Goal: Task Accomplishment & Management: Complete application form

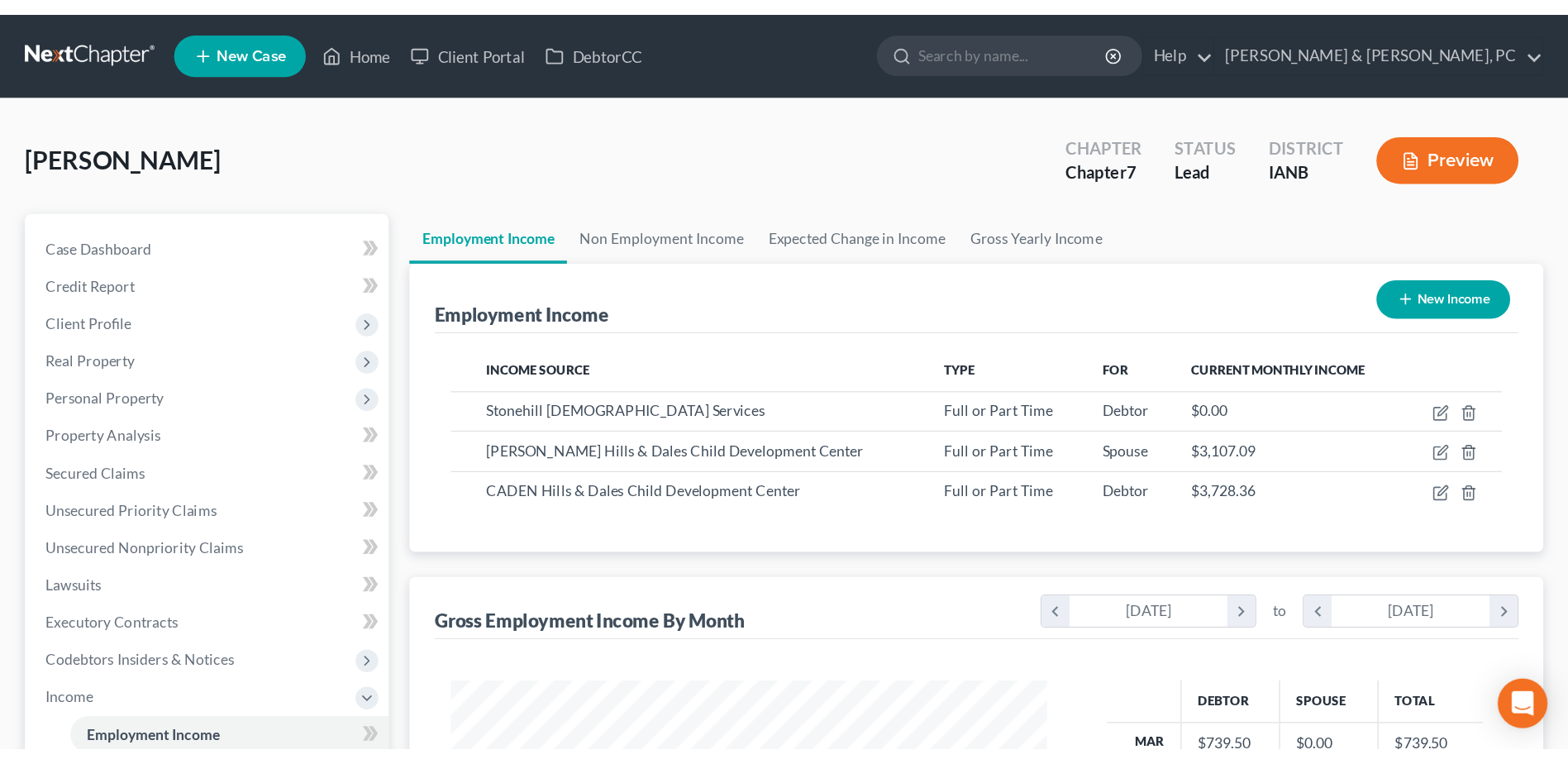
scroll to position [294, 508]
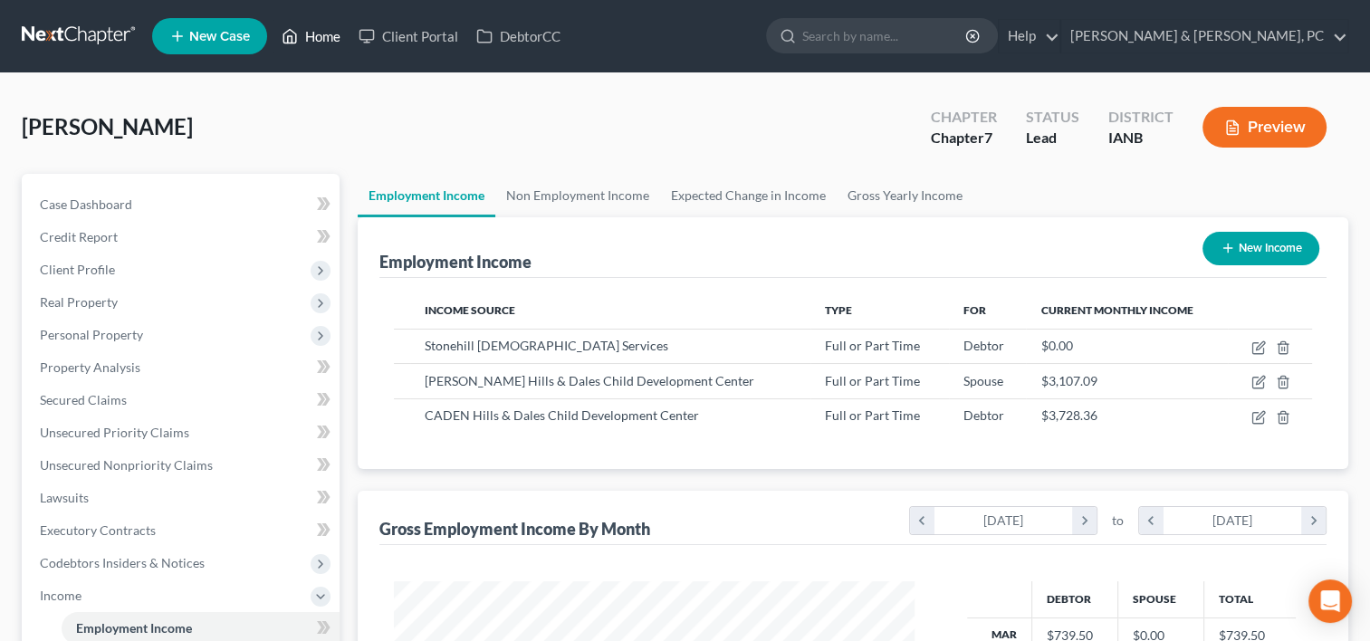
click at [321, 27] on link "Home" at bounding box center [311, 36] width 77 height 33
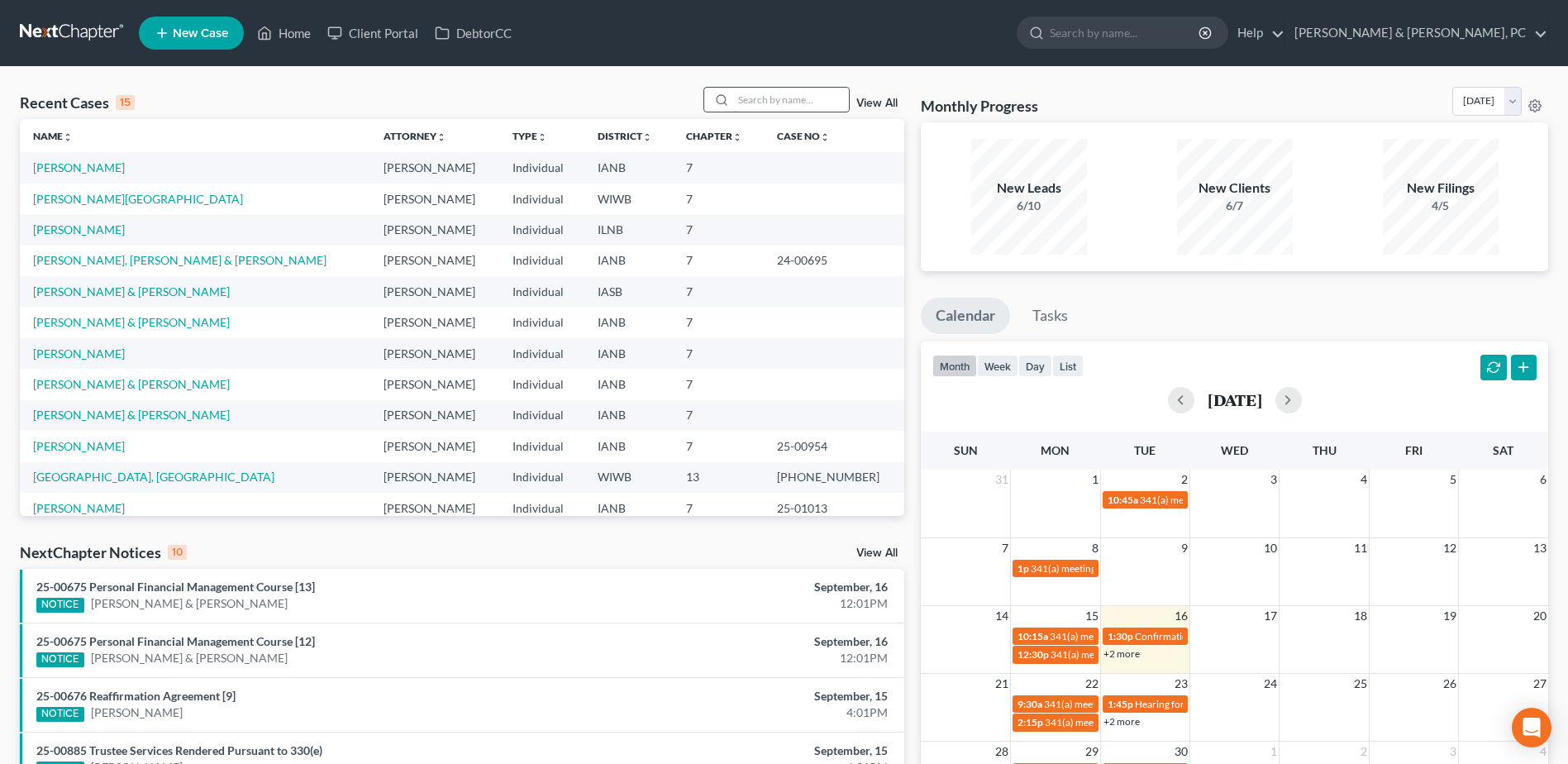
click at [771, 100] on input "search" at bounding box center [790, 99] width 116 height 24
type input "aroon"
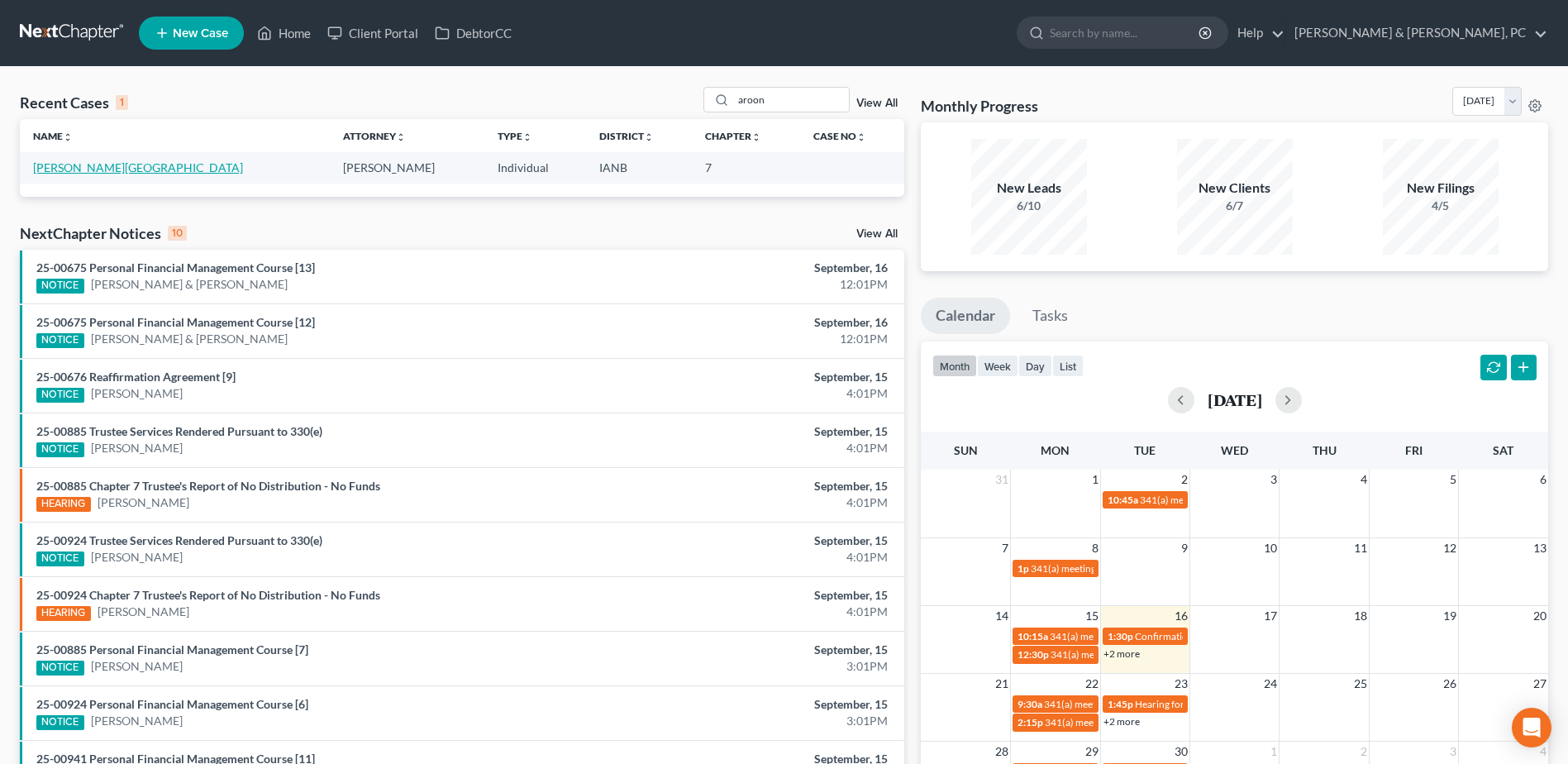
click at [120, 168] on link "[PERSON_NAME][GEOGRAPHIC_DATA]" at bounding box center [138, 167] width 210 height 14
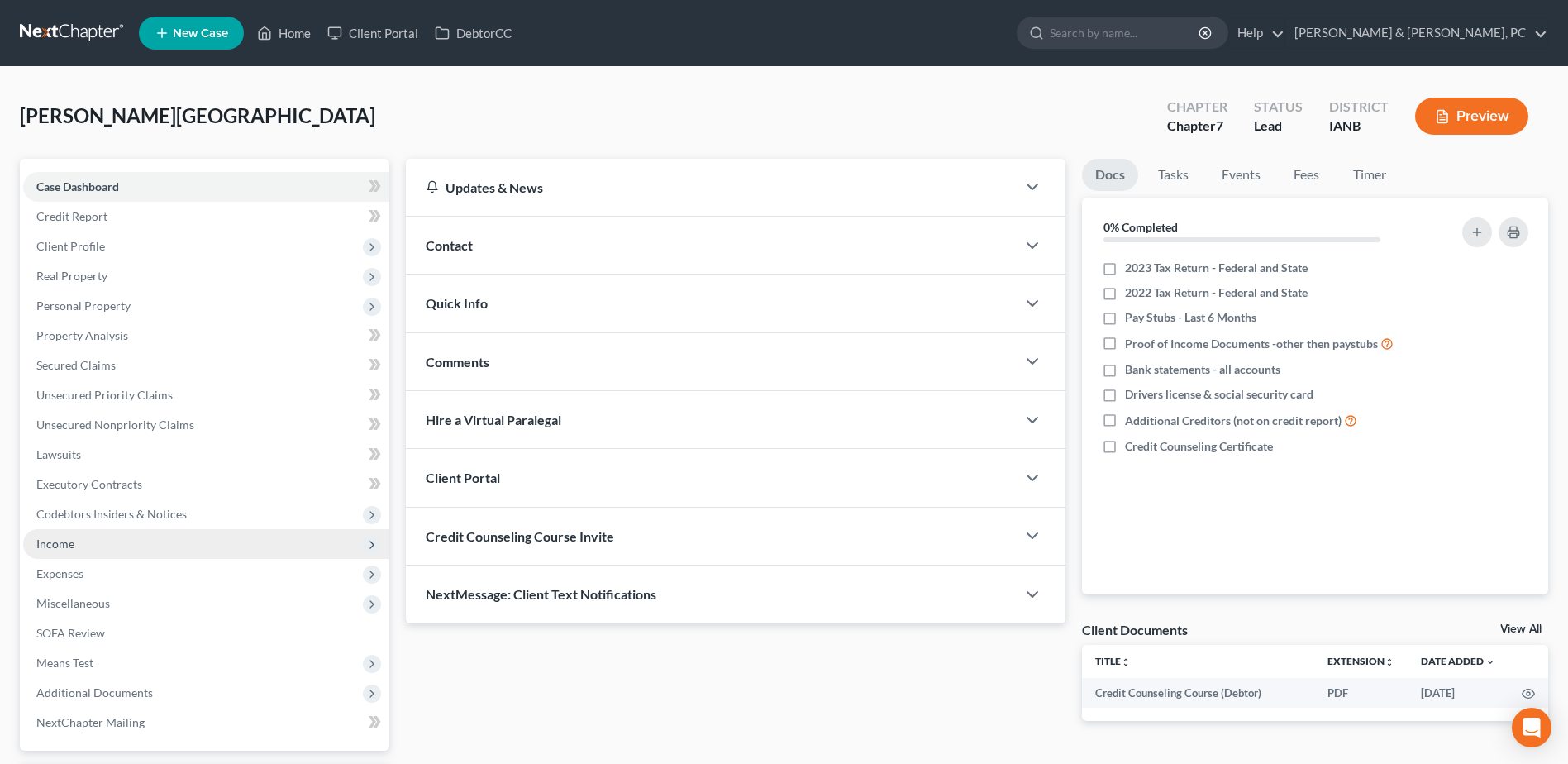
drag, startPoint x: 98, startPoint y: 543, endPoint x: 96, endPoint y: 554, distance: 11.2
click at [97, 543] on span "Income" at bounding box center [205, 544] width 366 height 30
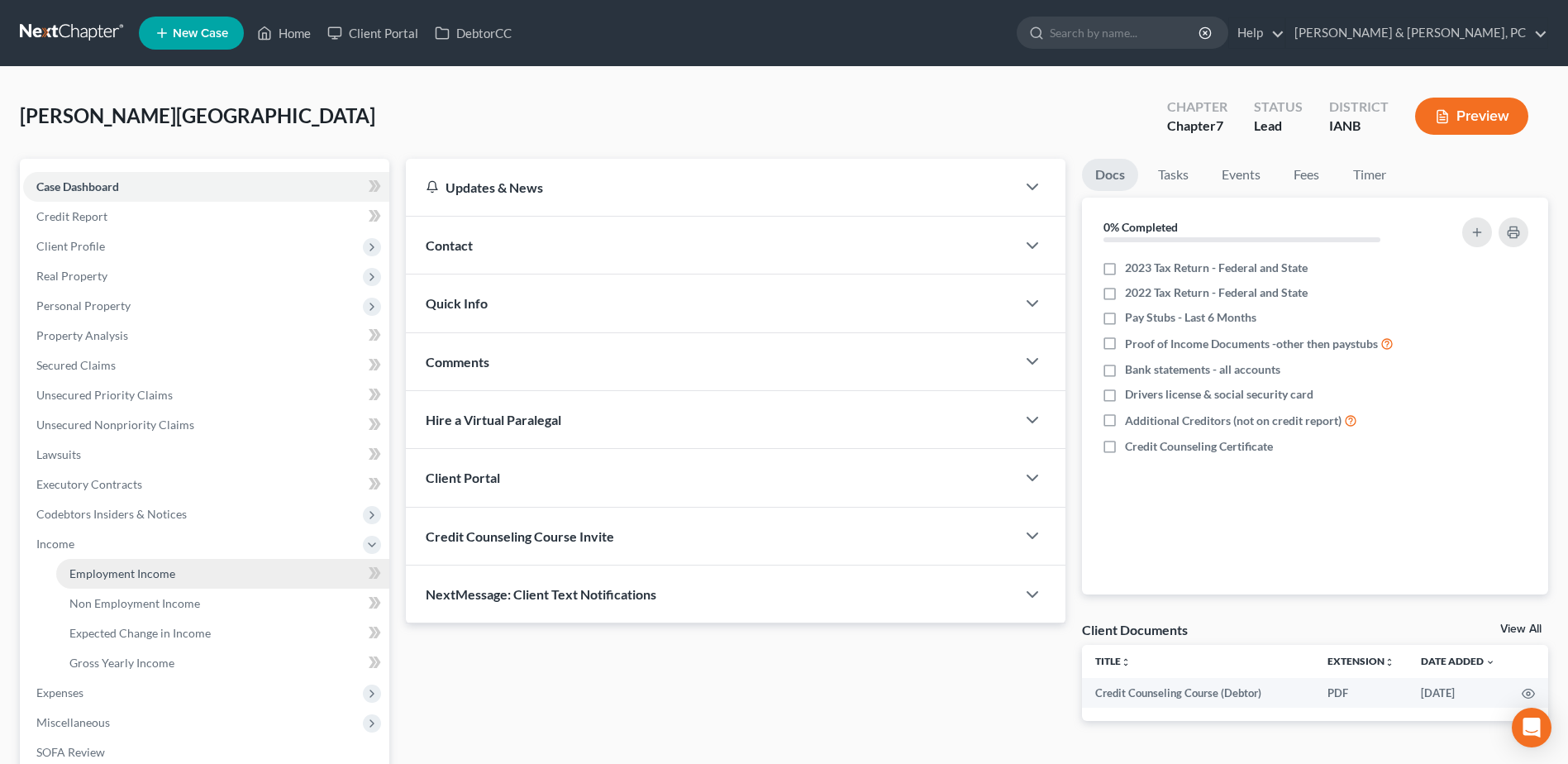
click at [94, 560] on link "Employment Income" at bounding box center [223, 573] width 333 height 30
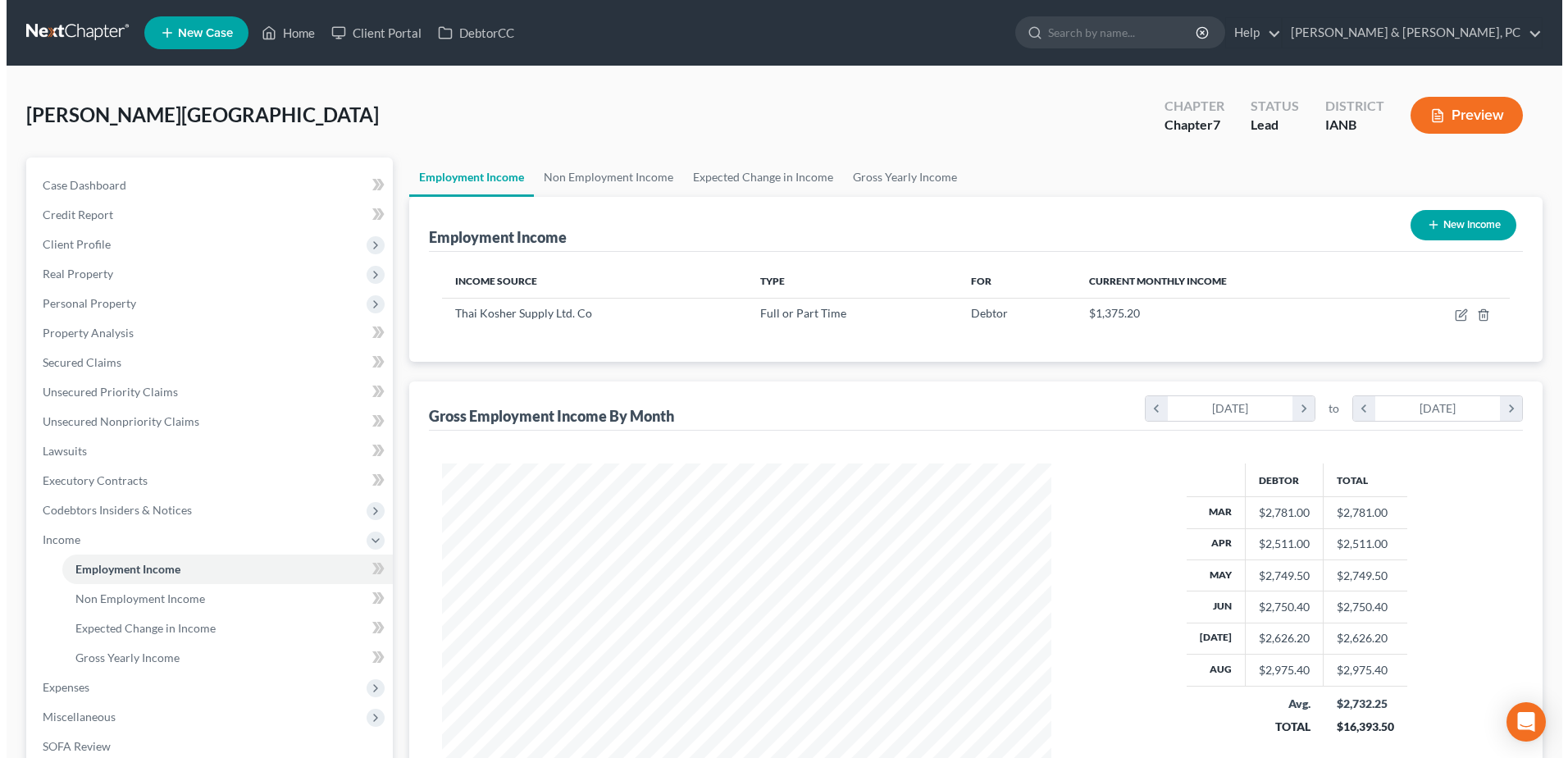
scroll to position [304, 641]
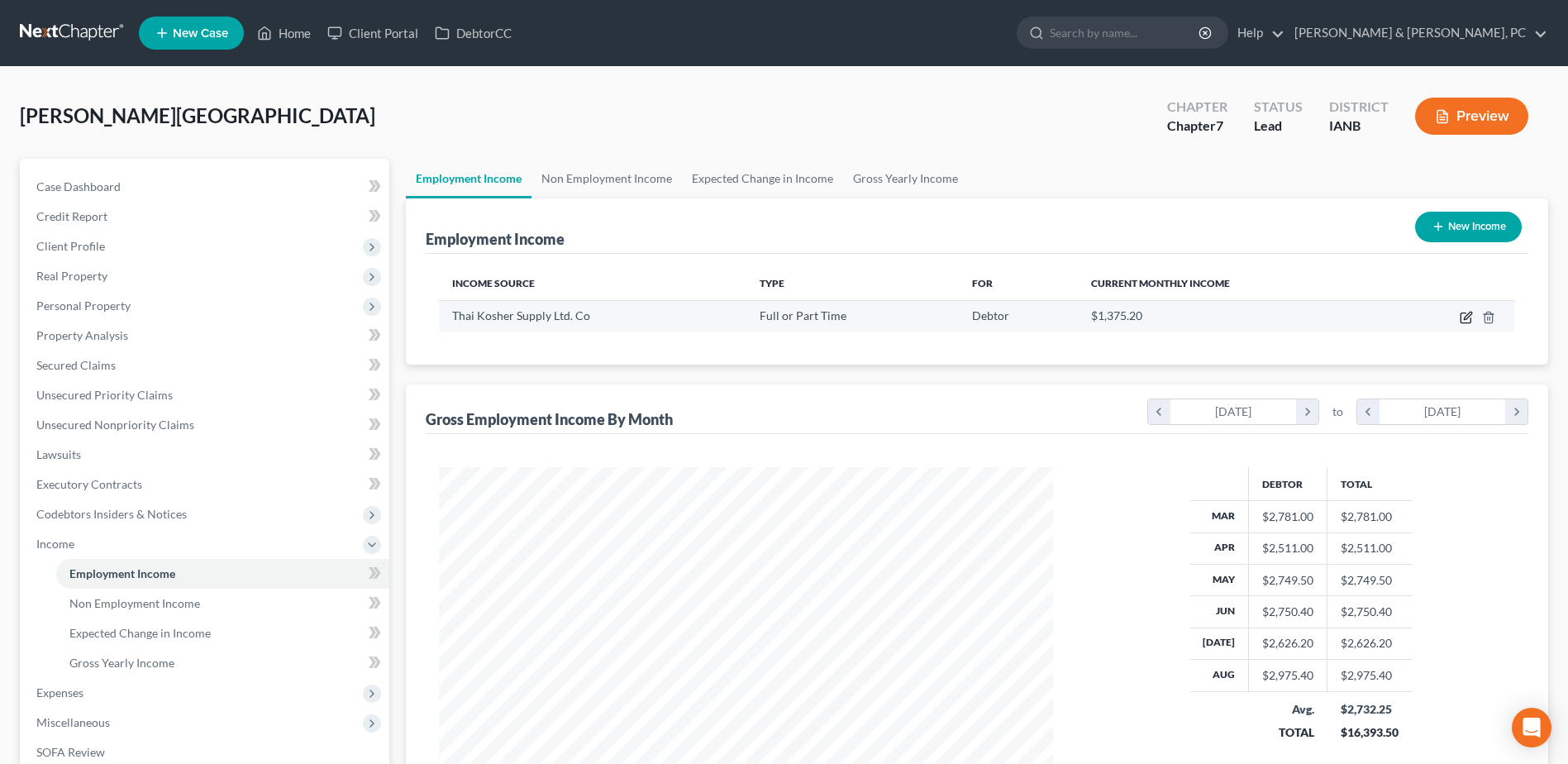
click at [1249, 314] on icon "button" at bounding box center [1465, 318] width 10 height 10
select select "0"
select select "16"
select select "0"
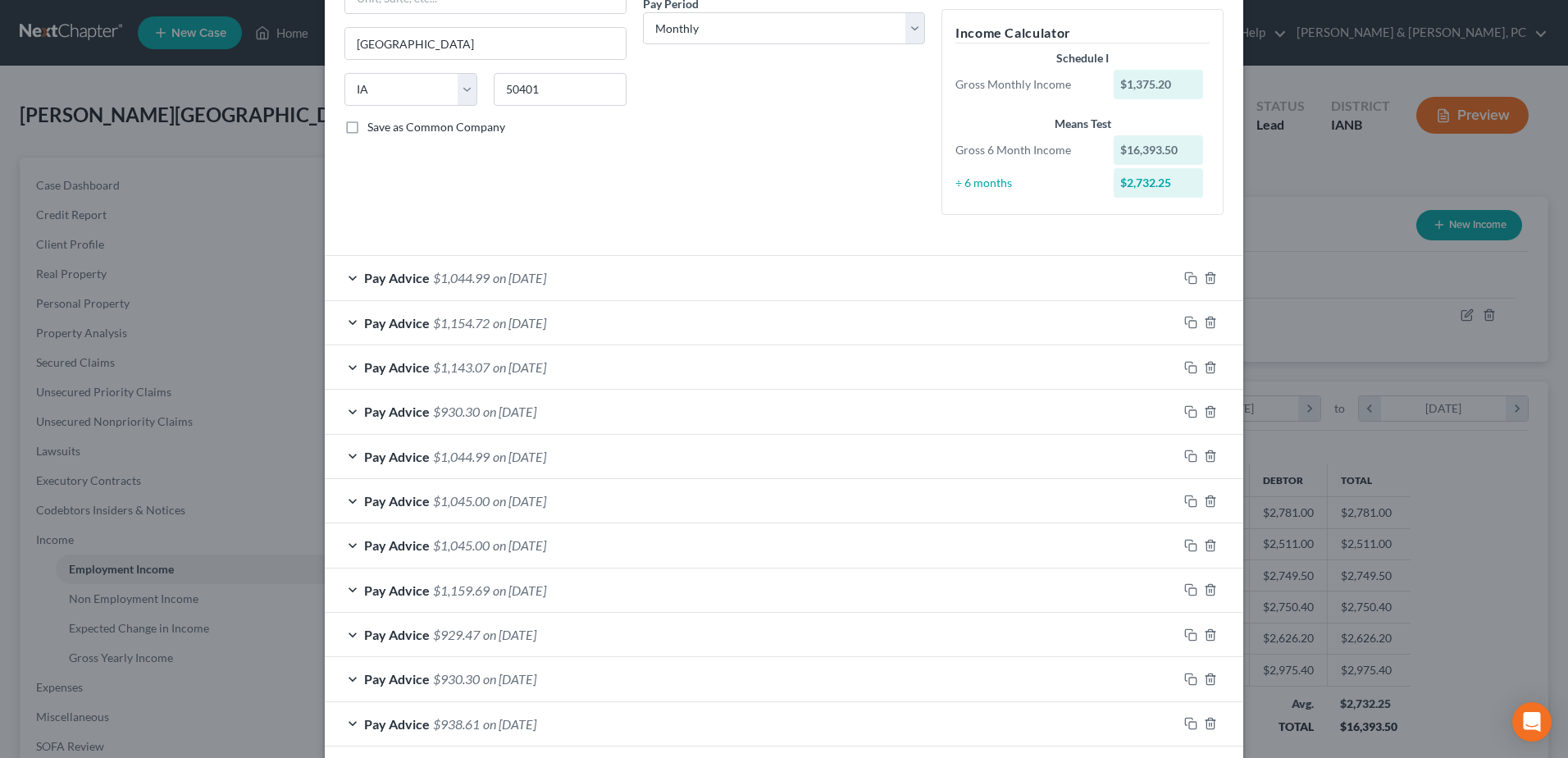
scroll to position [477, 0]
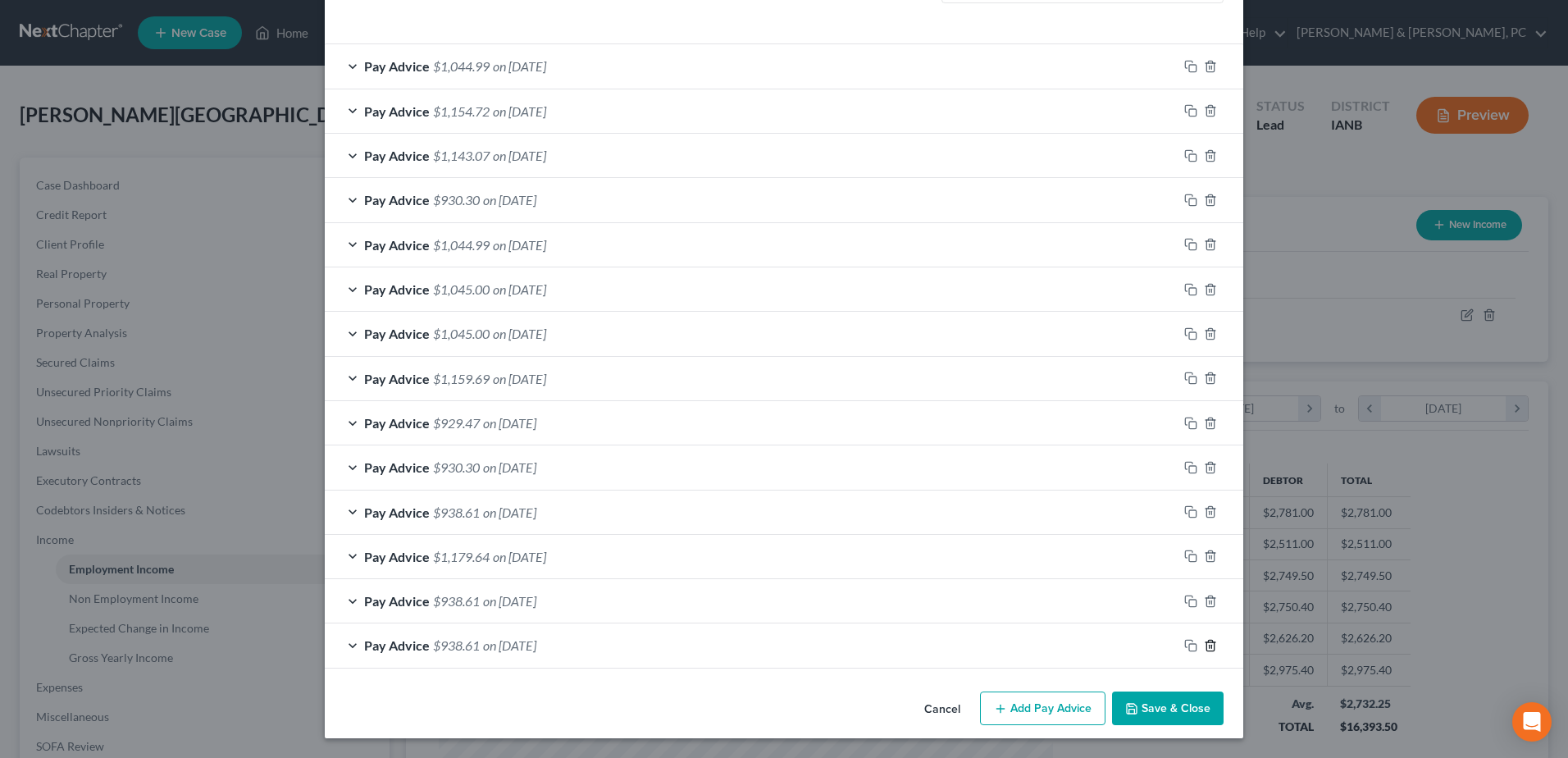
click at [1206, 580] on icon "button" at bounding box center [1209, 645] width 7 height 11
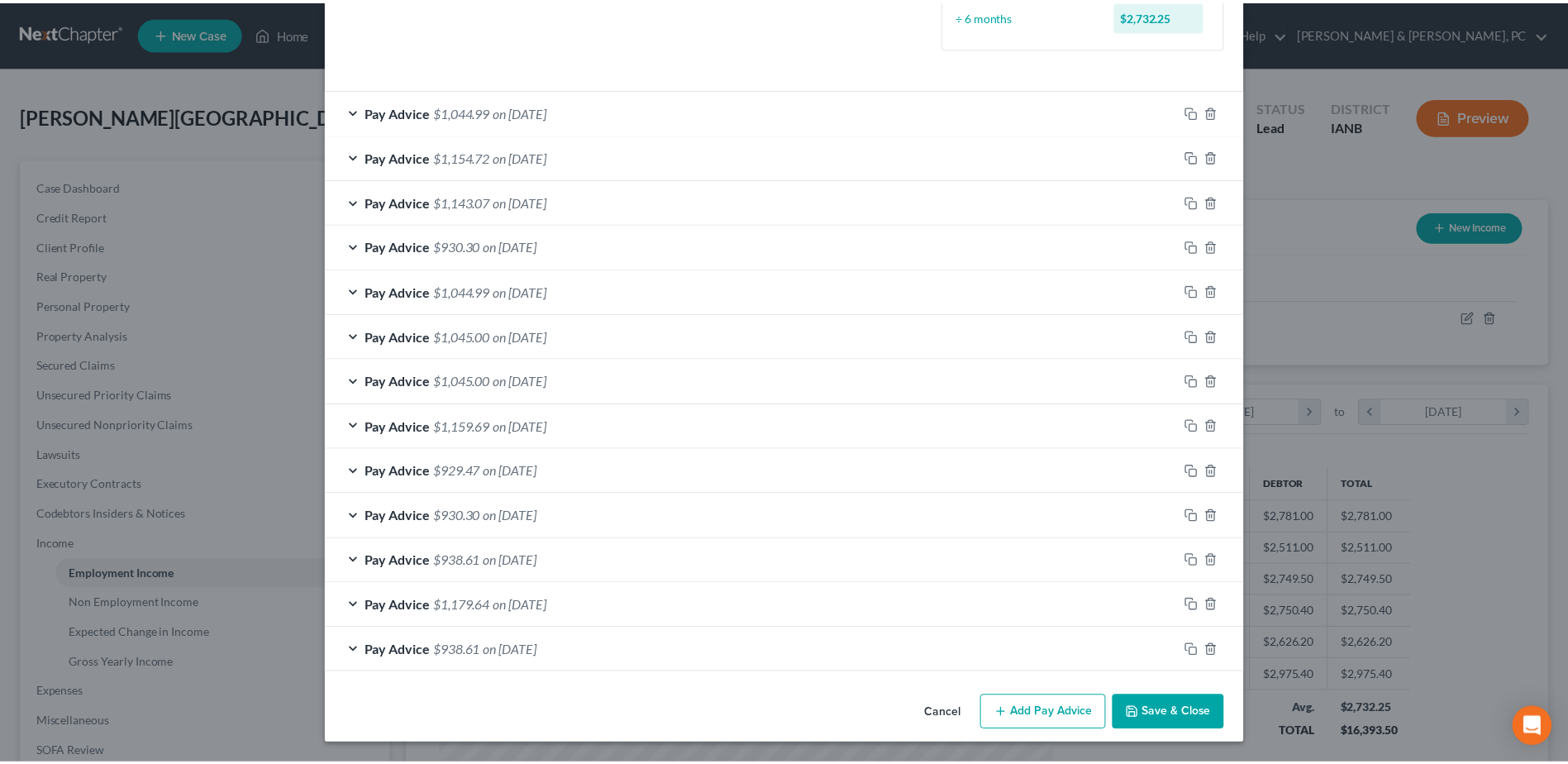
scroll to position [436, 0]
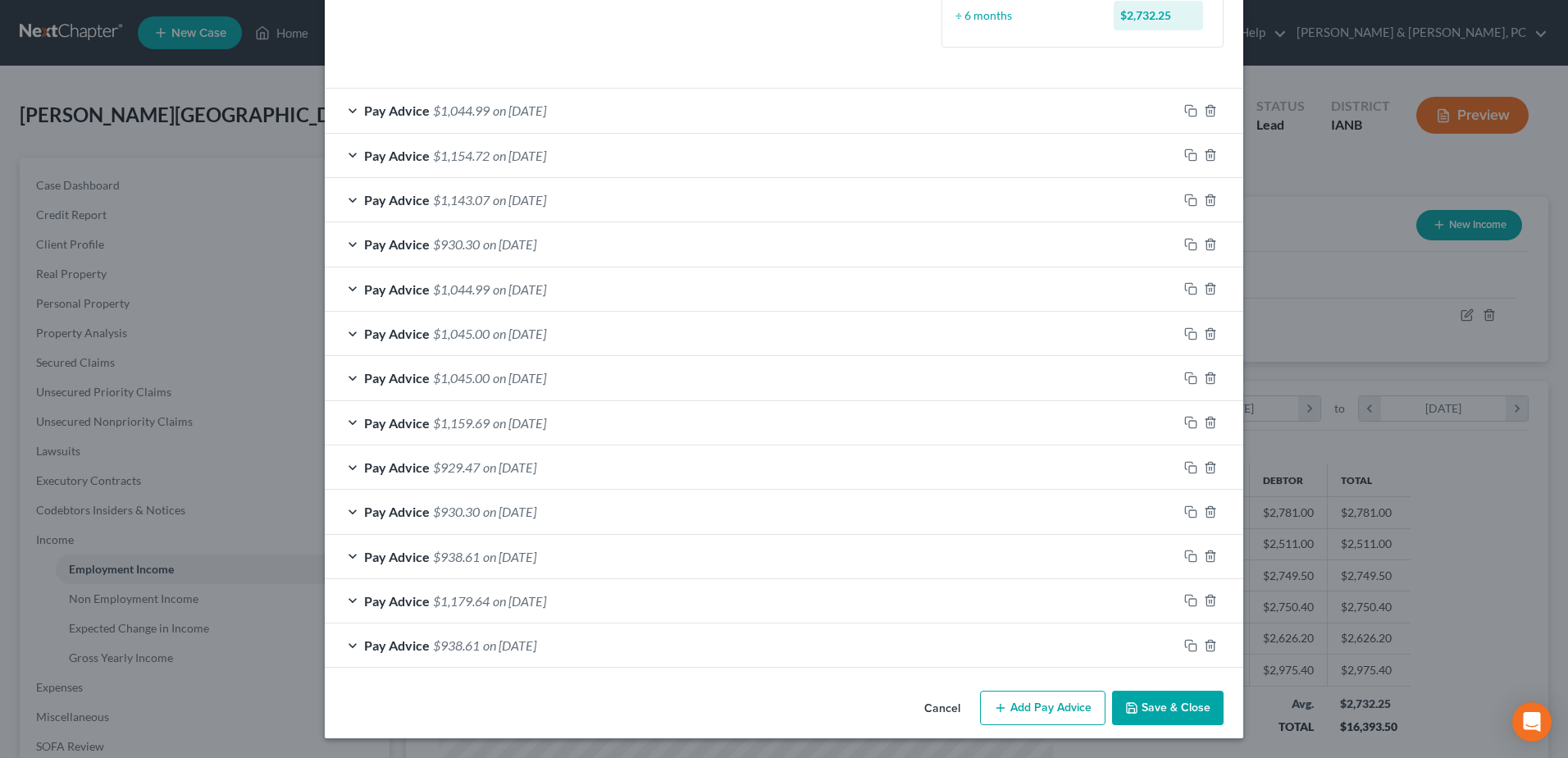
click at [1162, 580] on button "Save & Close" at bounding box center [1167, 708] width 111 height 34
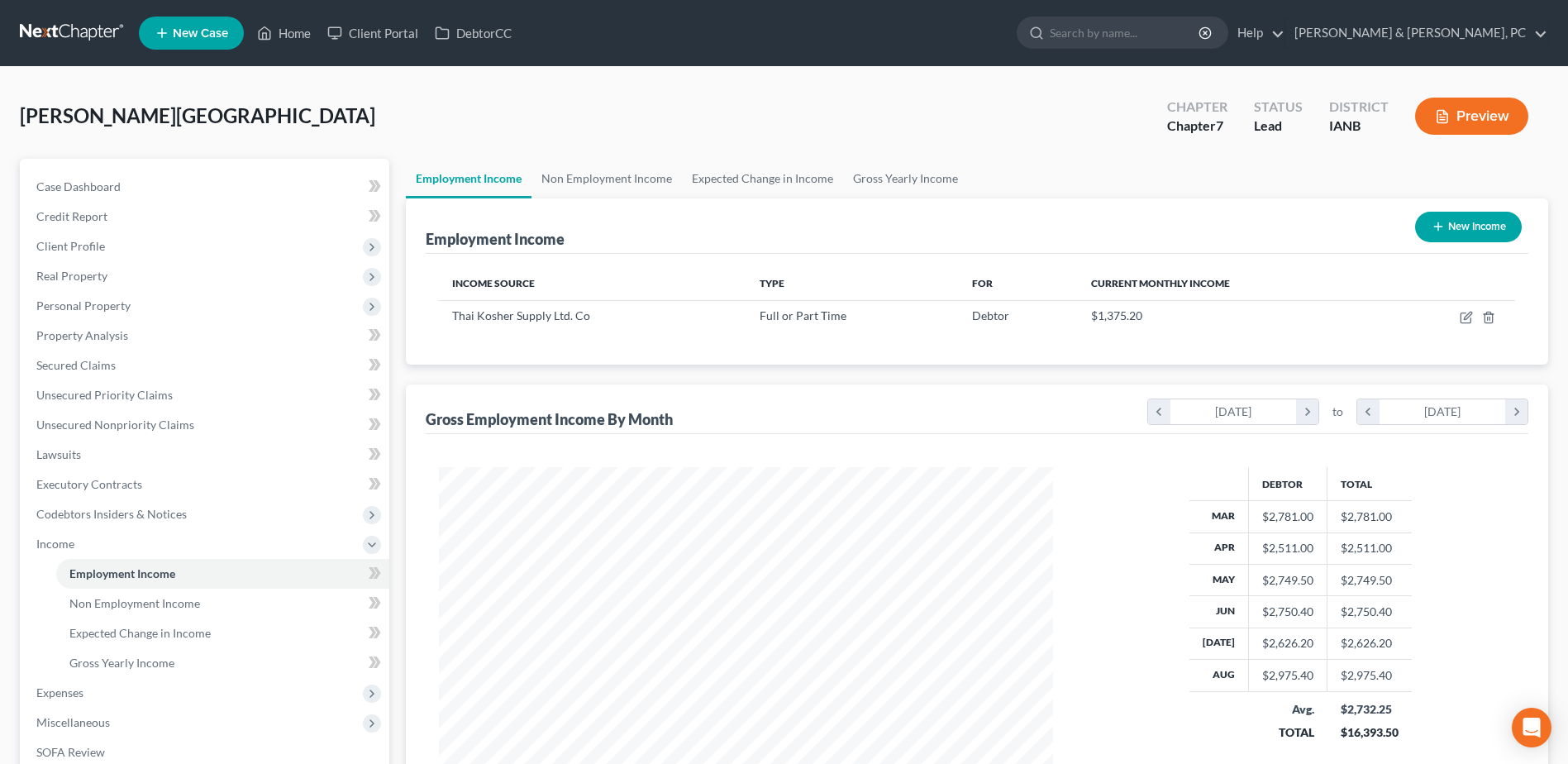
scroll to position [826389, 825962]
click at [496, 102] on div "Sukpanichnant, Aroon Upgraded Chapter Chapter 7 Status Lead District IANB Previ…" at bounding box center [784, 122] width 1529 height 72
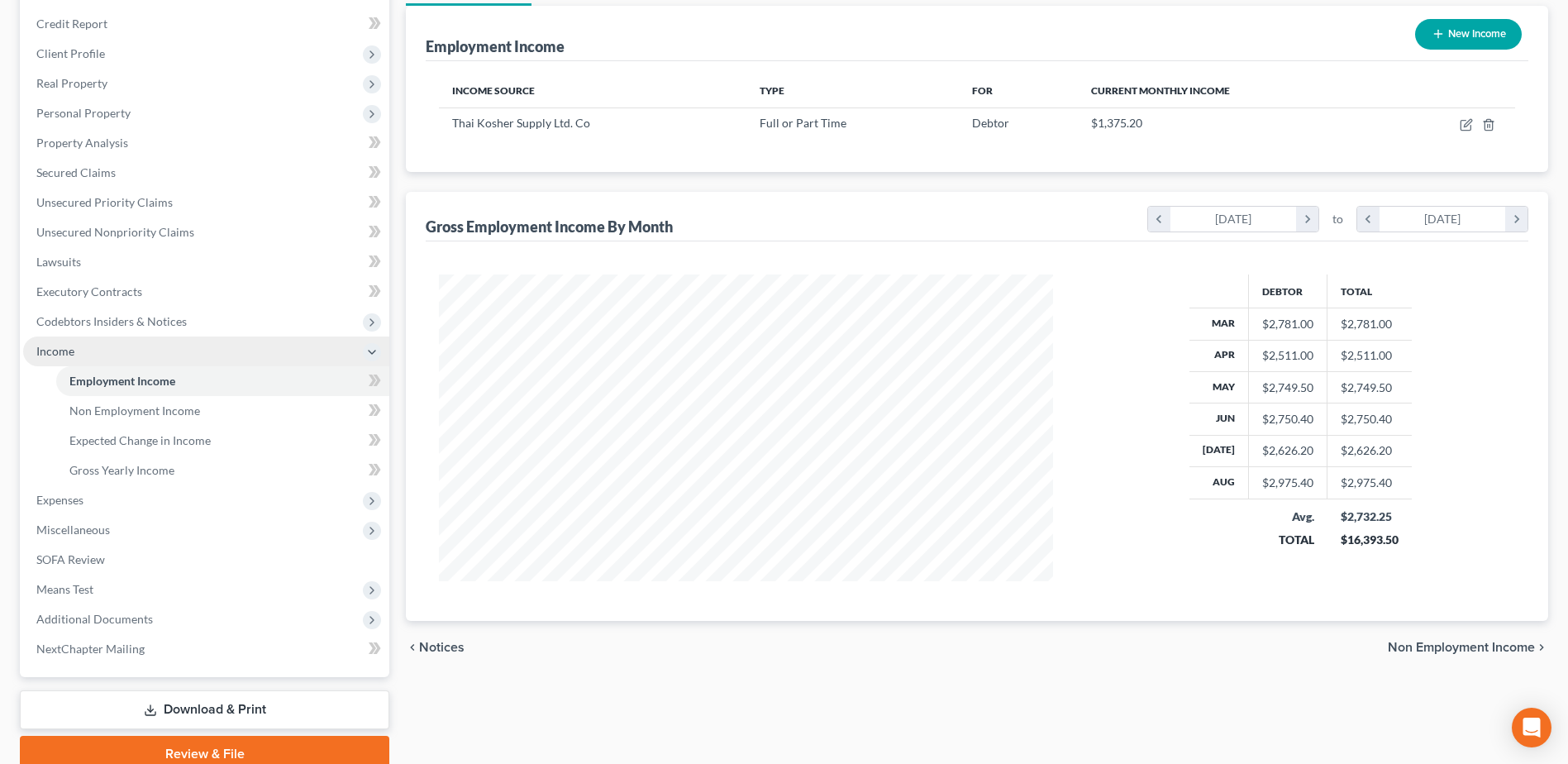
scroll to position [264, 0]
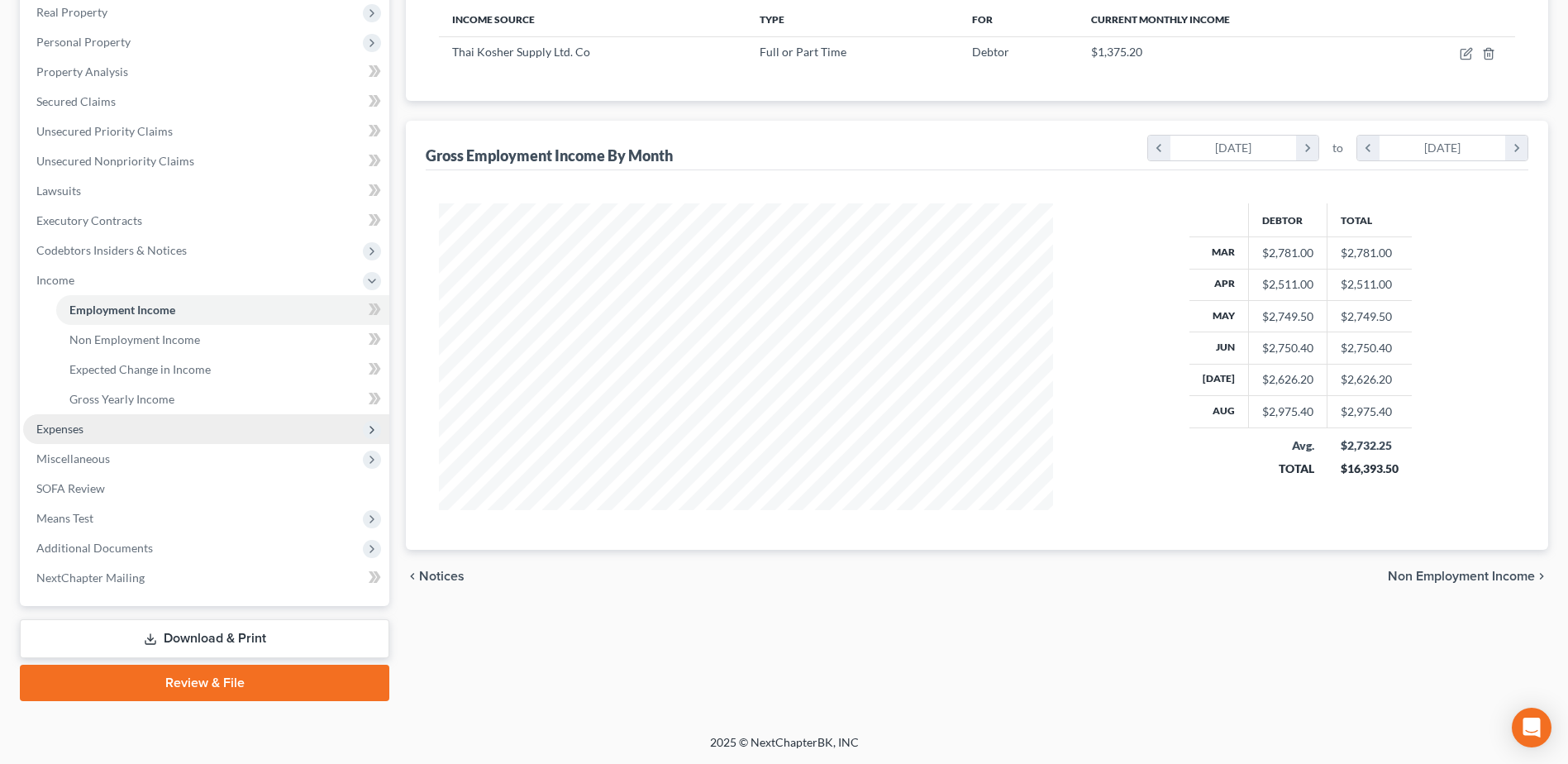
click at [143, 434] on span "Expenses" at bounding box center [205, 429] width 366 height 30
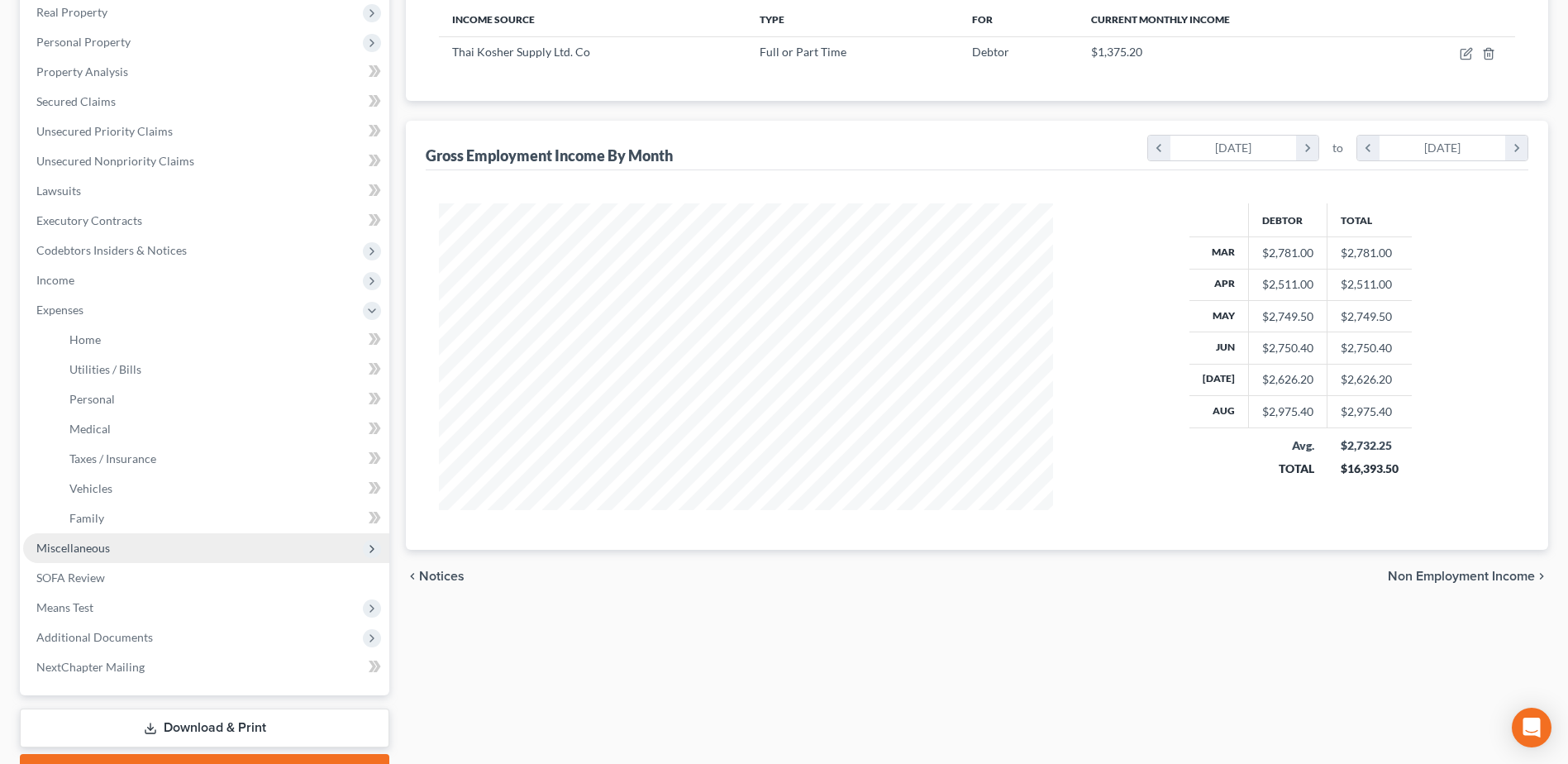
click at [104, 544] on span "Miscellaneous" at bounding box center [73, 547] width 74 height 14
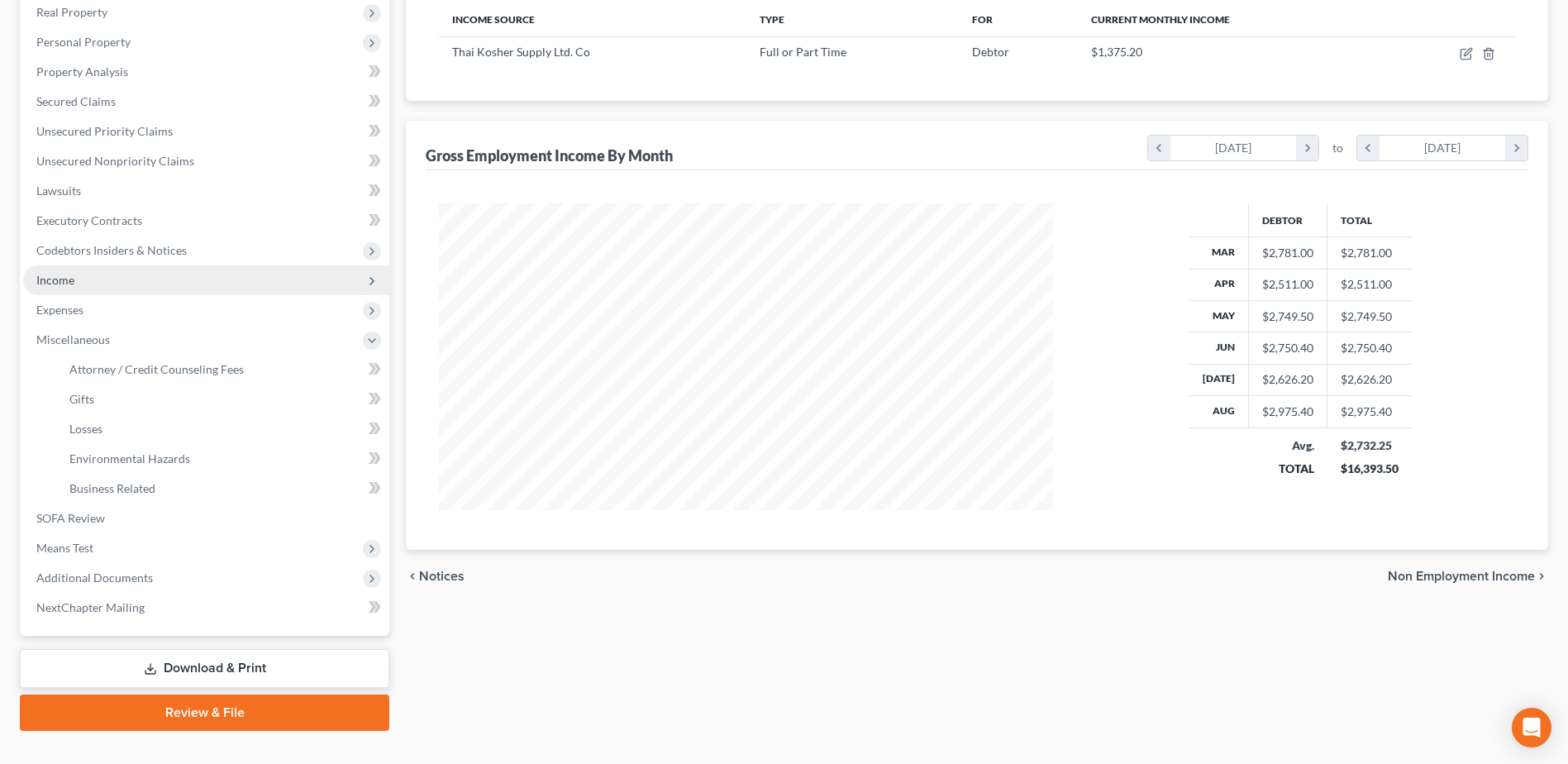
click at [95, 283] on span "Income" at bounding box center [205, 280] width 366 height 30
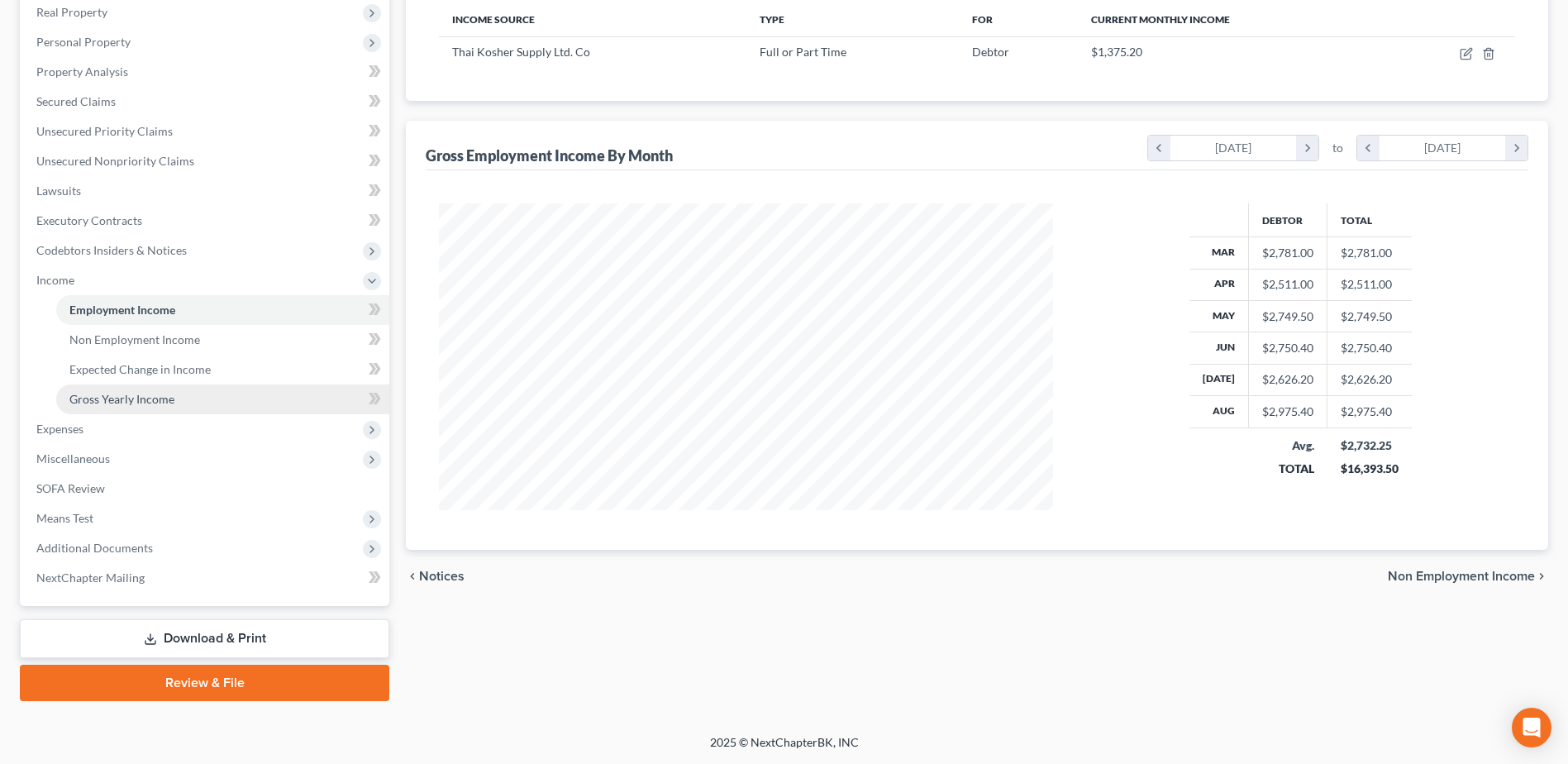
click at [128, 407] on link "Gross Yearly Income" at bounding box center [223, 399] width 333 height 30
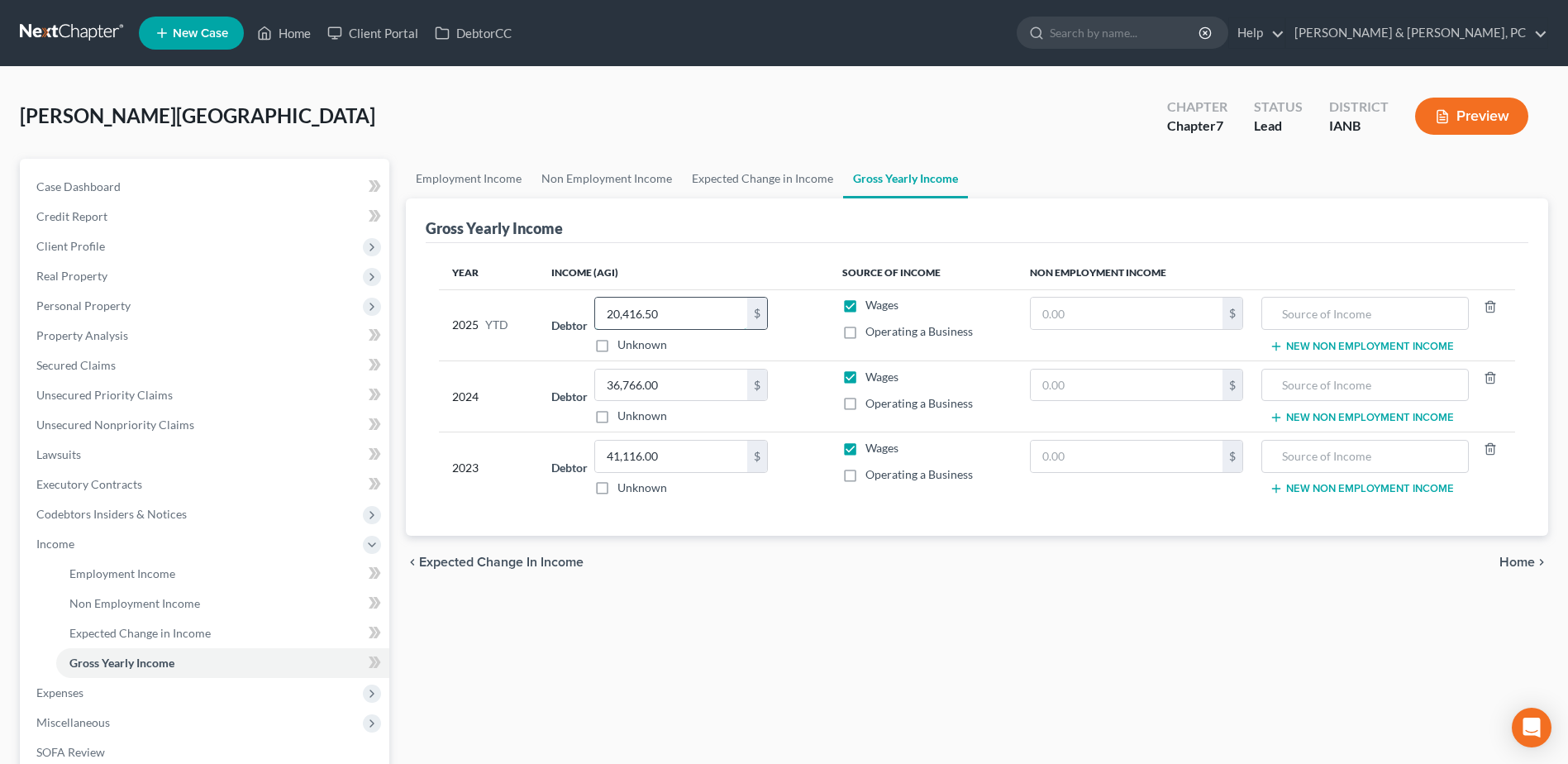
click at [719, 310] on input "20,416.50" at bounding box center [671, 313] width 152 height 31
type input "21,791.70"
click at [686, 584] on div "Employment Income Non Employment Income Expected Change in Income Gross Yearly …" at bounding box center [977, 561] width 1159 height 806
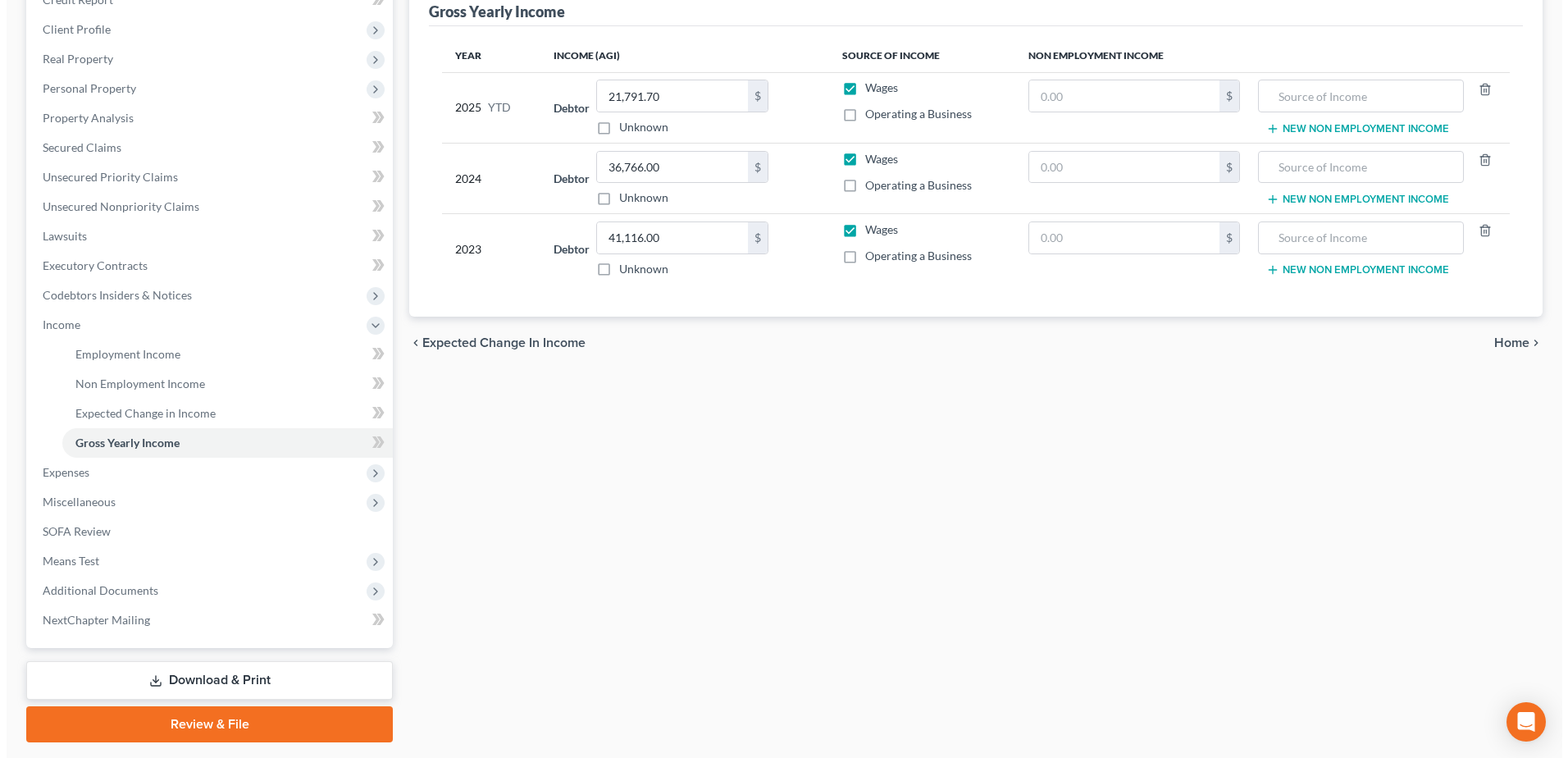
scroll to position [262, 0]
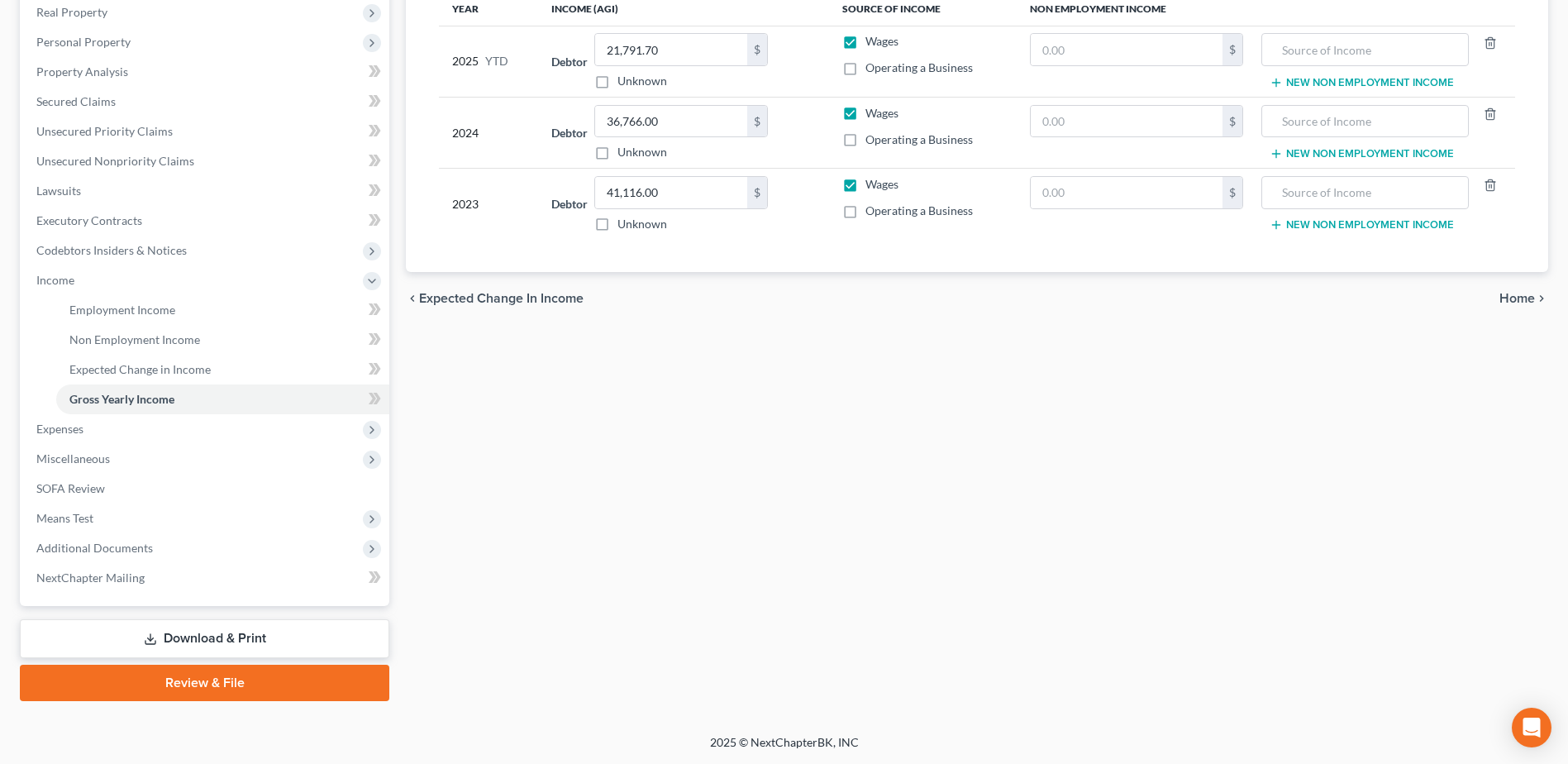
click at [241, 584] on link "Download & Print" at bounding box center [204, 638] width 370 height 39
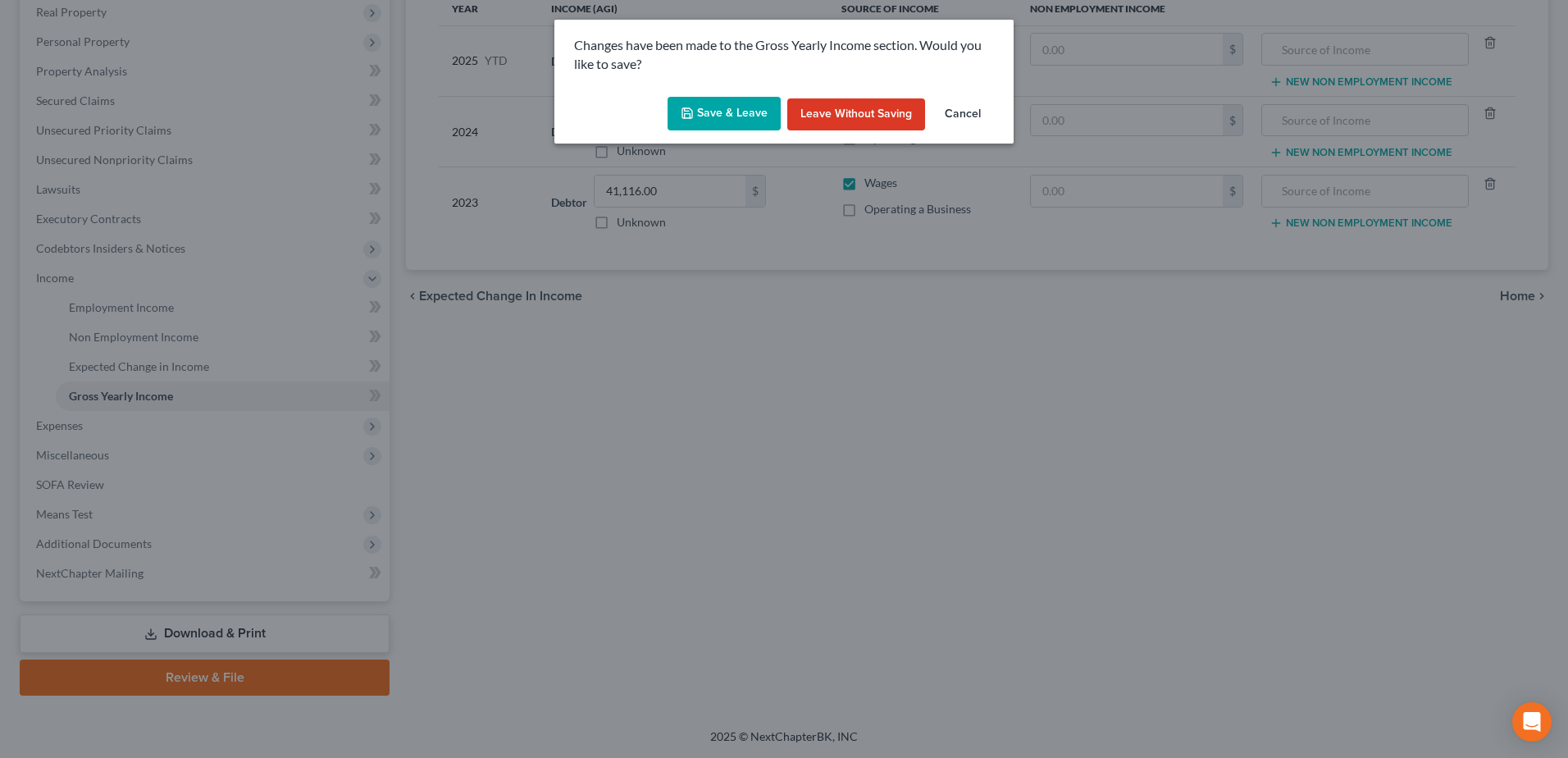
click at [731, 106] on button "Save & Leave" at bounding box center [723, 114] width 113 height 34
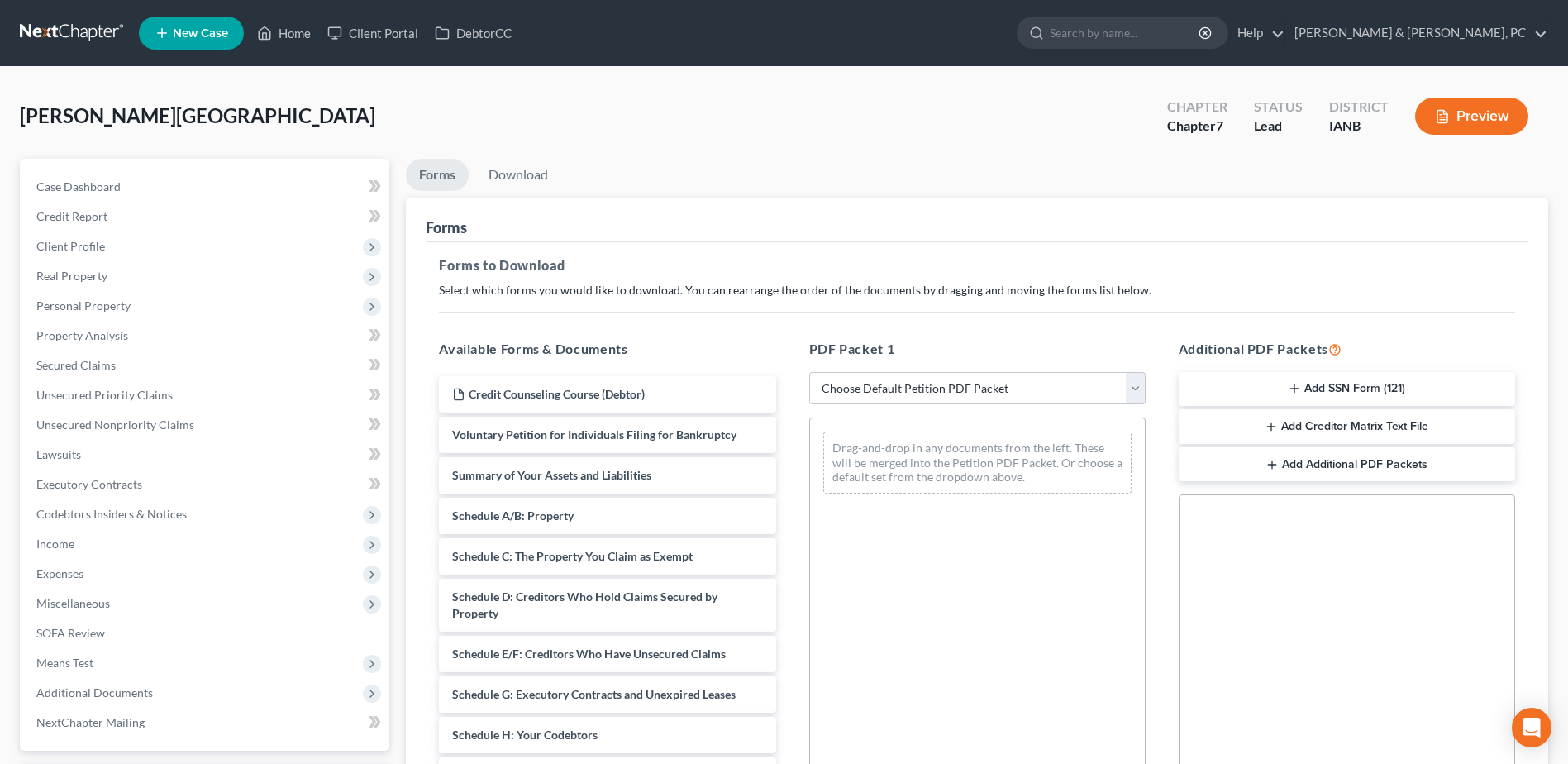
drag, startPoint x: 879, startPoint y: 383, endPoint x: 882, endPoint y: 404, distance: 21.2
click at [879, 383] on select "Choose Default Petition PDF Packet Complete Bankruptcy Petition (all forms and …" at bounding box center [977, 389] width 337 height 33
select select "0"
click at [810, 372] on select "Choose Default Petition PDF Packet Complete Bankruptcy Petition (all forms and …" at bounding box center [977, 389] width 337 height 33
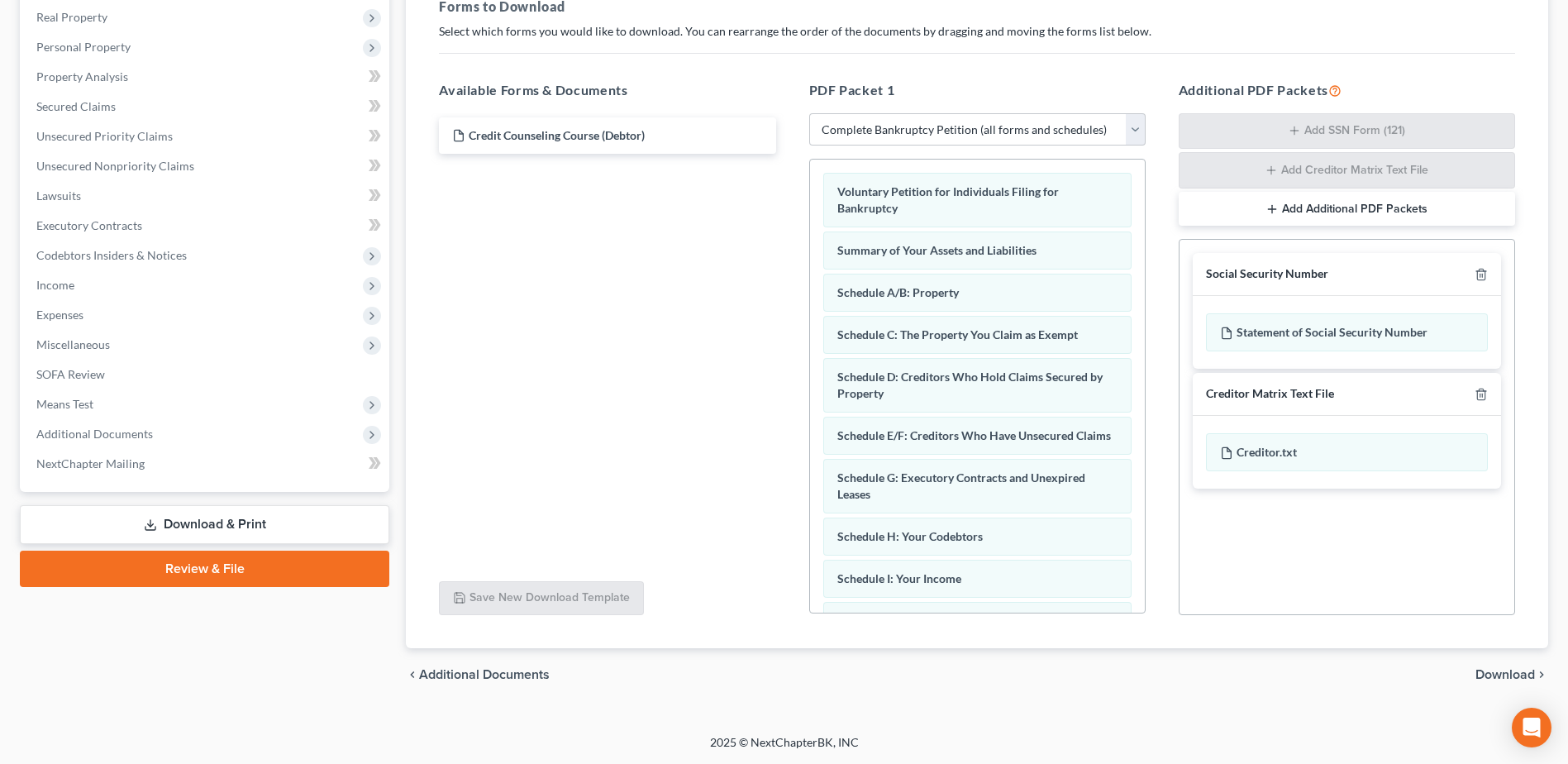
click at [1249, 584] on span "Download" at bounding box center [1505, 675] width 59 height 13
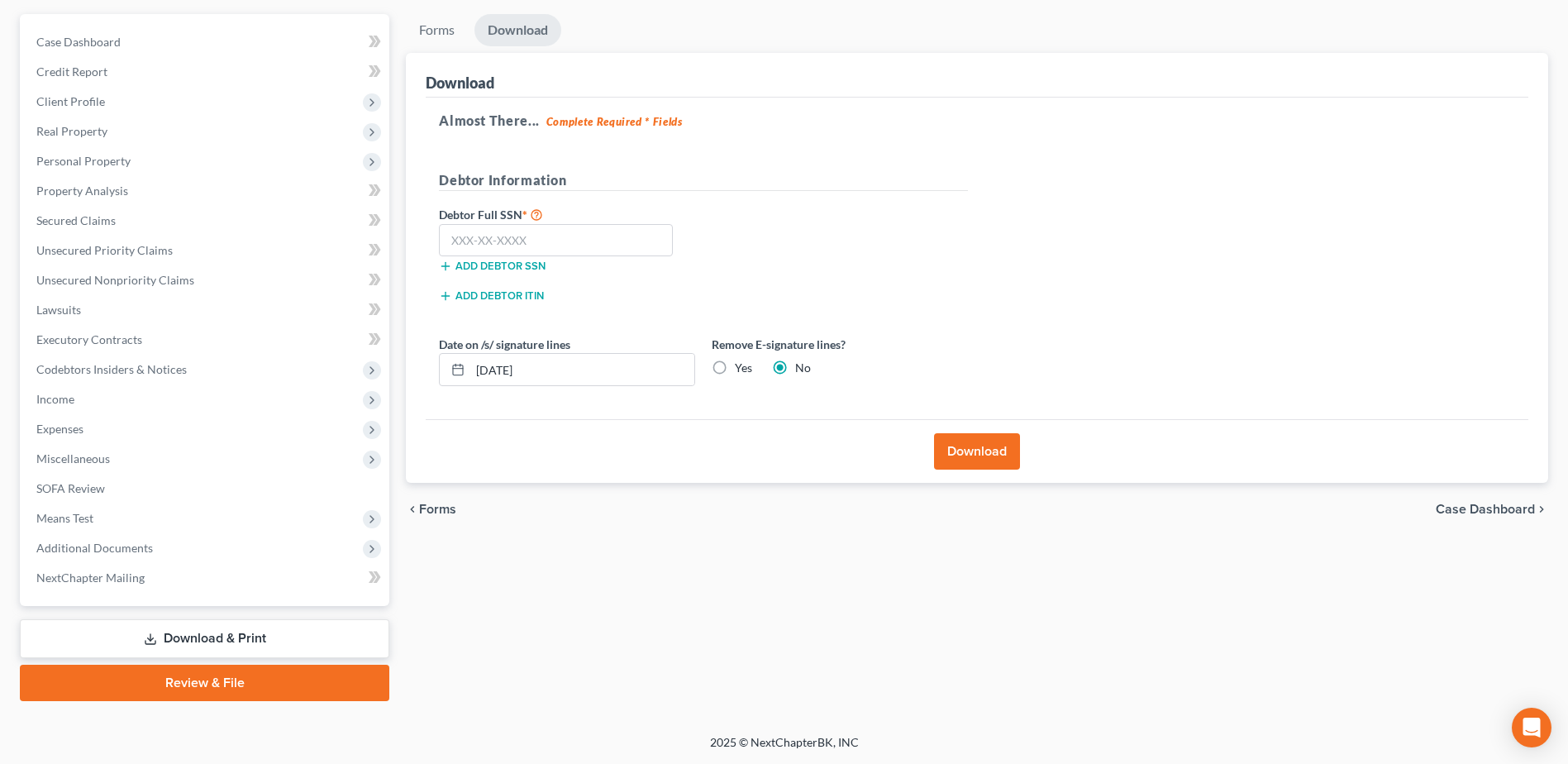
scroll to position [144, 0]
paste input "072-56-9926"
type input "072-56-9926"
click at [742, 364] on label "Yes" at bounding box center [743, 368] width 17 height 16
click at [742, 364] on input "Yes" at bounding box center [747, 365] width 11 height 11
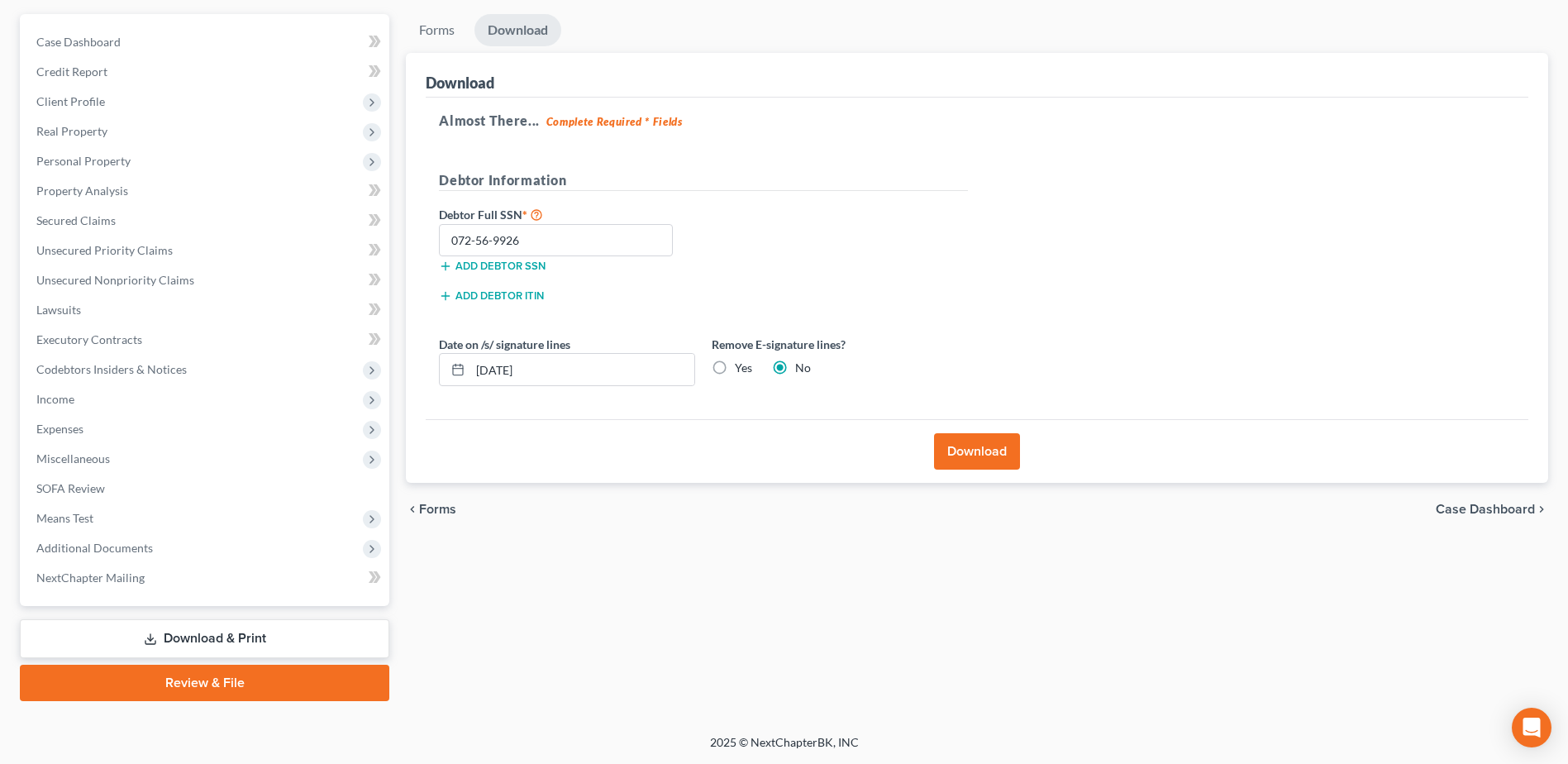
radio input "true"
radio input "false"
click at [951, 443] on button "Download" at bounding box center [977, 452] width 86 height 37
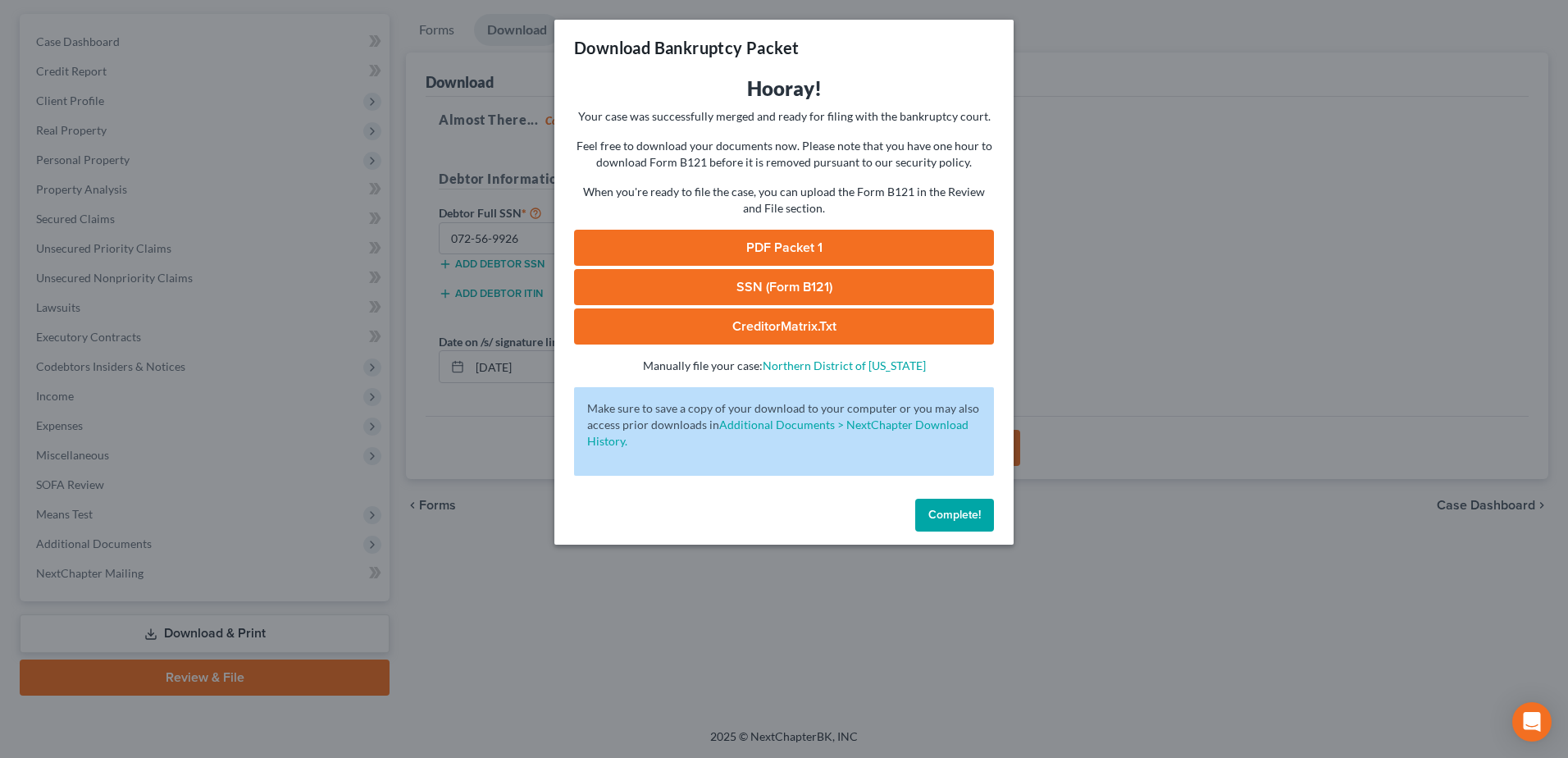
click at [689, 260] on link "PDF Packet 1" at bounding box center [784, 248] width 420 height 36
click at [821, 292] on link "SSN (Form B121)" at bounding box center [784, 287] width 420 height 36
click at [830, 286] on link "SSN (Form B121)" at bounding box center [784, 287] width 420 height 36
click at [962, 516] on span "Complete!" at bounding box center [954, 514] width 53 height 14
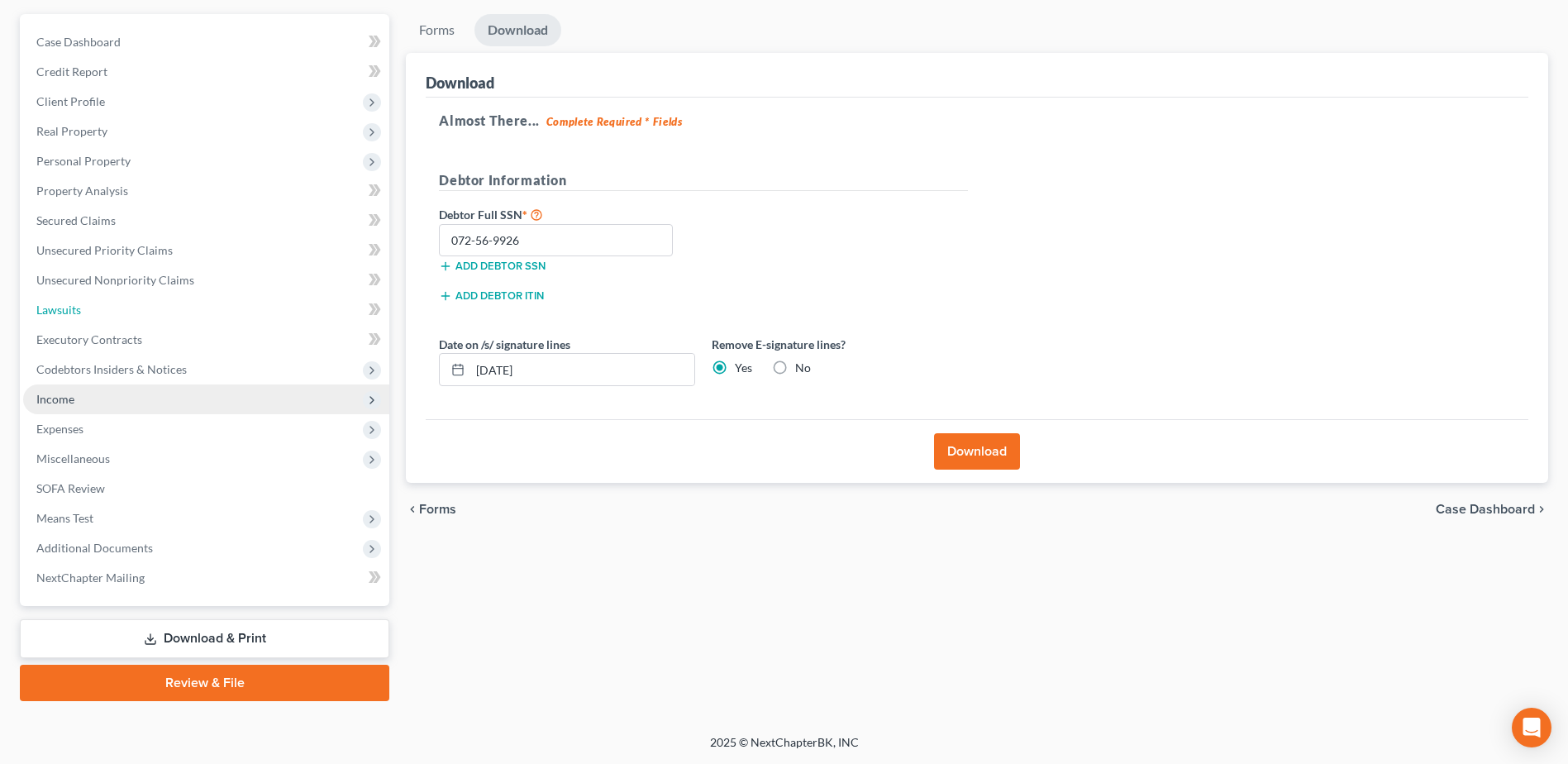
drag, startPoint x: 58, startPoint y: 307, endPoint x: 293, endPoint y: 401, distance: 253.1
click at [59, 307] on span "Lawsuits" at bounding box center [58, 309] width 45 height 14
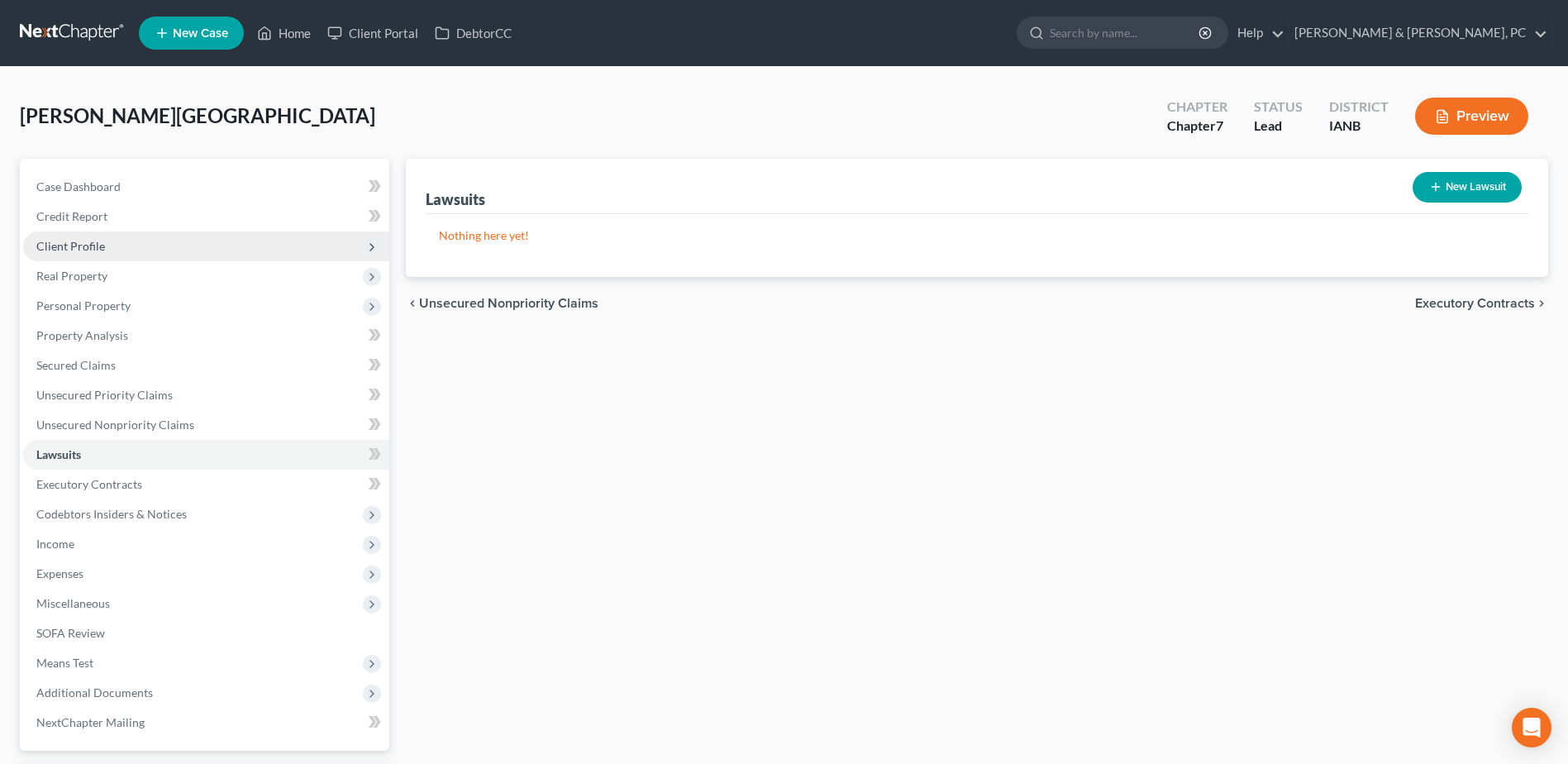
click at [132, 248] on span "Client Profile" at bounding box center [205, 246] width 366 height 30
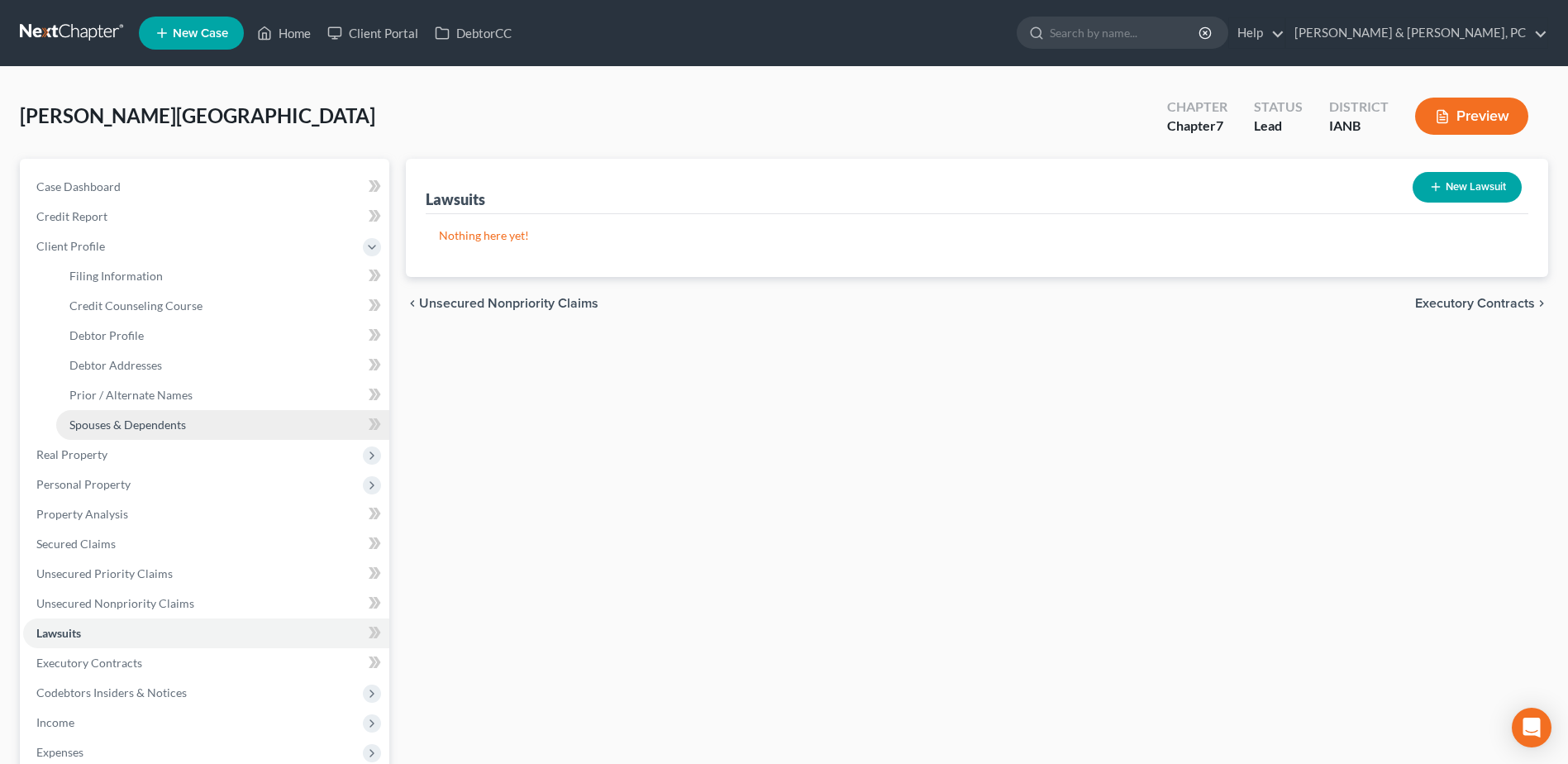
click at [158, 423] on span "Spouses & Dependents" at bounding box center [128, 424] width 117 height 14
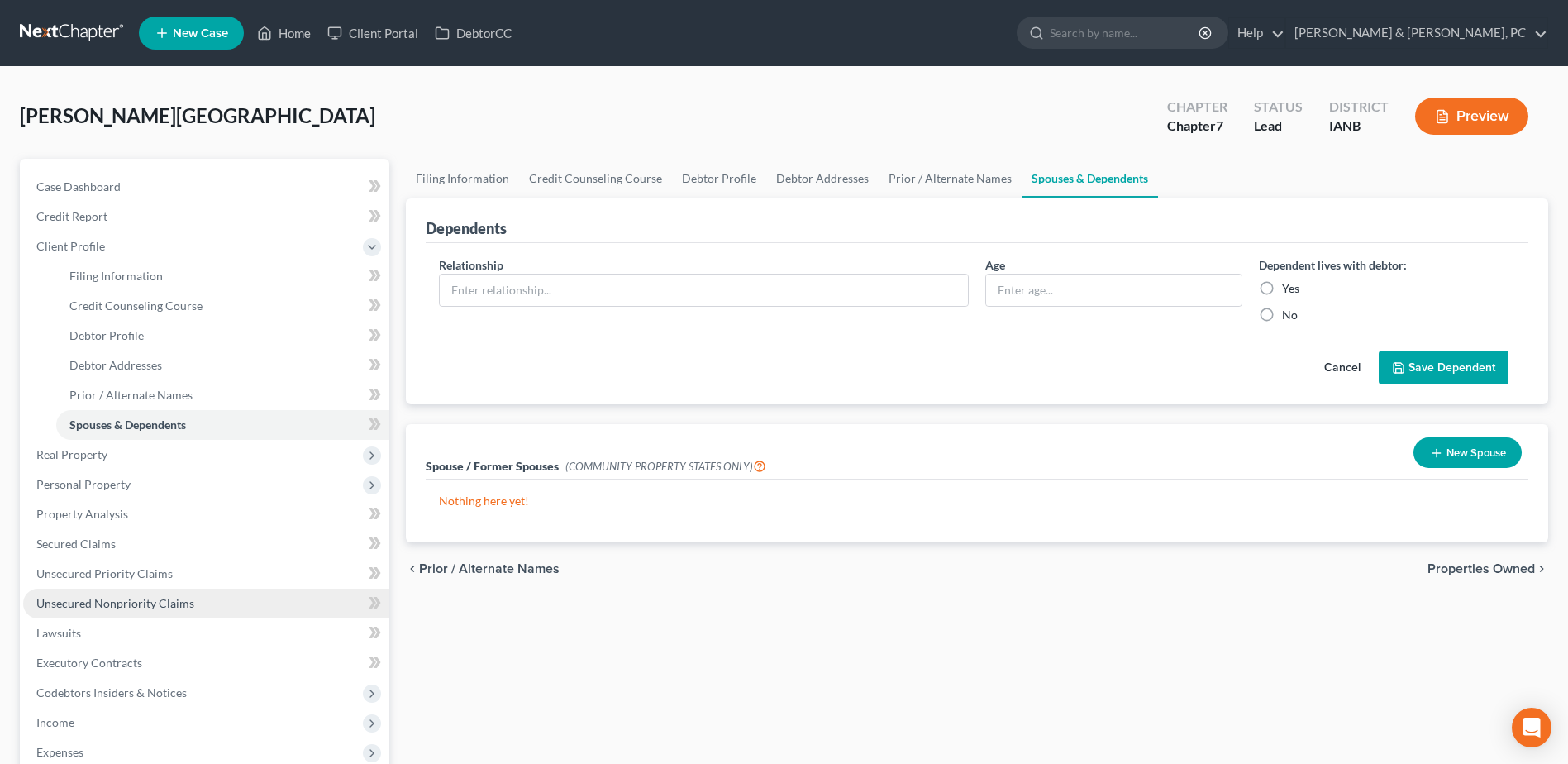
click at [136, 584] on span "Unsecured Nonpriority Claims" at bounding box center [115, 602] width 158 height 14
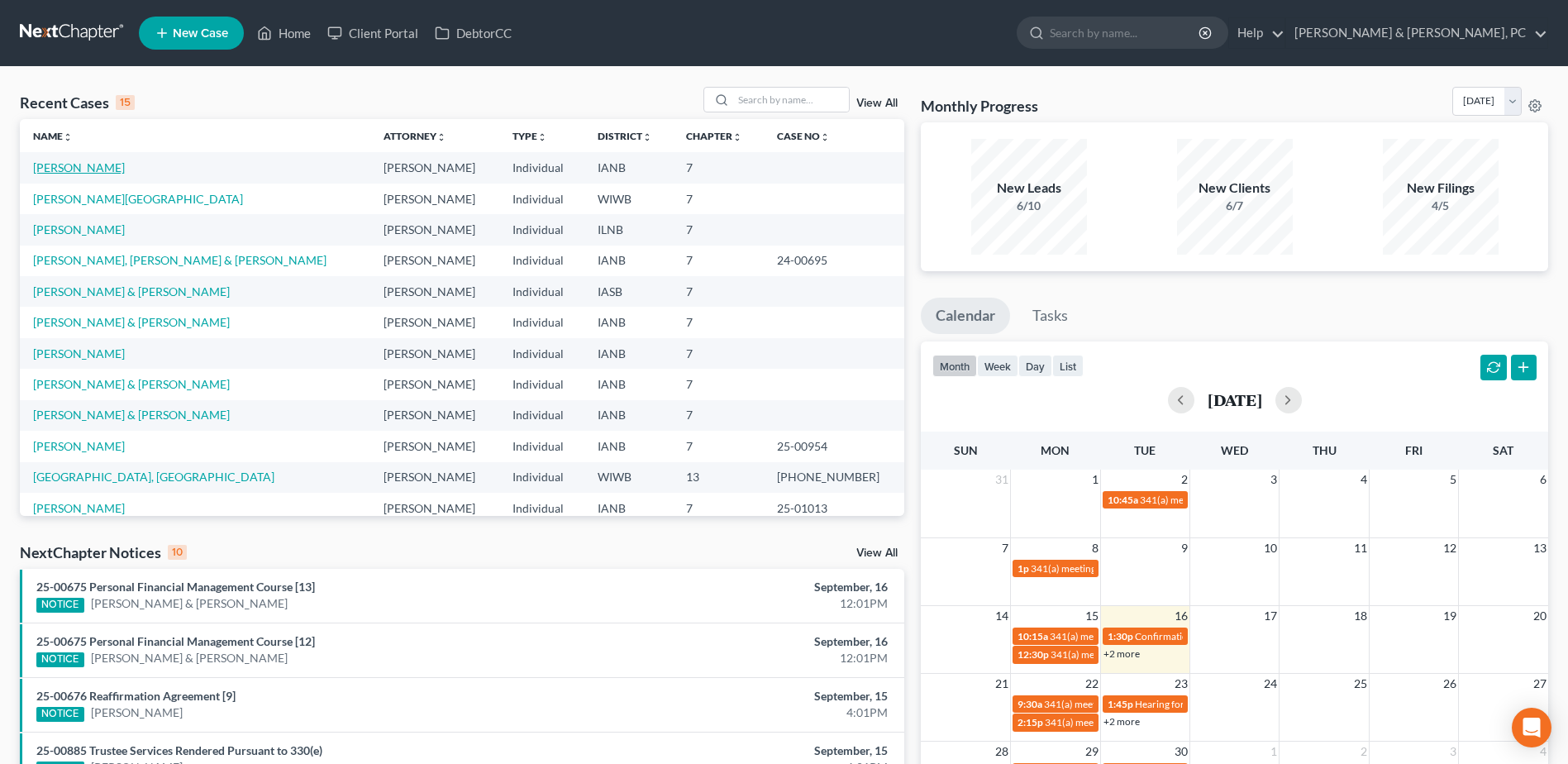
click at [81, 167] on link "[PERSON_NAME]" at bounding box center [78, 167] width 92 height 14
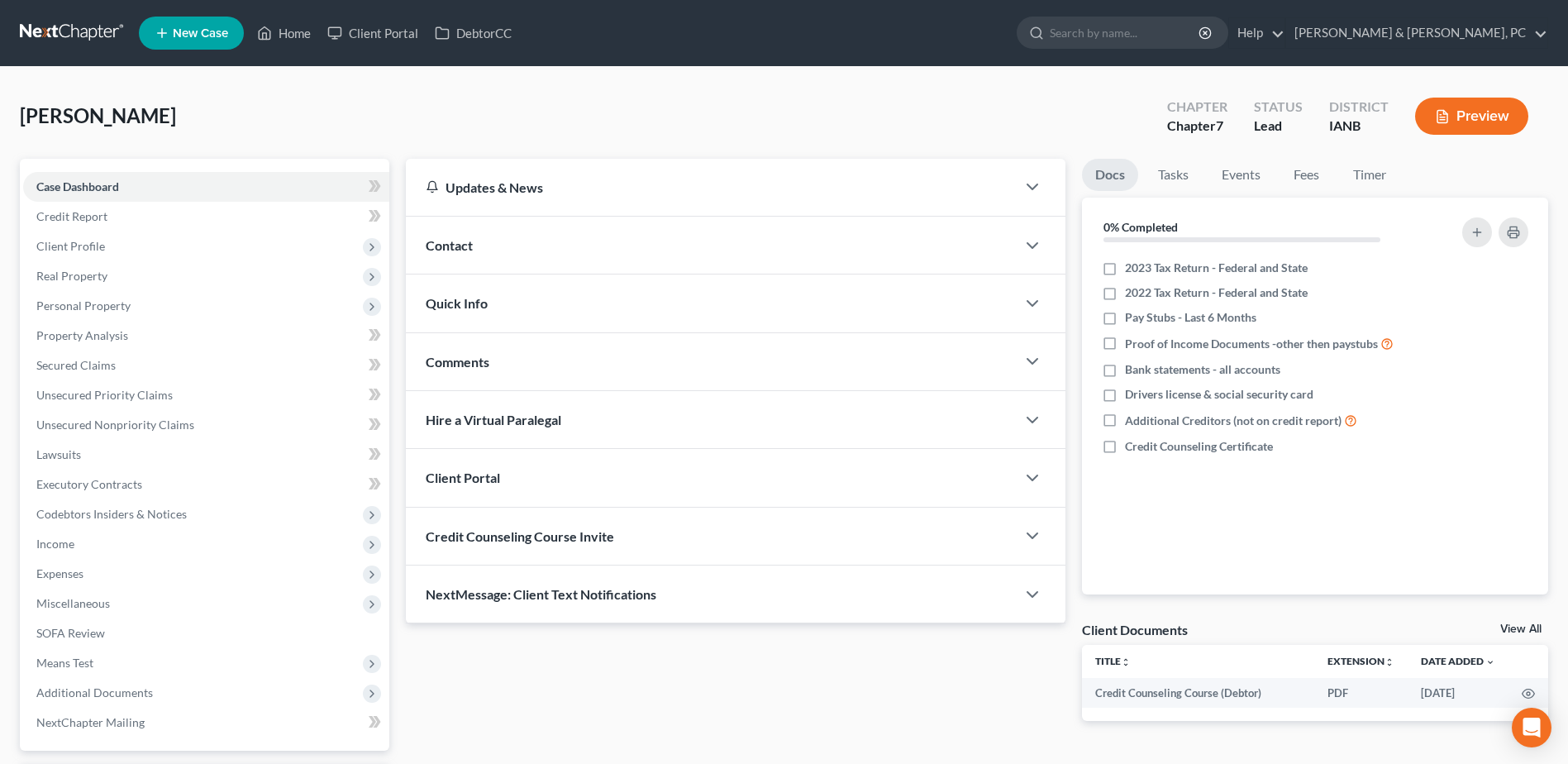
click at [1475, 110] on button "Preview" at bounding box center [1472, 116] width 113 height 37
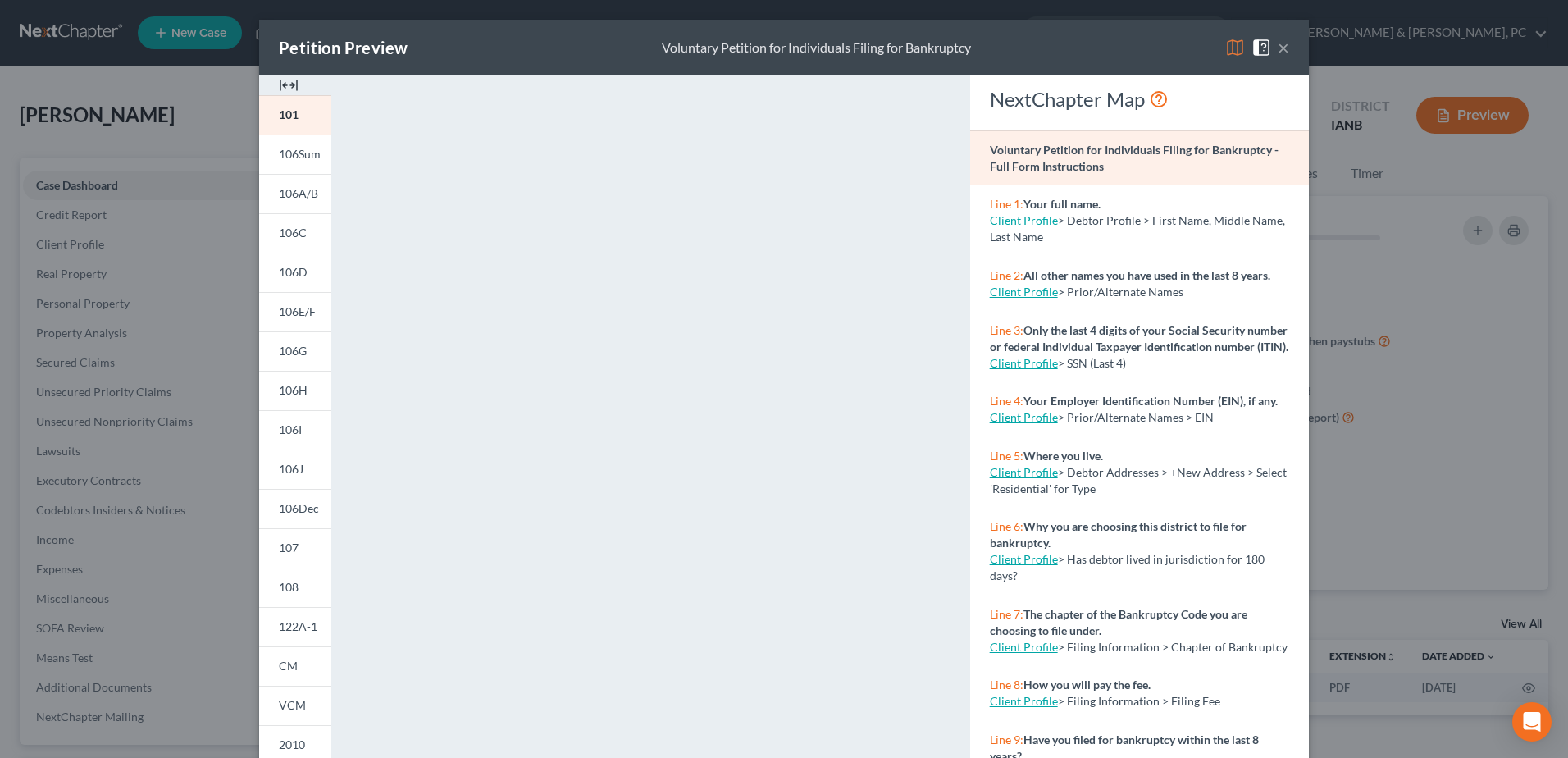
click at [1277, 38] on button "×" at bounding box center [1283, 48] width 12 height 20
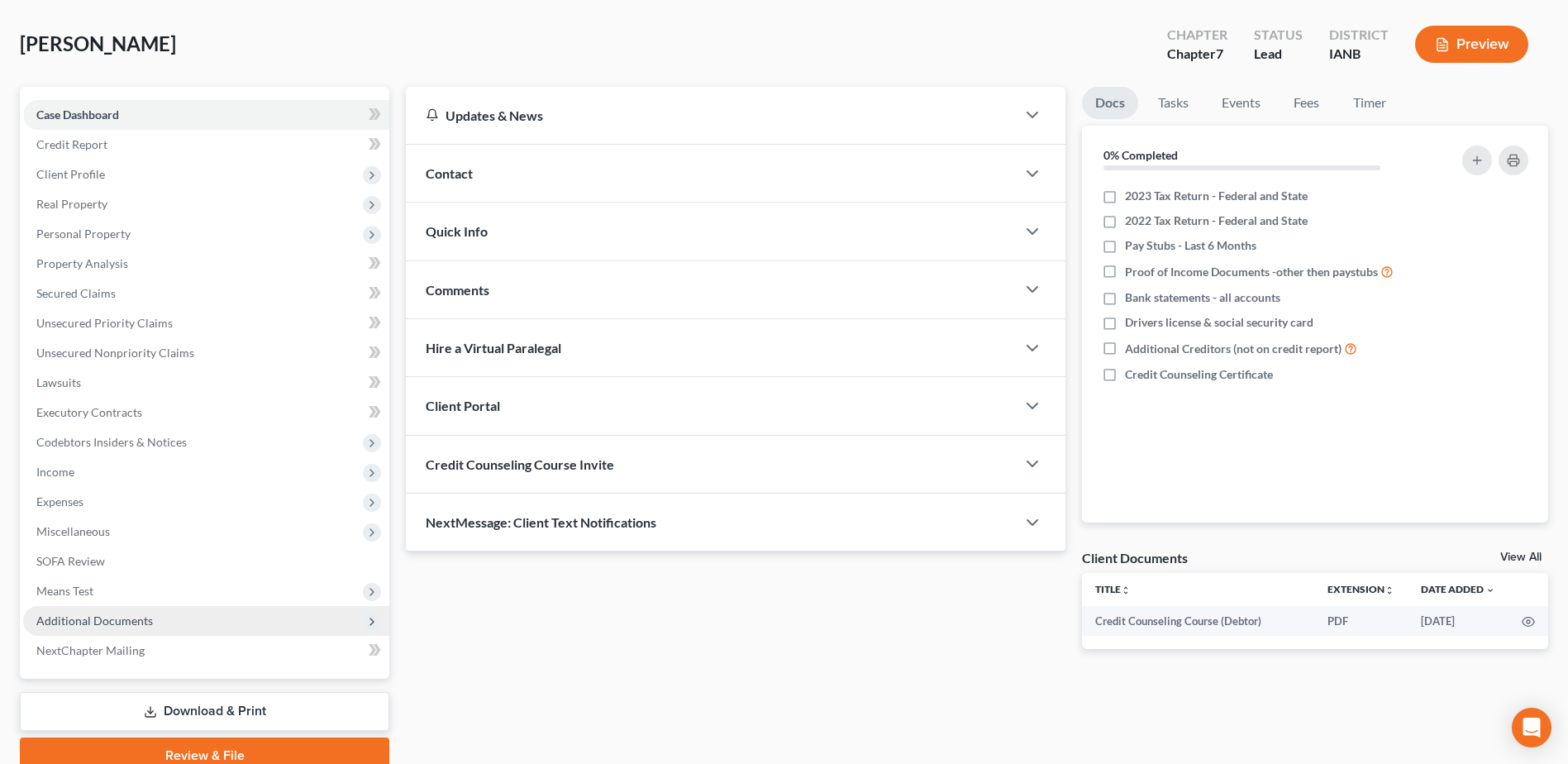
scroll to position [144, 0]
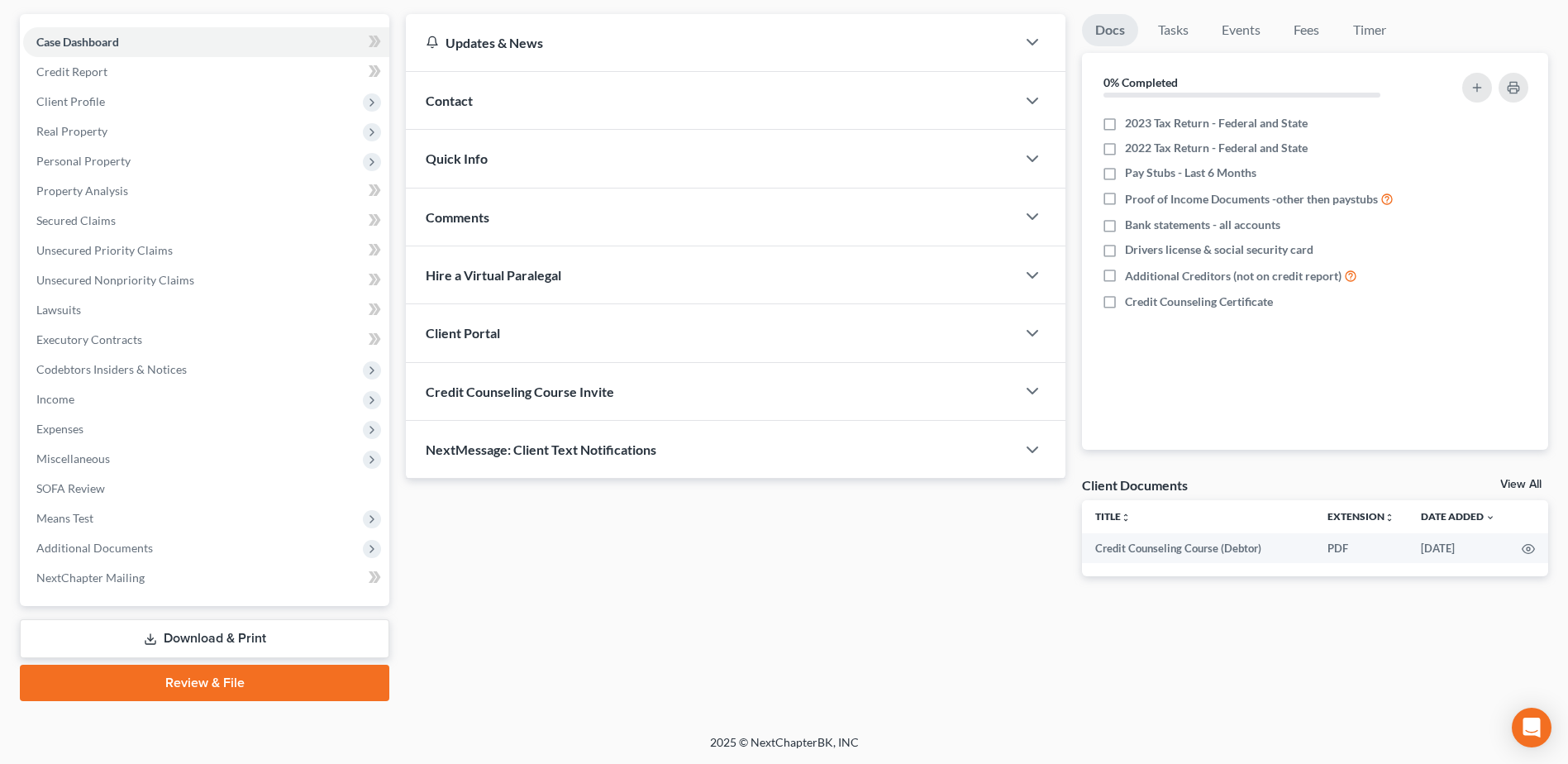
click at [239, 629] on link "Download & Print" at bounding box center [204, 638] width 370 height 39
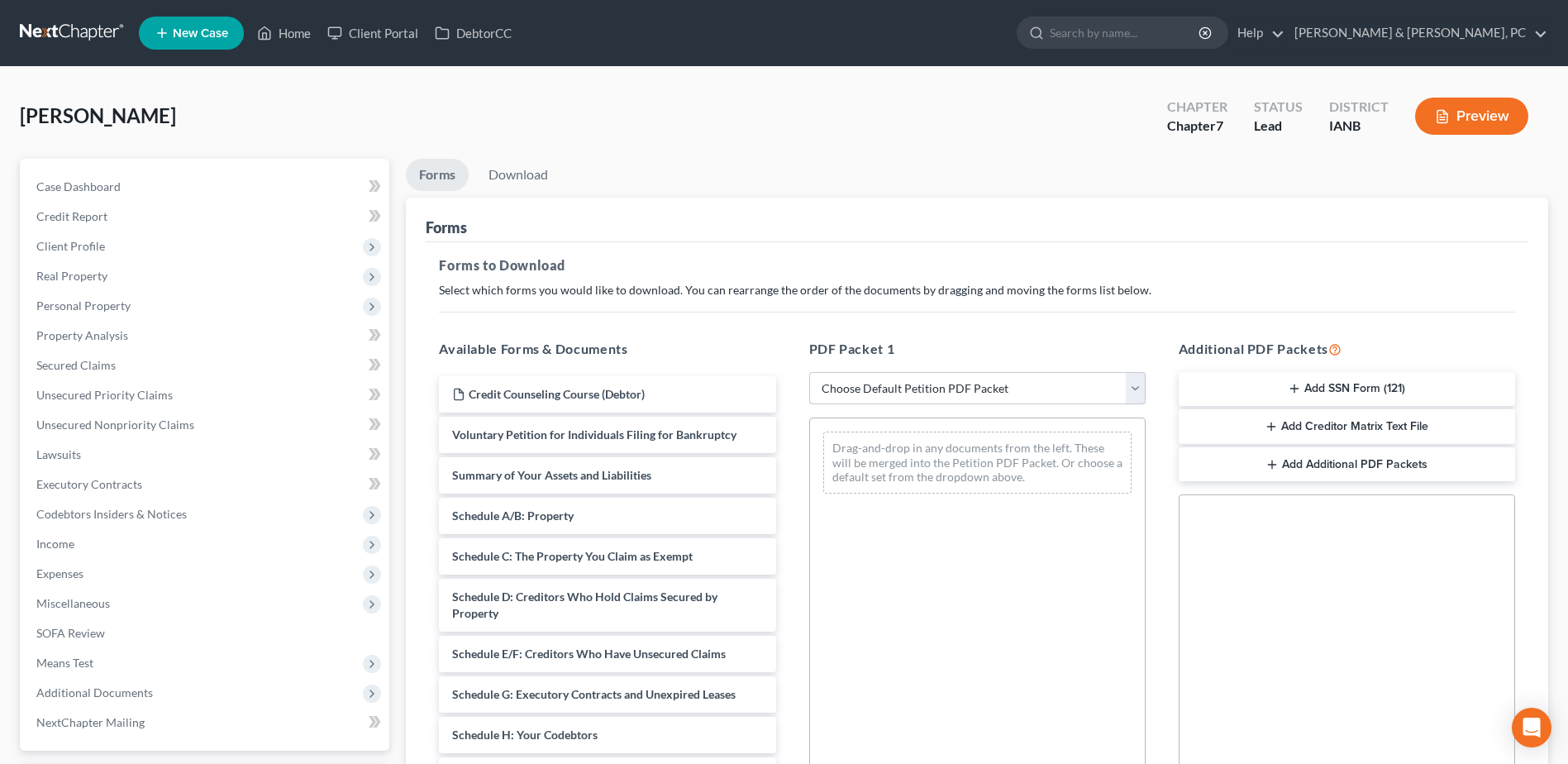
drag, startPoint x: 960, startPoint y: 374, endPoint x: 965, endPoint y: 399, distance: 25.5
click at [960, 374] on select "Choose Default Petition PDF Packet Complete Bankruptcy Petition (all forms and …" at bounding box center [977, 389] width 337 height 33
select select "0"
click at [810, 372] on select "Choose Default Petition PDF Packet Complete Bankruptcy Petition (all forms and …" at bounding box center [977, 389] width 337 height 33
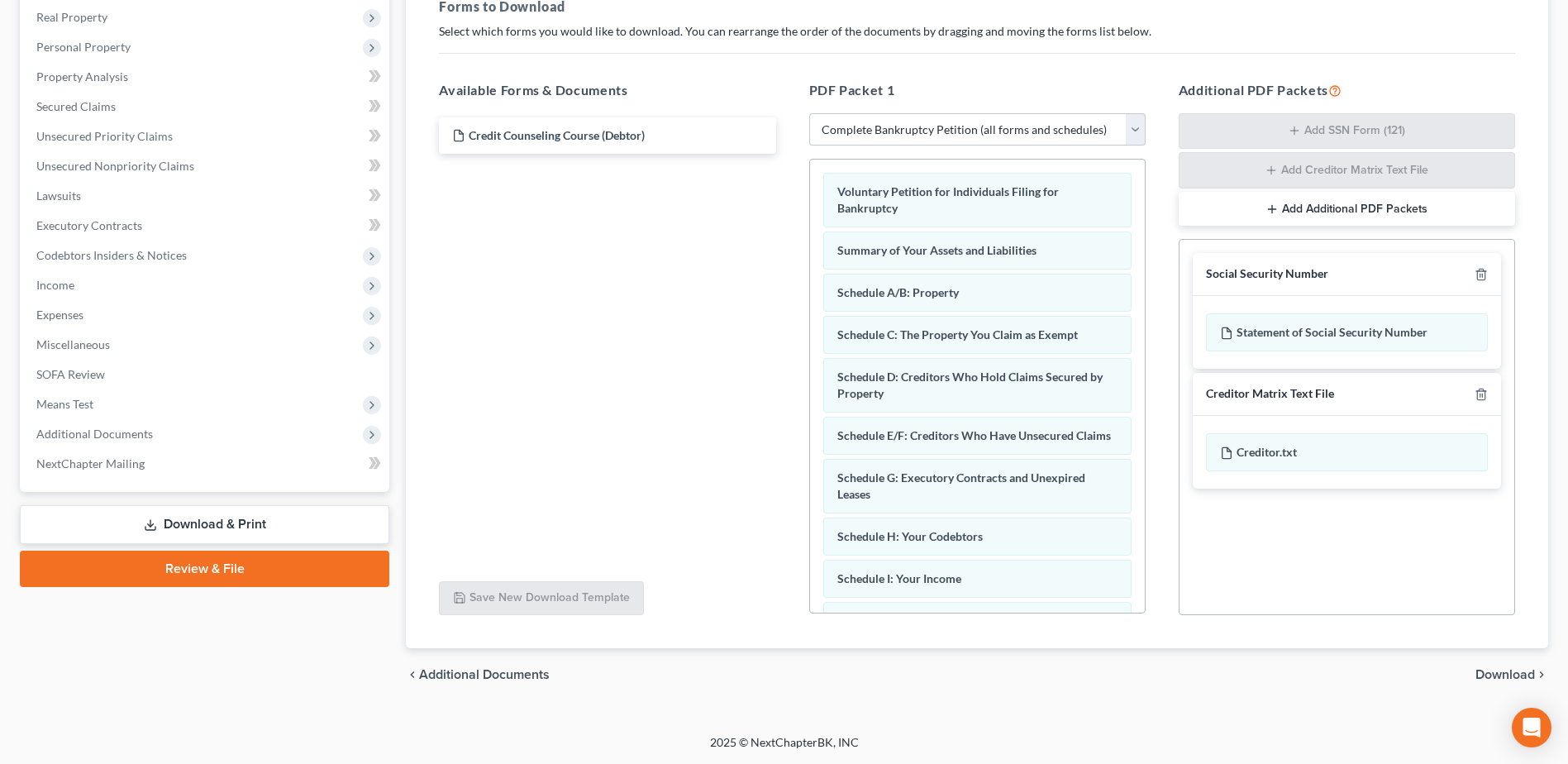
click at [1494, 678] on span "Download" at bounding box center [1505, 675] width 59 height 13
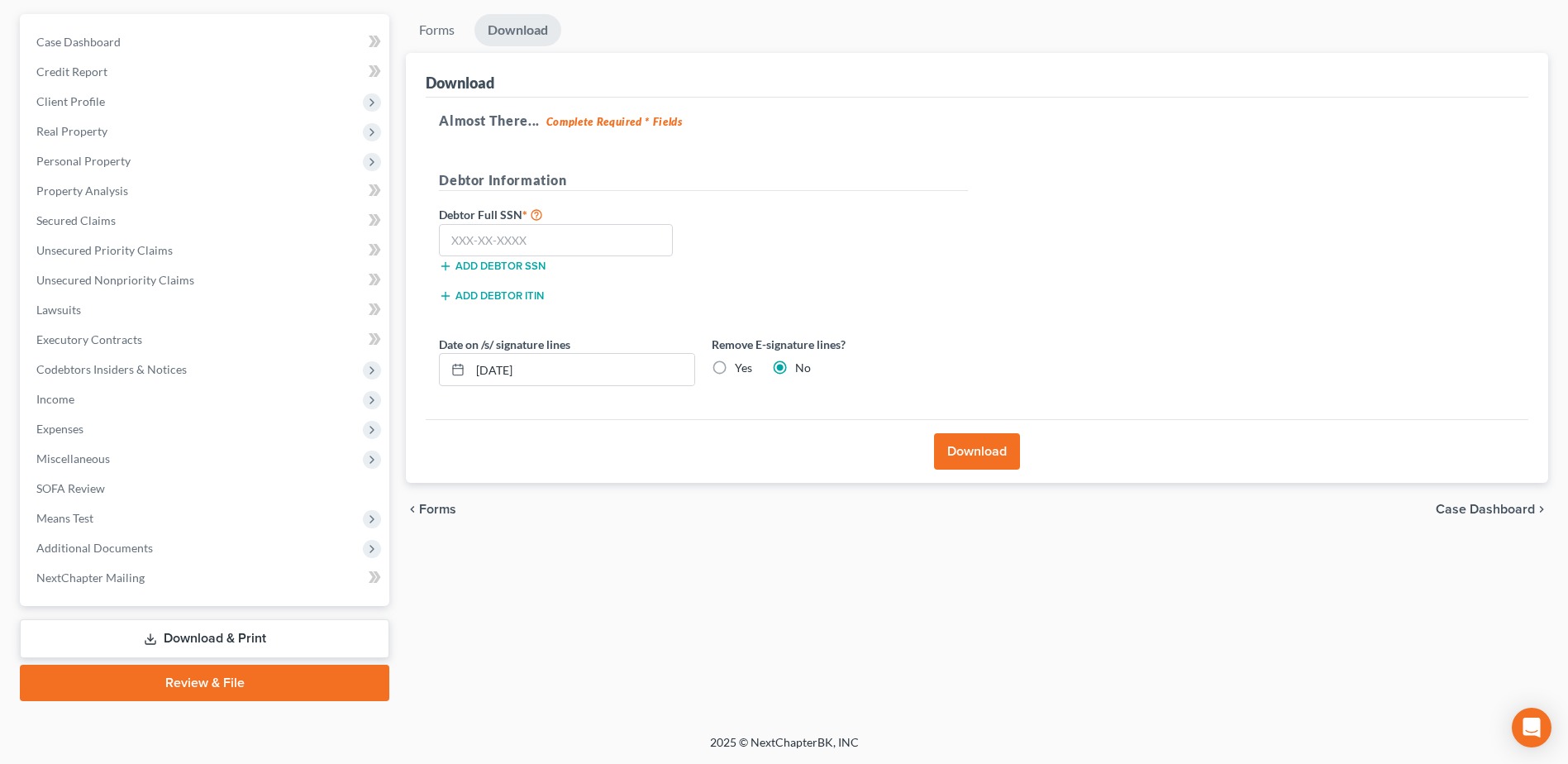
scroll to position [144, 0]
paste input "483-33-8173"
type input "483-33-8173"
click at [957, 428] on div "Download" at bounding box center [977, 451] width 1103 height 64
click at [980, 445] on button "Download" at bounding box center [977, 452] width 86 height 37
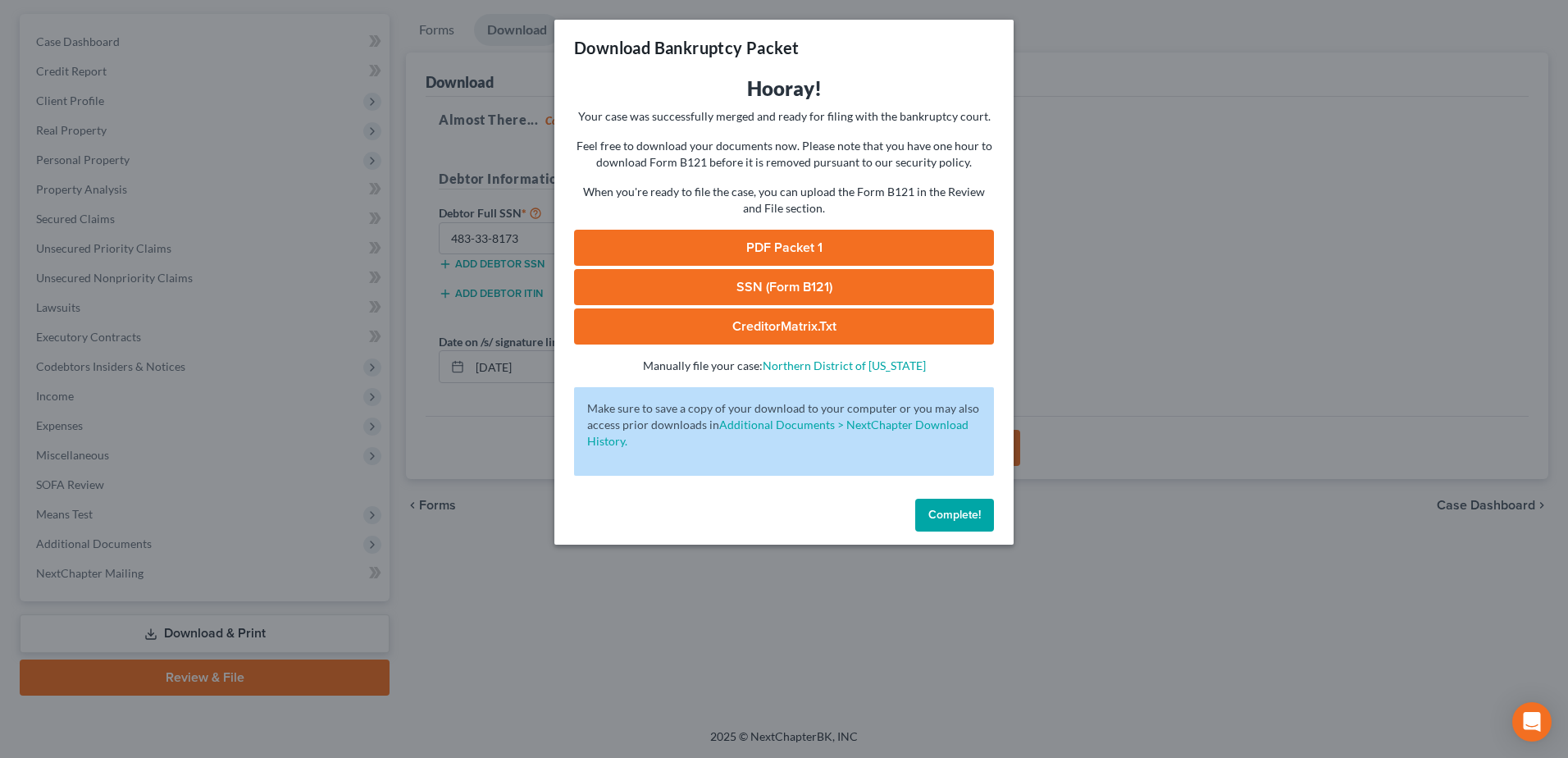
click at [774, 245] on link "PDF Packet 1" at bounding box center [784, 248] width 420 height 36
click at [961, 512] on span "Complete!" at bounding box center [954, 514] width 53 height 14
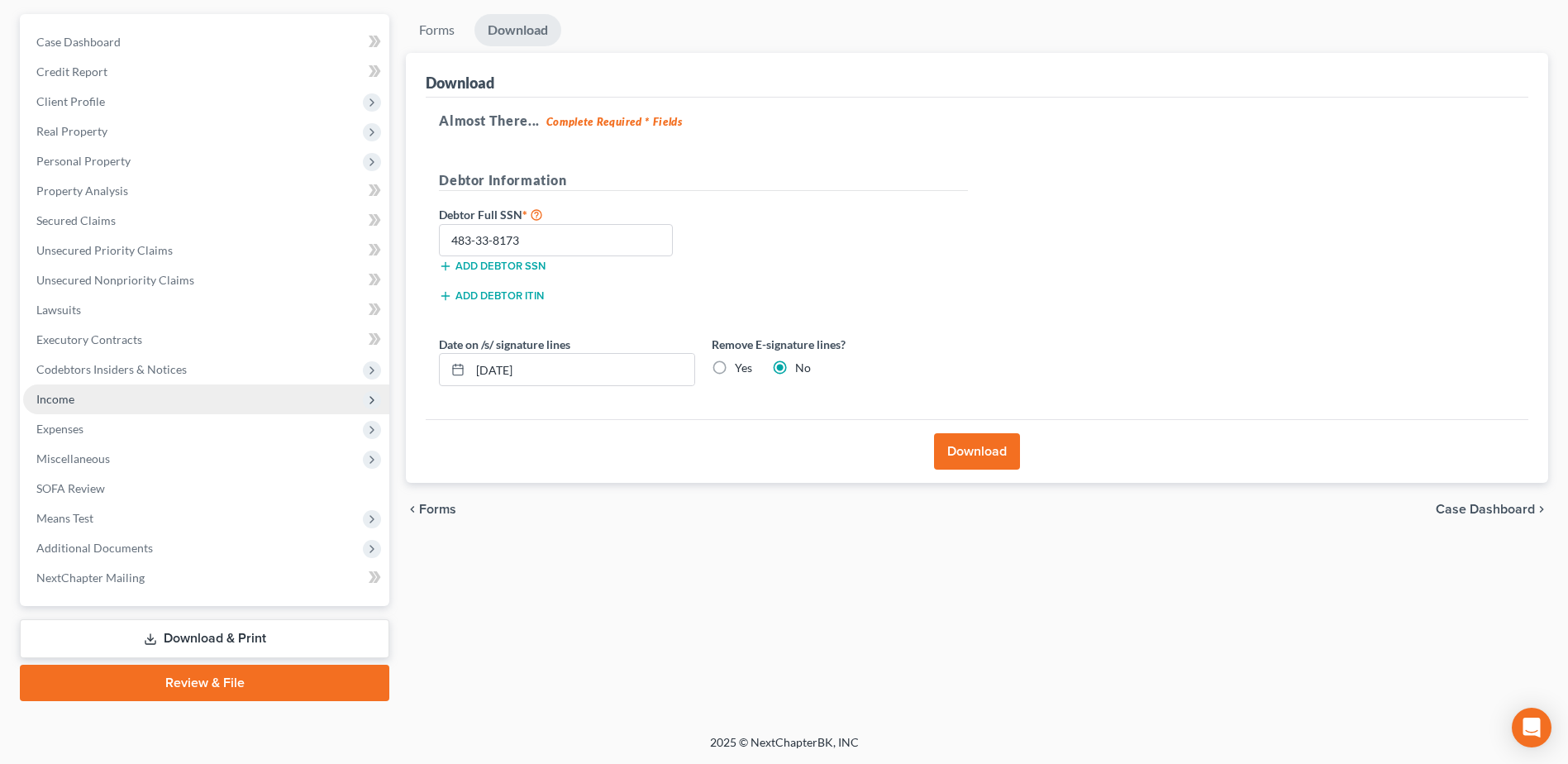
click at [112, 392] on span "Income" at bounding box center [205, 399] width 366 height 30
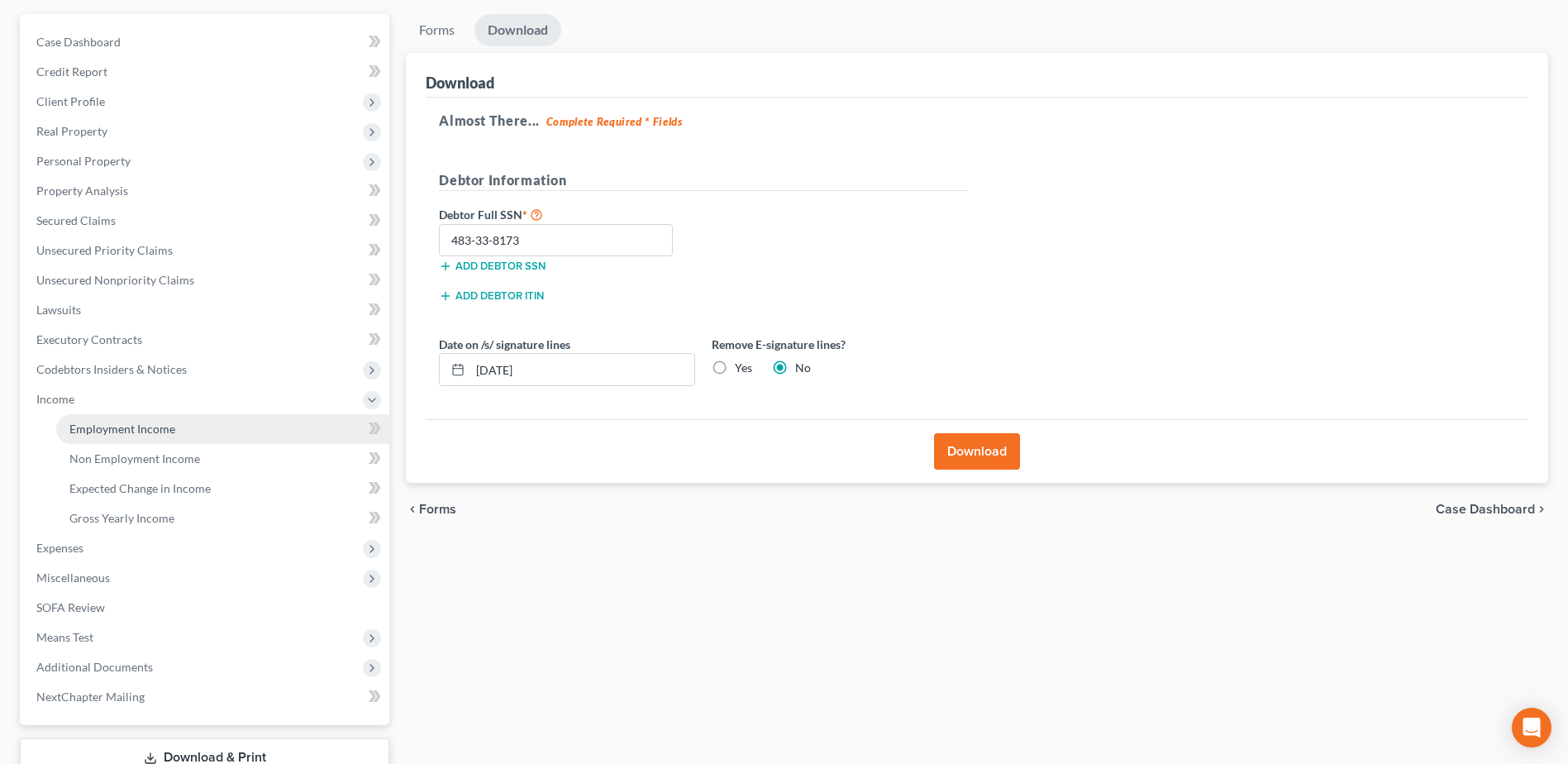
click at [107, 420] on link "Employment Income" at bounding box center [223, 429] width 333 height 30
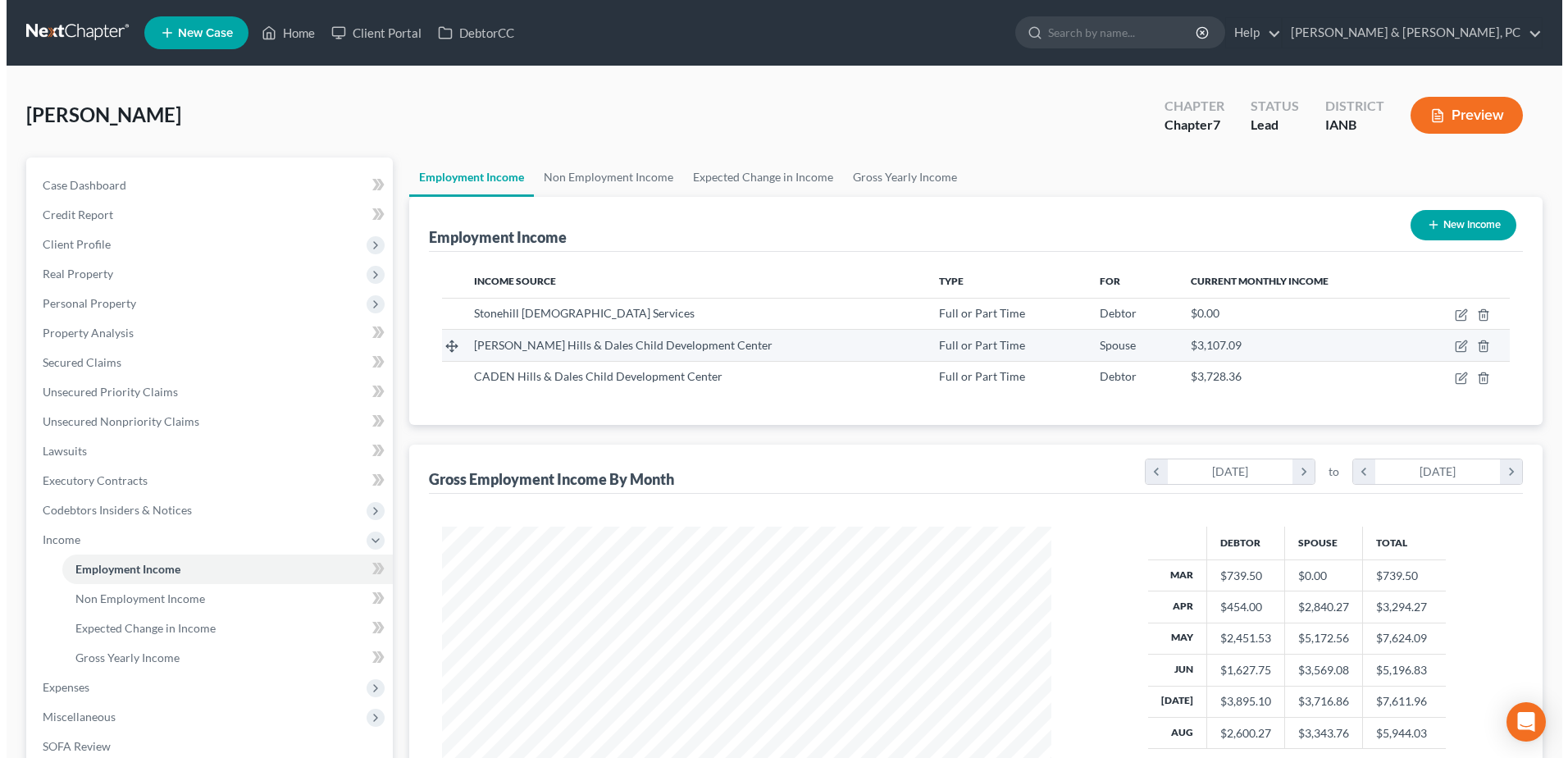
scroll to position [304, 641]
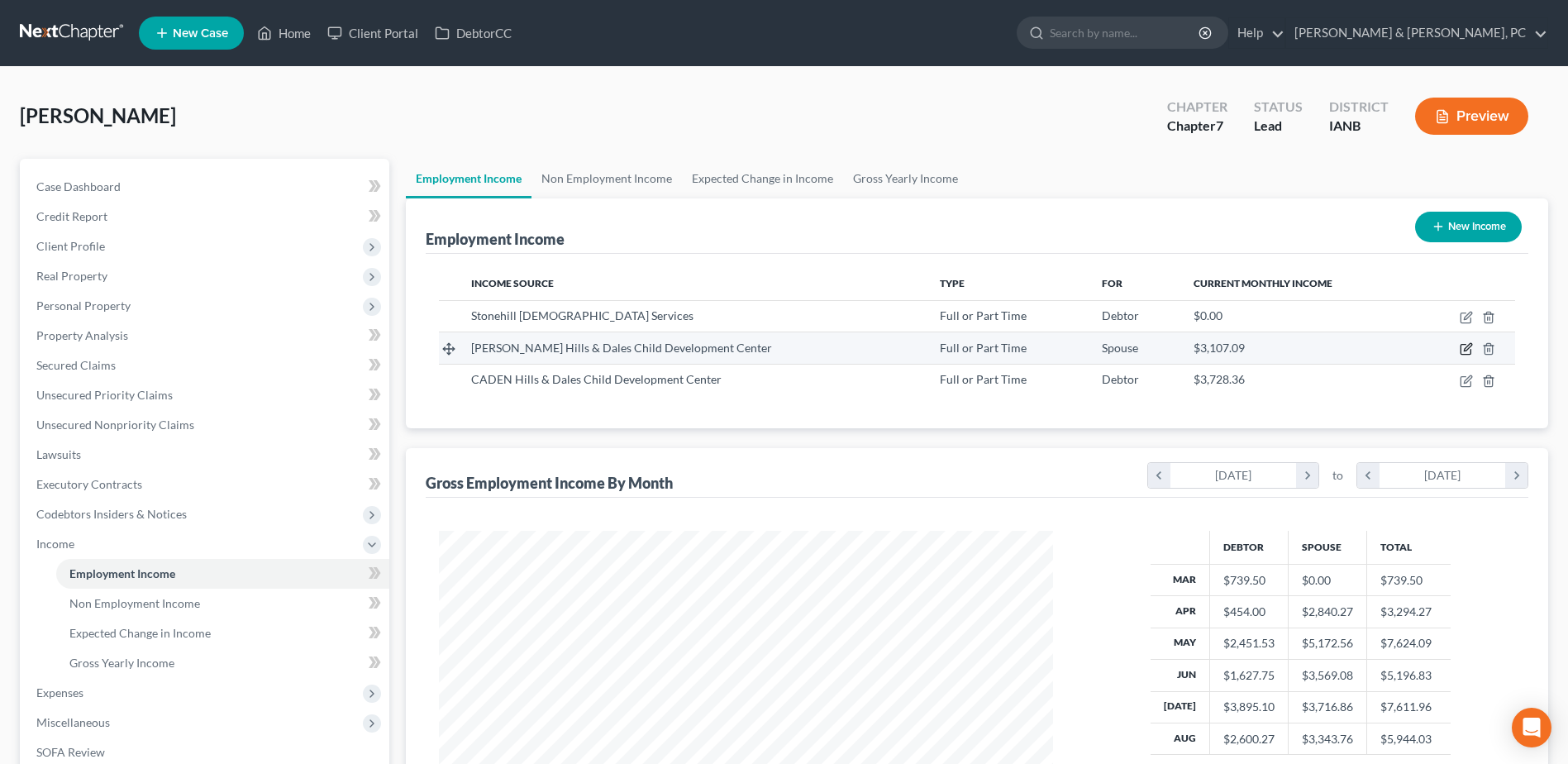
drag, startPoint x: 1468, startPoint y: 346, endPoint x: 1405, endPoint y: 349, distance: 63.1
click at [1405, 349] on tr "[PERSON_NAME] Hills & Dales Child Development Center Full or Part Time Spouse $…" at bounding box center [977, 348] width 1076 height 31
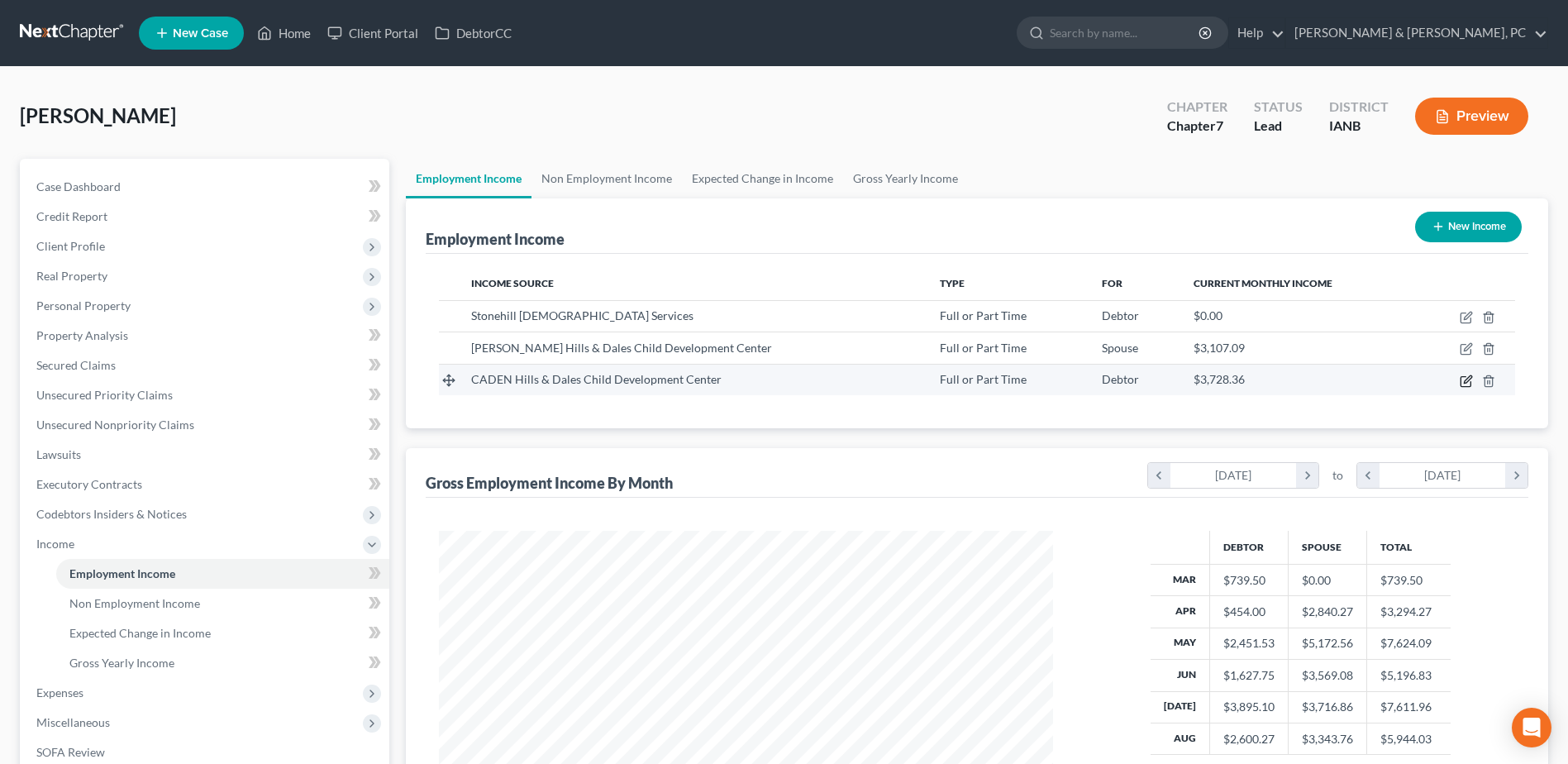
click at [1463, 382] on icon "button" at bounding box center [1466, 381] width 13 height 13
select select "0"
select select "16"
select select "2"
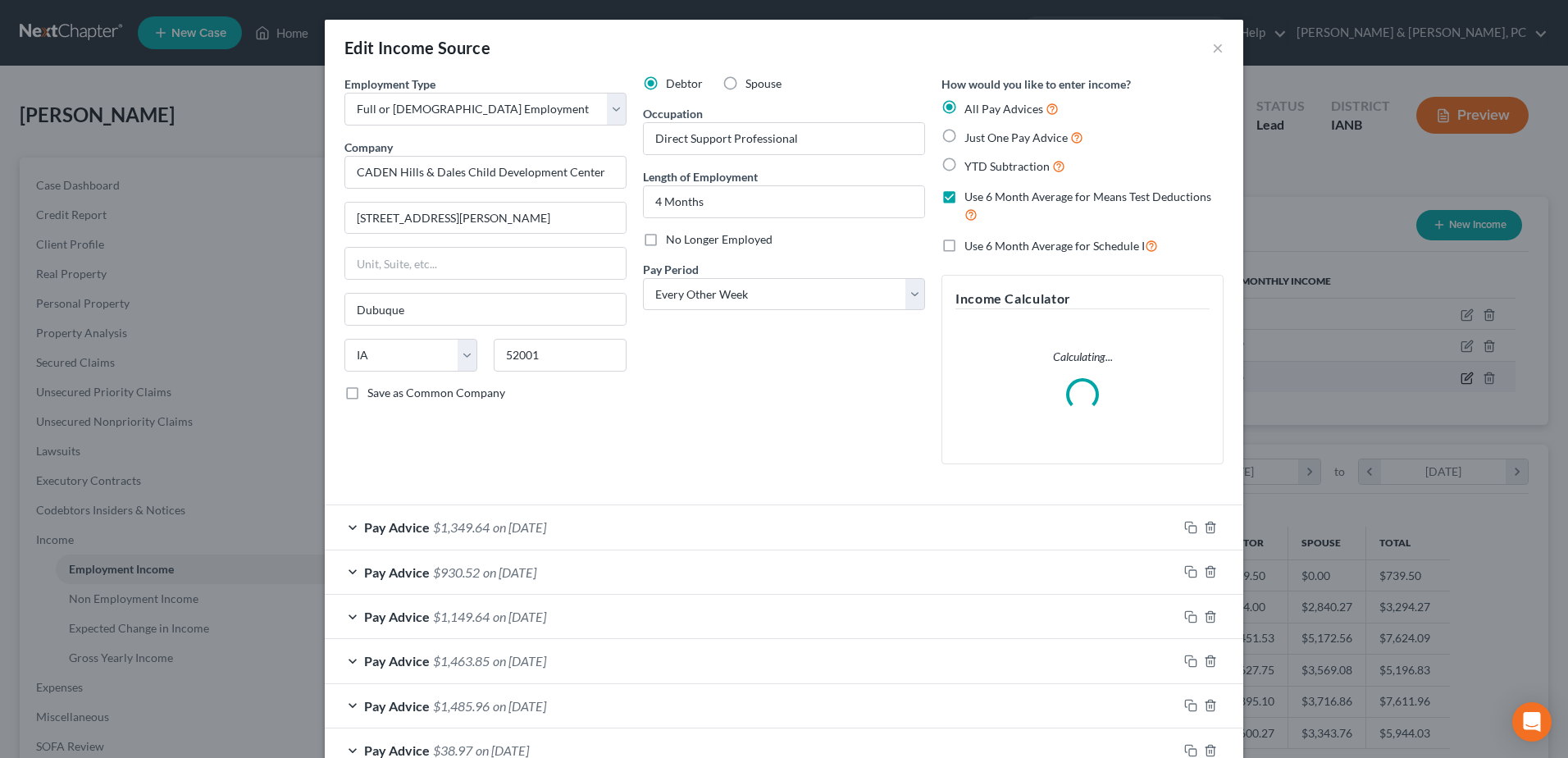
scroll to position [307, 647]
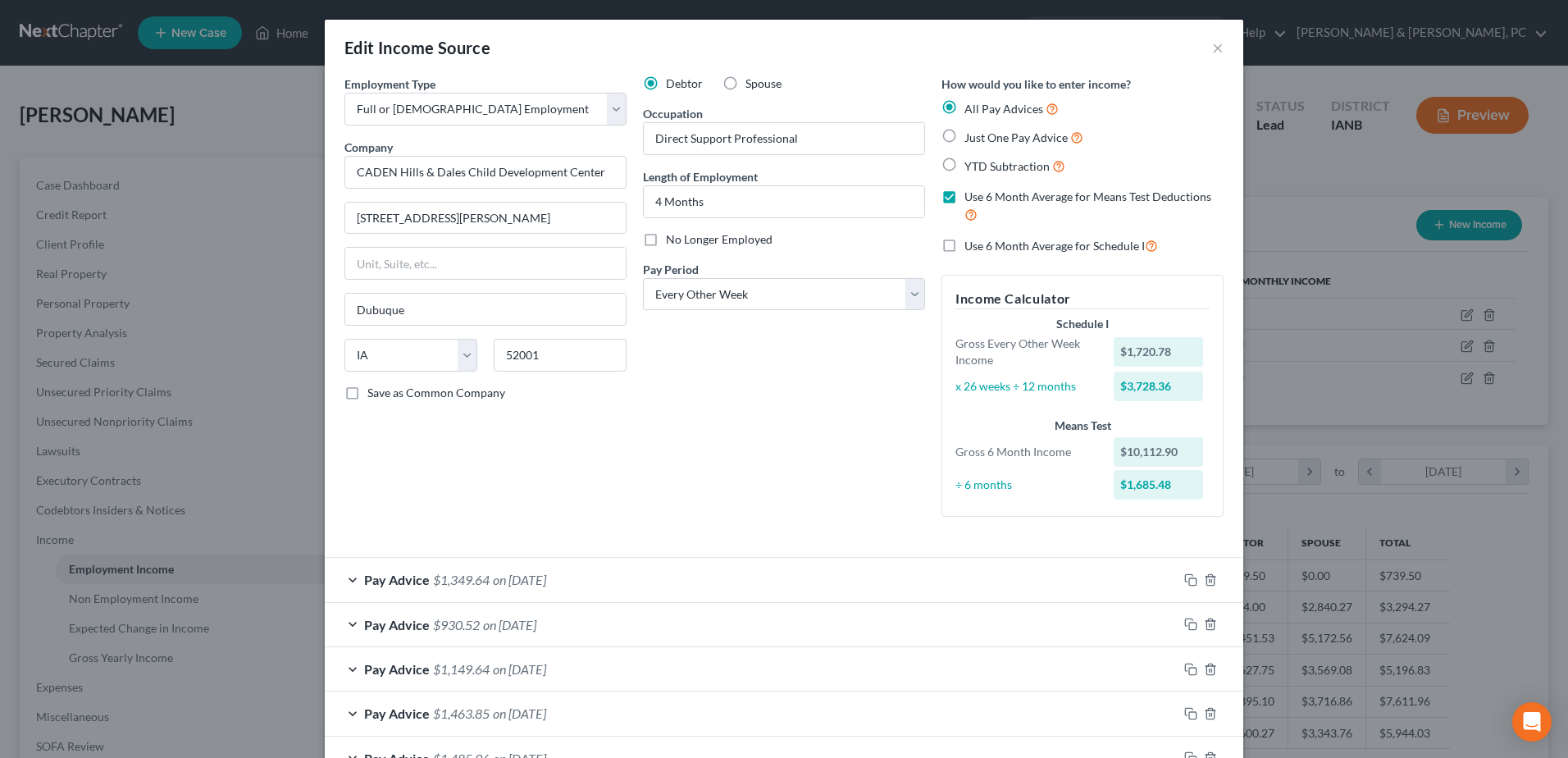
click at [964, 195] on label "Use 6 Month Average for Means Test Deductions" at bounding box center [1094, 206] width 259 height 35
click at [970, 195] on input "Use 6 Month Average for Means Test Deductions" at bounding box center [976, 194] width 11 height 11
checkbox input "false"
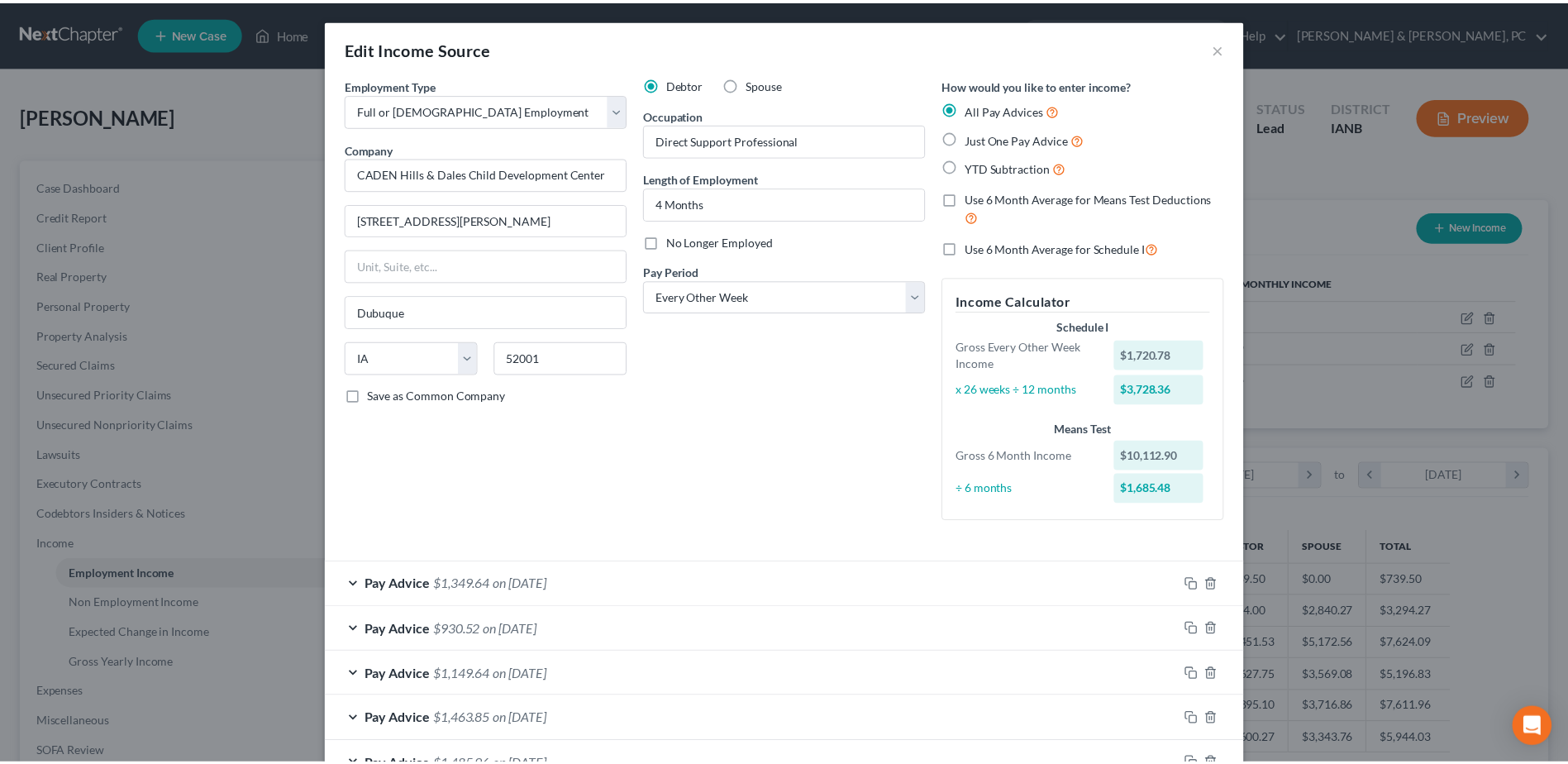
scroll to position [294, 0]
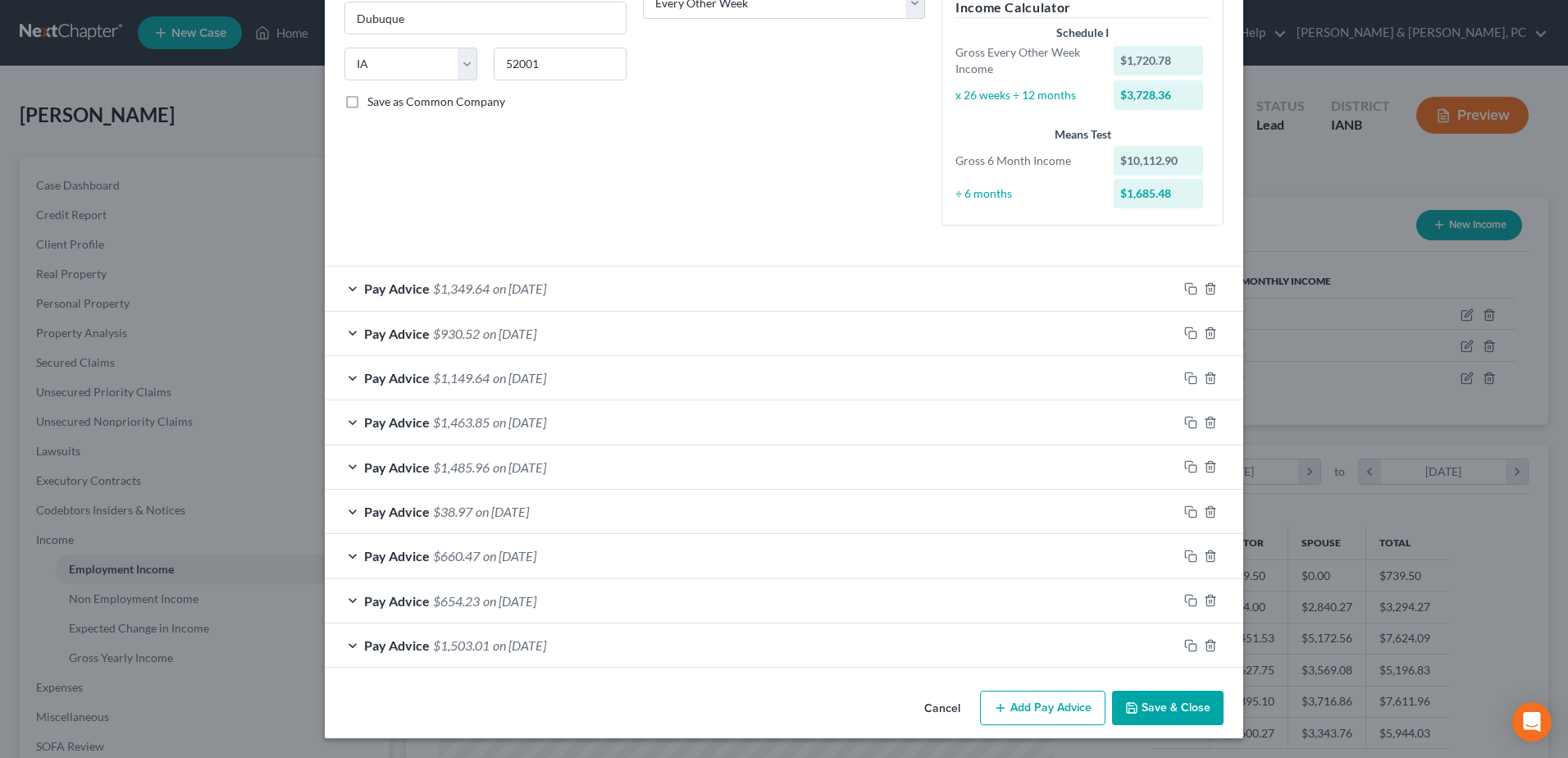
click at [1154, 713] on button "Save & Close" at bounding box center [1167, 708] width 111 height 34
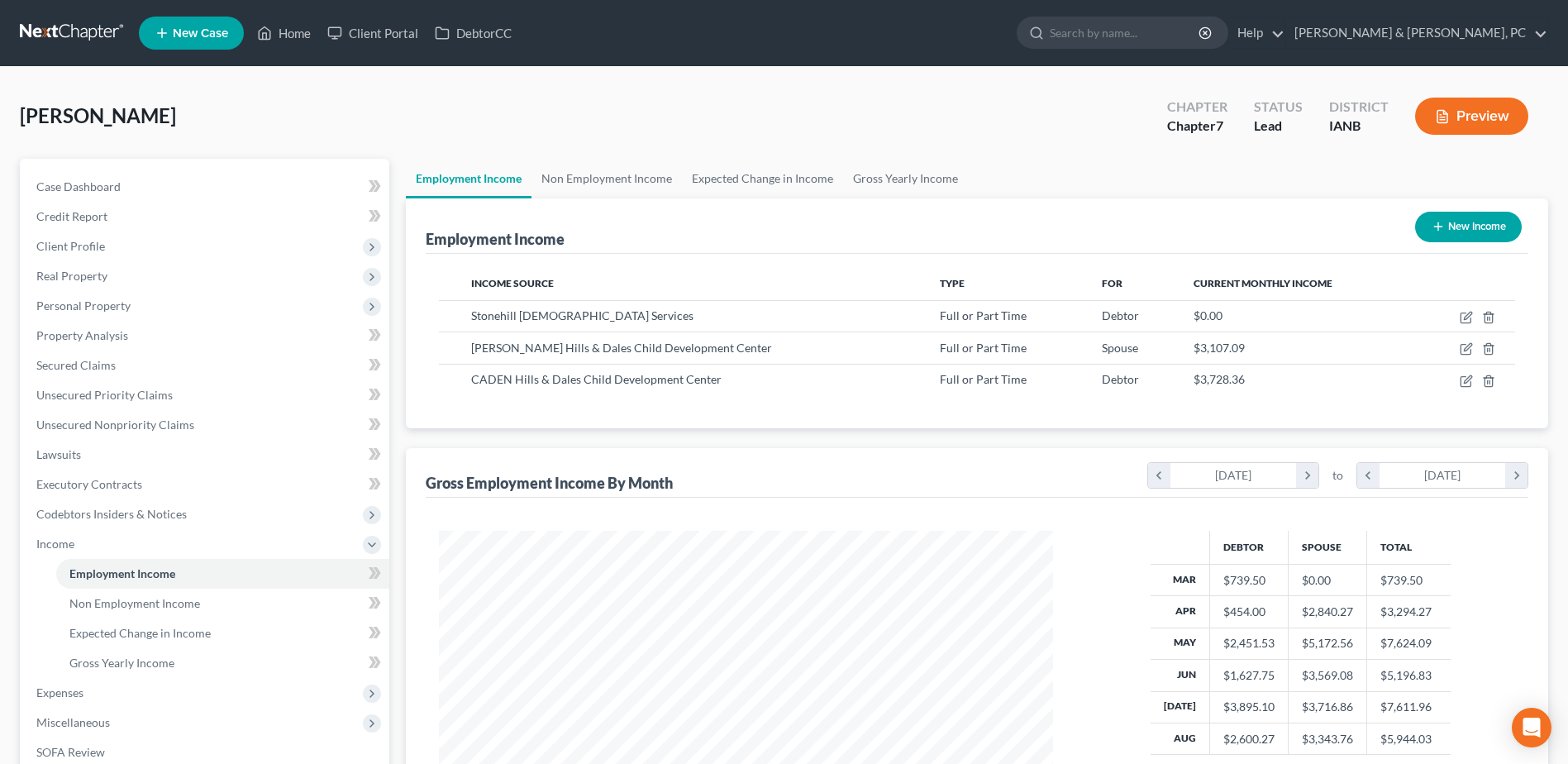
scroll to position [264, 0]
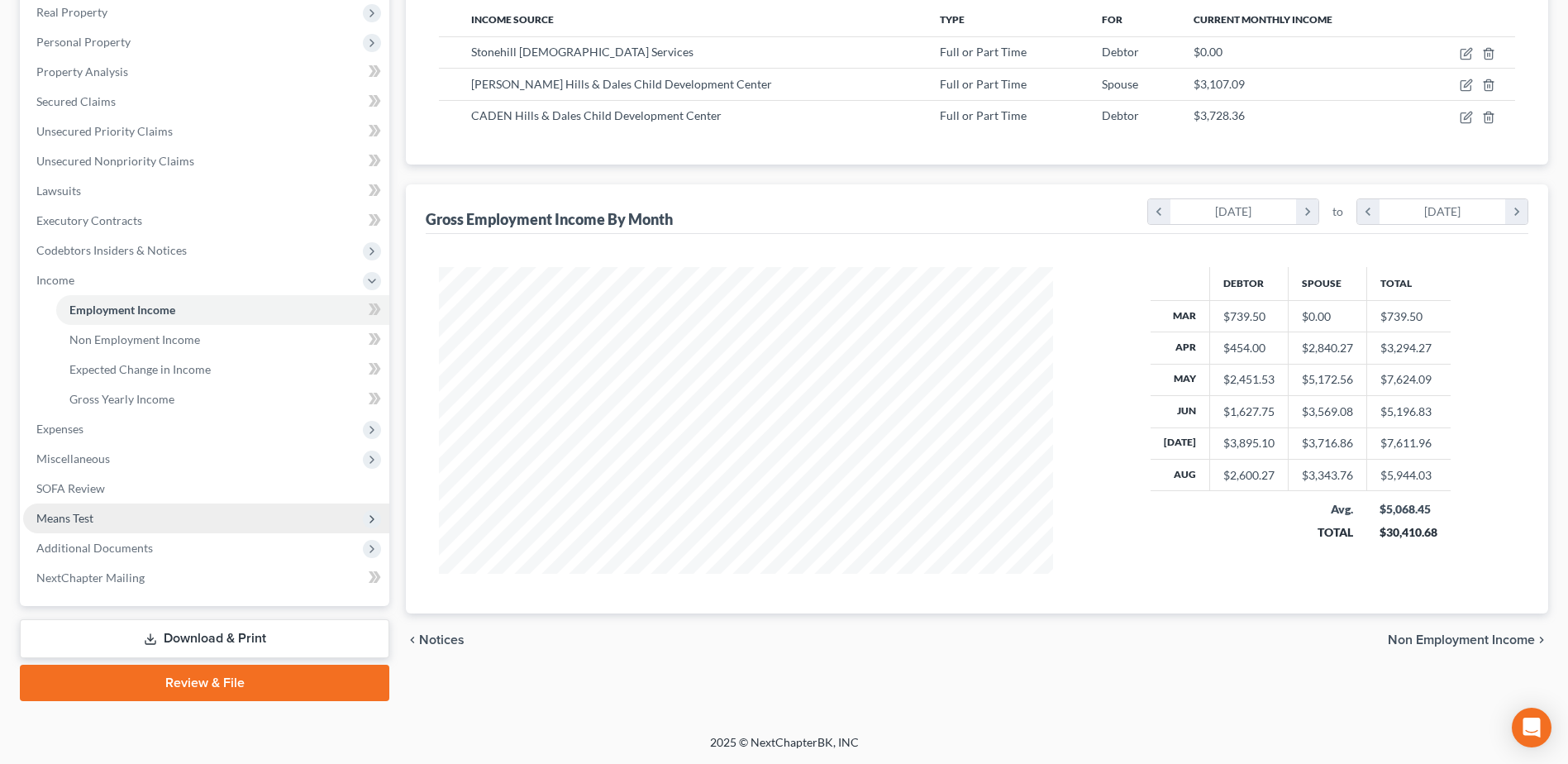
click at [116, 522] on span "Means Test" at bounding box center [205, 518] width 366 height 30
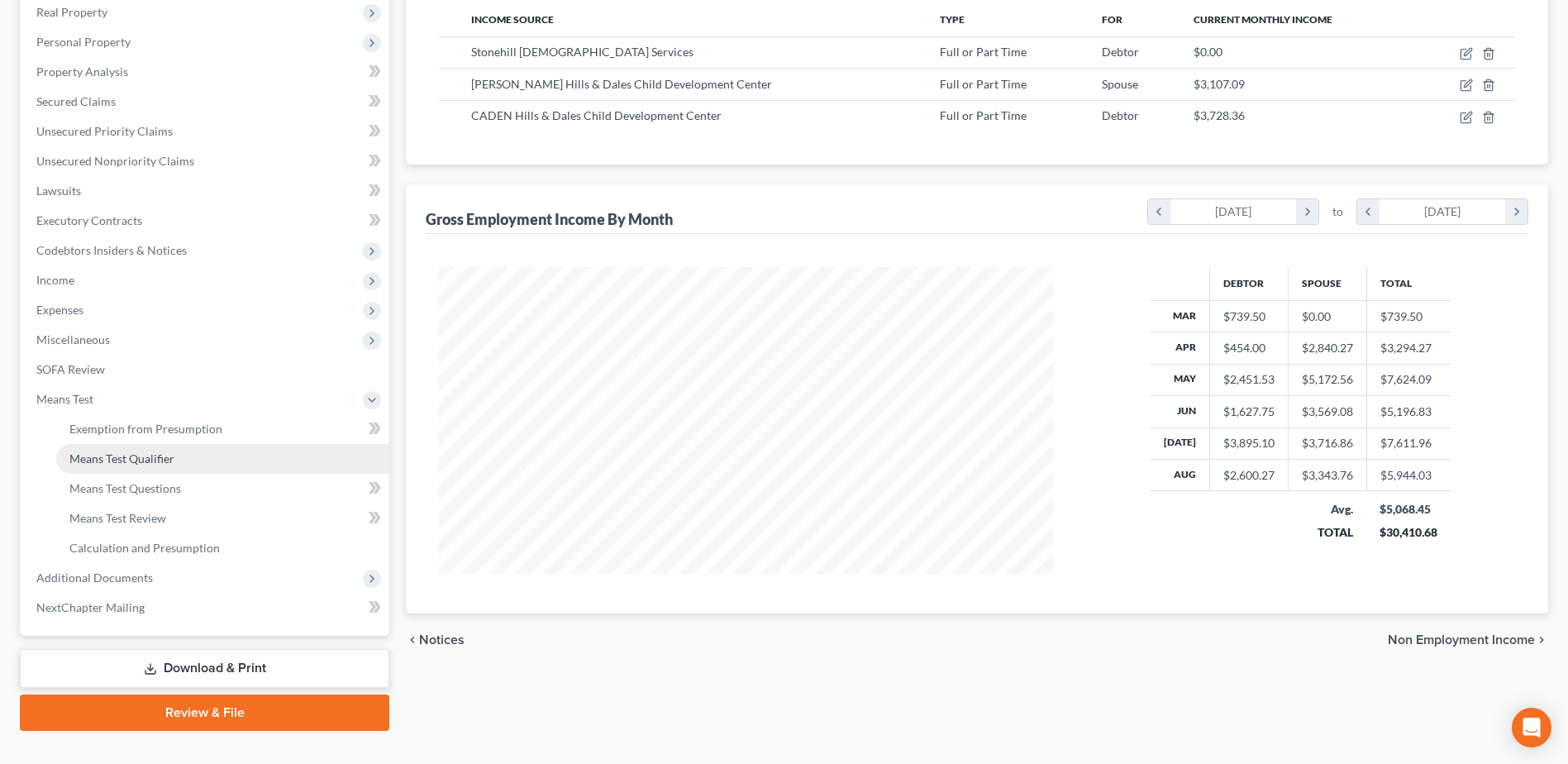
click at [121, 464] on span "Means Test Qualifier" at bounding box center [121, 458] width 105 height 14
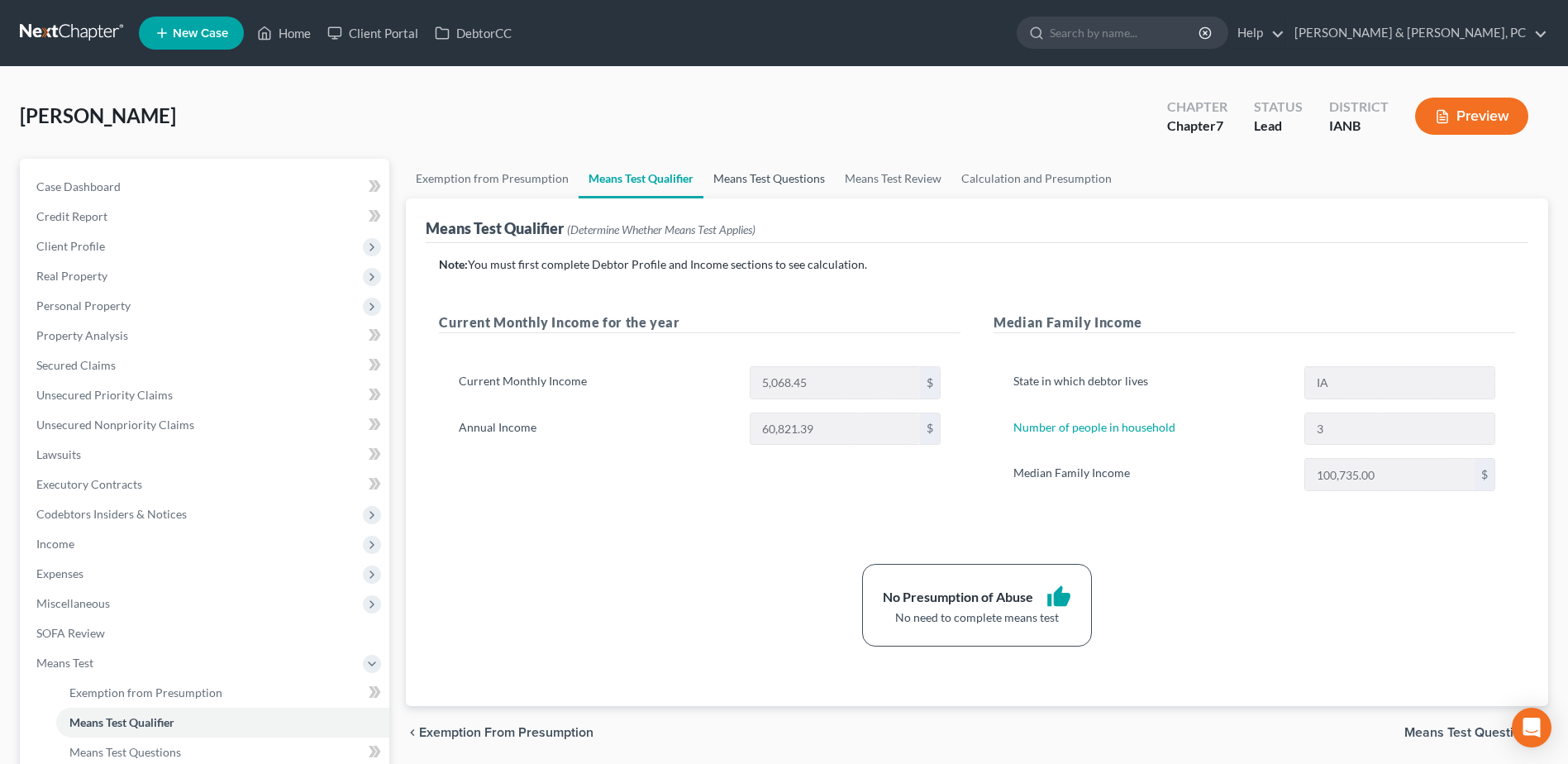
click at [742, 180] on link "Means Test Questions" at bounding box center [769, 178] width 131 height 39
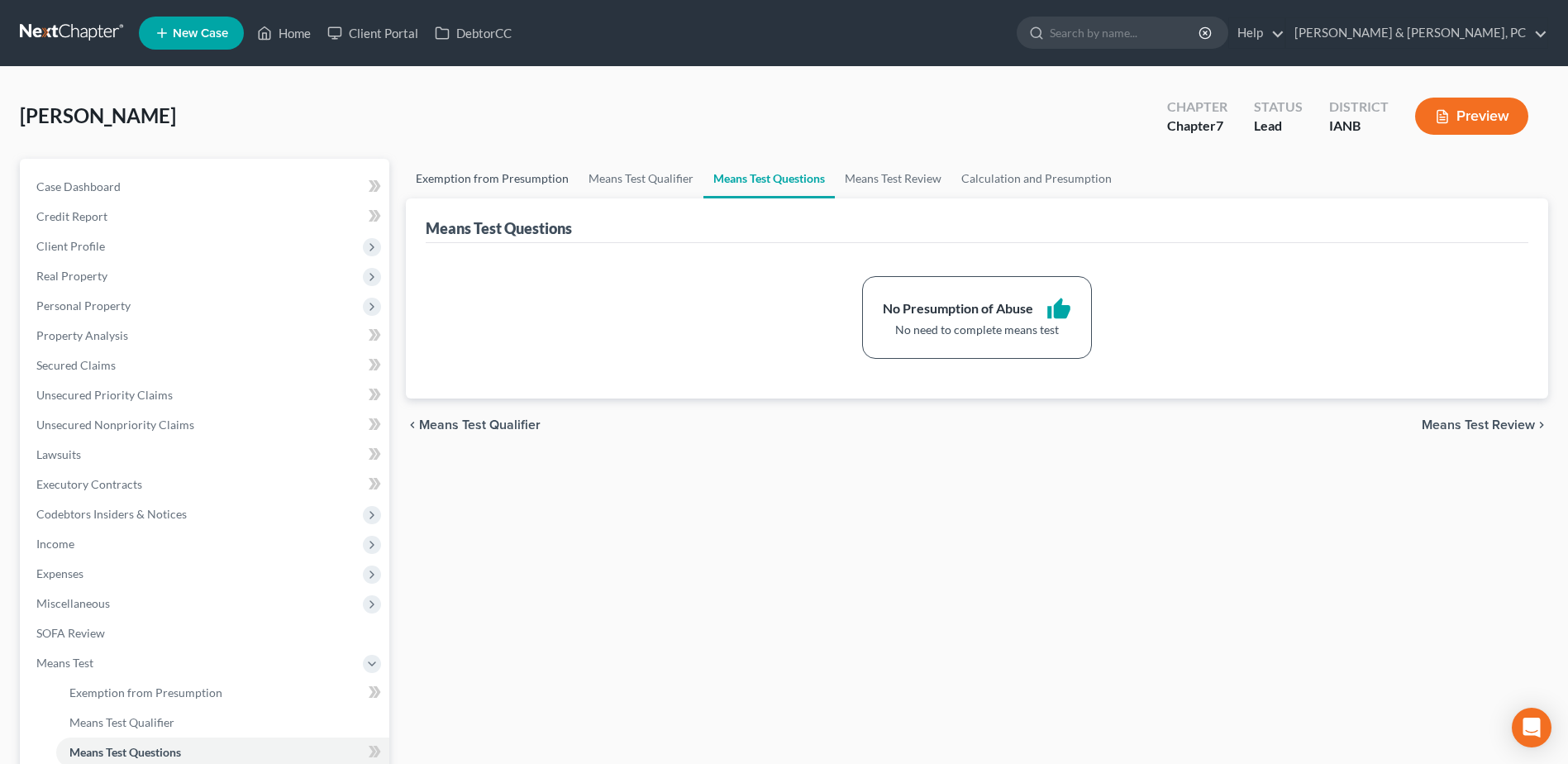
click at [539, 179] on link "Exemption from Presumption" at bounding box center [492, 178] width 172 height 39
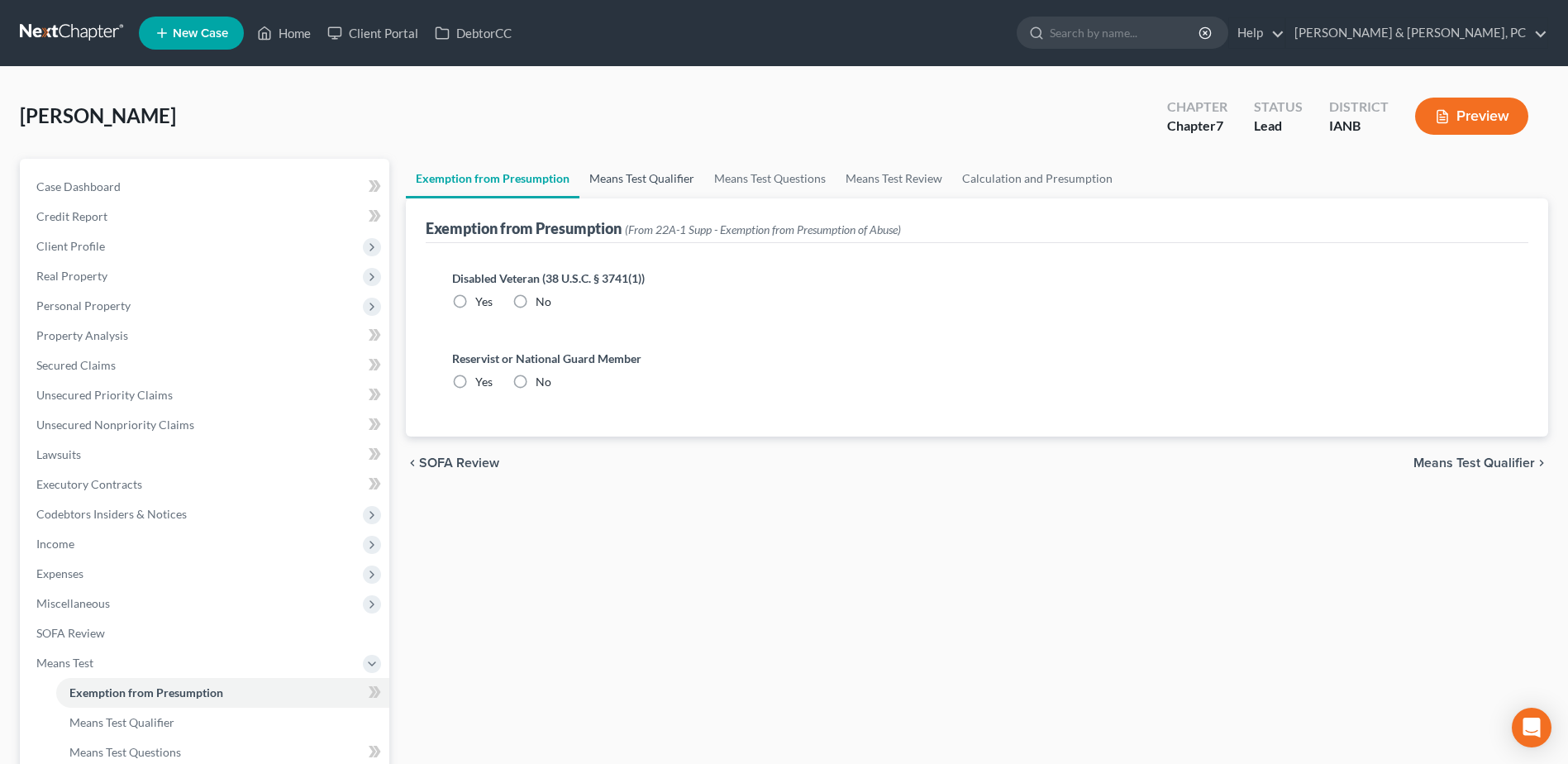
click at [637, 186] on link "Means Test Qualifier" at bounding box center [642, 178] width 125 height 39
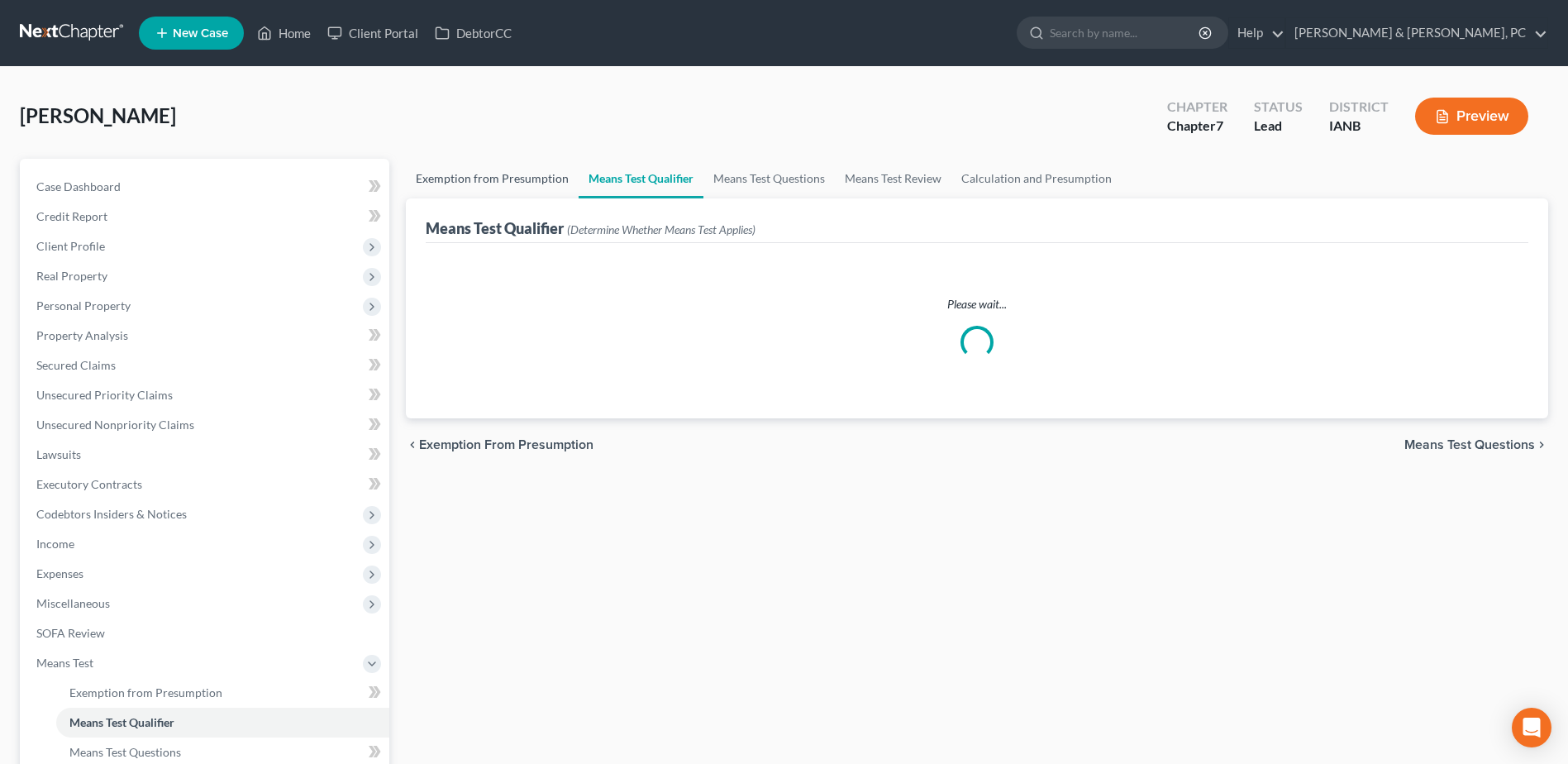
click at [538, 183] on link "Exemption from Presumption" at bounding box center [492, 178] width 172 height 39
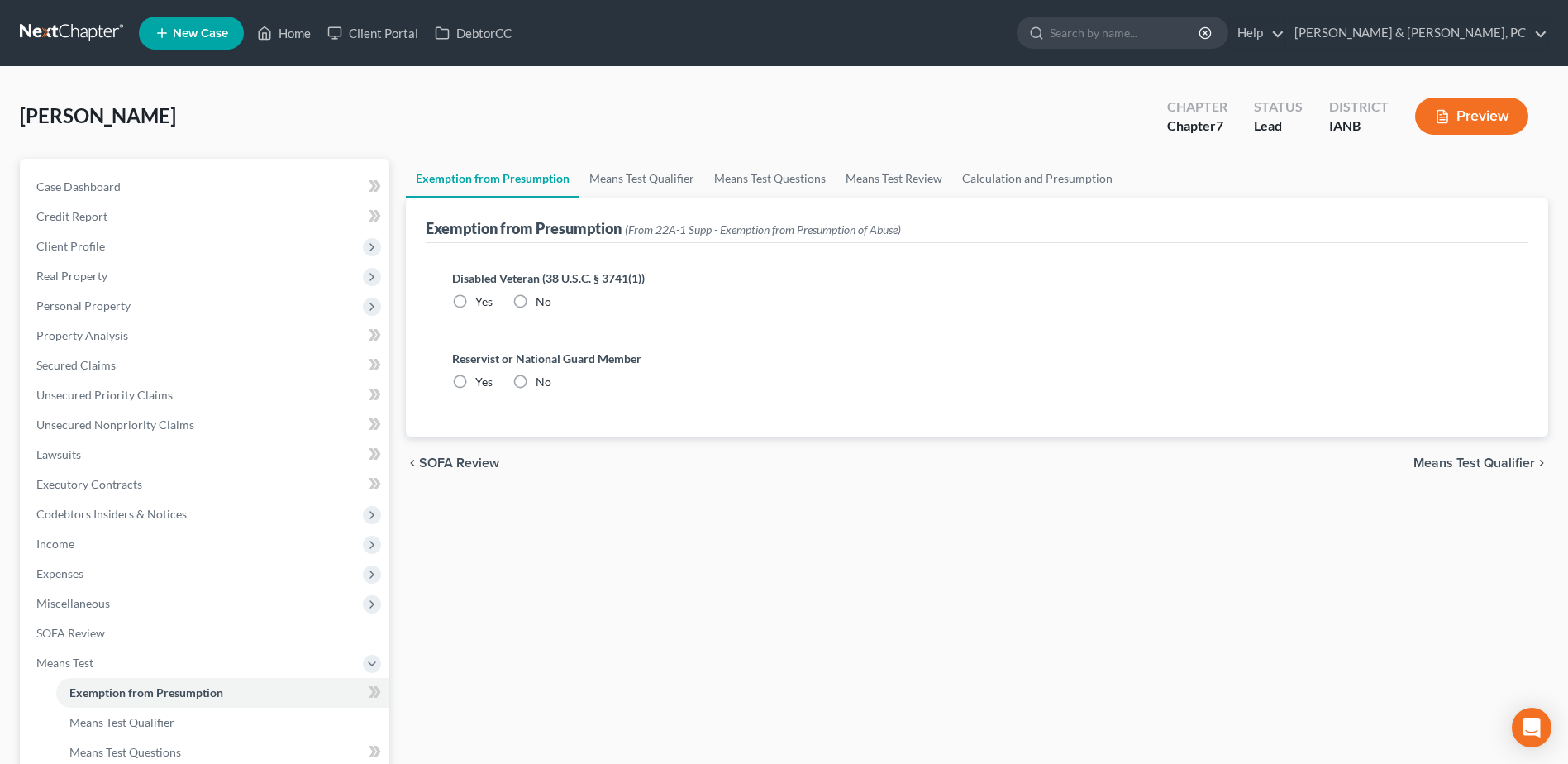
click at [535, 294] on div "No" at bounding box center [532, 302] width 39 height 16
click at [536, 377] on label "No" at bounding box center [543, 382] width 16 height 16
click at [542, 377] on input "No" at bounding box center [548, 379] width 11 height 11
radio input "true"
click at [536, 299] on label "No" at bounding box center [543, 302] width 16 height 16
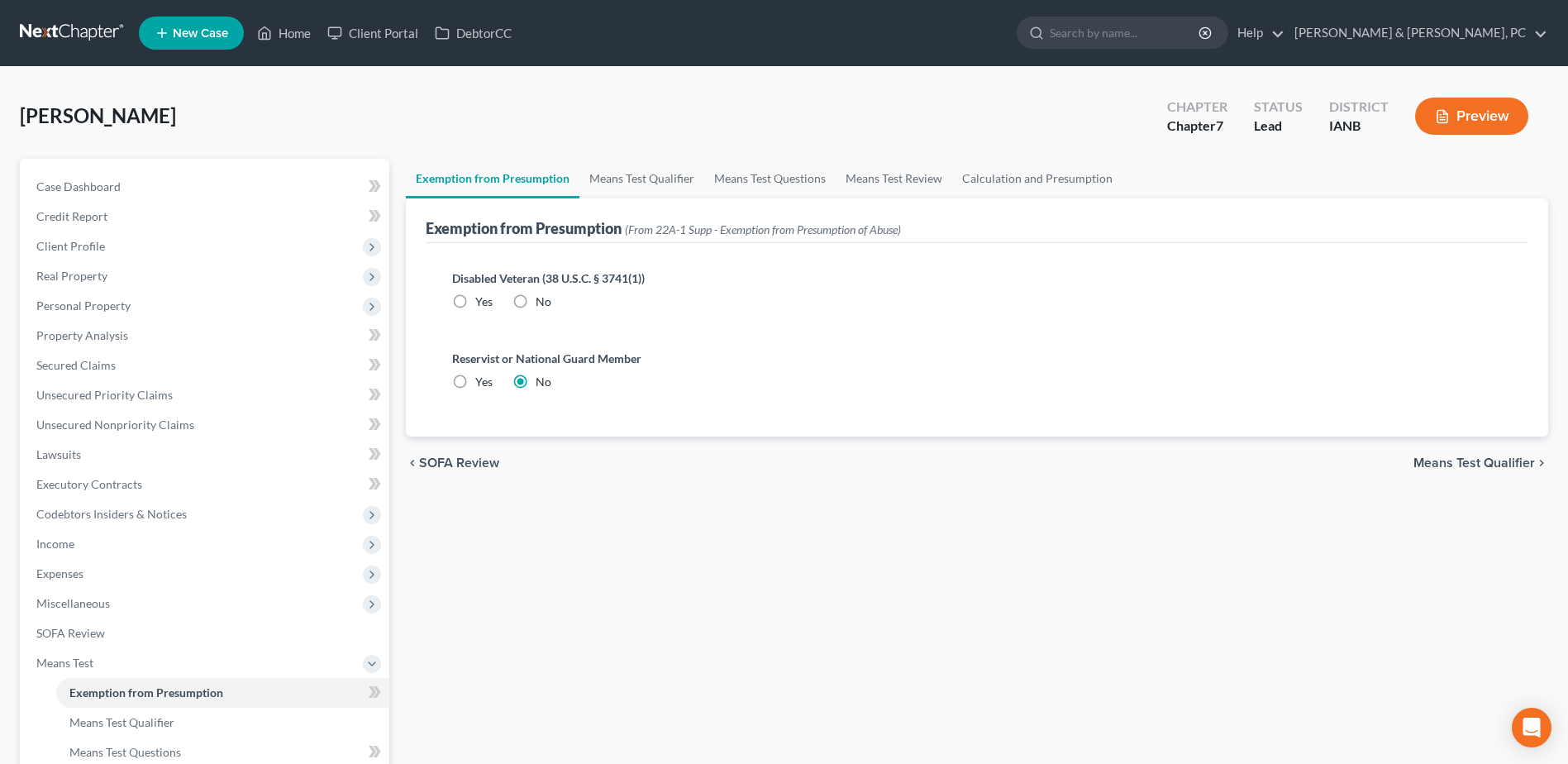
click at [542, 299] on input "No" at bounding box center [548, 299] width 11 height 11
radio input "true"
click at [615, 191] on link "Means Test Qualifier" at bounding box center [642, 178] width 125 height 39
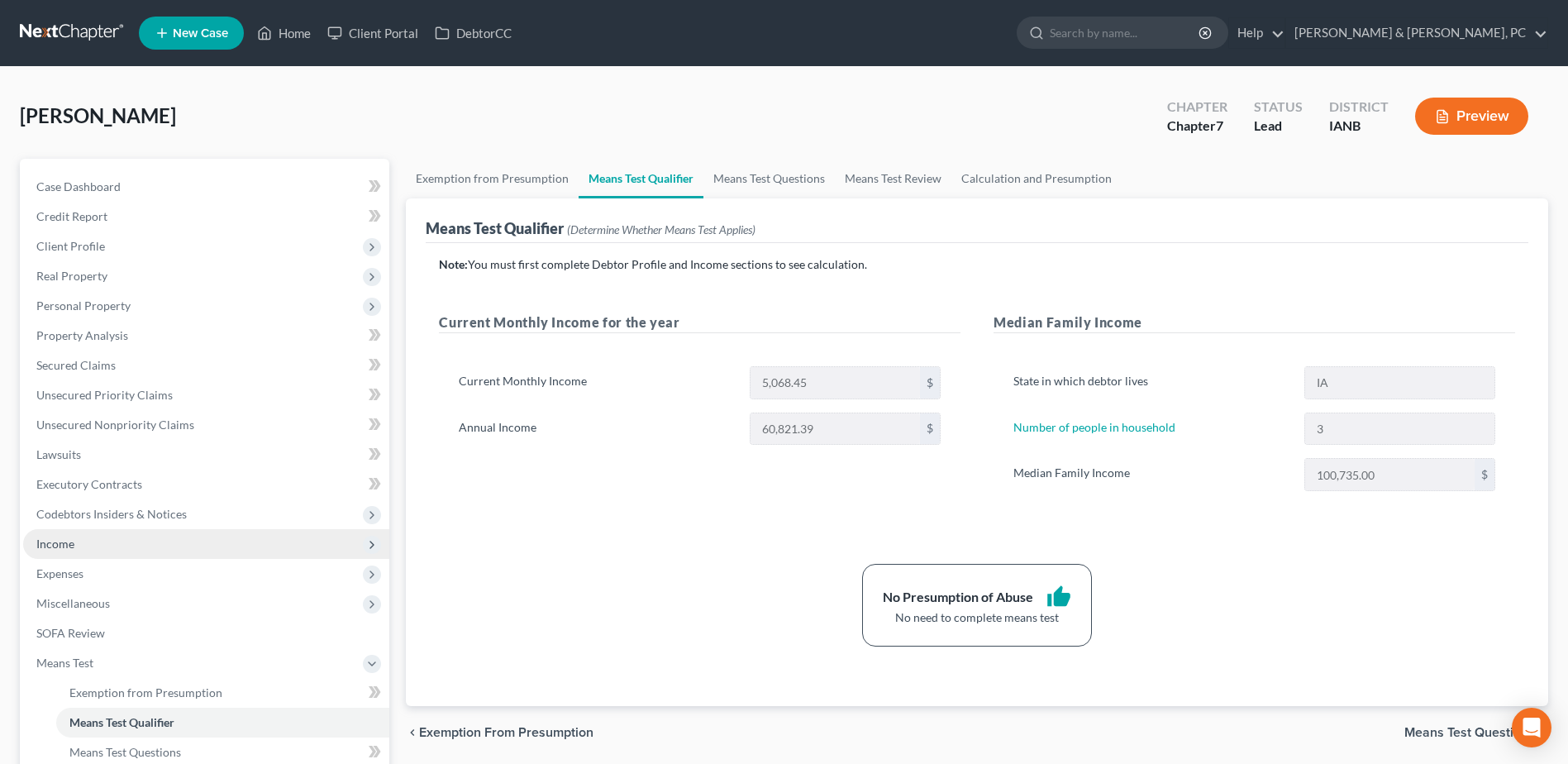
click at [119, 546] on span "Income" at bounding box center [205, 544] width 366 height 30
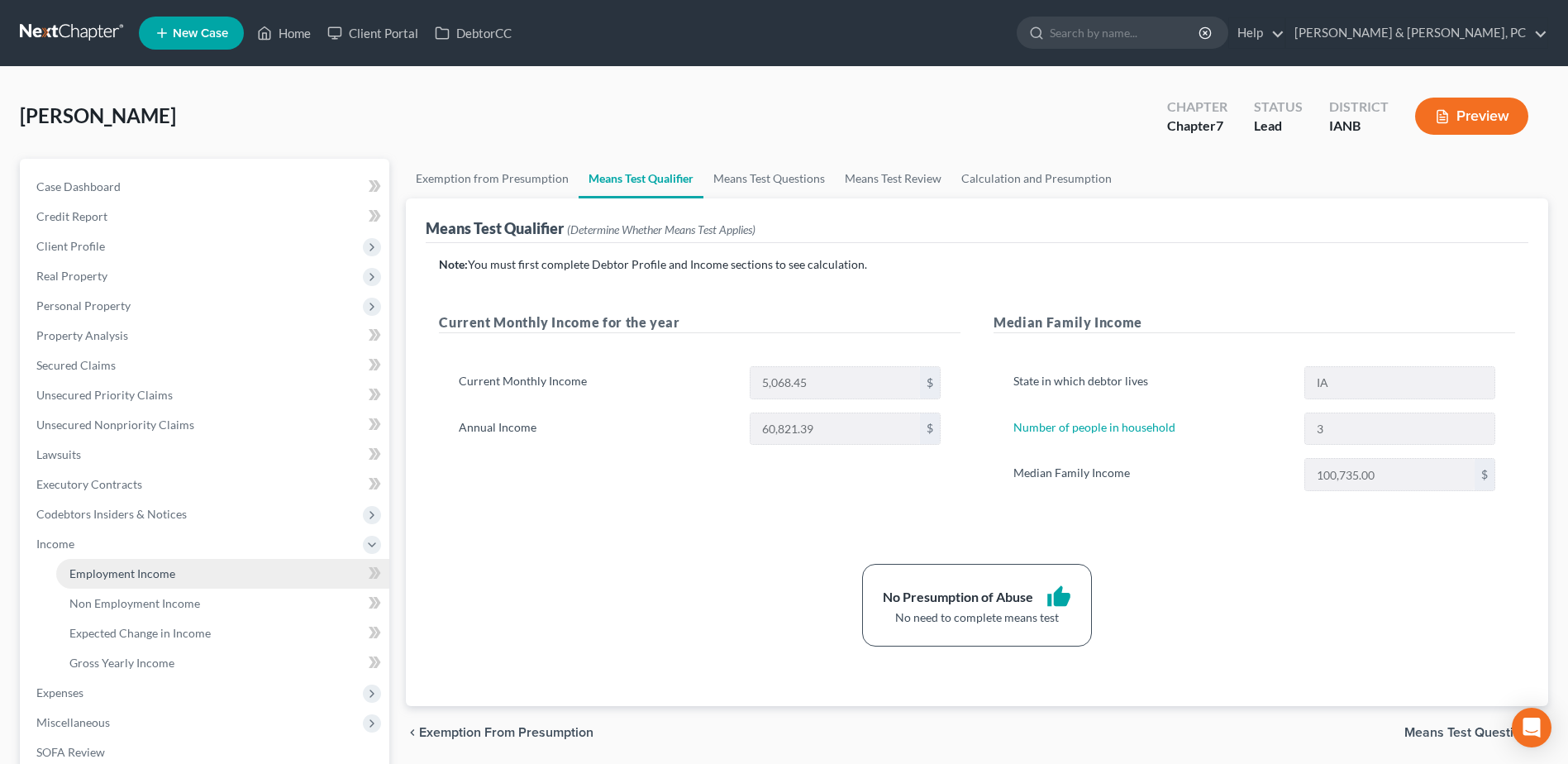
click at [112, 571] on span "Employment Income" at bounding box center [122, 572] width 106 height 14
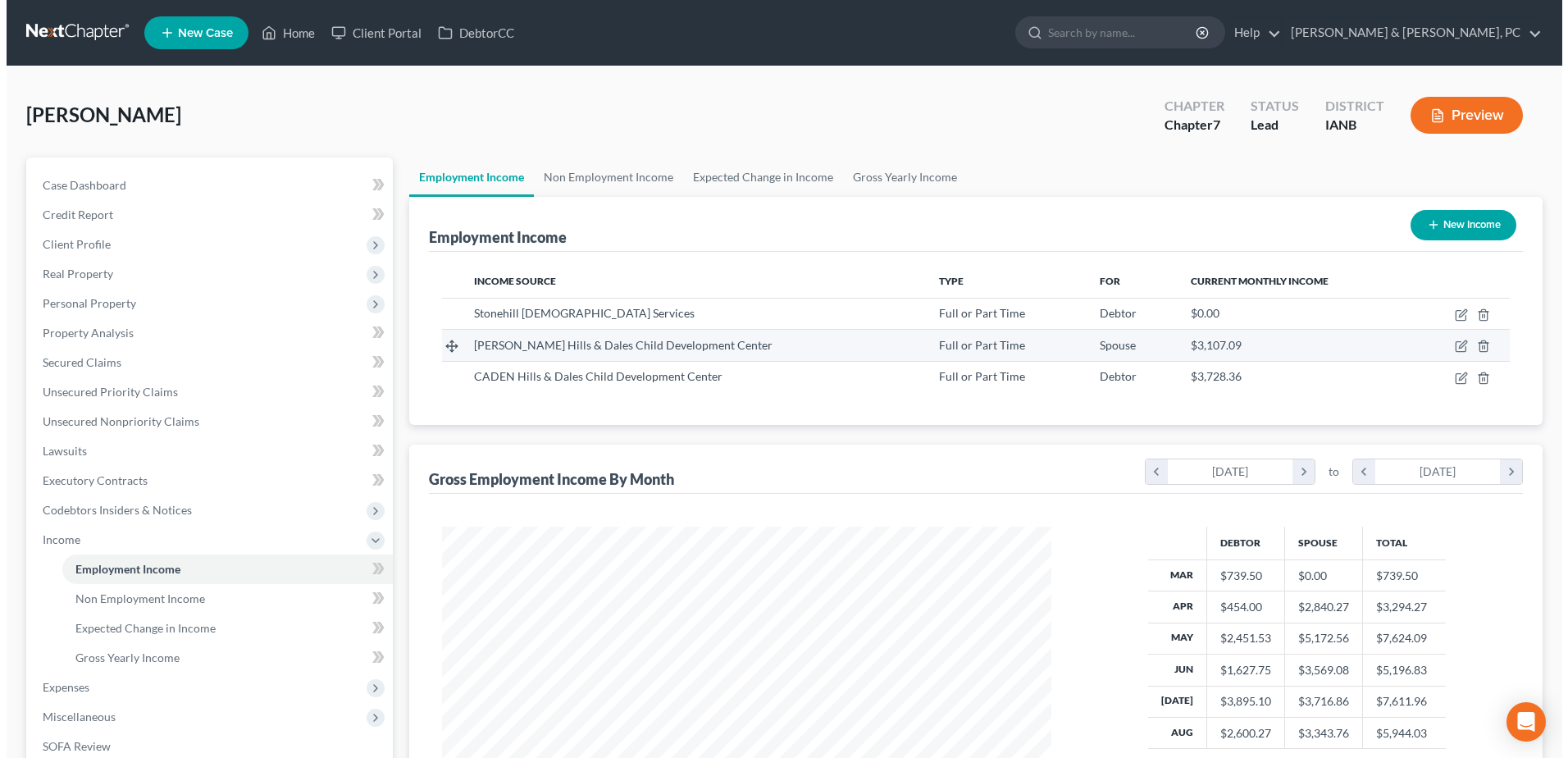
scroll to position [304, 641]
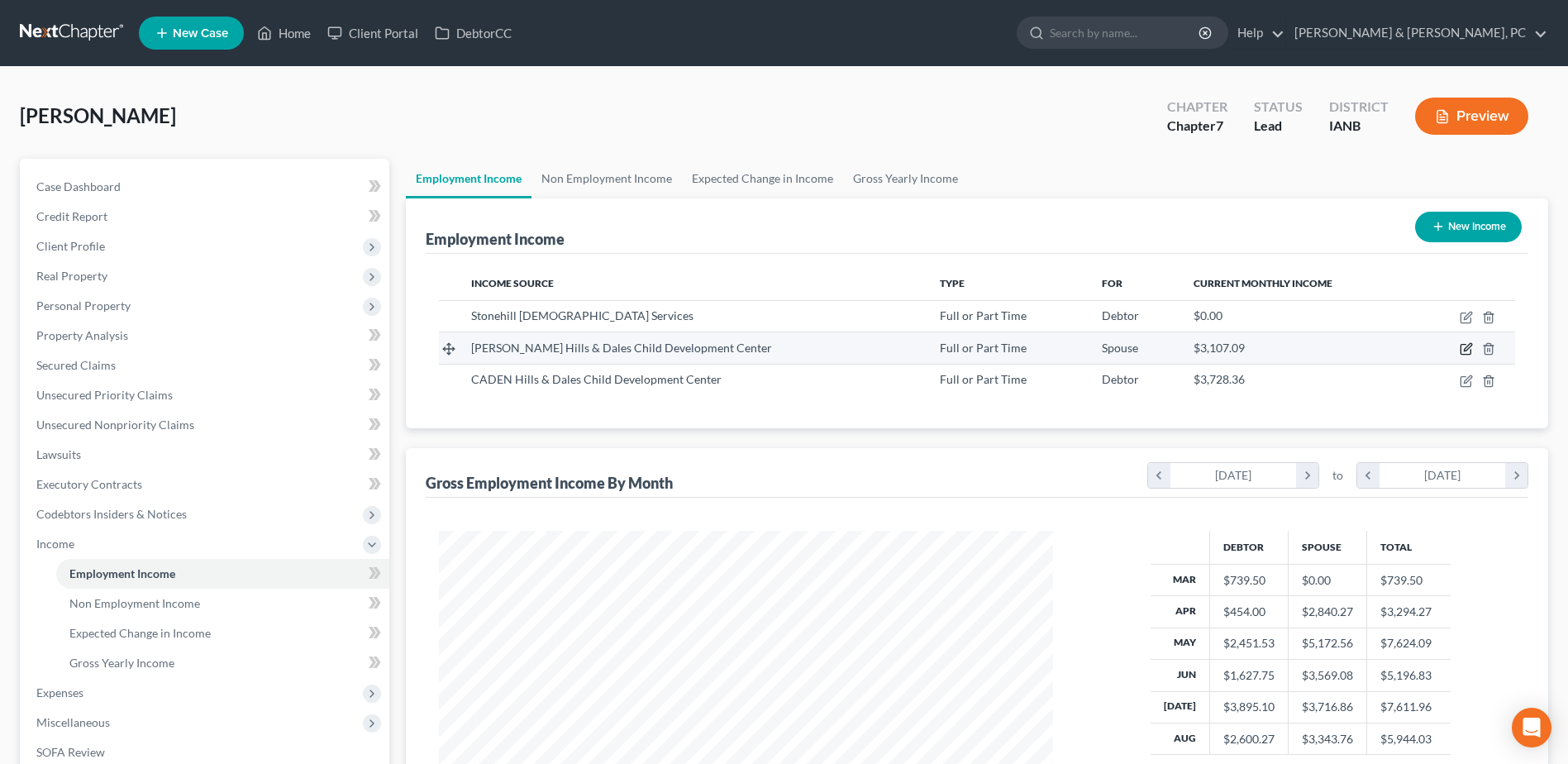
click at [1463, 351] on icon "button" at bounding box center [1466, 349] width 13 height 13
select select "0"
select select "16"
select select "2"
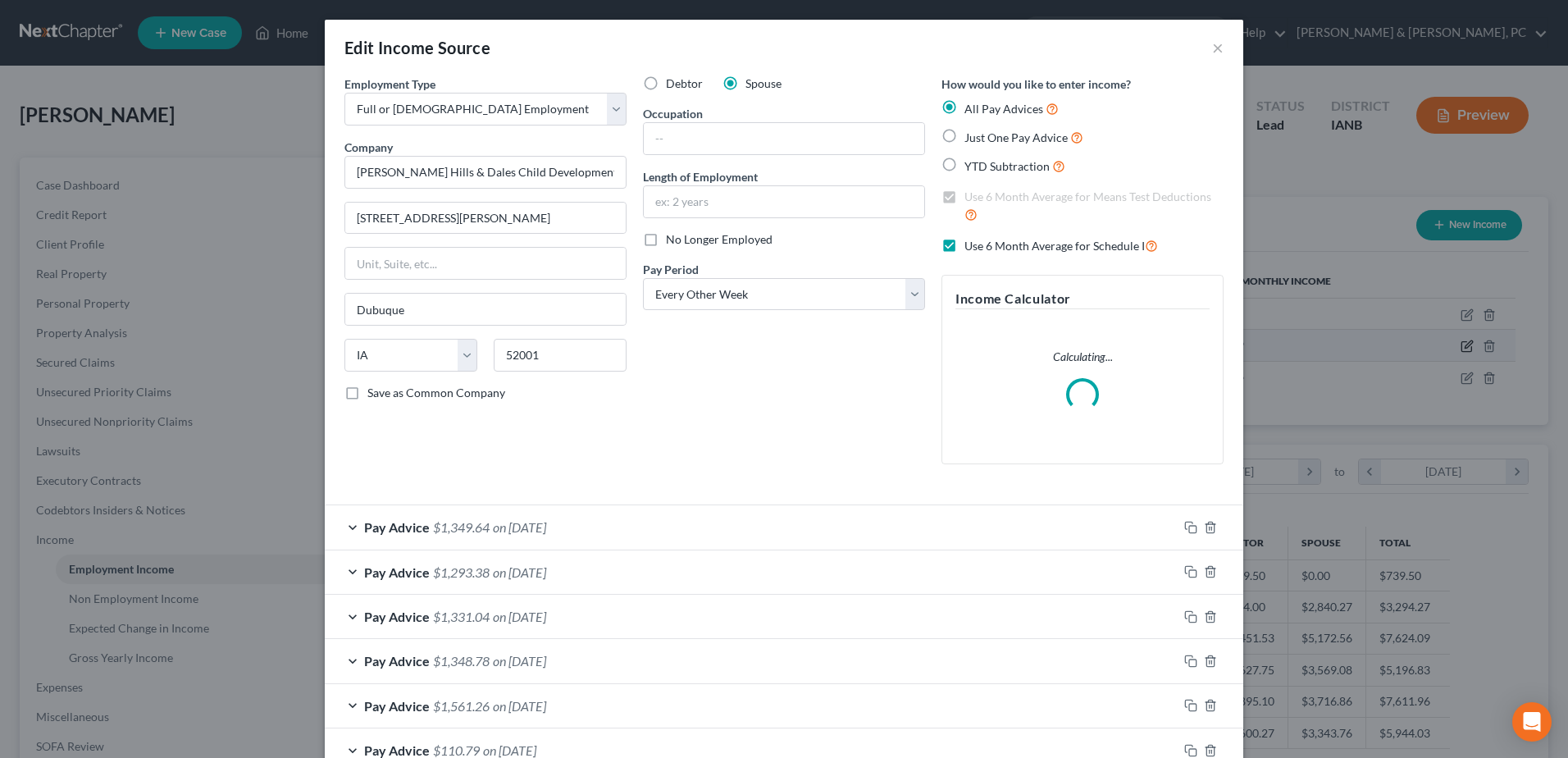
scroll to position [307, 647]
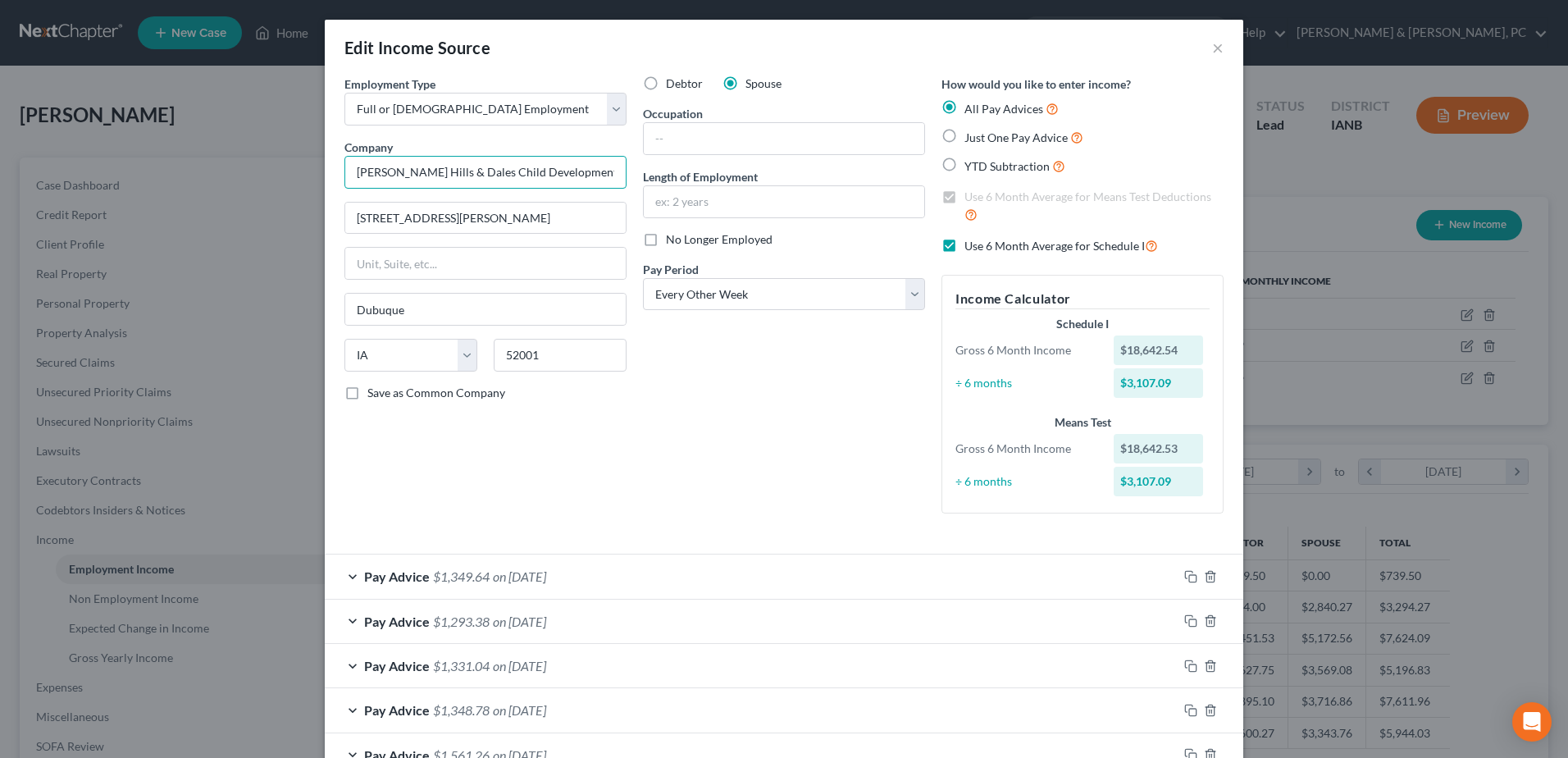
click at [380, 169] on input "[PERSON_NAME] Hills & Dales Child Development Center" at bounding box center [485, 172] width 282 height 33
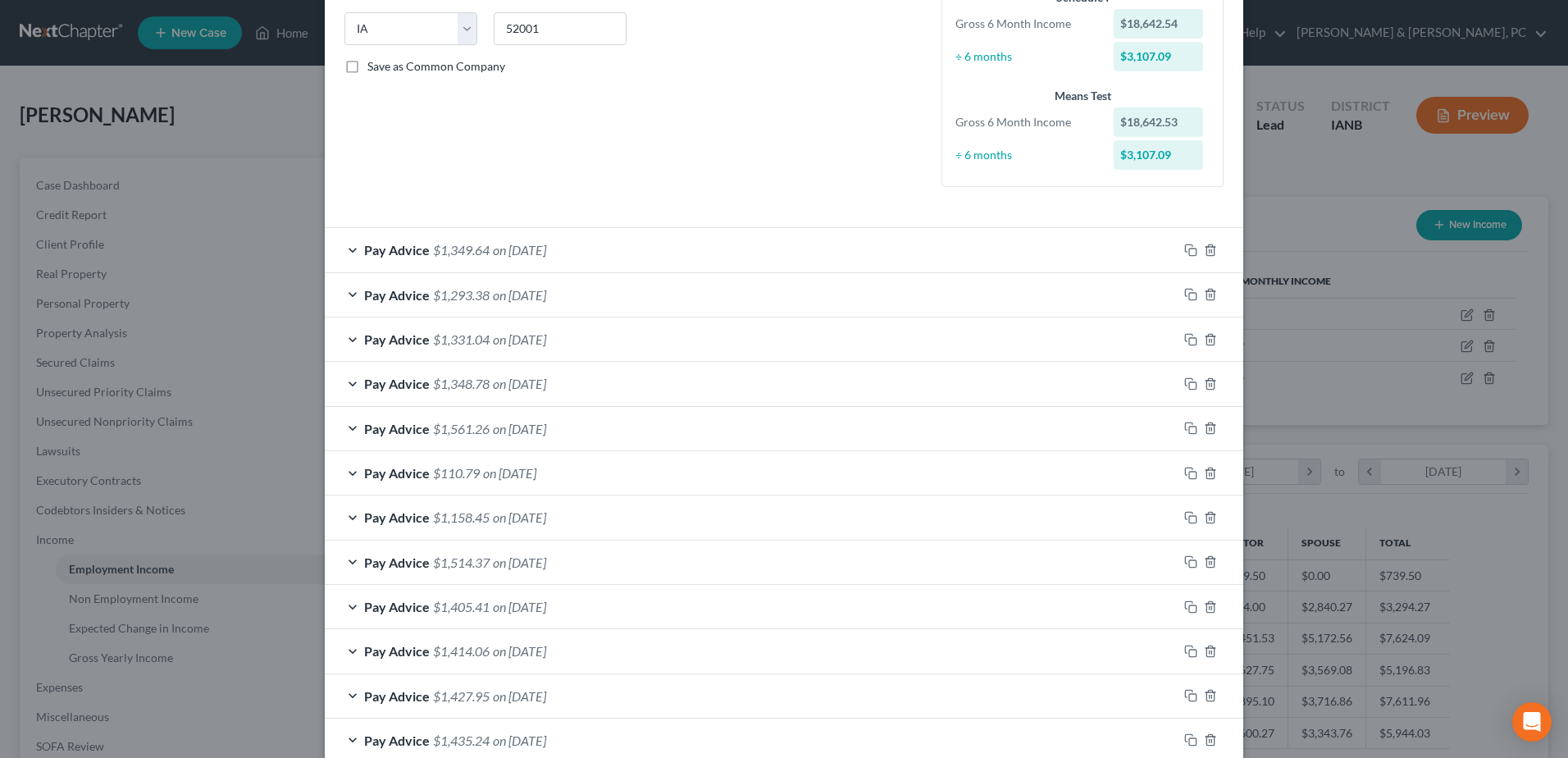
scroll to position [465, 0]
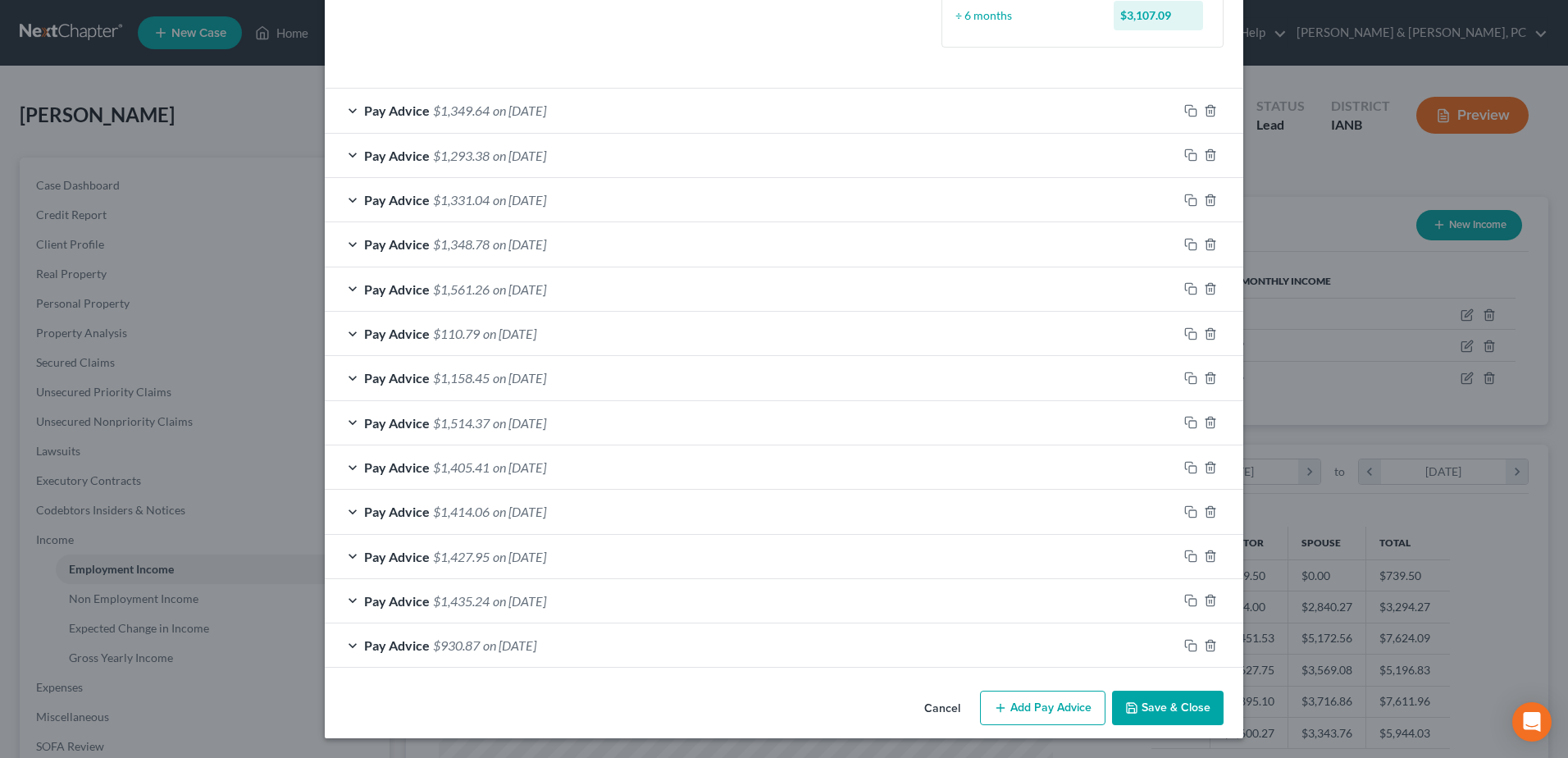
click at [1178, 705] on button "Save & Close" at bounding box center [1167, 708] width 111 height 34
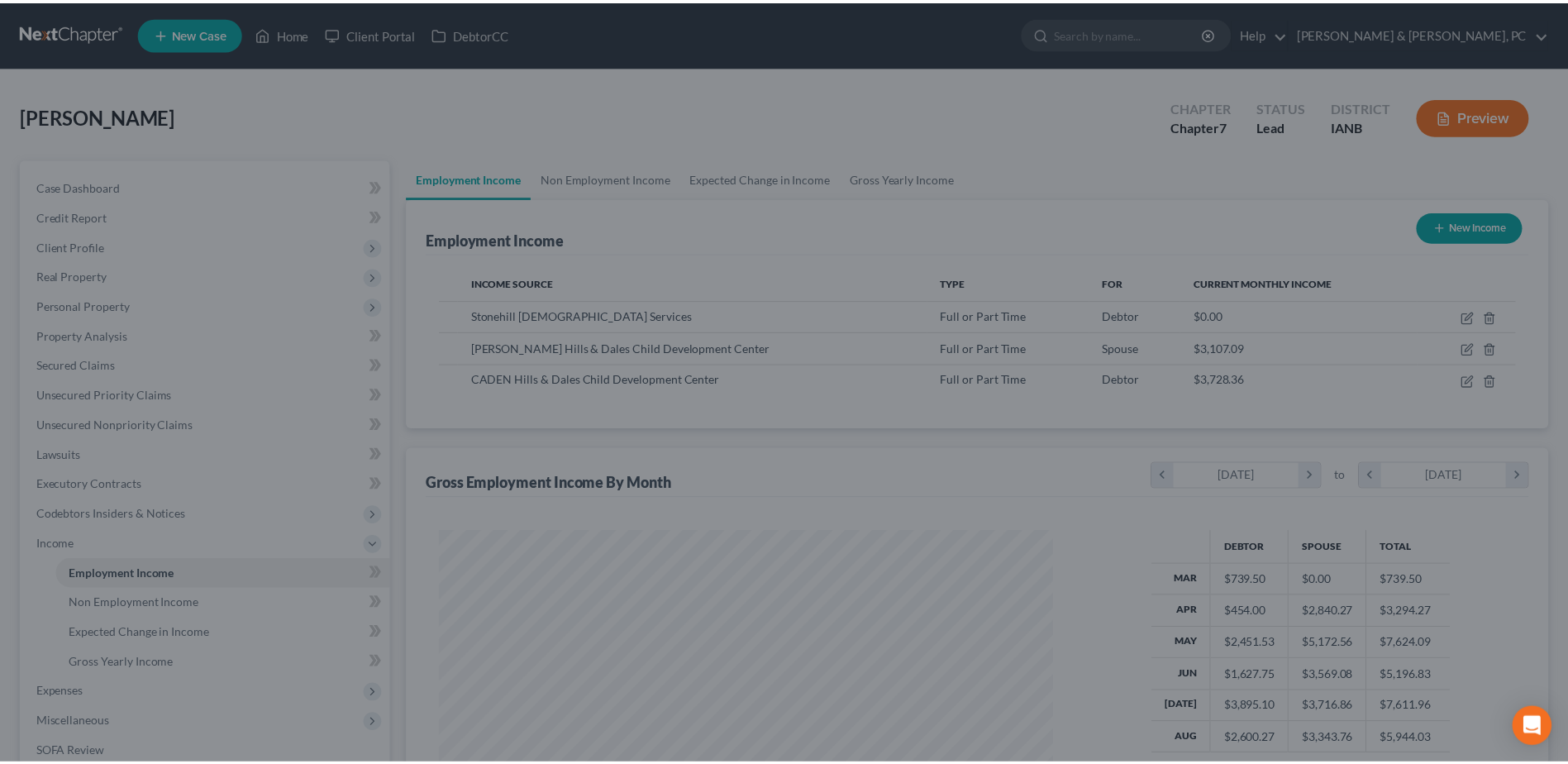
scroll to position [826389, 825962]
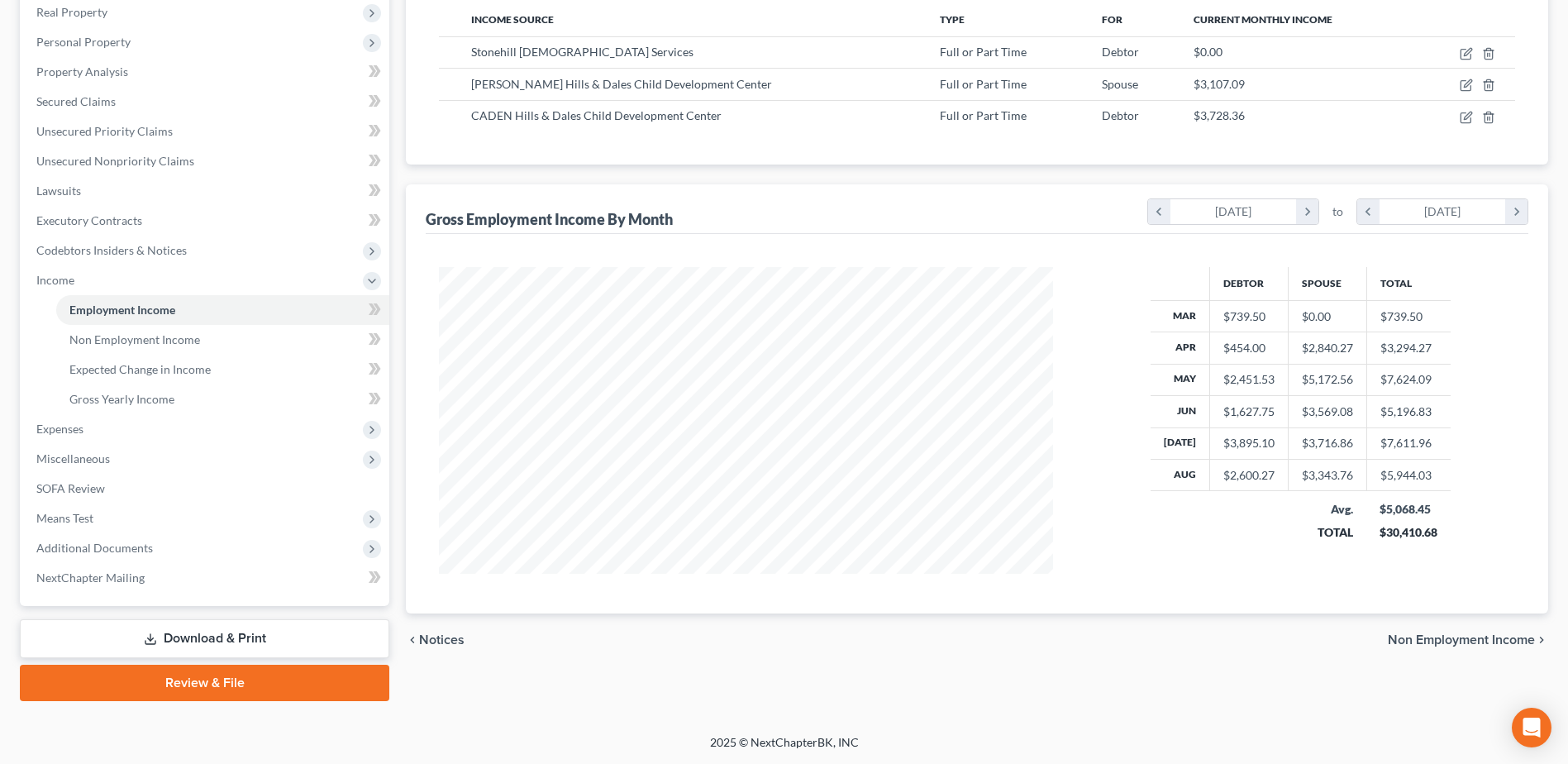
click at [197, 634] on link "Download & Print" at bounding box center [204, 638] width 370 height 39
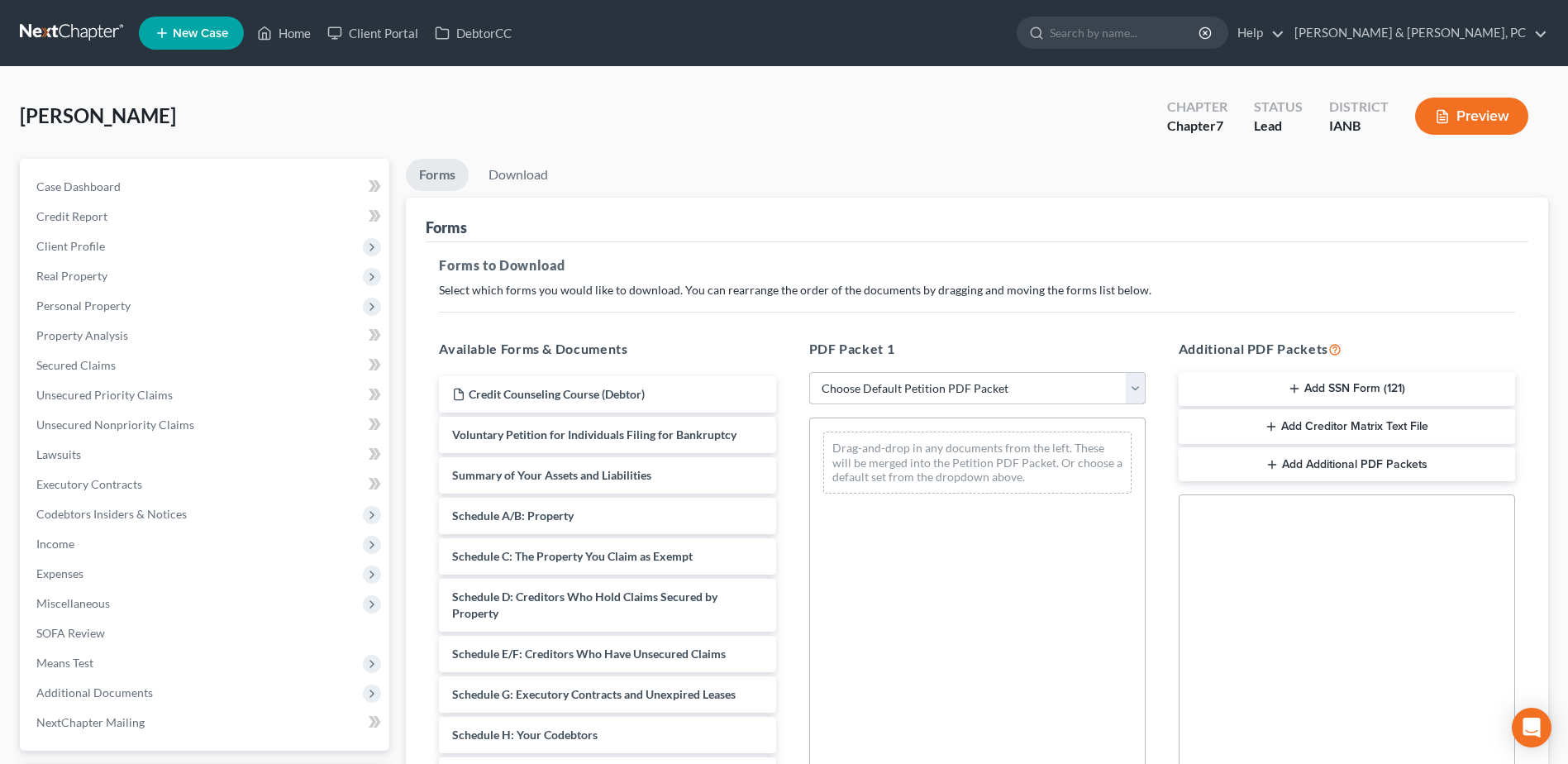
click at [923, 400] on select "Choose Default Petition PDF Packet Complete Bankruptcy Petition (all forms and …" at bounding box center [977, 389] width 337 height 33
select select "0"
click at [810, 372] on select "Choose Default Petition PDF Packet Complete Bankruptcy Petition (all forms and …" at bounding box center [977, 389] width 337 height 33
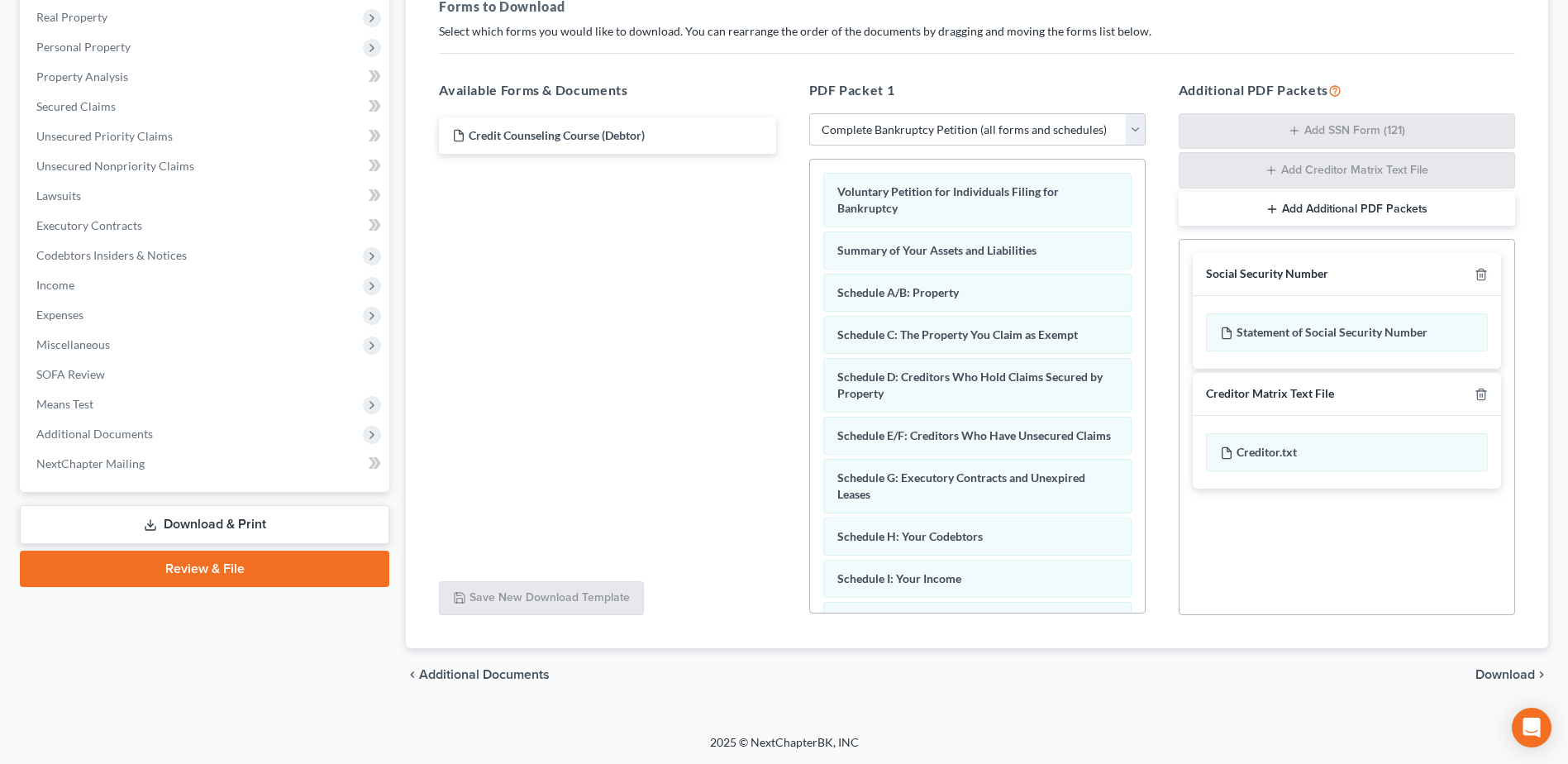
click at [1497, 672] on span "Download" at bounding box center [1505, 675] width 59 height 13
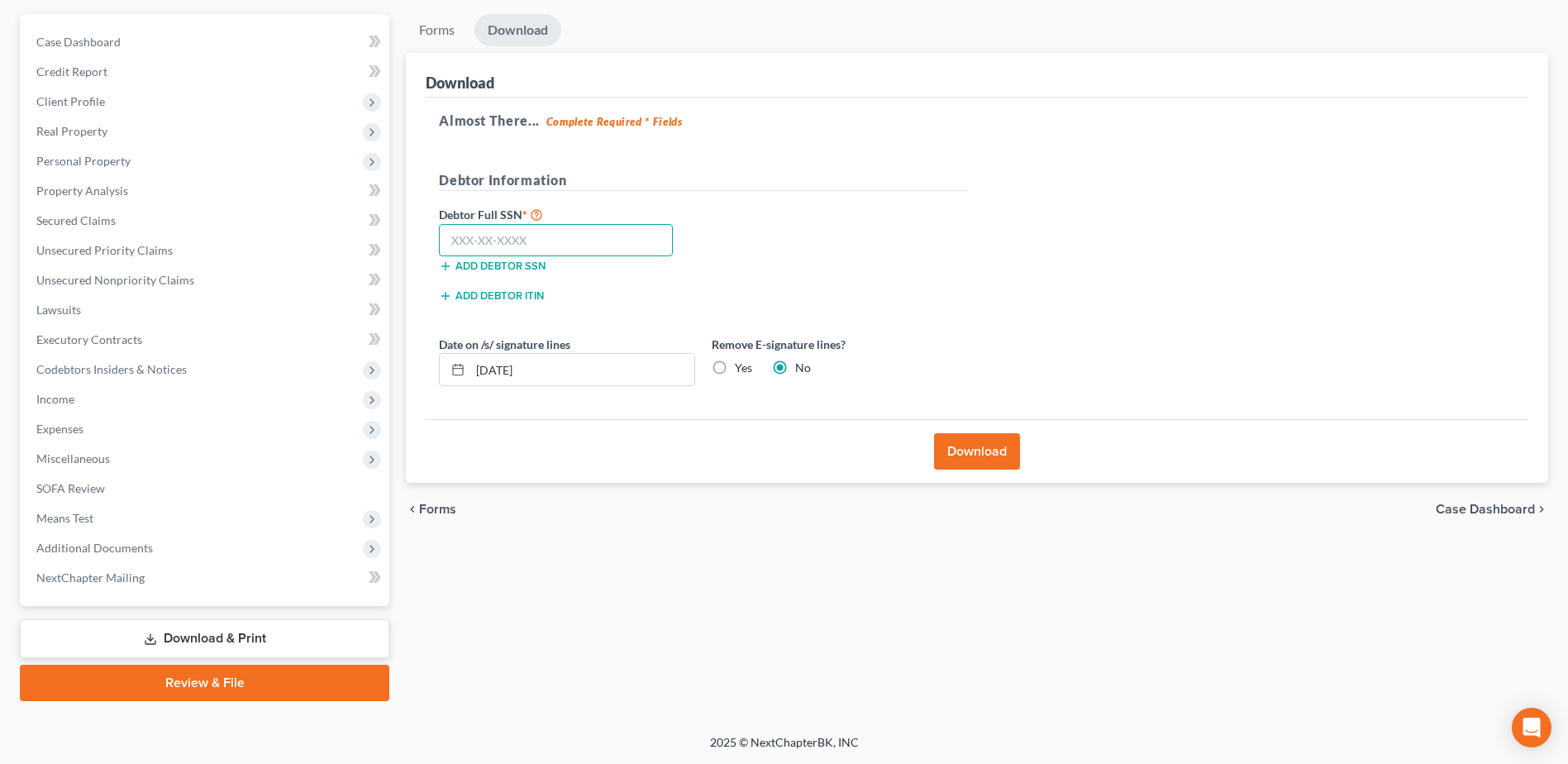
paste input "483-33-8173"
type input "483-33-8173"
click at [735, 373] on label "Yes" at bounding box center [743, 368] width 17 height 16
click at [741, 371] on input "Yes" at bounding box center [747, 365] width 11 height 11
radio input "true"
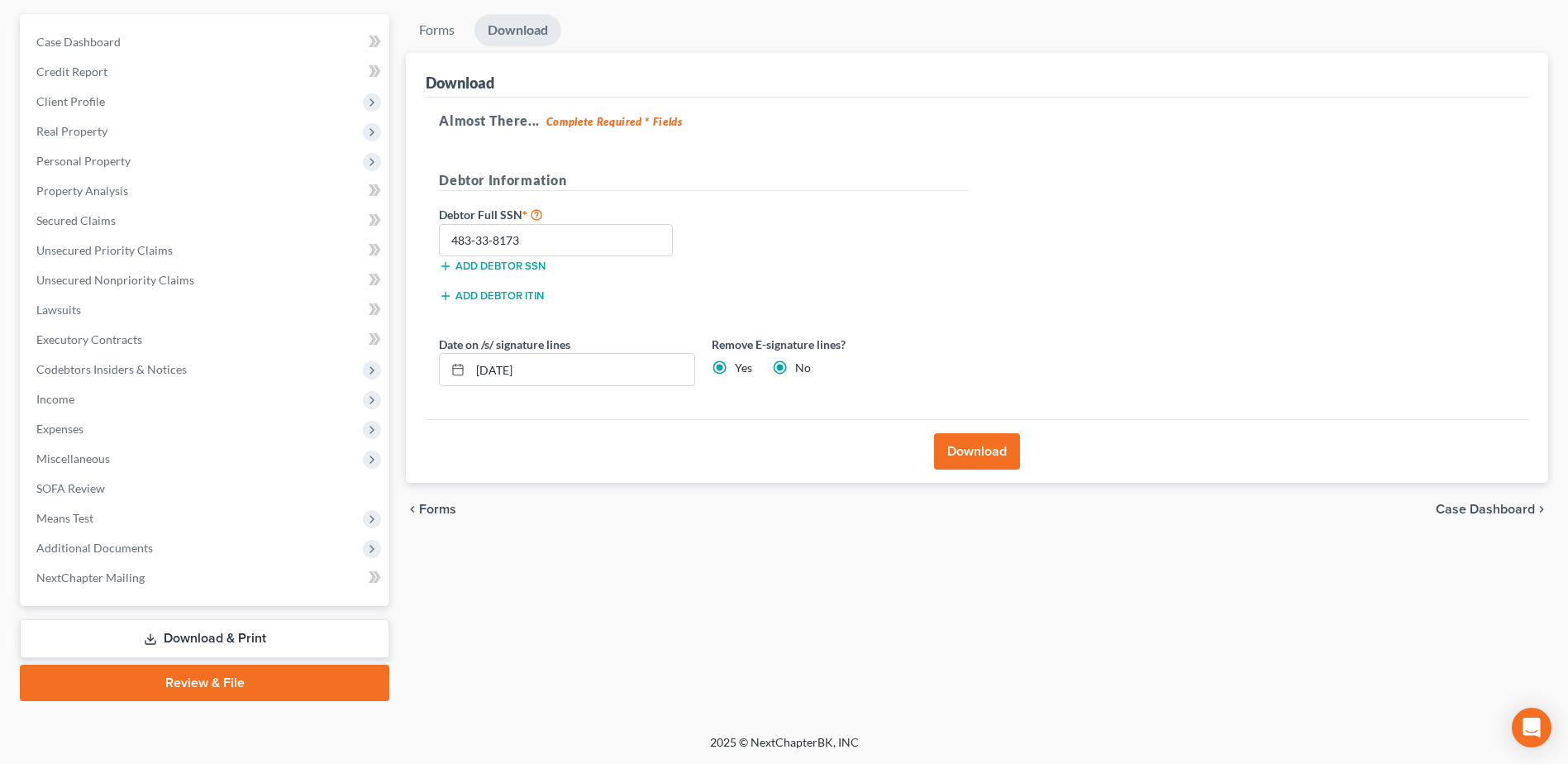
radio input "false"
click at [959, 443] on button "Download" at bounding box center [977, 452] width 86 height 37
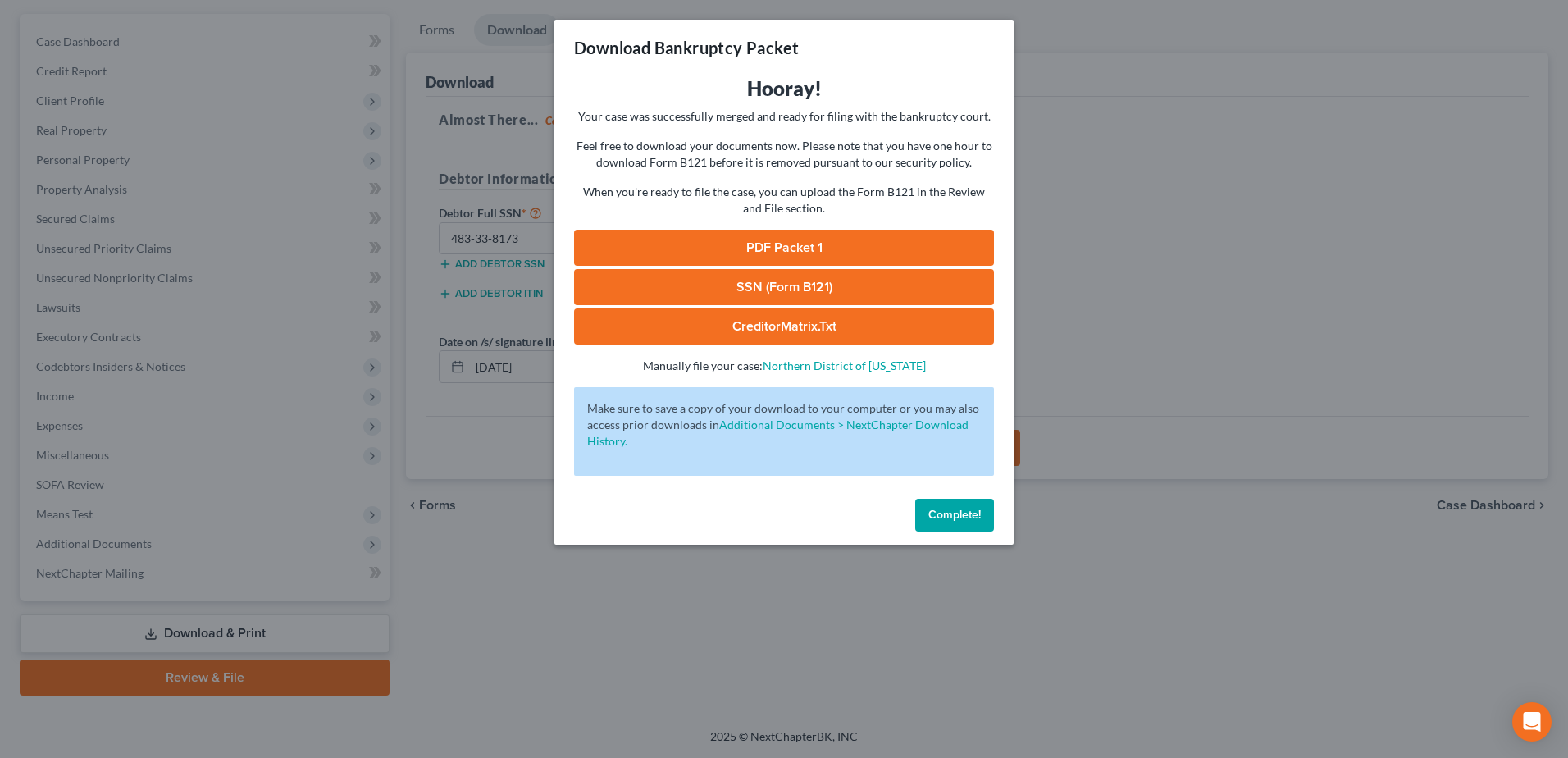
click at [778, 247] on link "PDF Packet 1" at bounding box center [784, 248] width 420 height 36
click at [970, 510] on span "Complete!" at bounding box center [954, 514] width 53 height 14
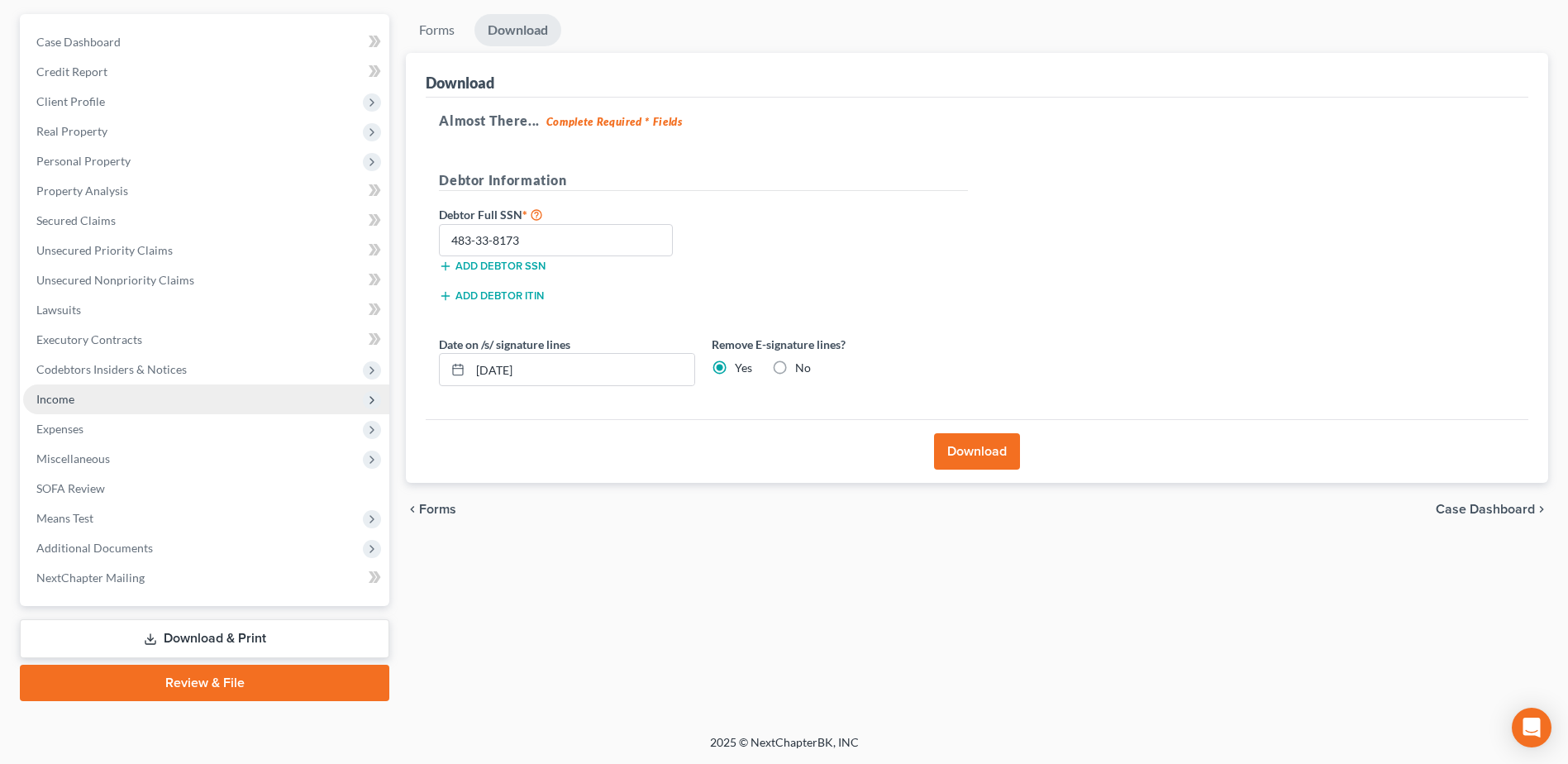
click at [87, 408] on span "Income" at bounding box center [205, 399] width 366 height 30
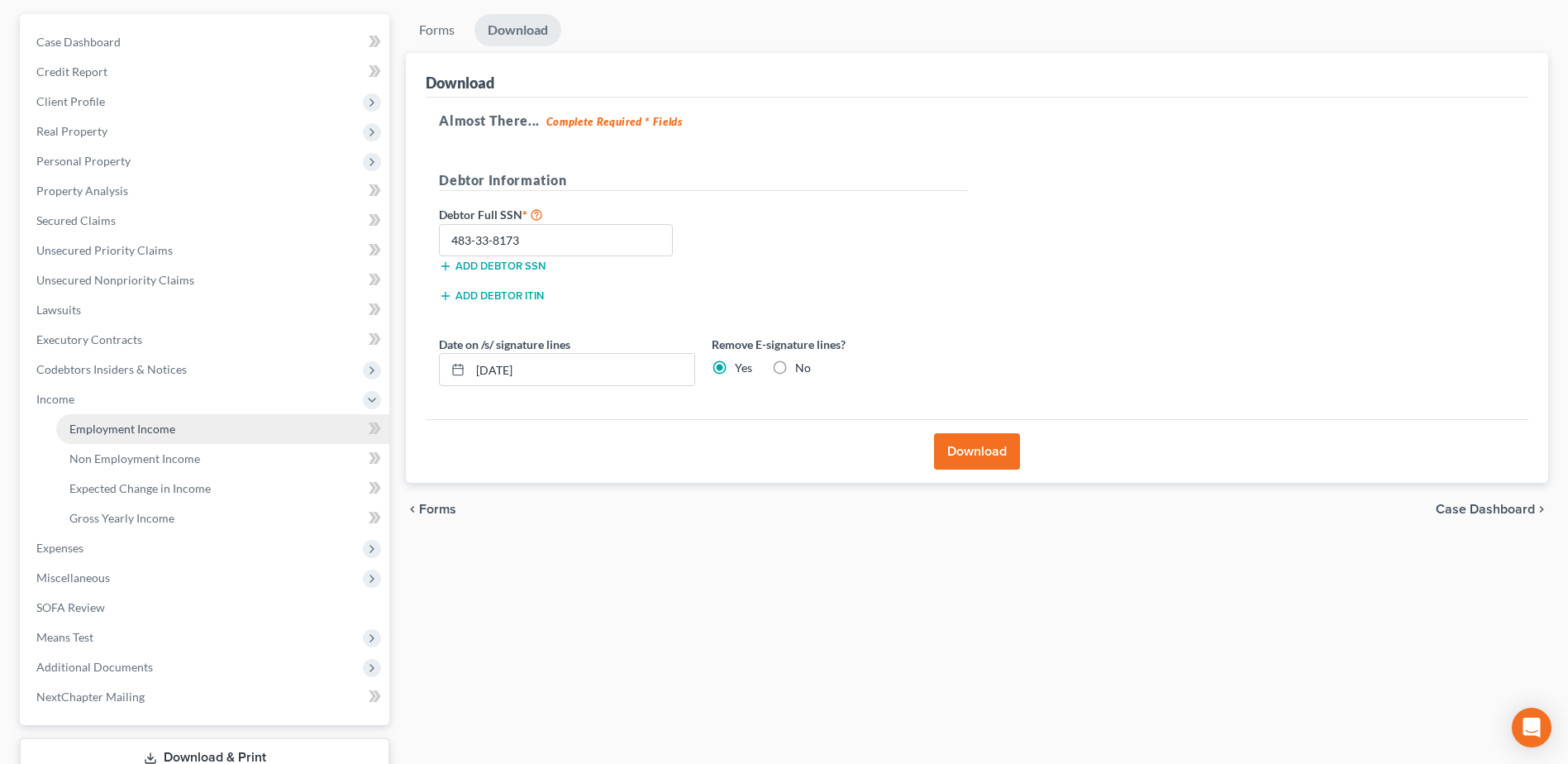
click at [86, 420] on link "Employment Income" at bounding box center [223, 429] width 333 height 30
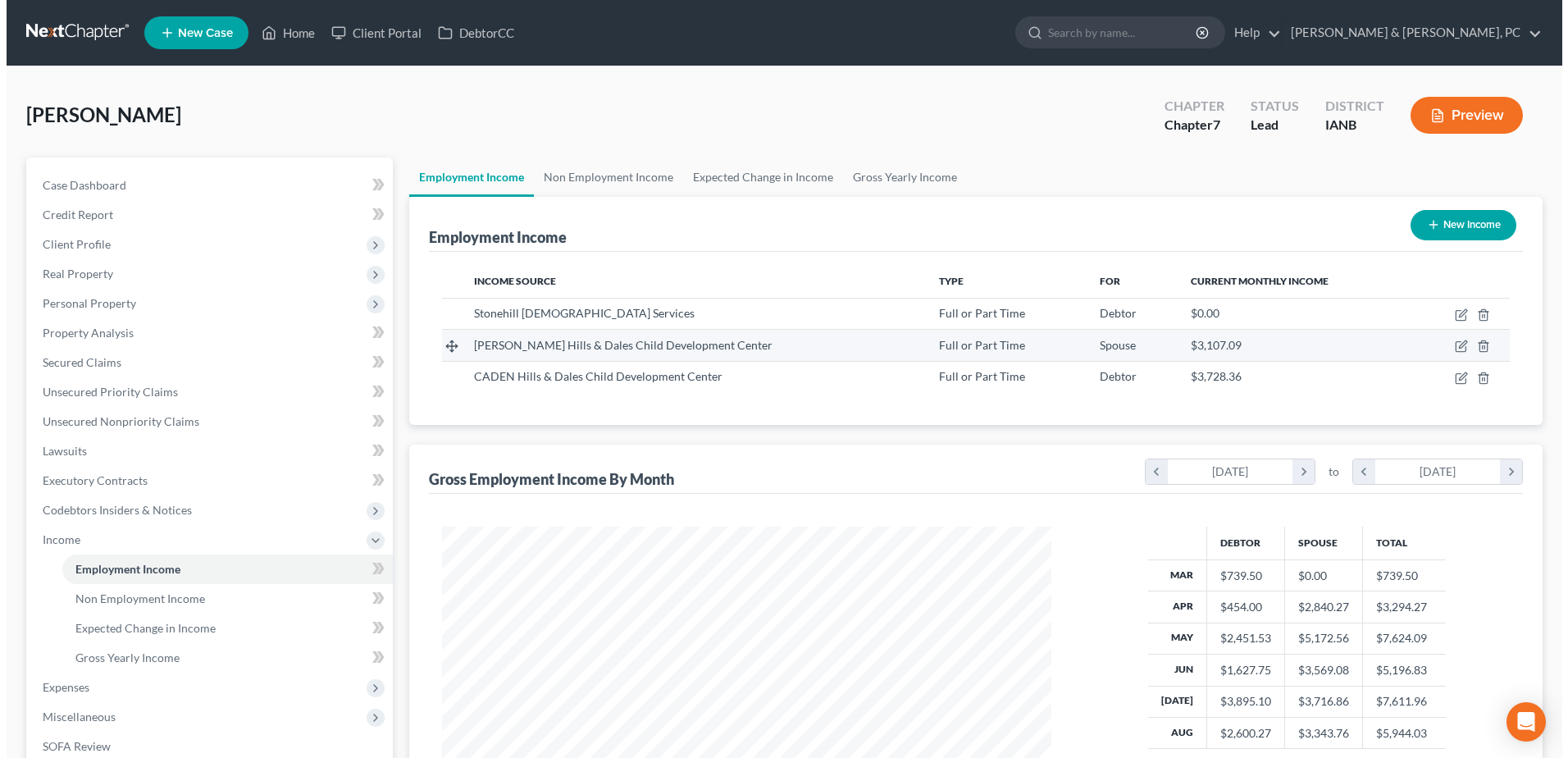
scroll to position [304, 641]
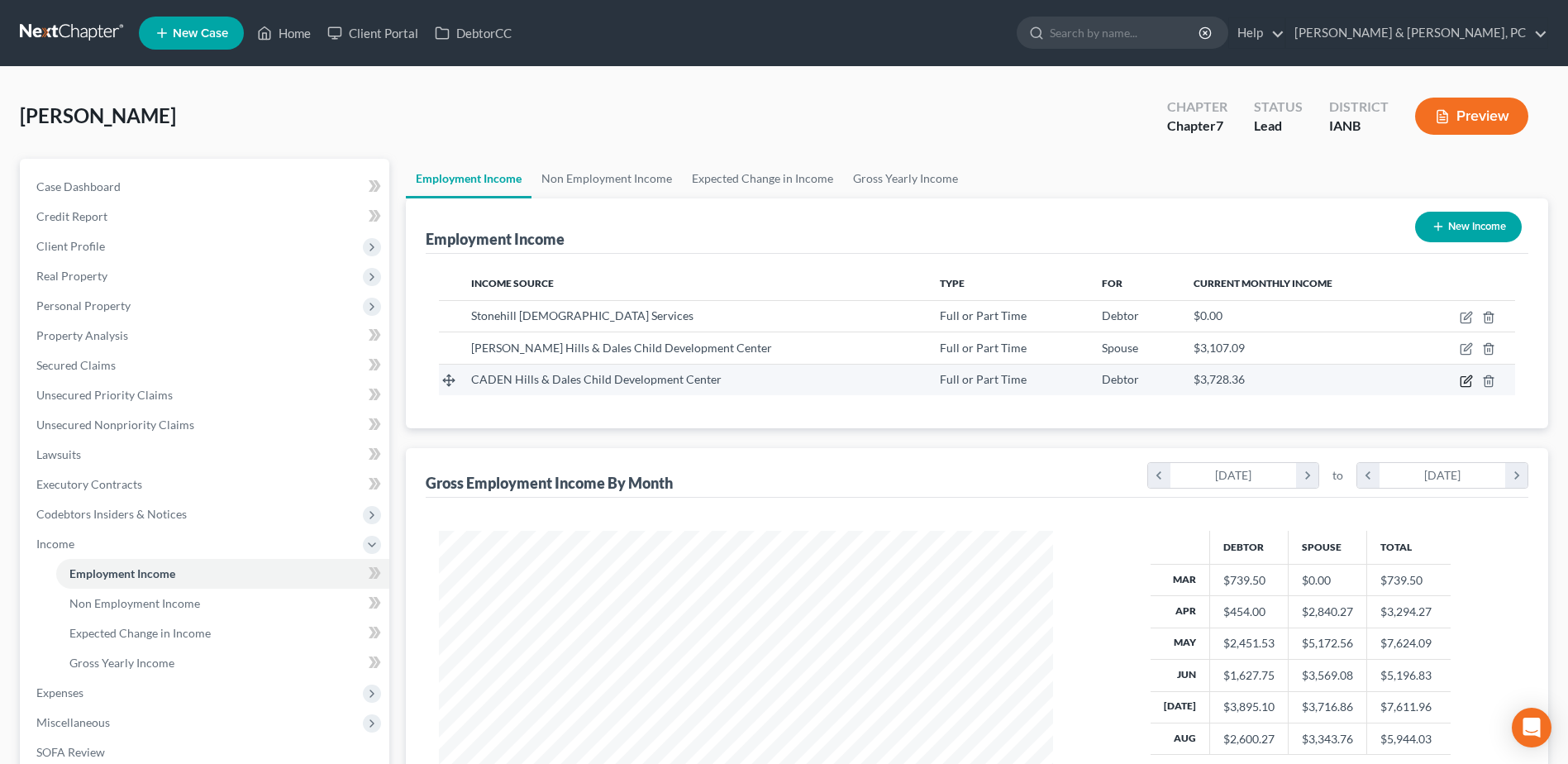
click at [1466, 383] on icon "button" at bounding box center [1466, 381] width 13 height 13
select select "0"
select select "16"
select select "2"
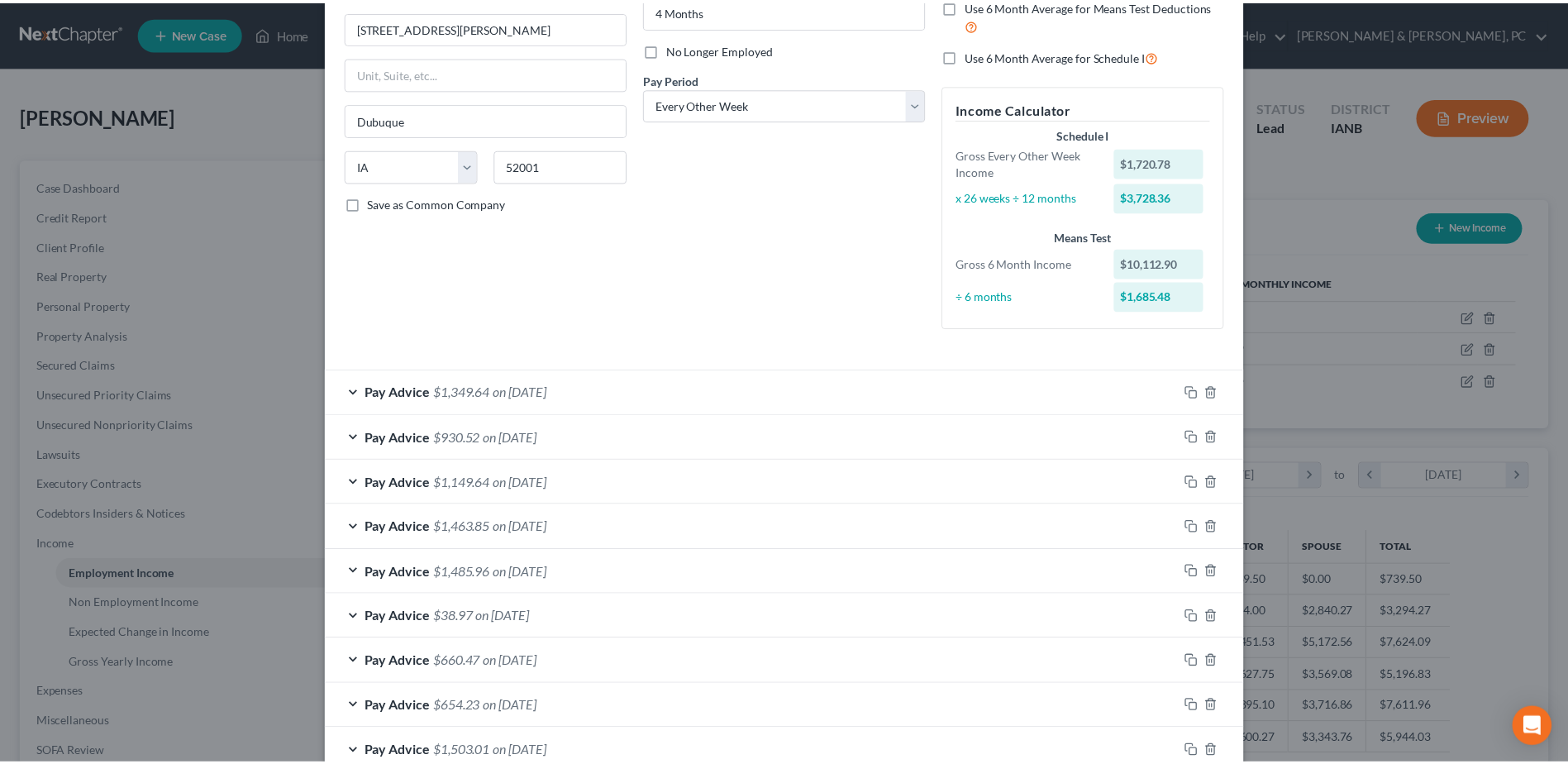
scroll to position [294, 0]
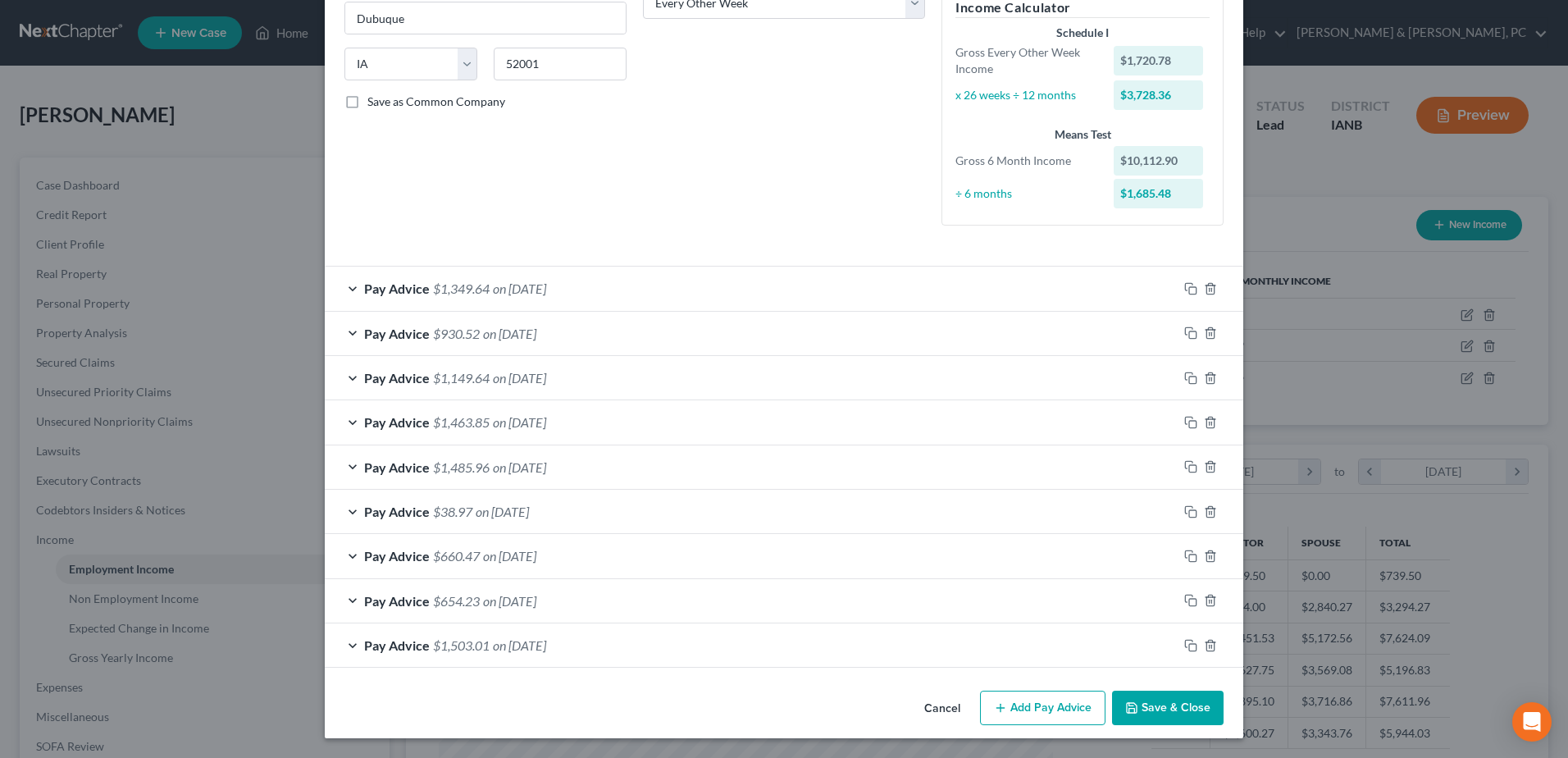
click at [1190, 709] on button "Save & Close" at bounding box center [1167, 708] width 111 height 34
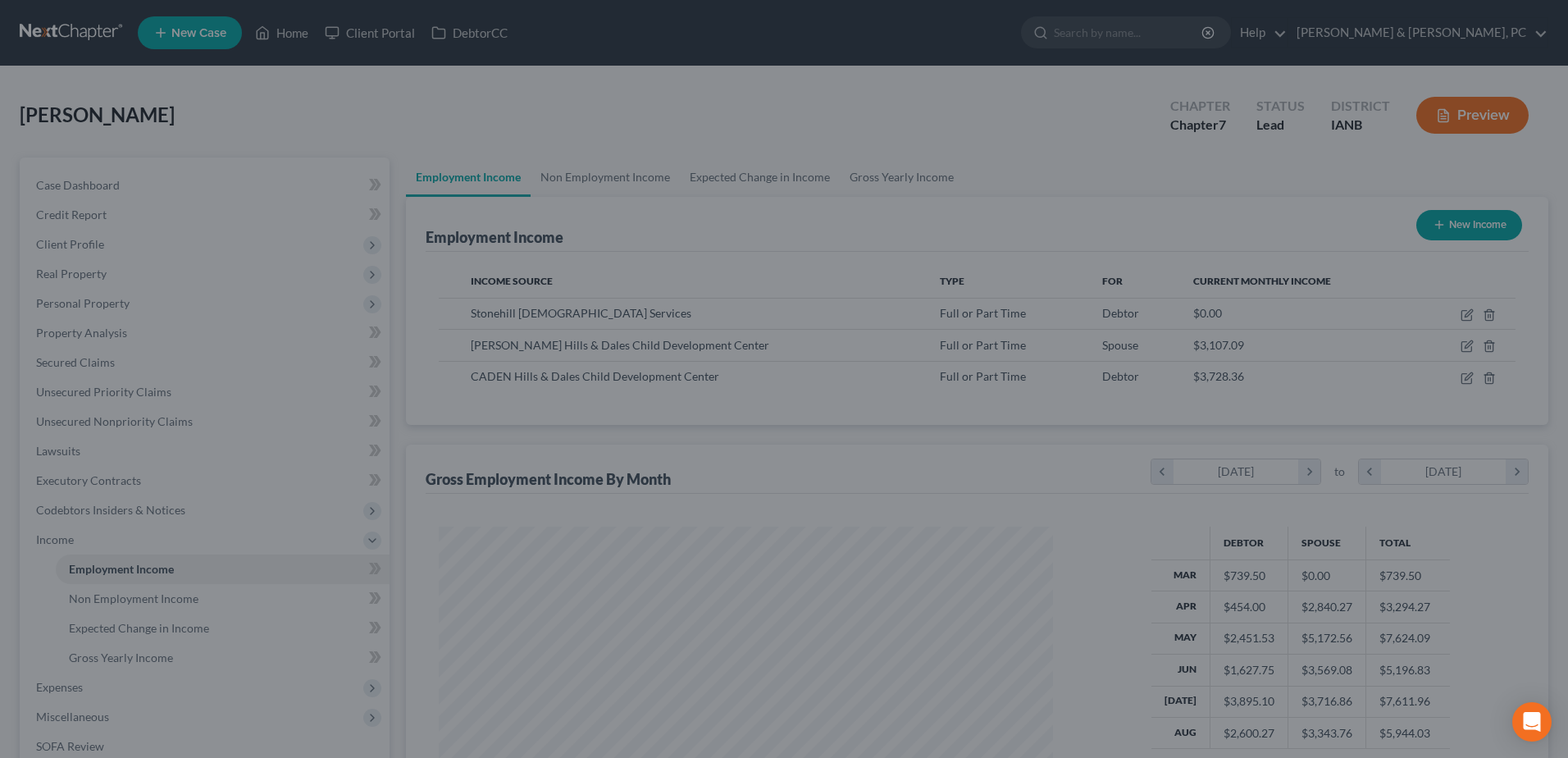
scroll to position [819899, 819285]
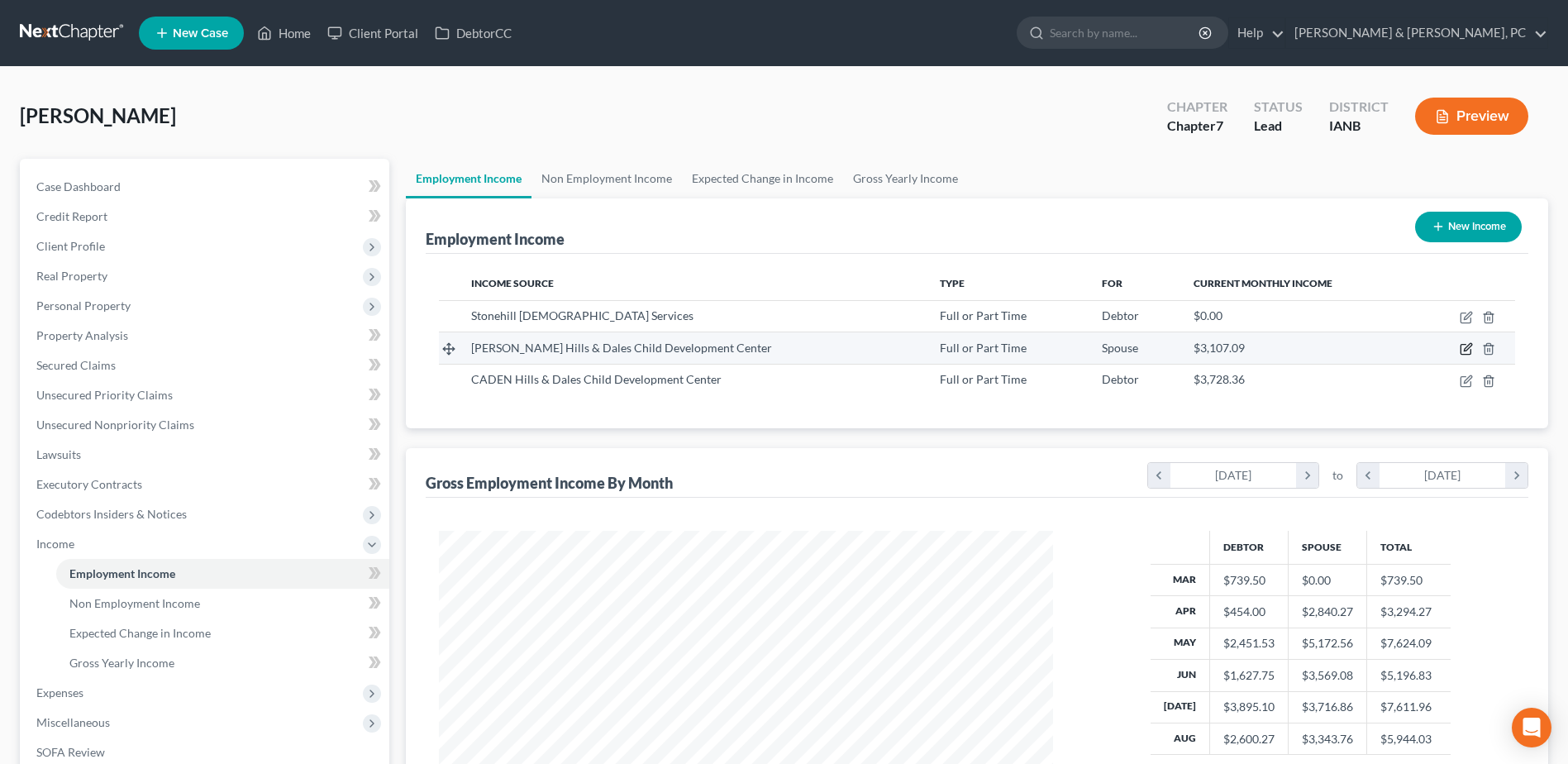
click at [1466, 346] on icon "button" at bounding box center [1466, 349] width 13 height 13
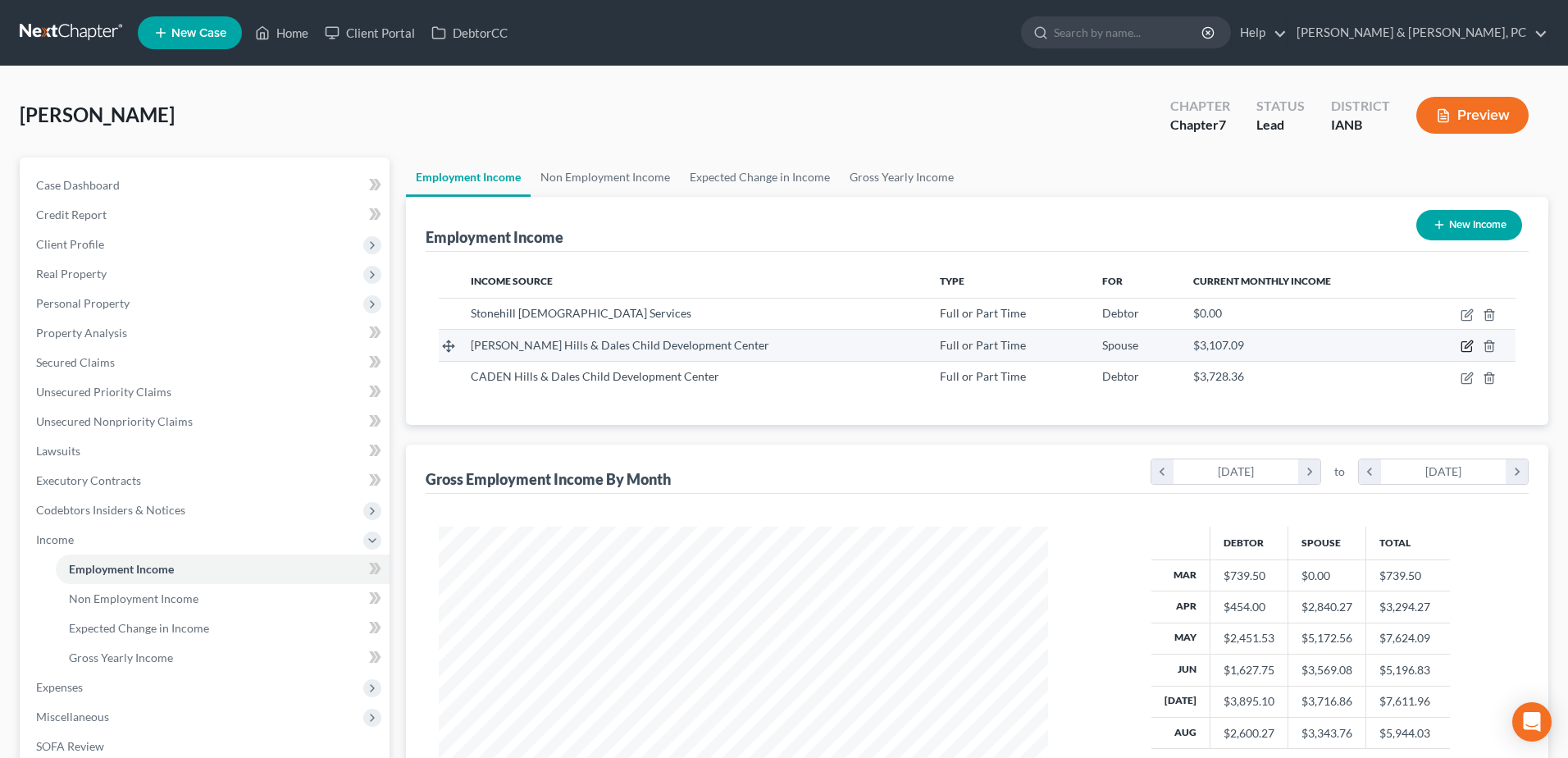
select select "0"
select select "16"
select select "2"
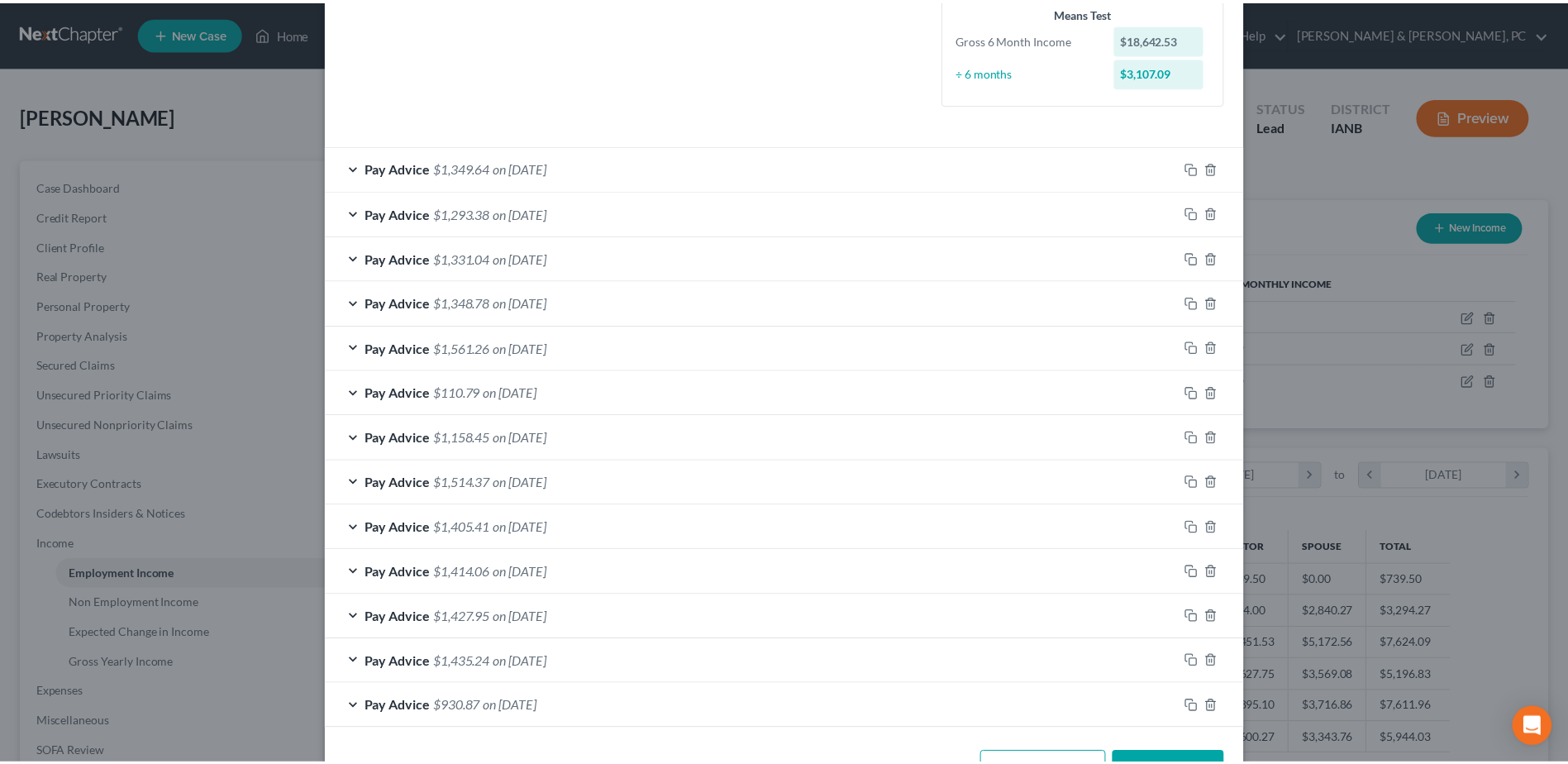
scroll to position [469, 0]
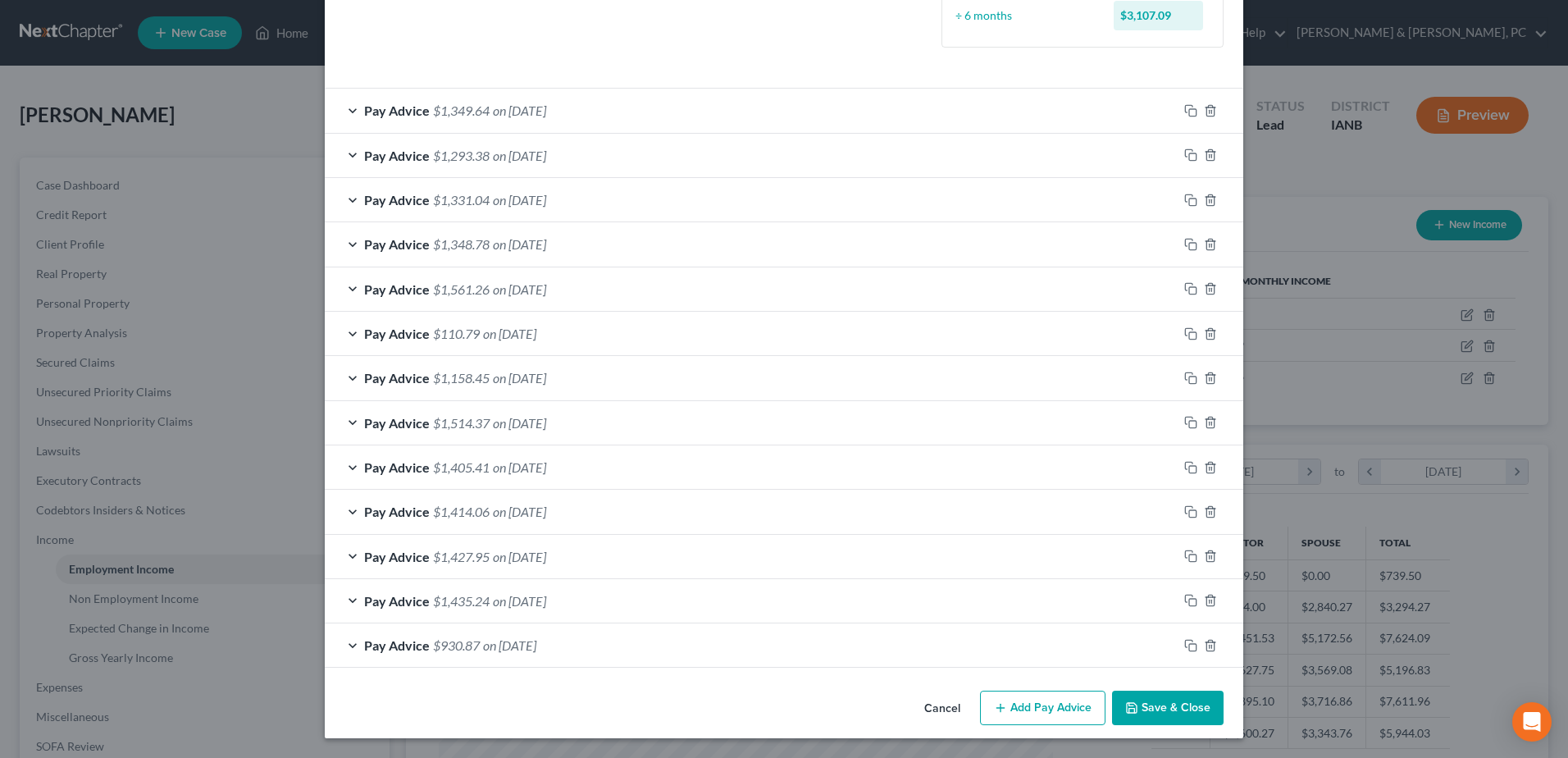
click at [1149, 710] on button "Save & Close" at bounding box center [1167, 708] width 111 height 34
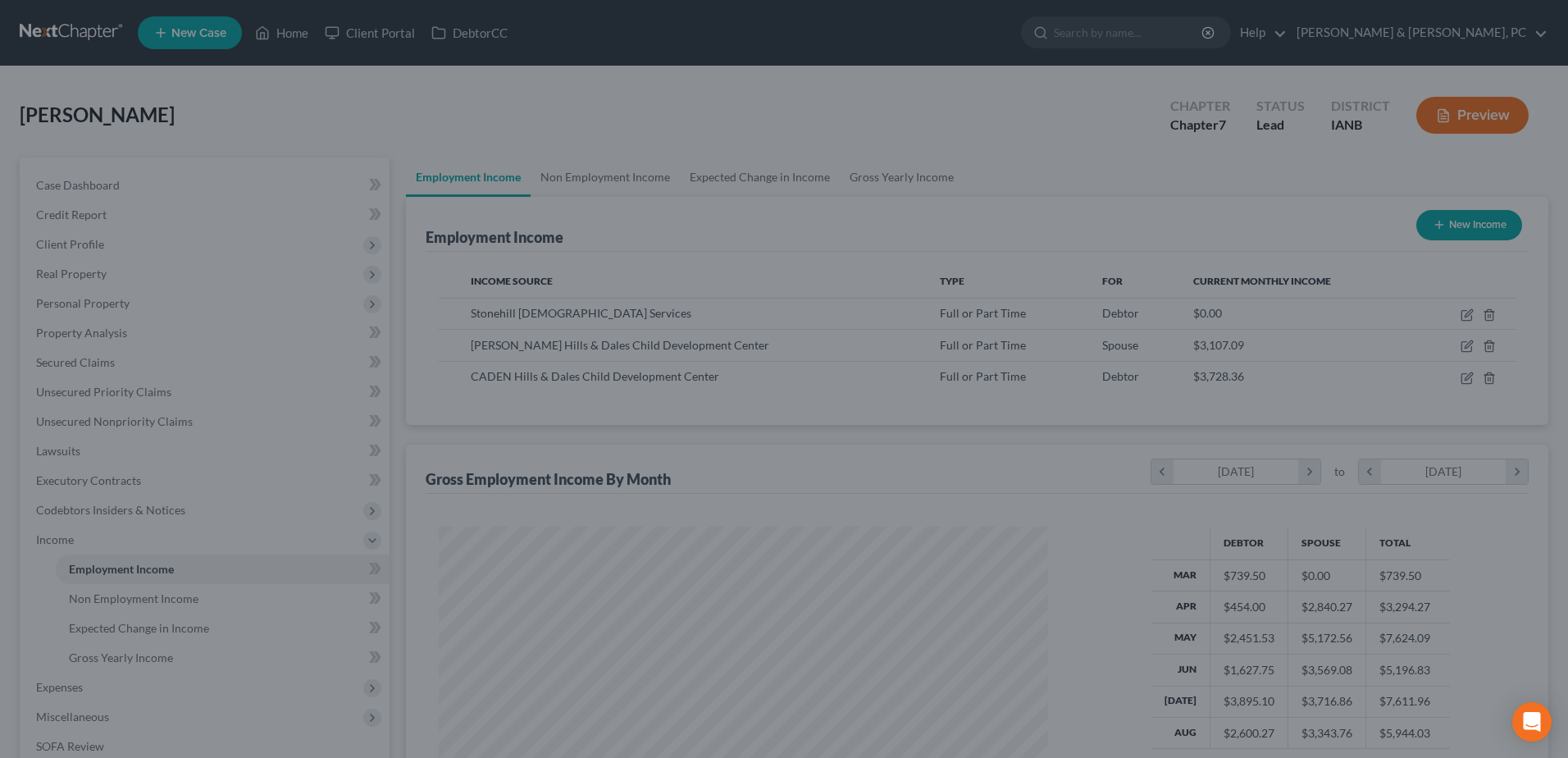
scroll to position [819899, 819285]
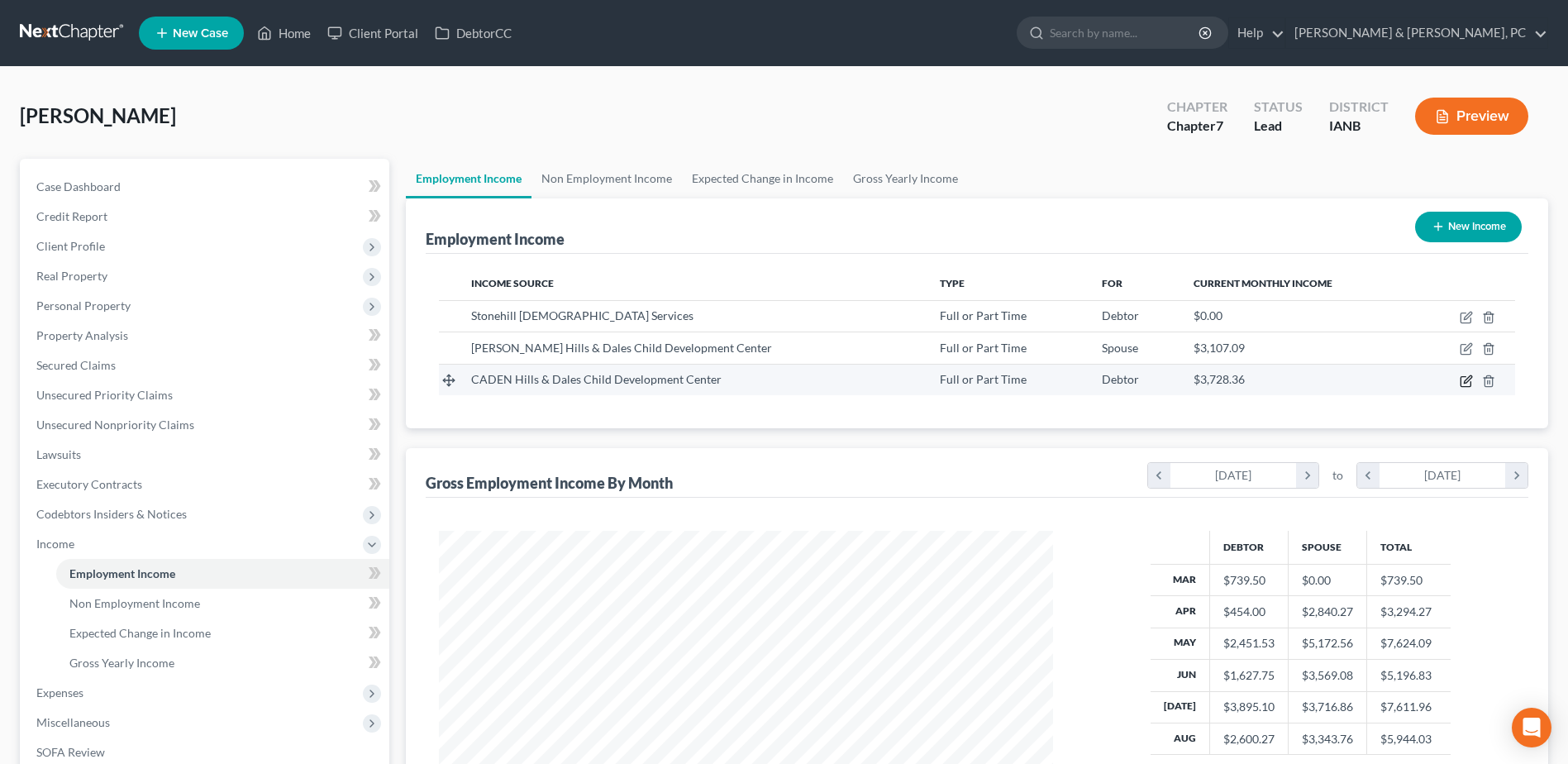
click at [1469, 379] on icon "button" at bounding box center [1466, 381] width 13 height 13
select select "0"
select select "16"
select select "2"
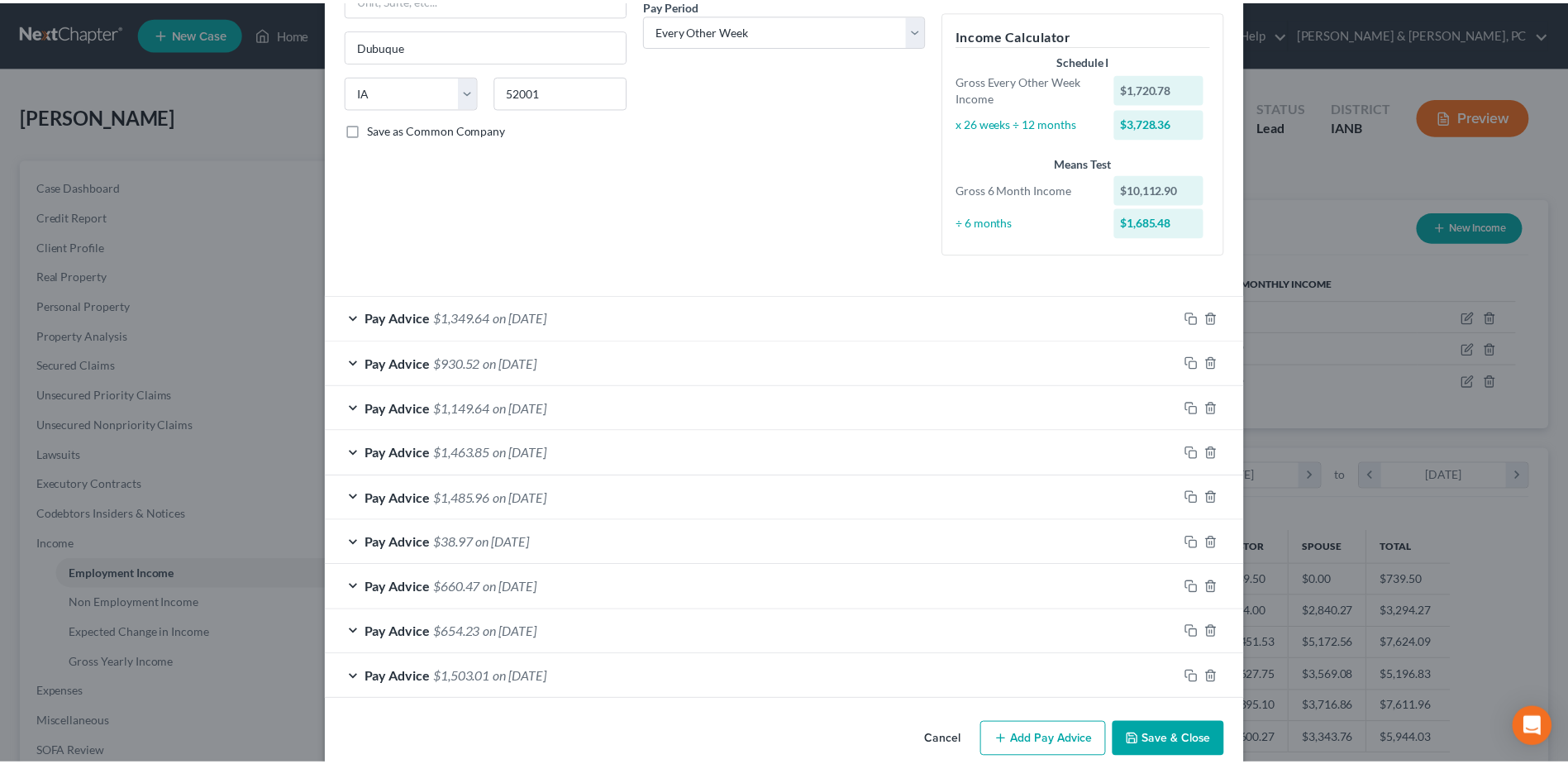
scroll to position [294, 0]
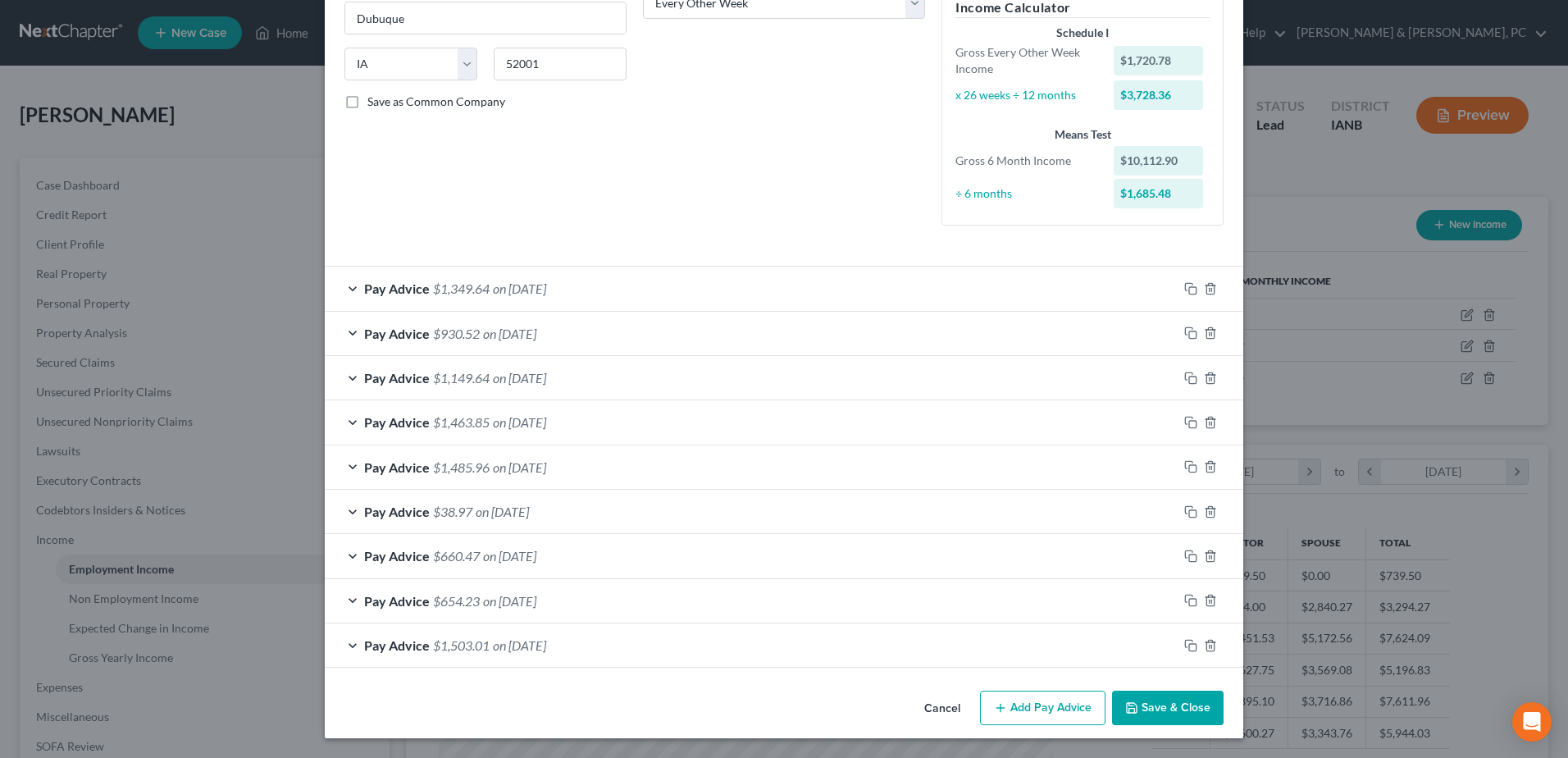
click at [1178, 707] on button "Save & Close" at bounding box center [1167, 708] width 111 height 34
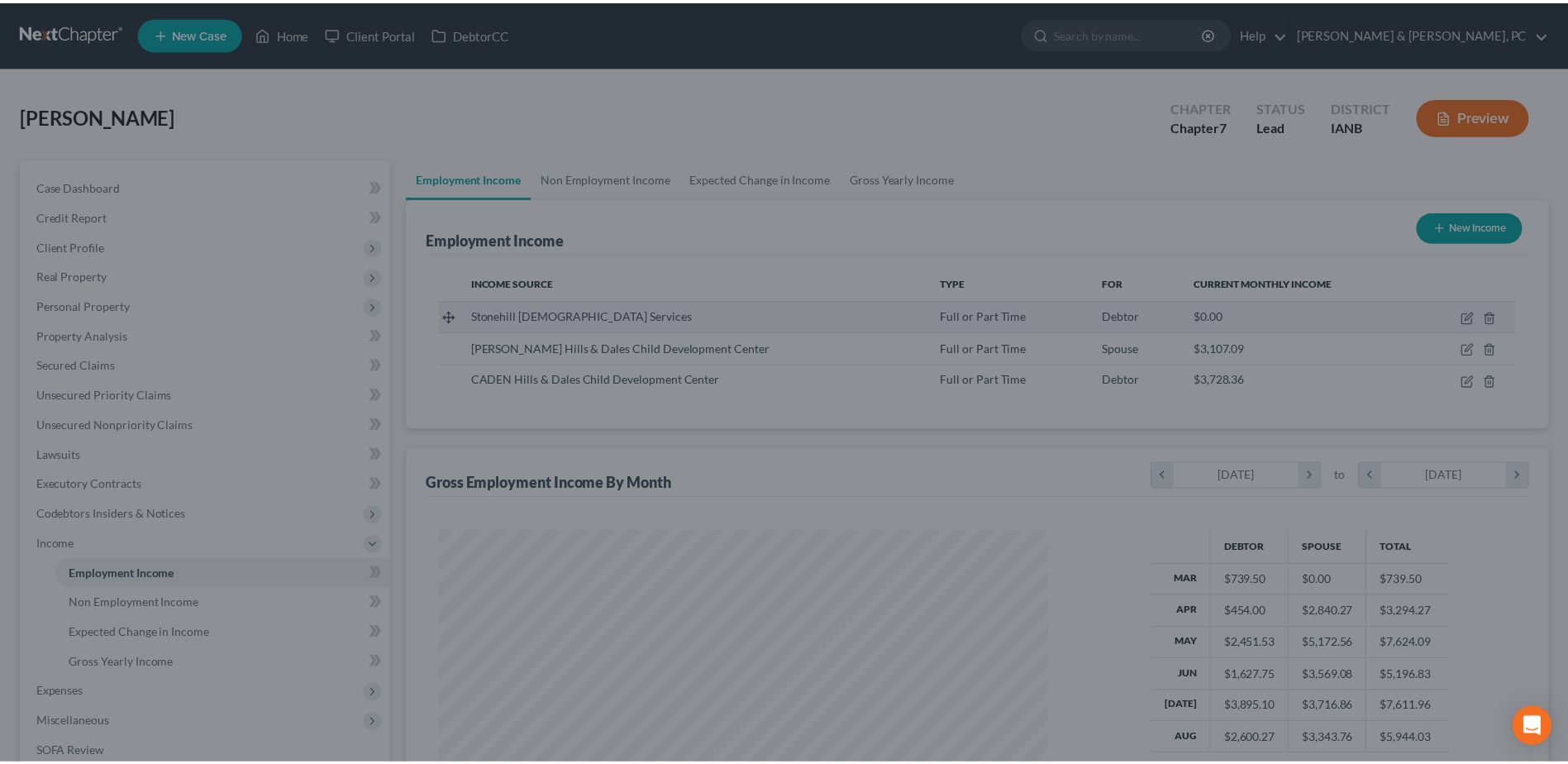
scroll to position [307, 646]
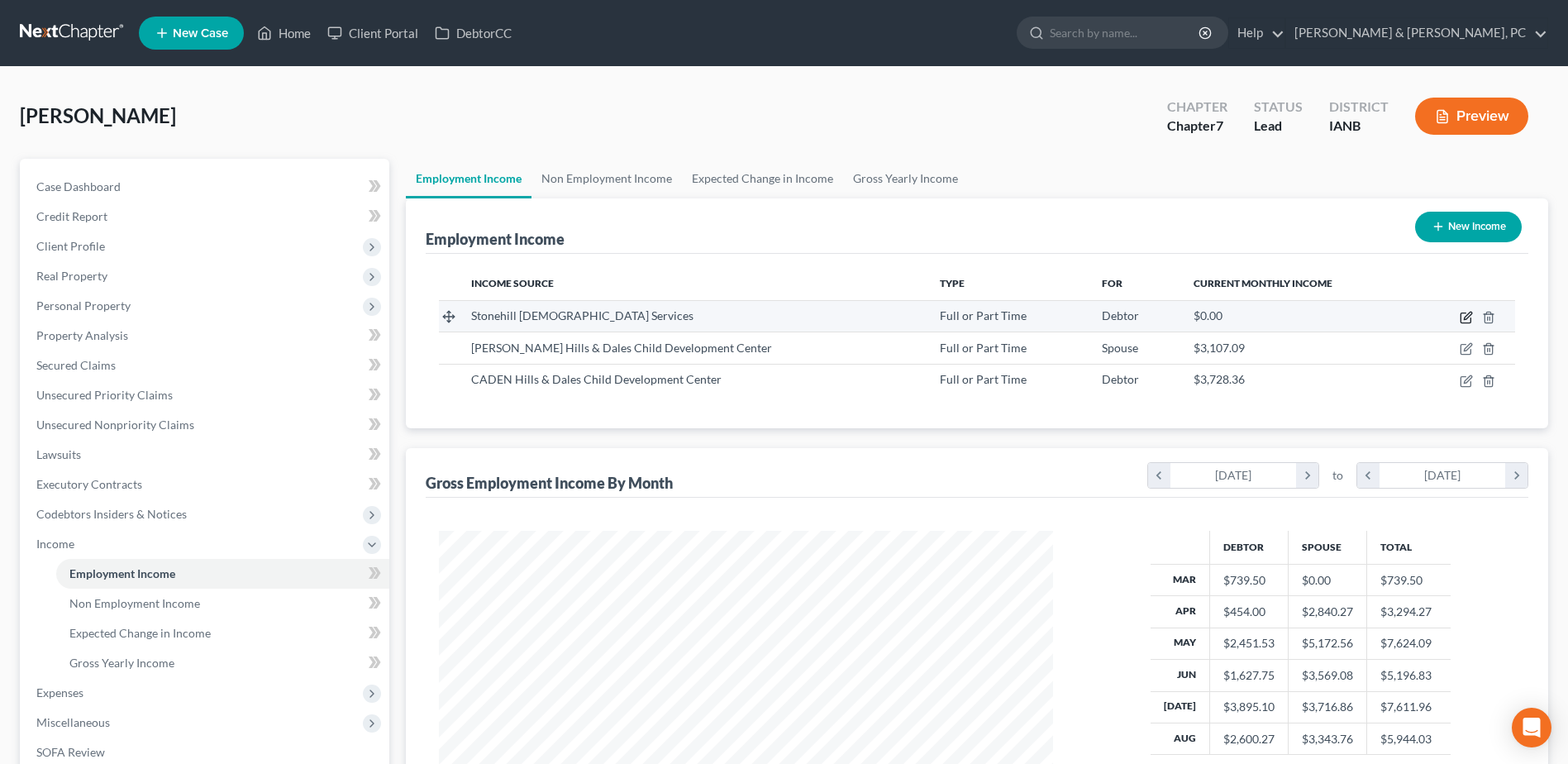
click at [1469, 312] on icon "button" at bounding box center [1468, 315] width 7 height 7
select select "0"
select select "16"
select select "1"
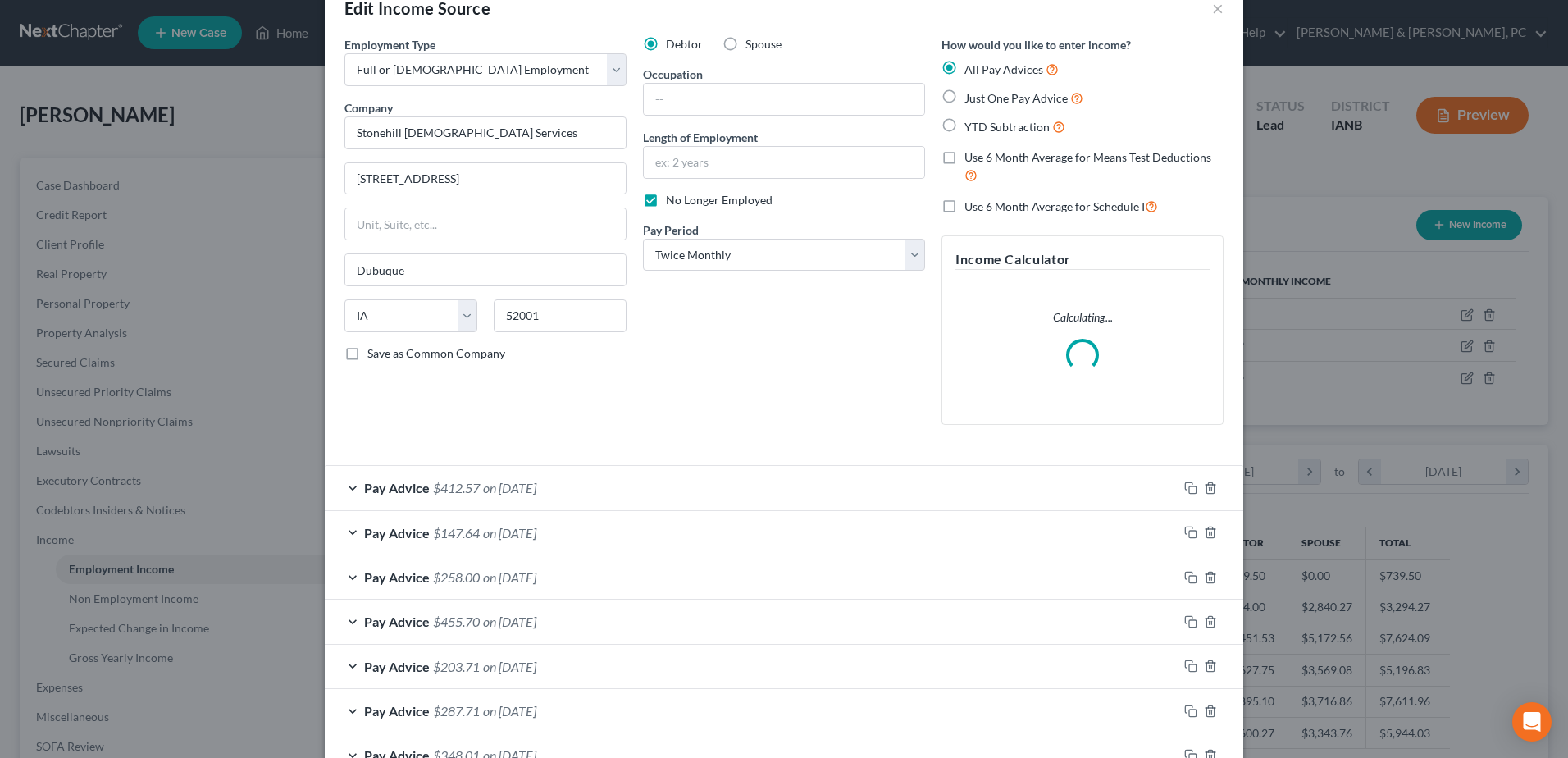
scroll to position [149, 0]
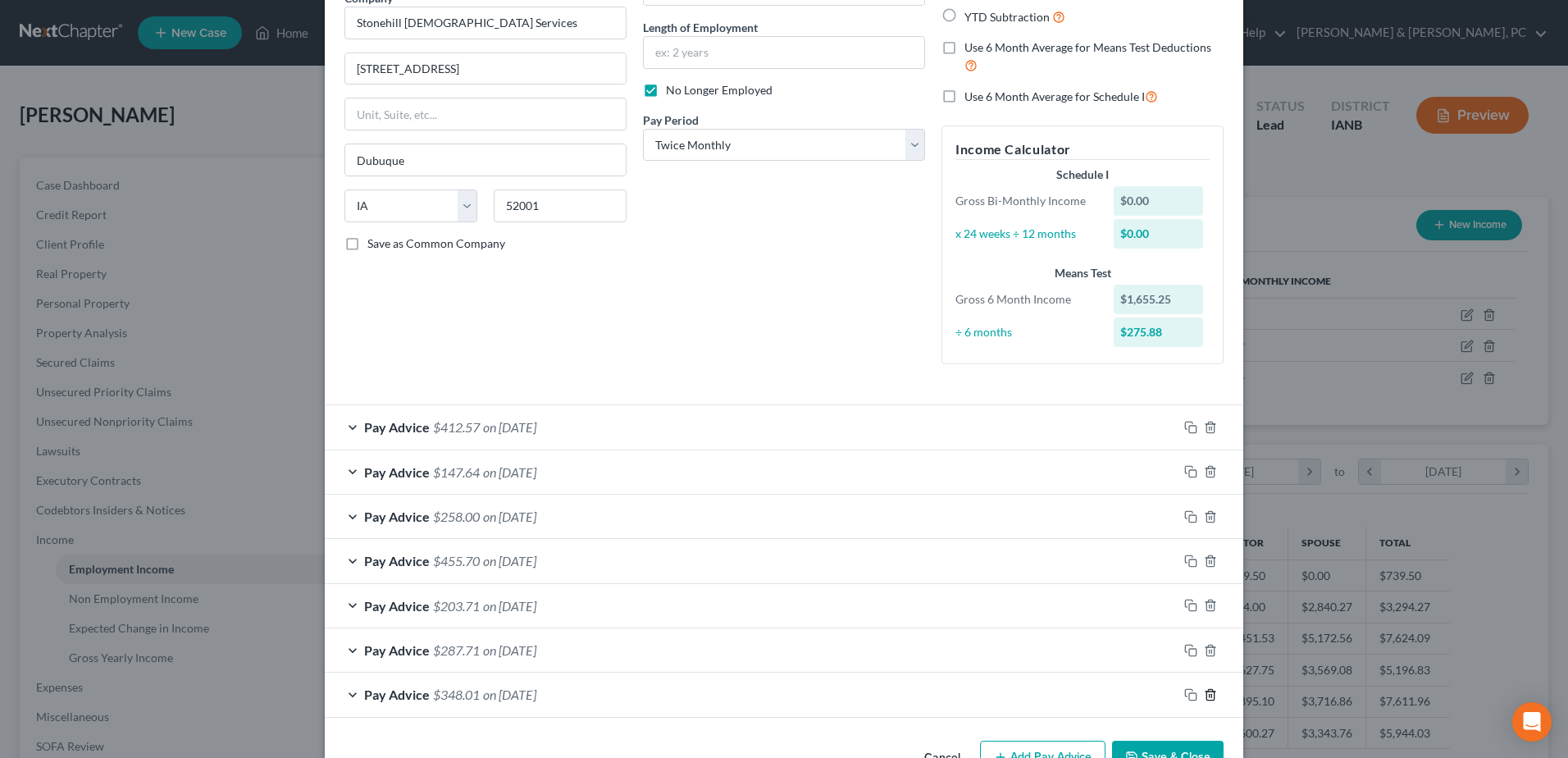
click at [1205, 692] on icon "button" at bounding box center [1210, 695] width 13 height 13
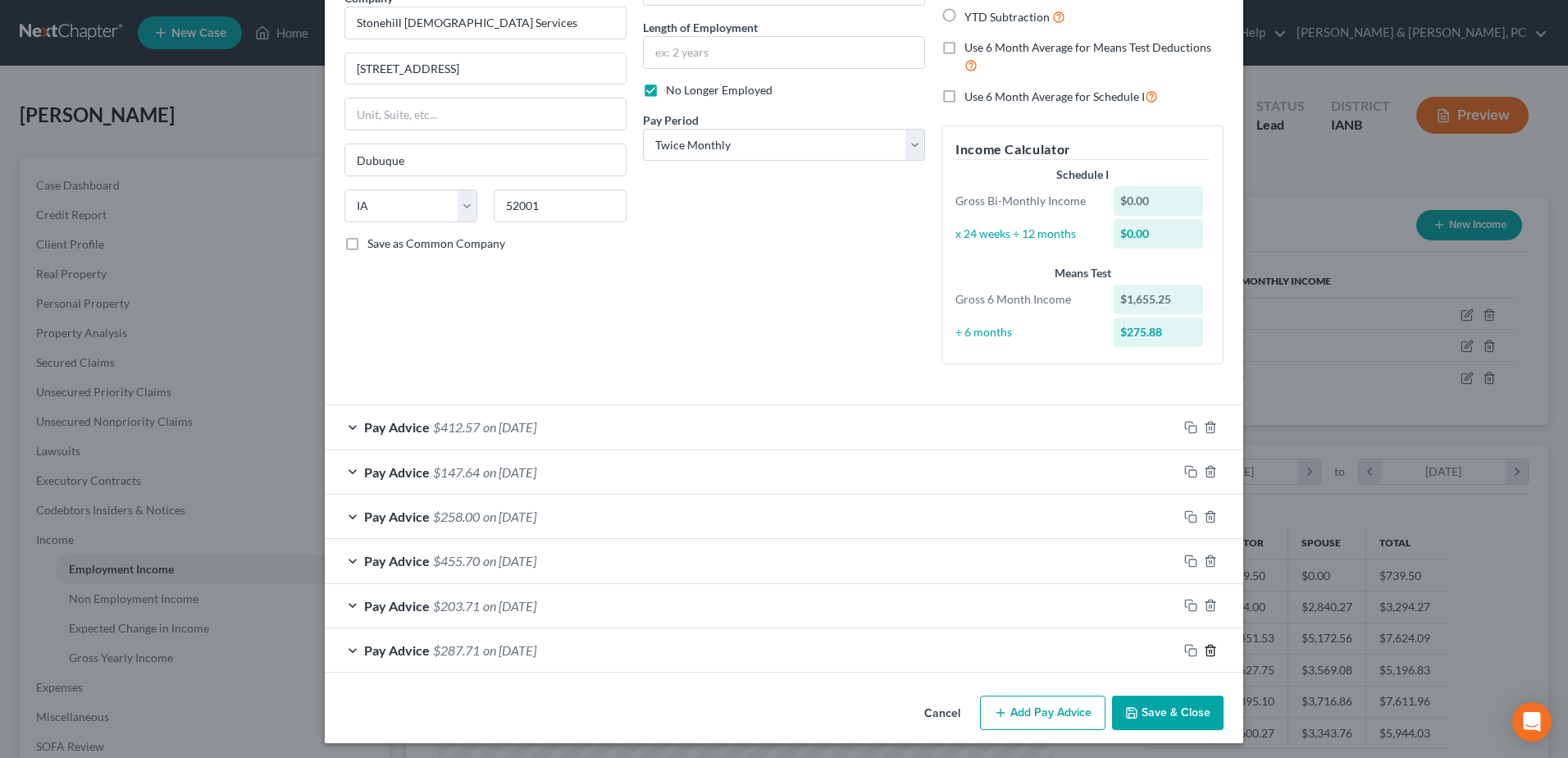
click at [1206, 653] on icon "button" at bounding box center [1210, 650] width 13 height 13
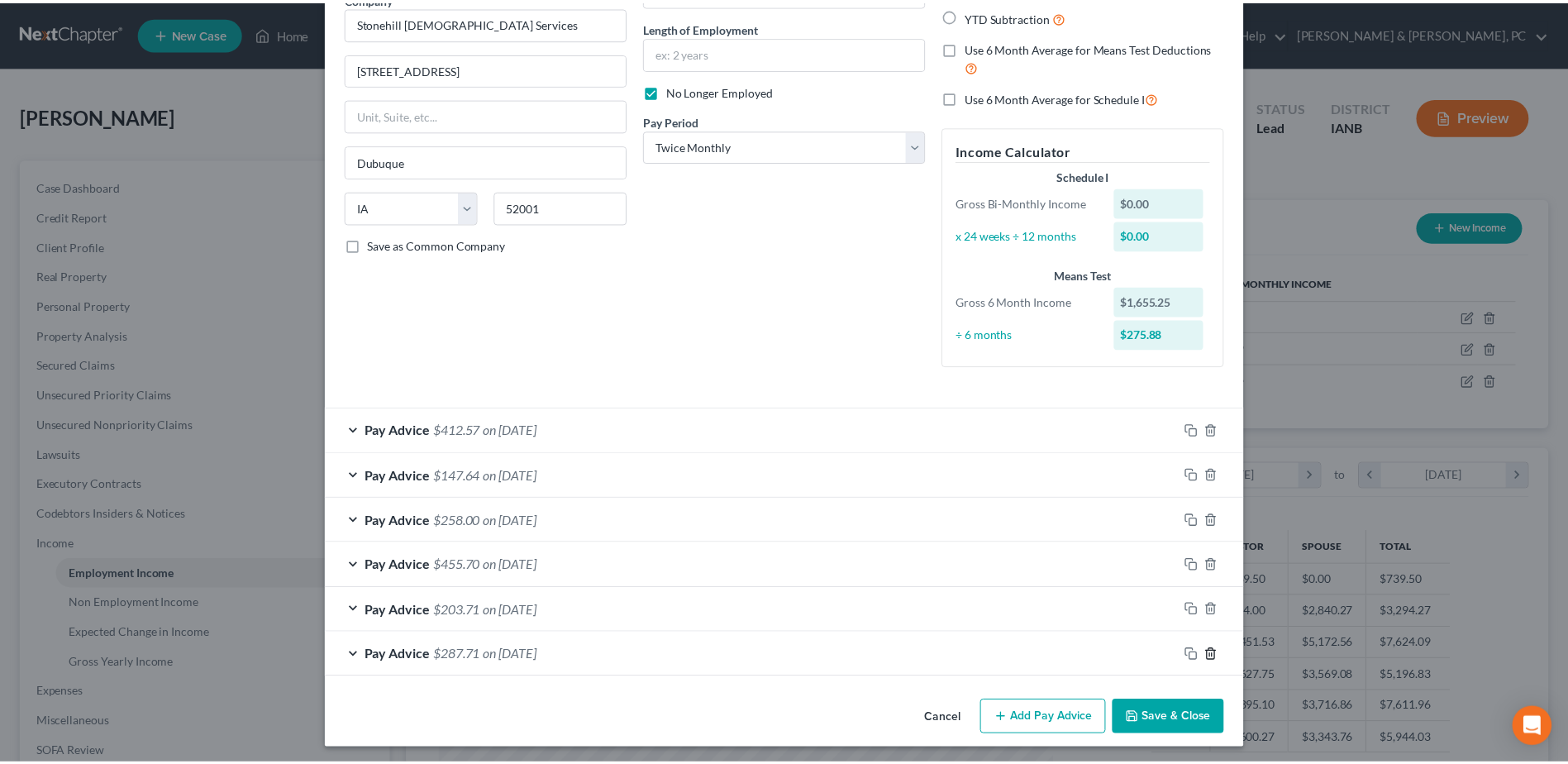
scroll to position [110, 0]
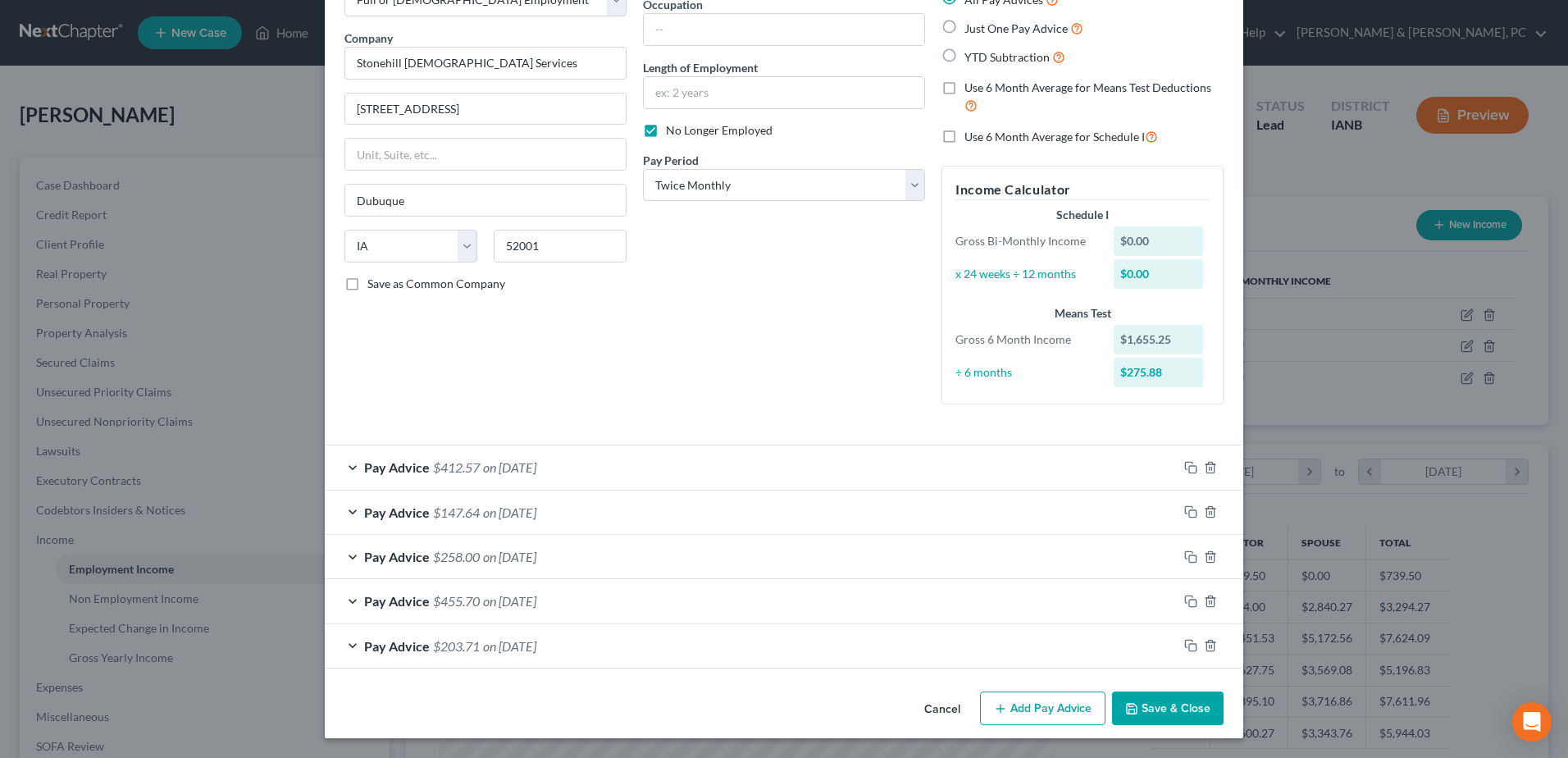
click at [1171, 698] on button "Save & Close" at bounding box center [1167, 708] width 111 height 34
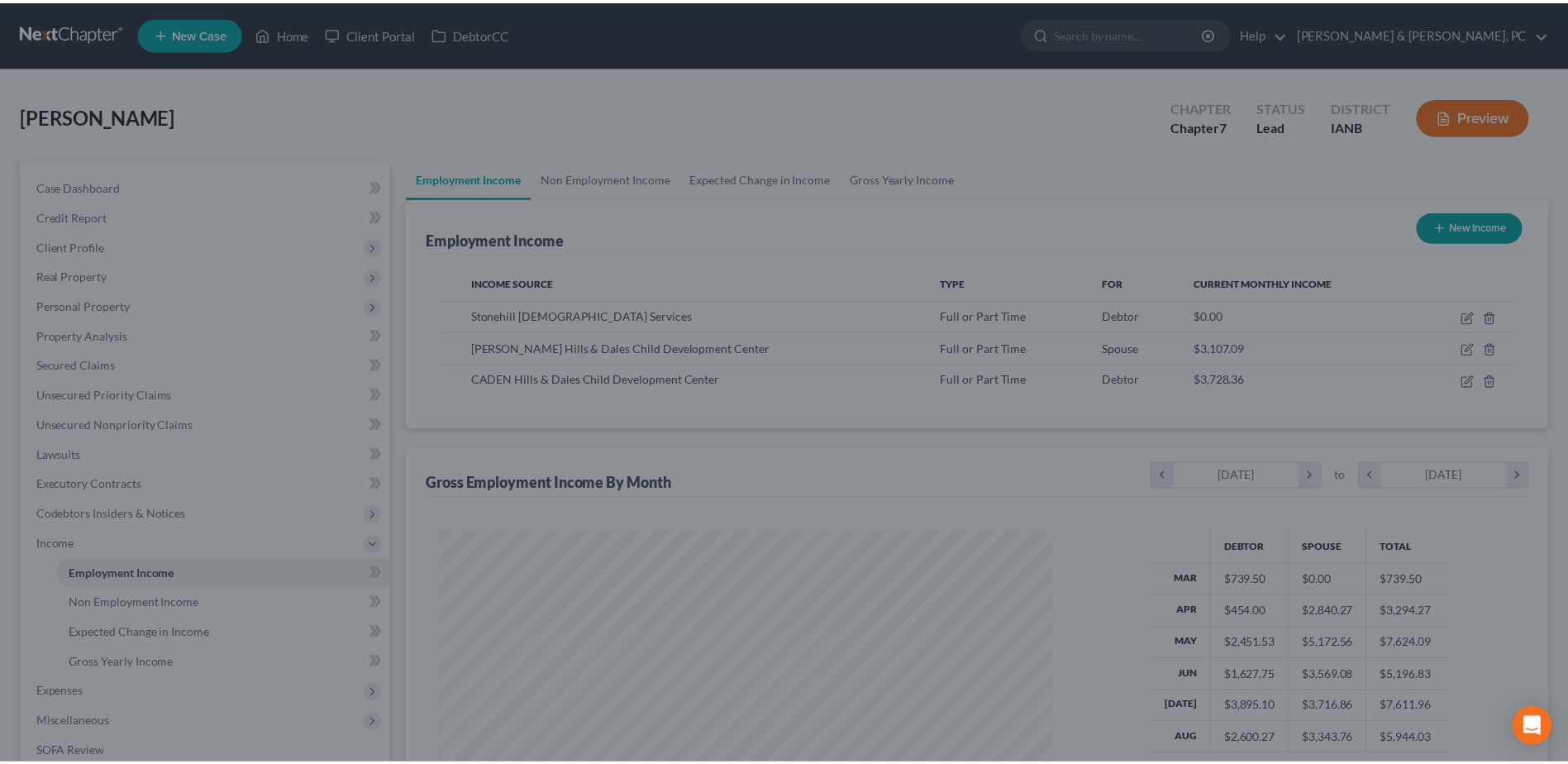
scroll to position [826389, 825962]
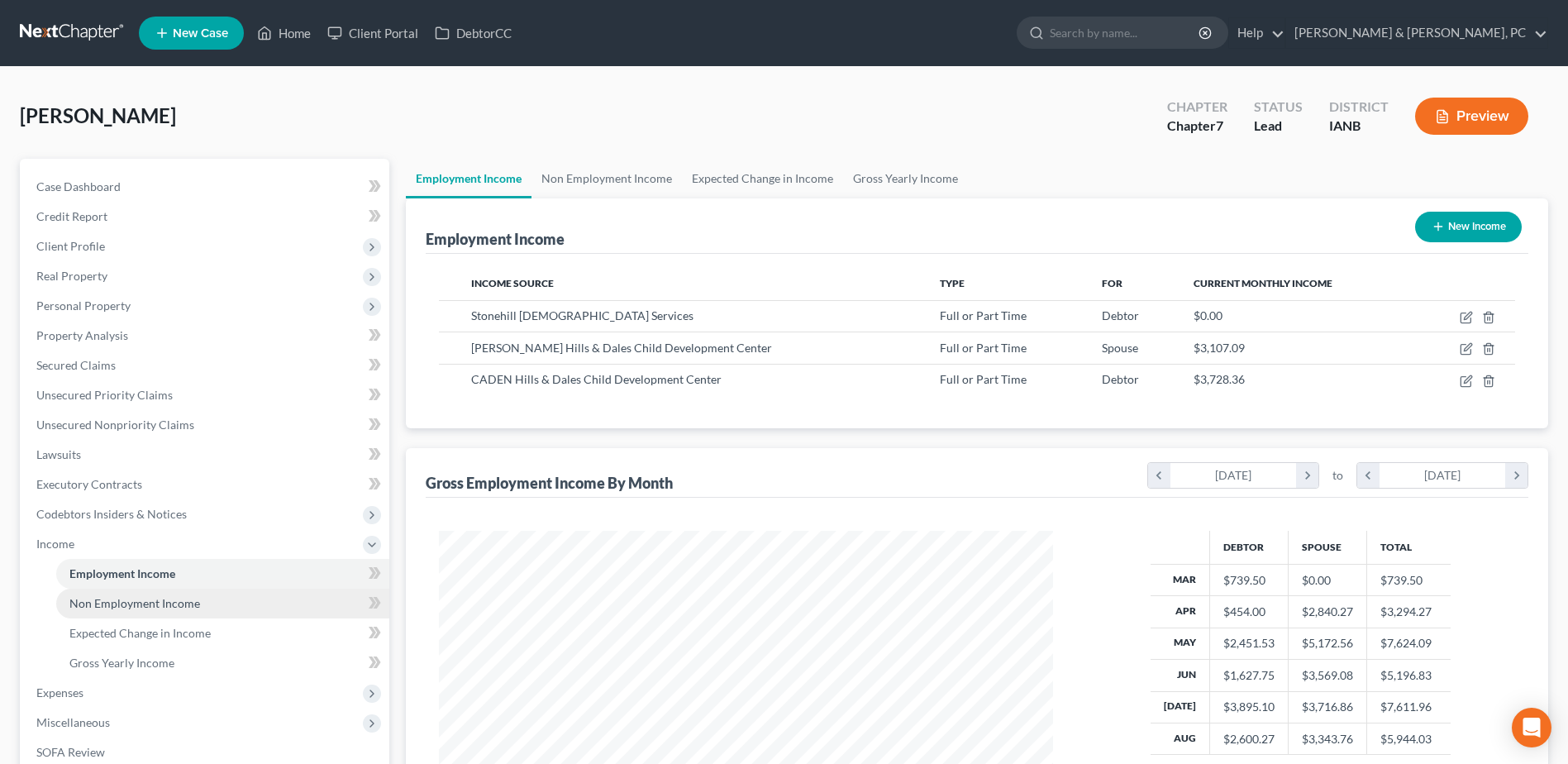
click at [172, 608] on span "Non Employment Income" at bounding box center [134, 602] width 131 height 14
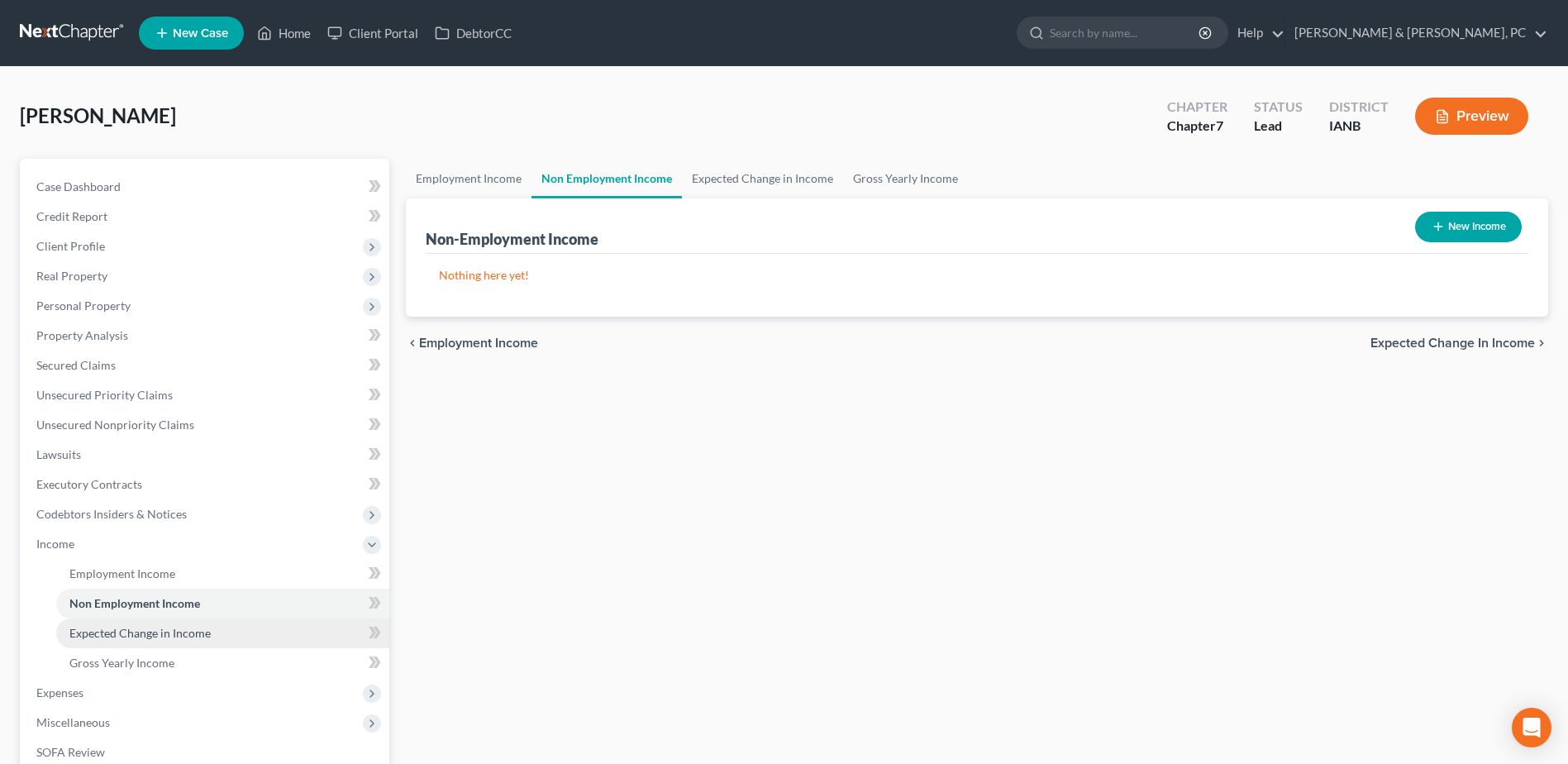
click at [171, 623] on link "Expected Change in Income" at bounding box center [223, 633] width 333 height 30
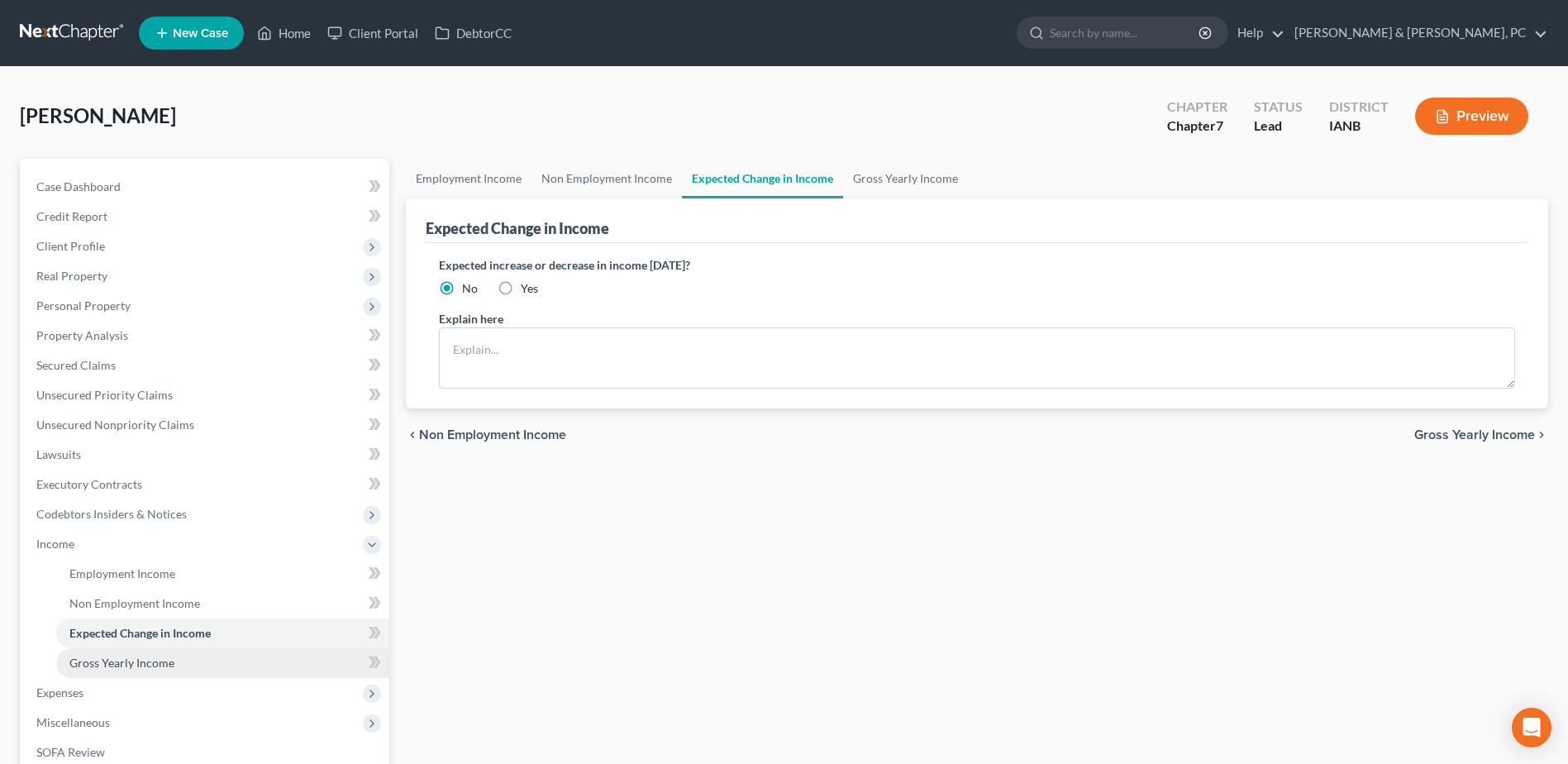
click at [166, 649] on link "Gross Yearly Income" at bounding box center [223, 663] width 333 height 30
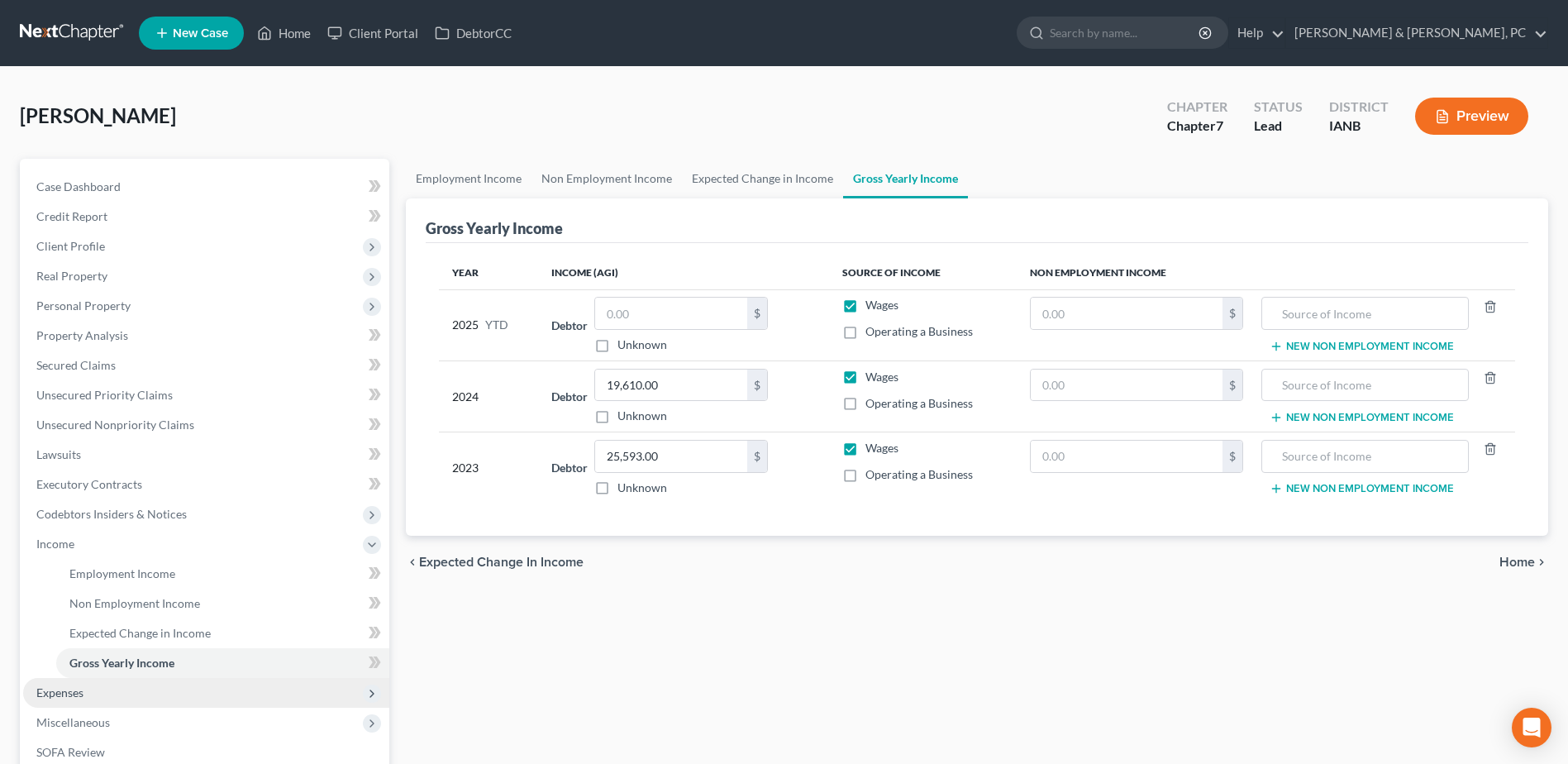
click at [147, 687] on span "Expenses" at bounding box center [205, 693] width 366 height 30
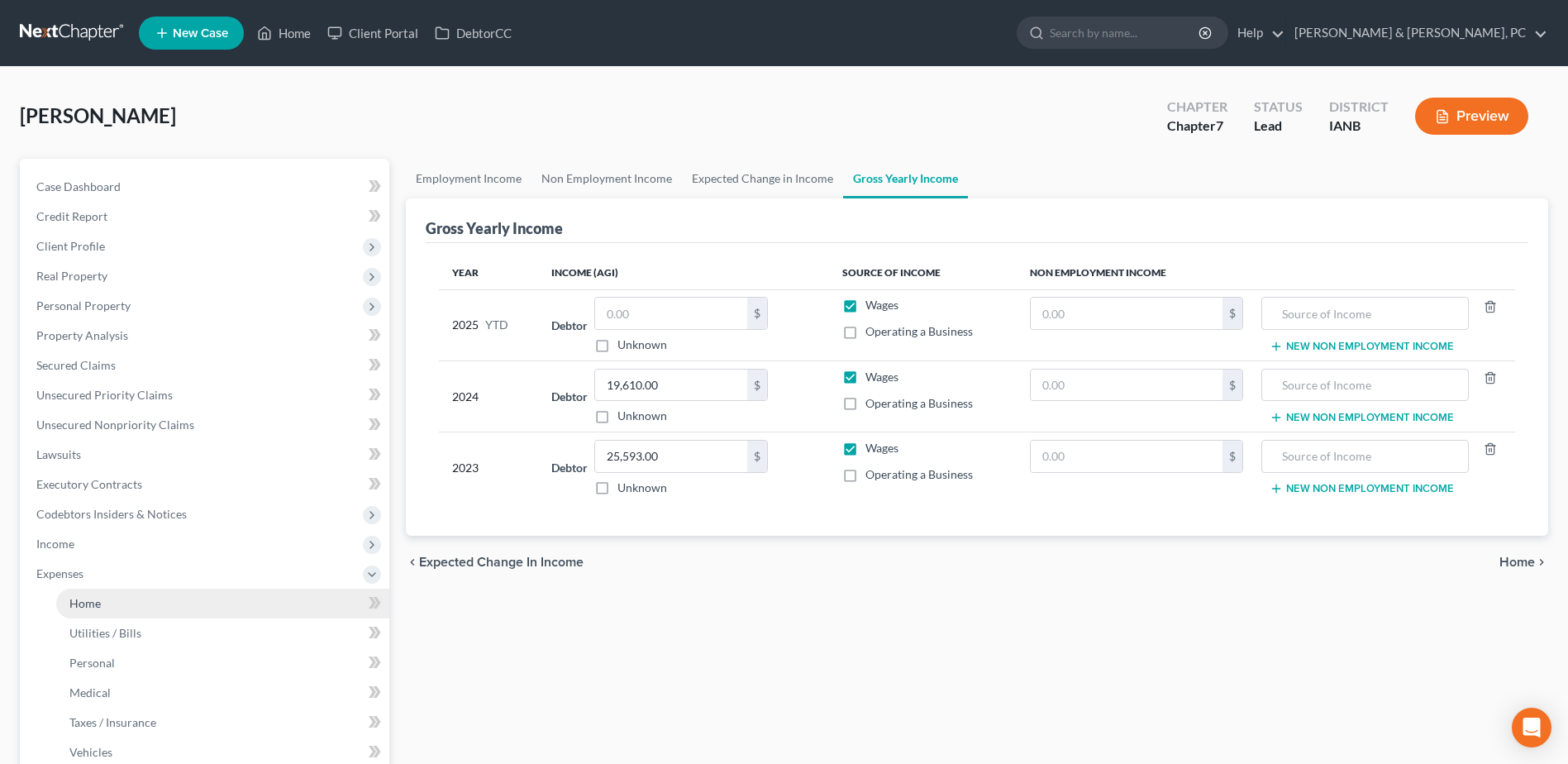
click at [101, 612] on link "Home" at bounding box center [223, 603] width 333 height 30
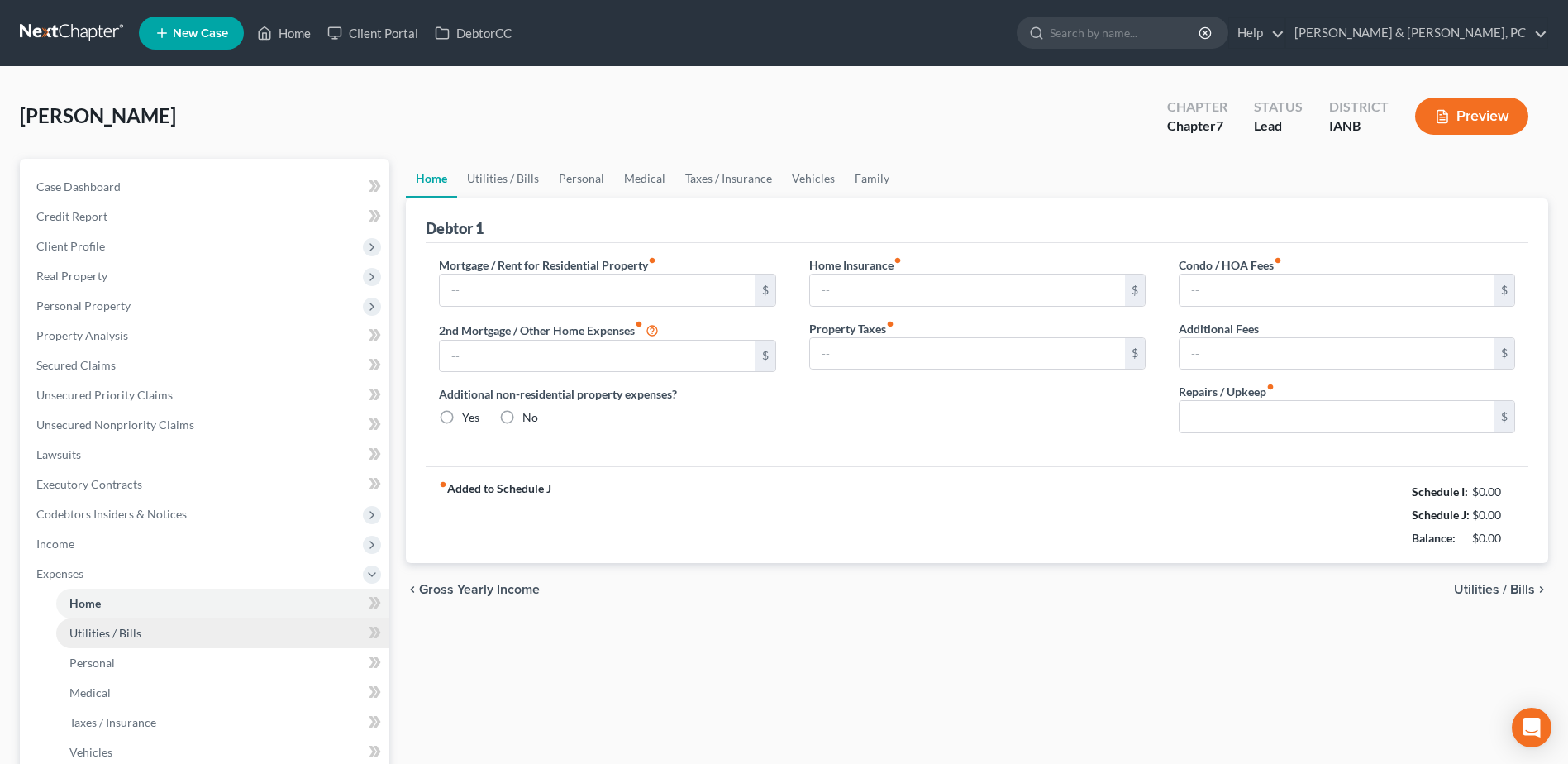
type input "700.00"
type input "0.00"
radio input "true"
type input "0.00"
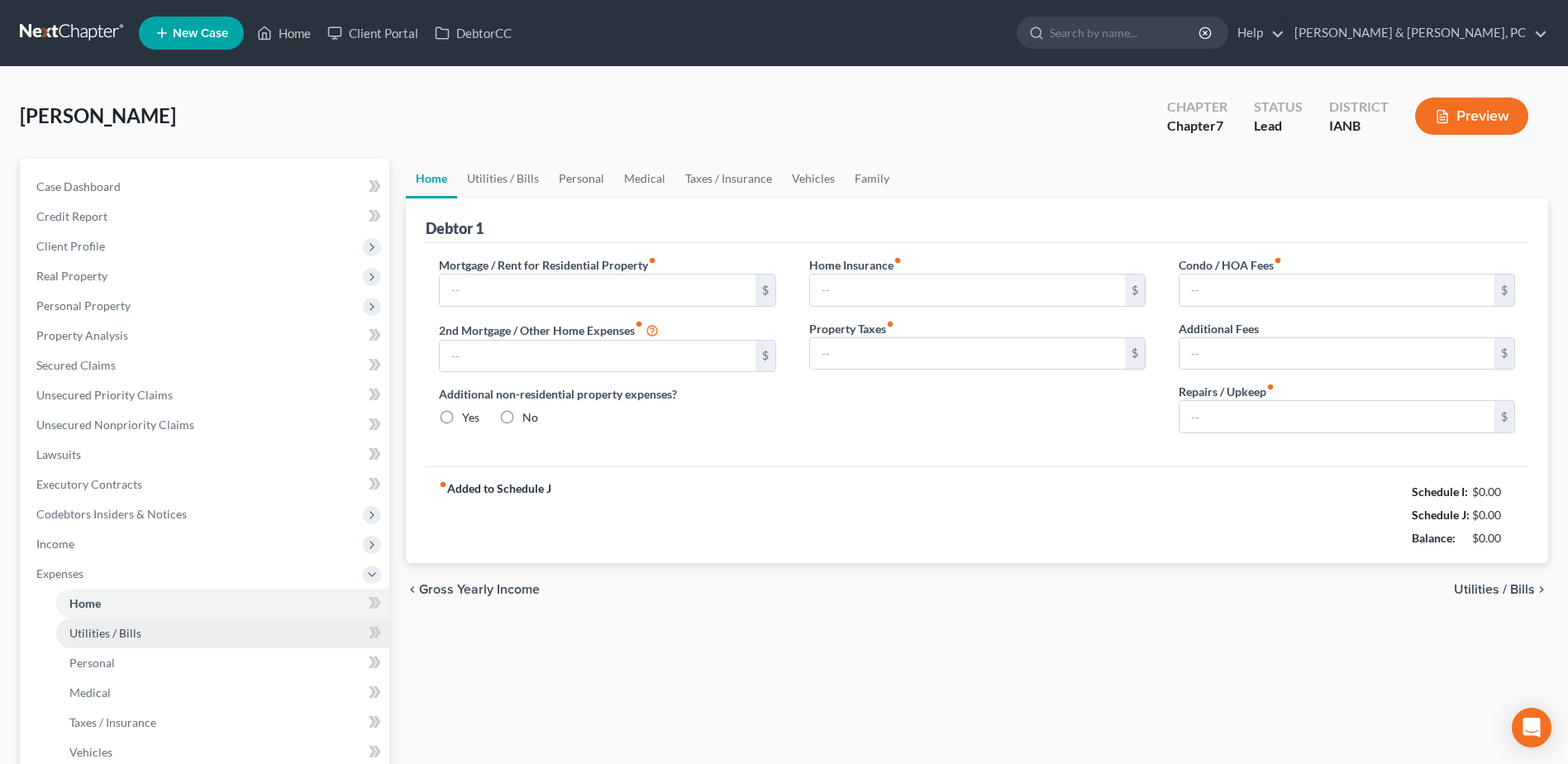
type input "0.00"
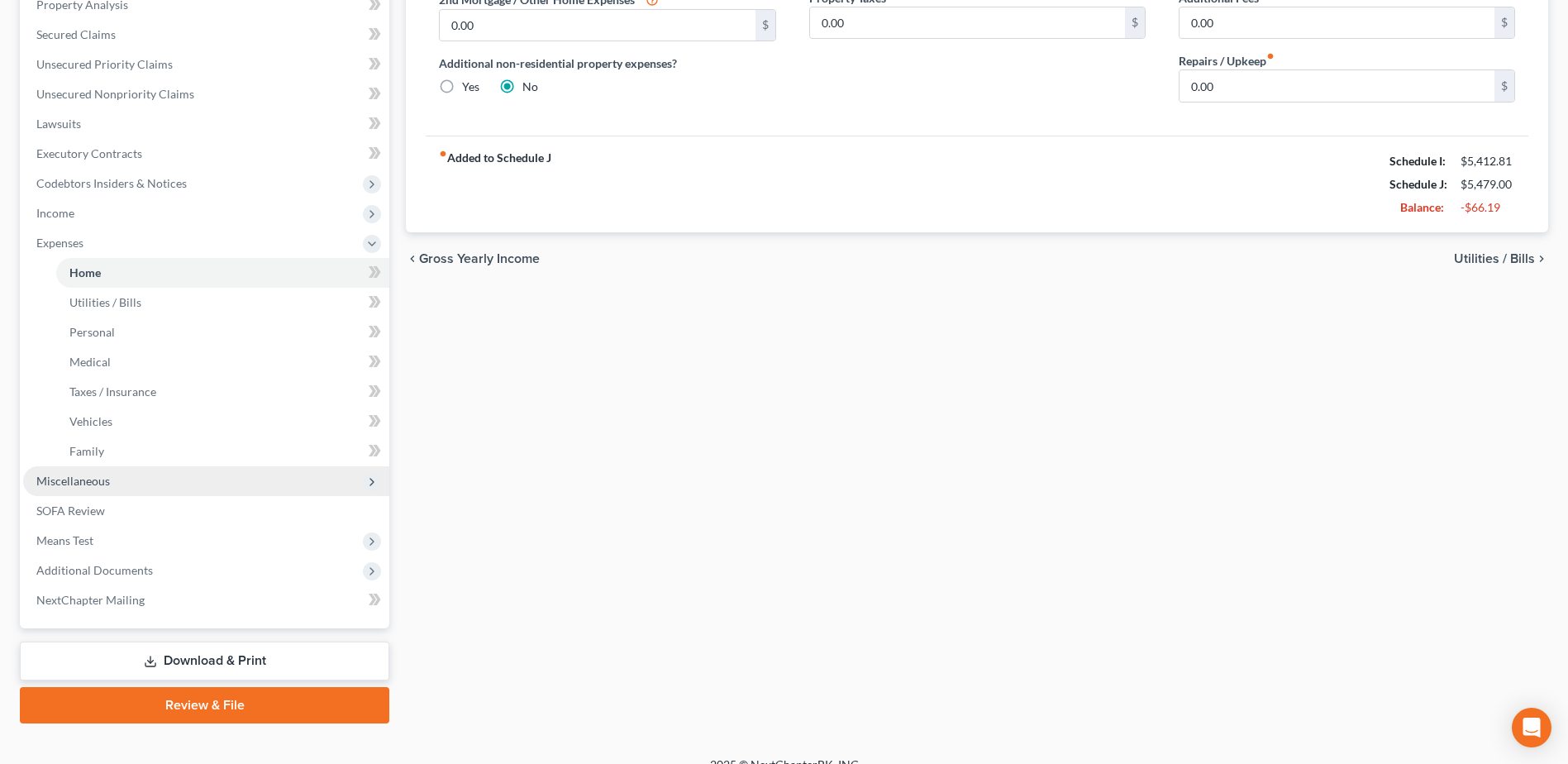
click at [99, 486] on span "Miscellaneous" at bounding box center [73, 480] width 74 height 14
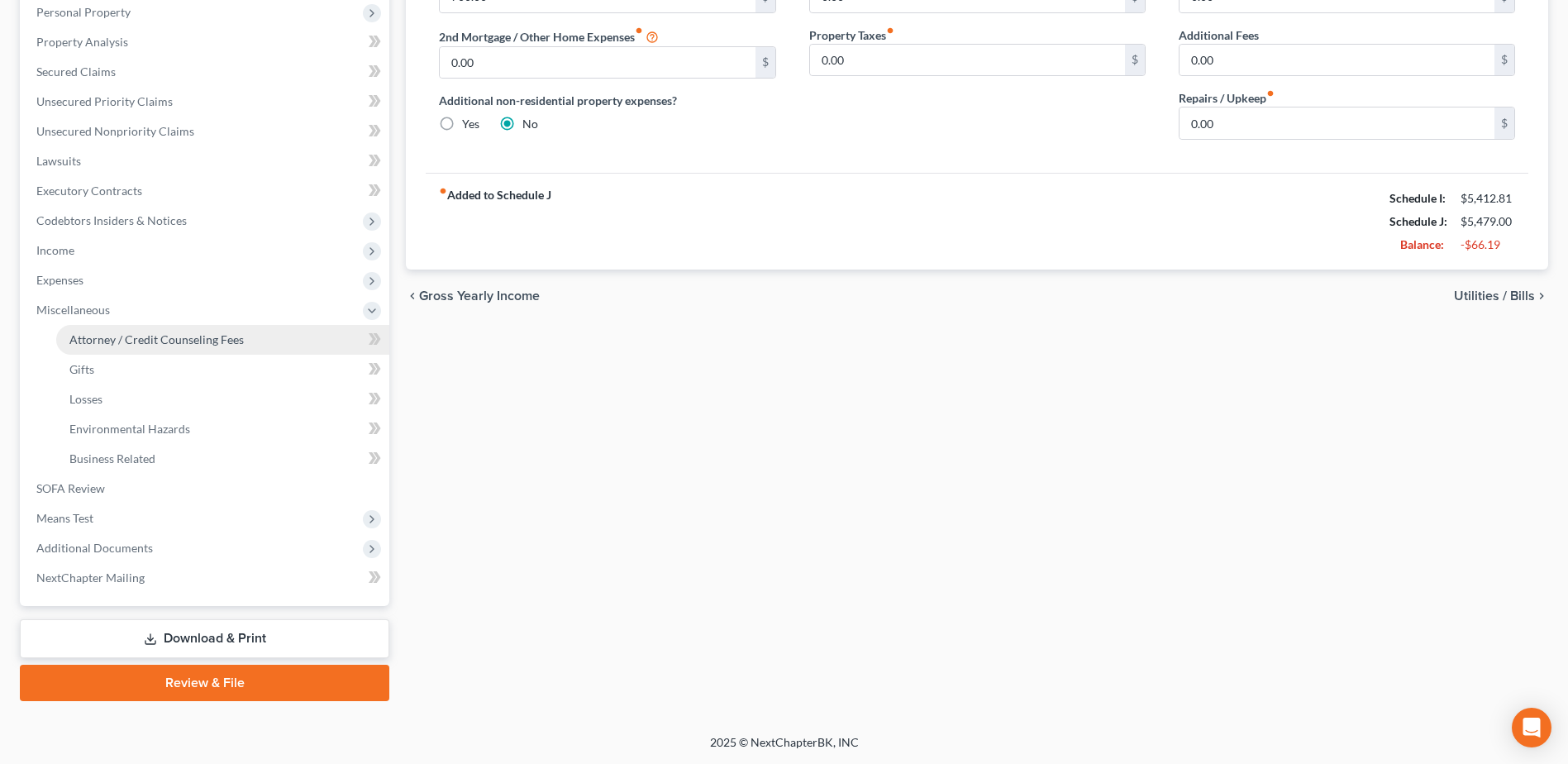
click at [148, 333] on span "Attorney / Credit Counseling Fees" at bounding box center [156, 339] width 174 height 14
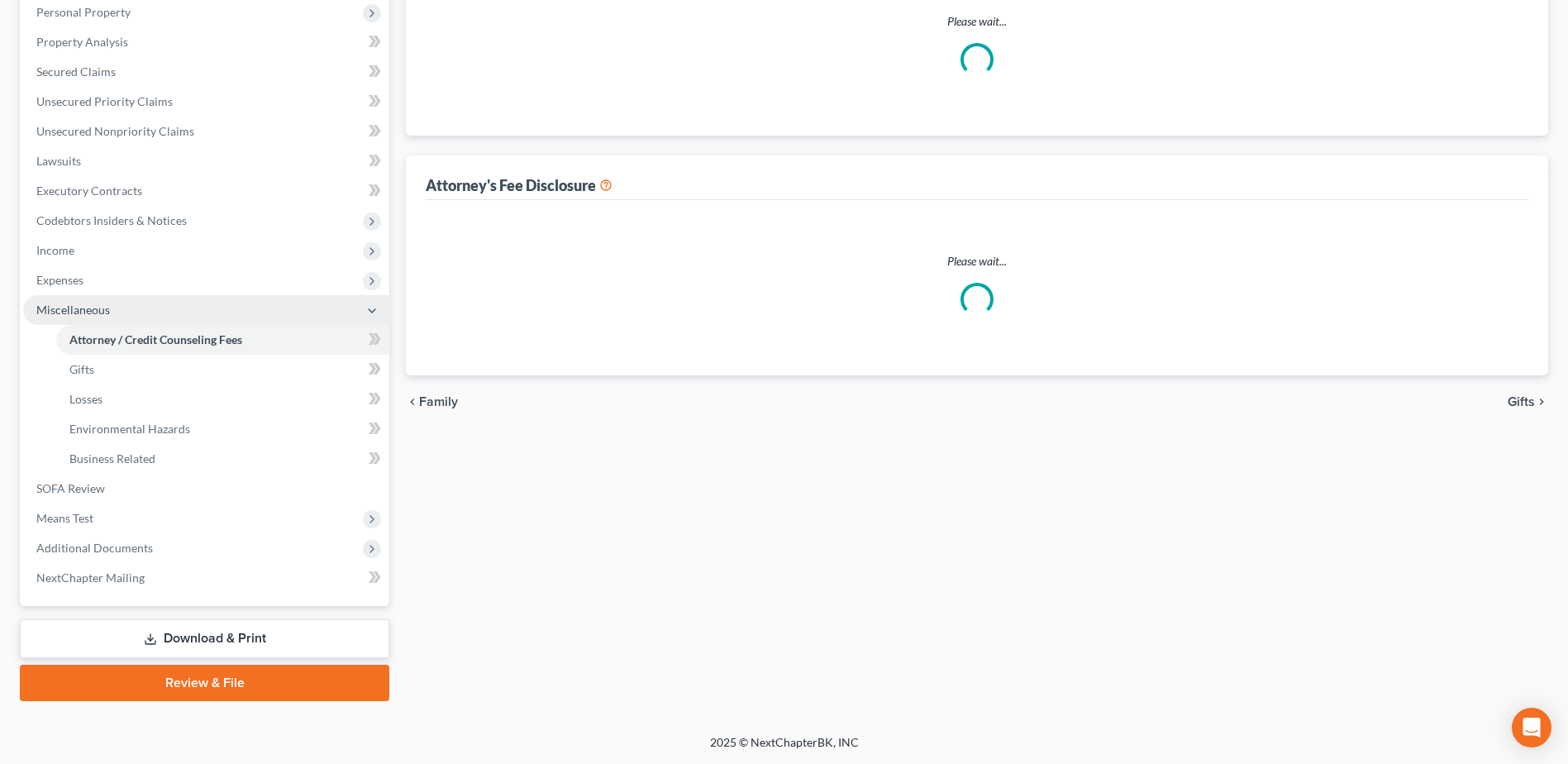
scroll to position [105, 0]
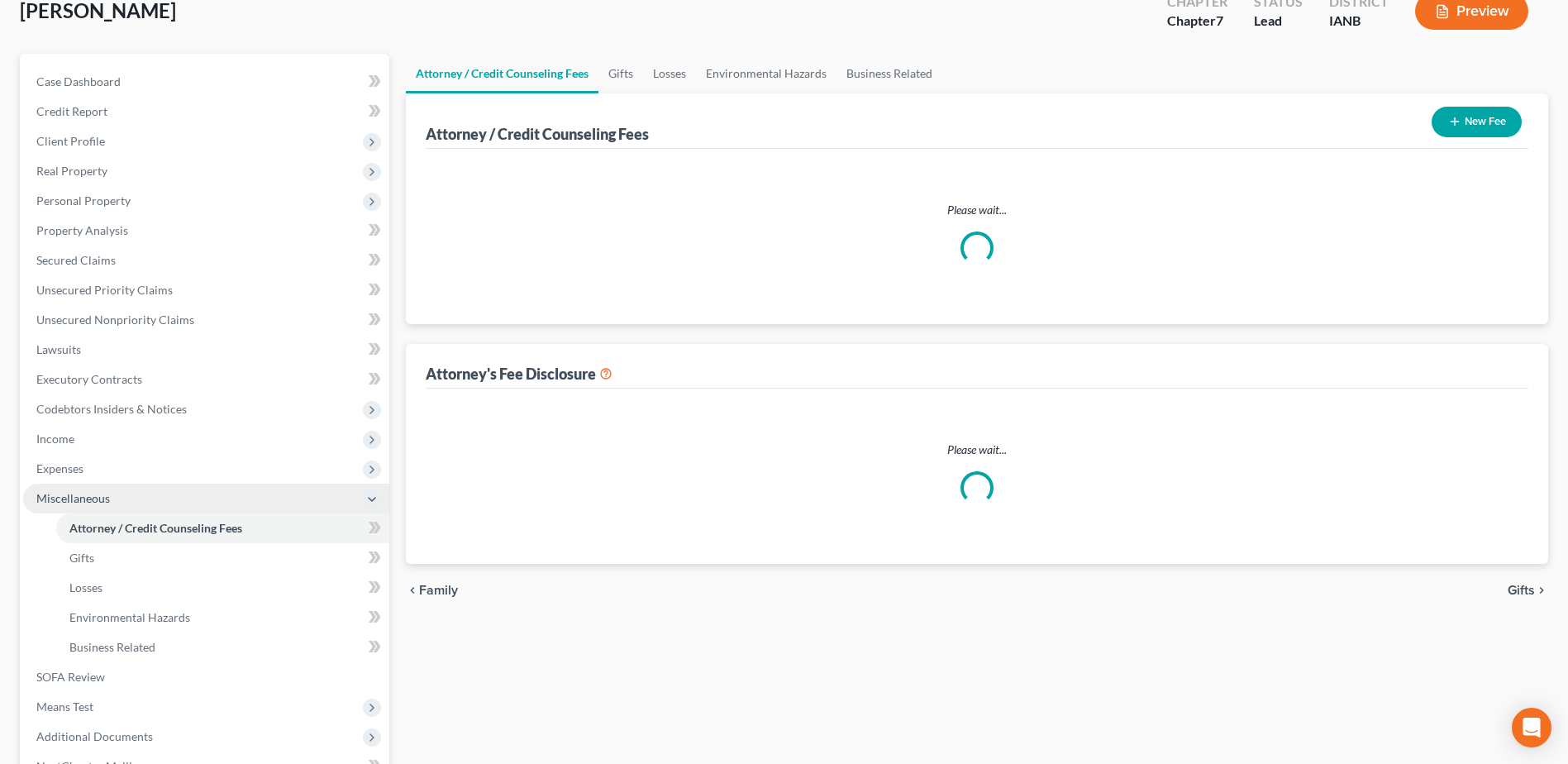
select select "0"
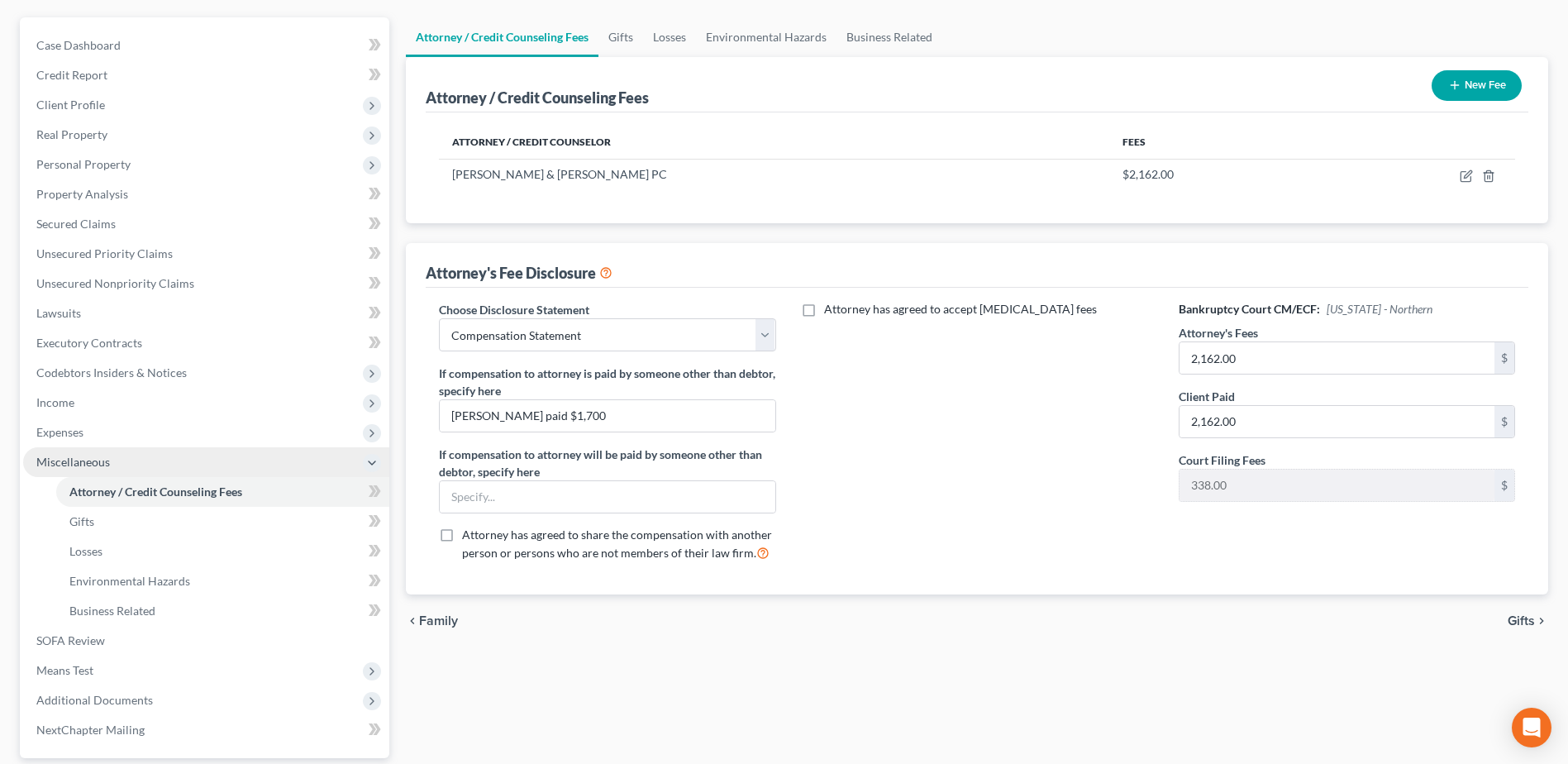
scroll to position [165, 0]
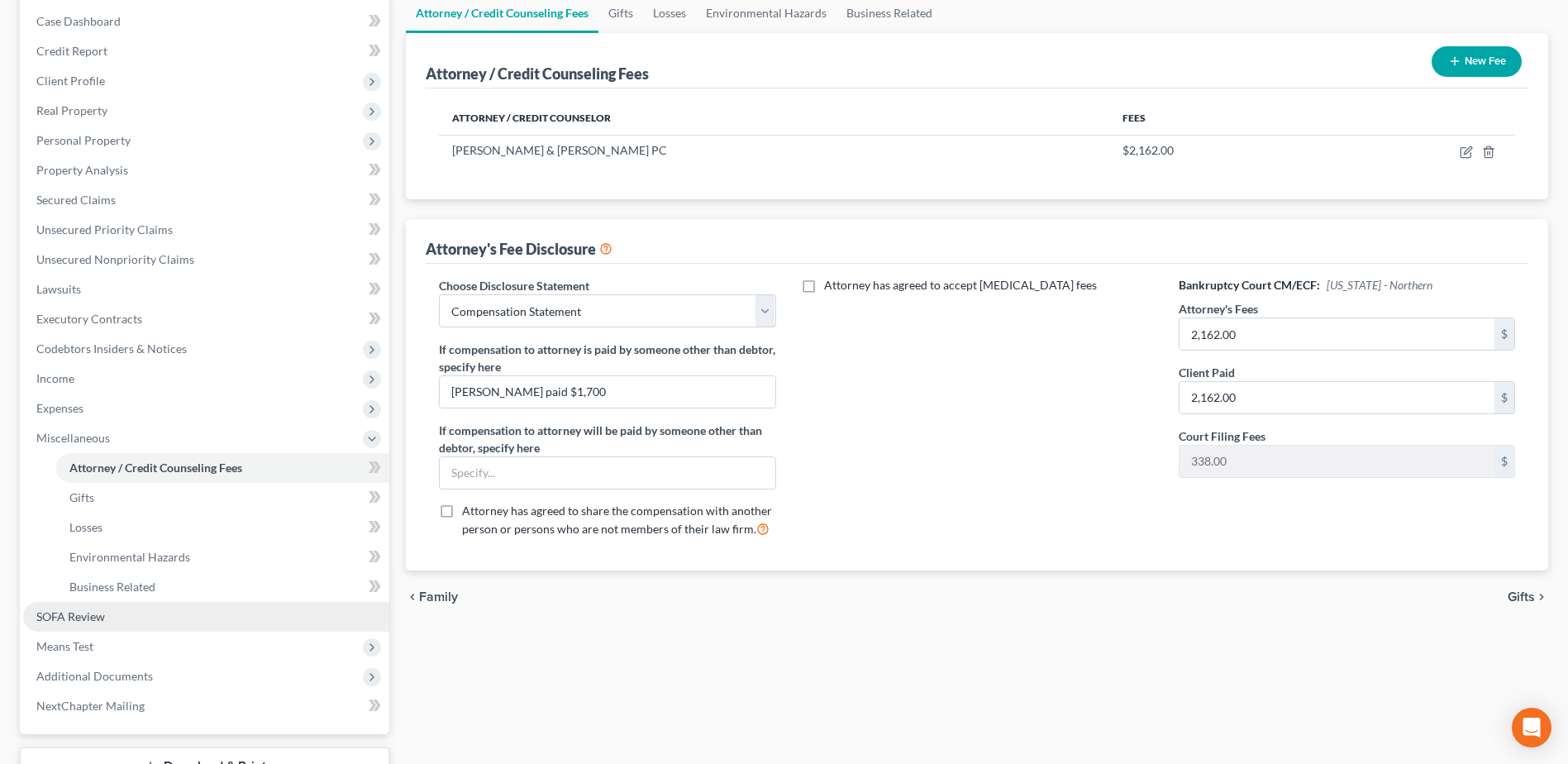
click at [85, 619] on span "SOFA Review" at bounding box center [70, 615] width 68 height 14
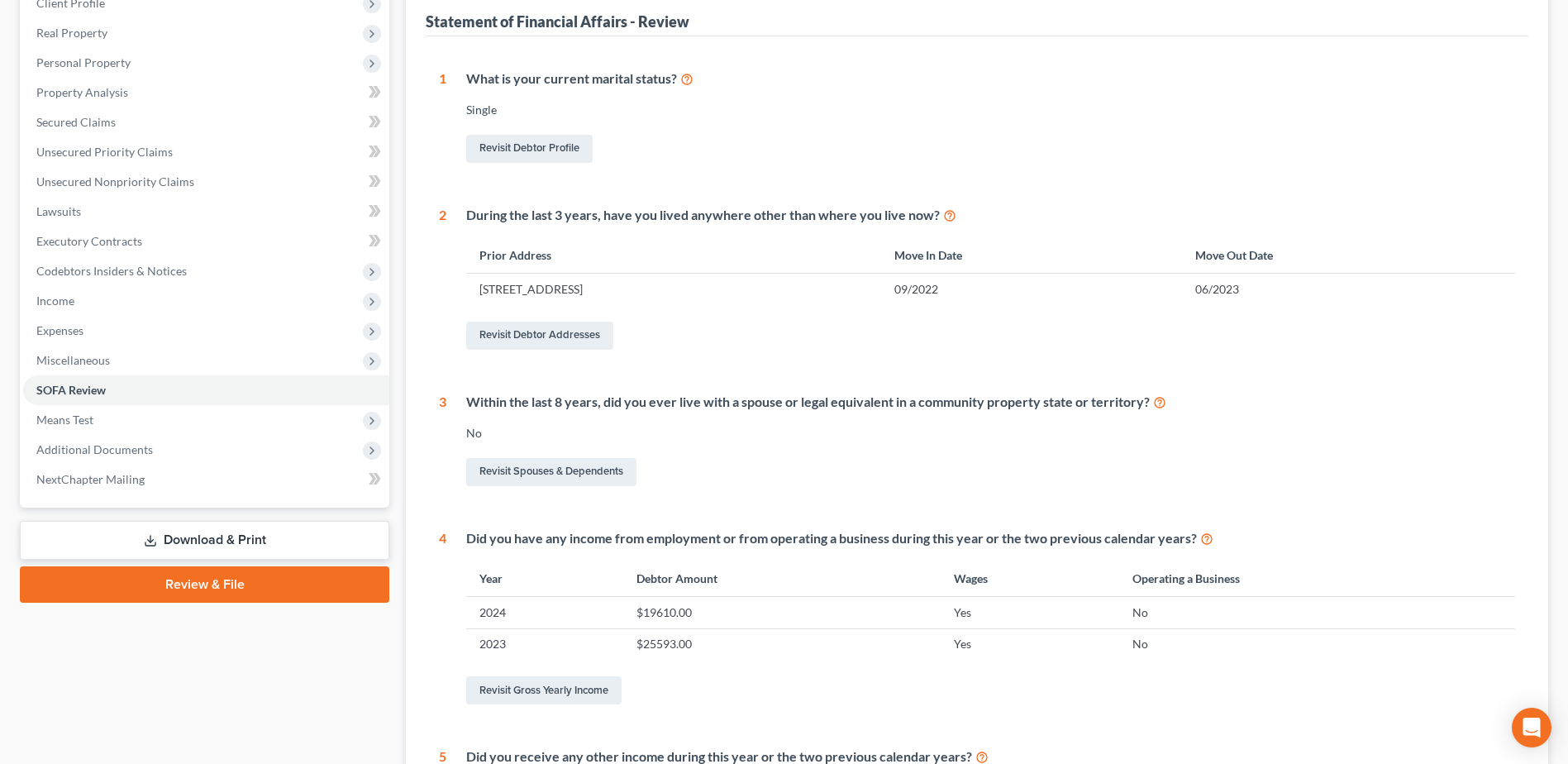
scroll to position [498, 0]
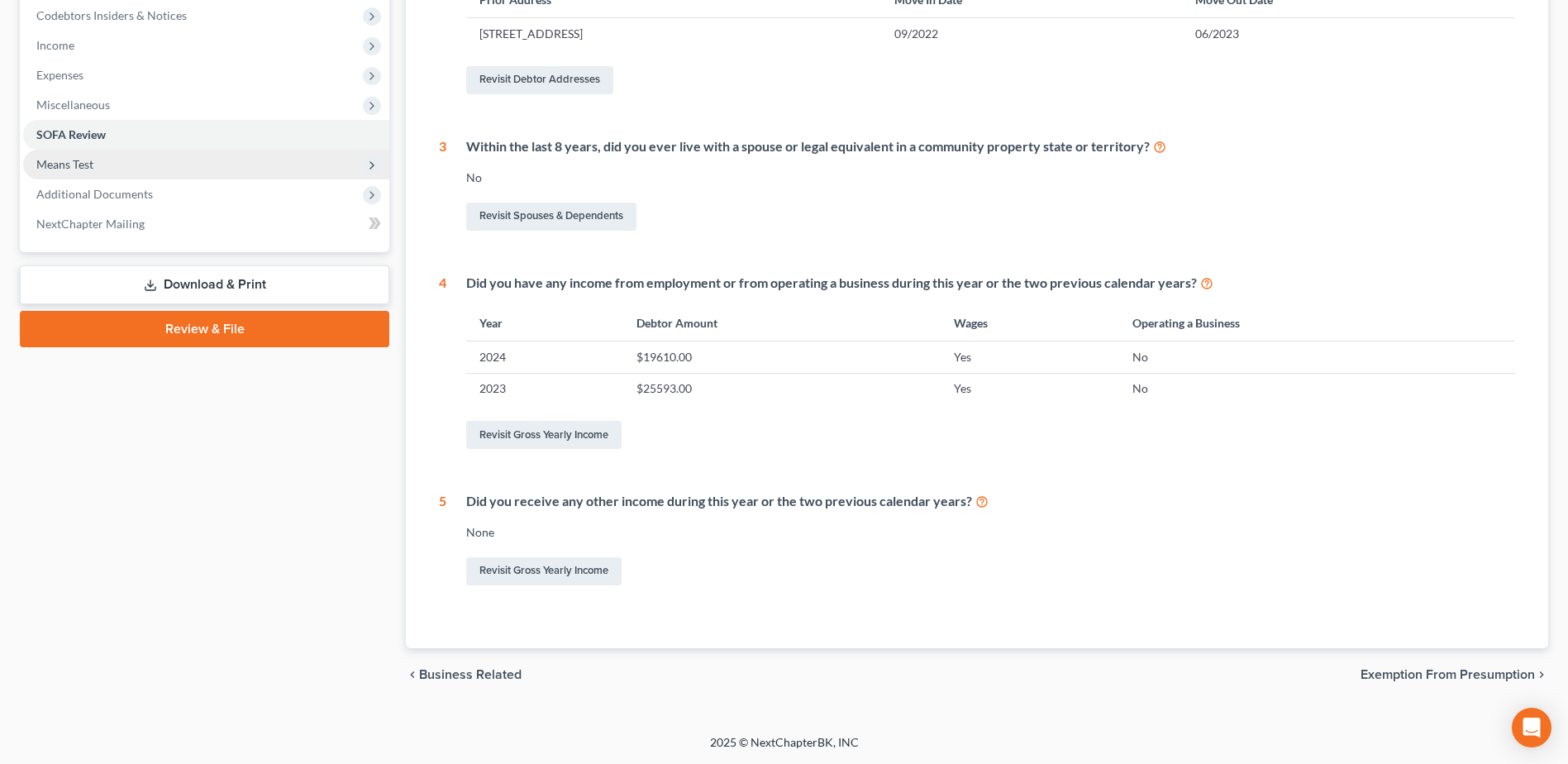
click at [107, 167] on span "Means Test" at bounding box center [205, 164] width 366 height 30
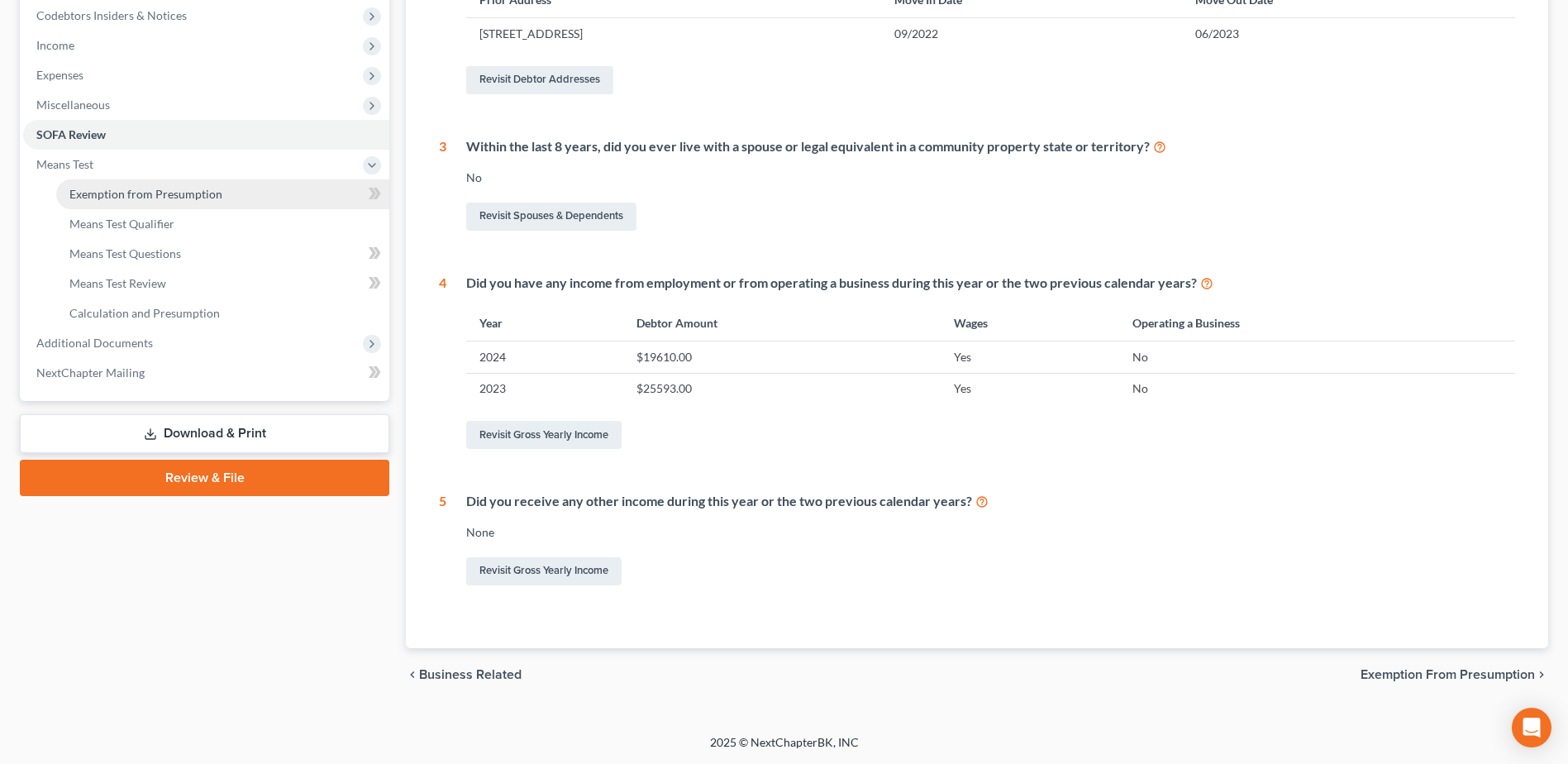
click at [171, 185] on link "Exemption from Presumption" at bounding box center [223, 194] width 333 height 30
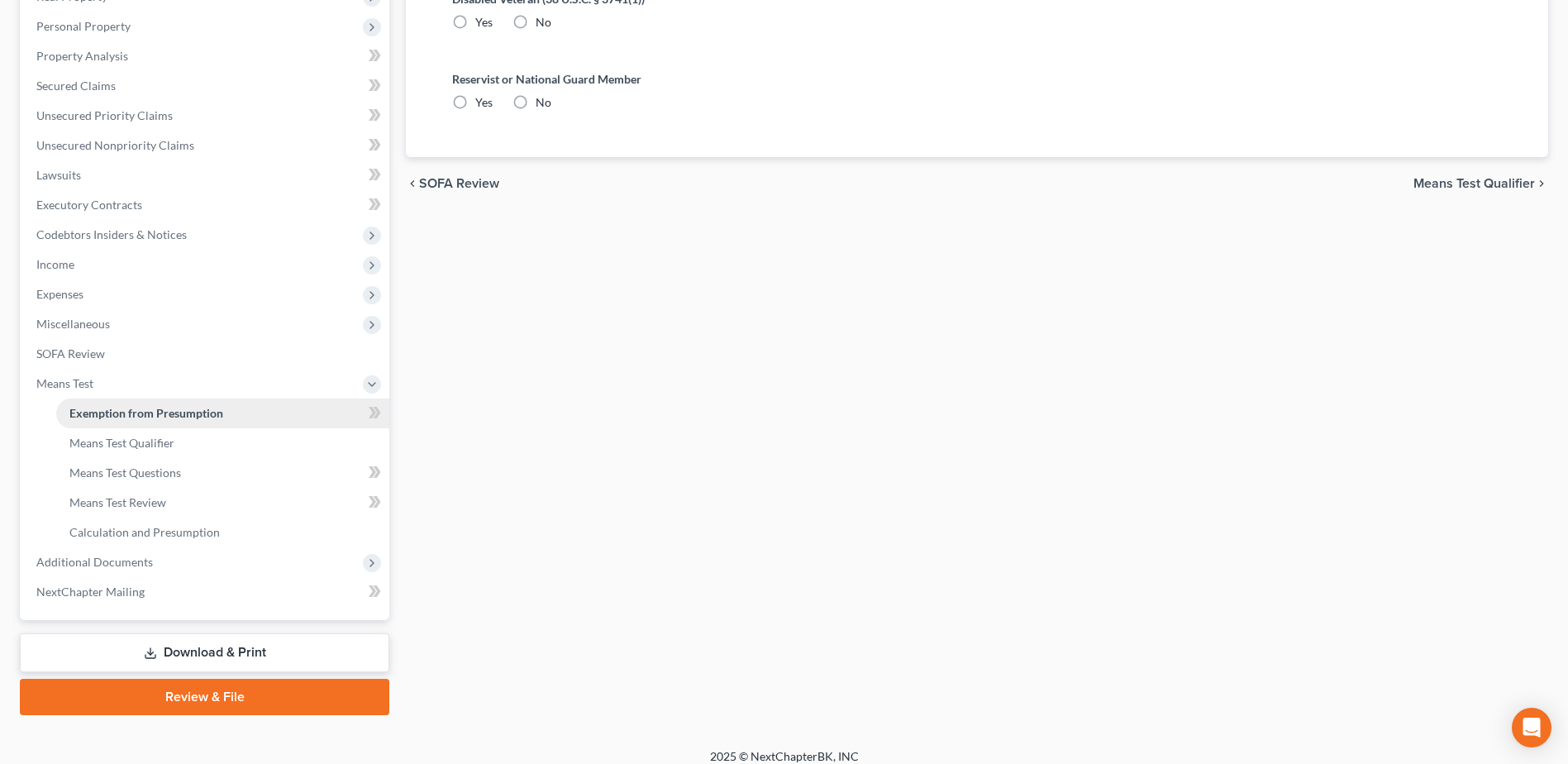
radio input "true"
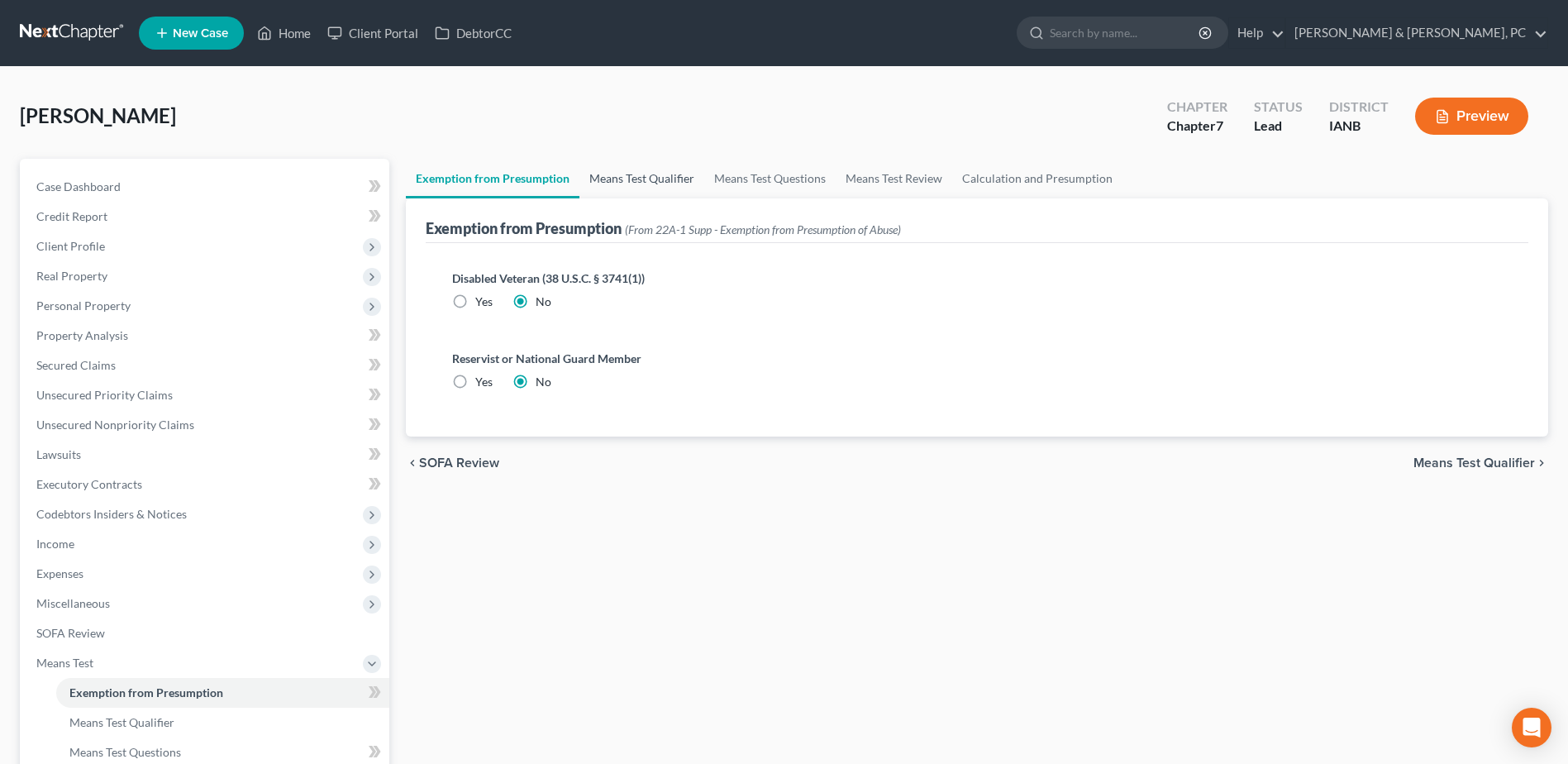
click at [652, 170] on link "Means Test Qualifier" at bounding box center [642, 178] width 125 height 39
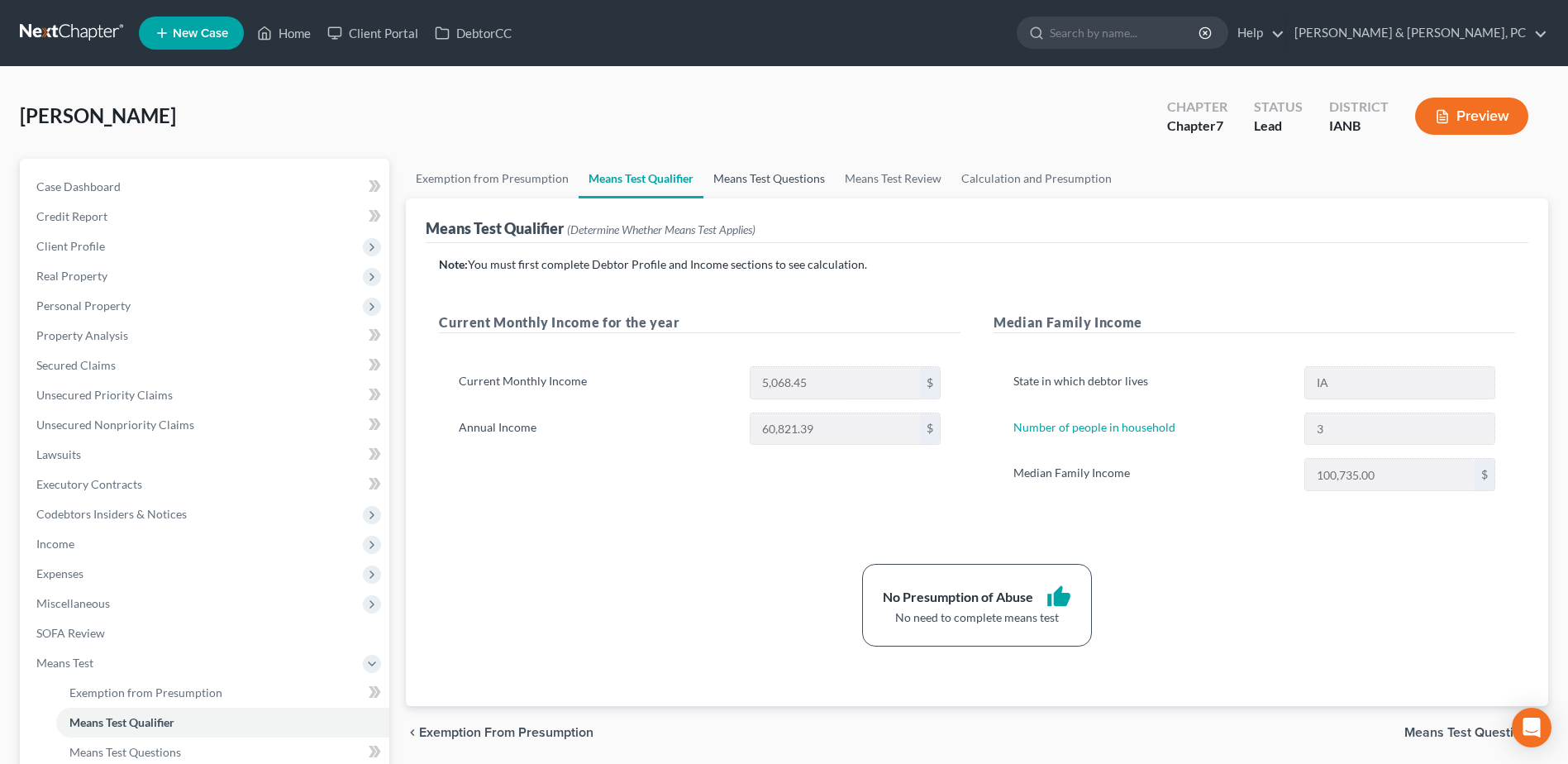
click at [729, 174] on link "Means Test Questions" at bounding box center [769, 178] width 131 height 39
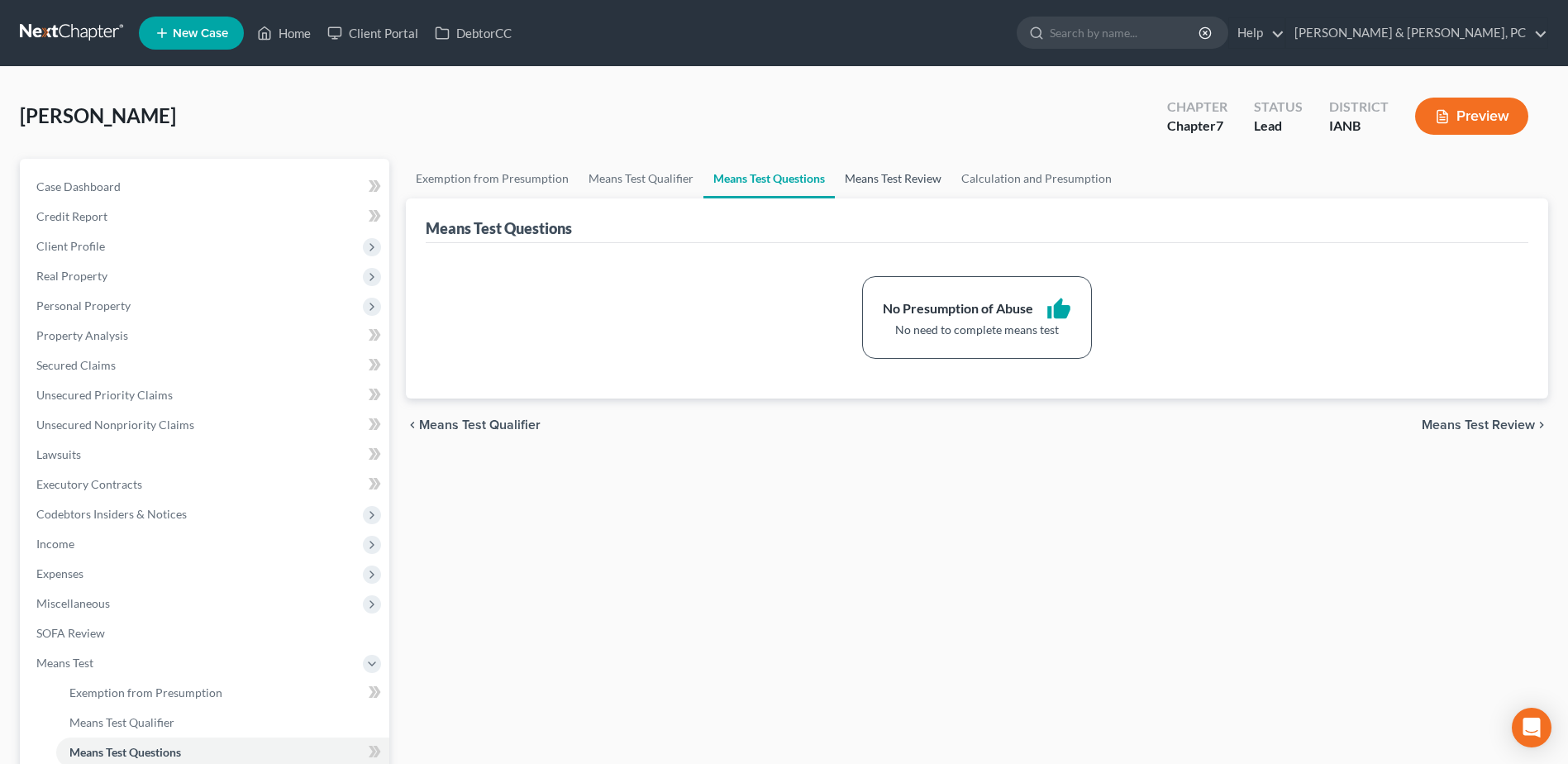
click at [867, 167] on link "Means Test Review" at bounding box center [894, 178] width 117 height 39
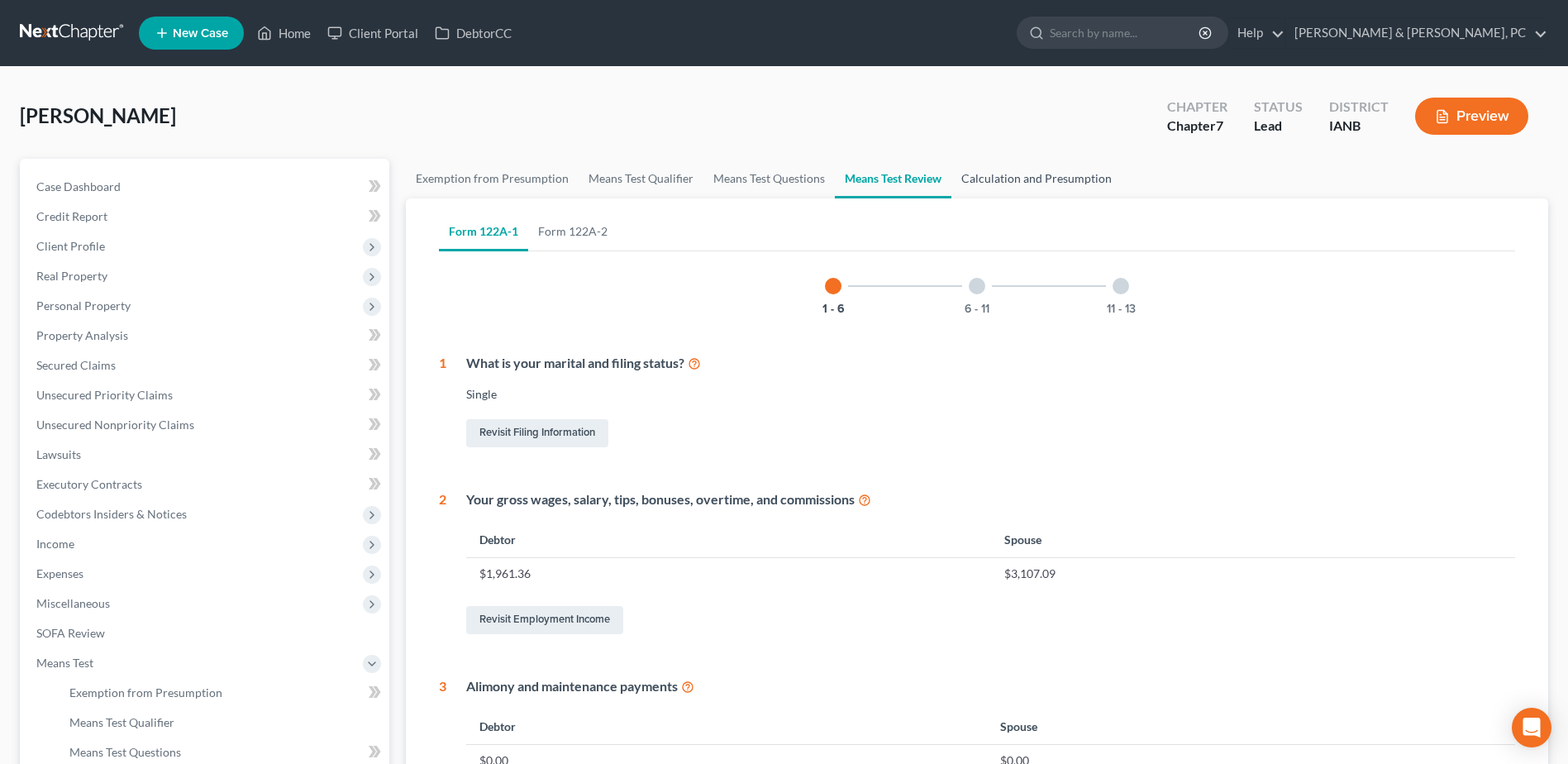
click at [1071, 182] on link "Calculation and Presumption" at bounding box center [1036, 178] width 171 height 39
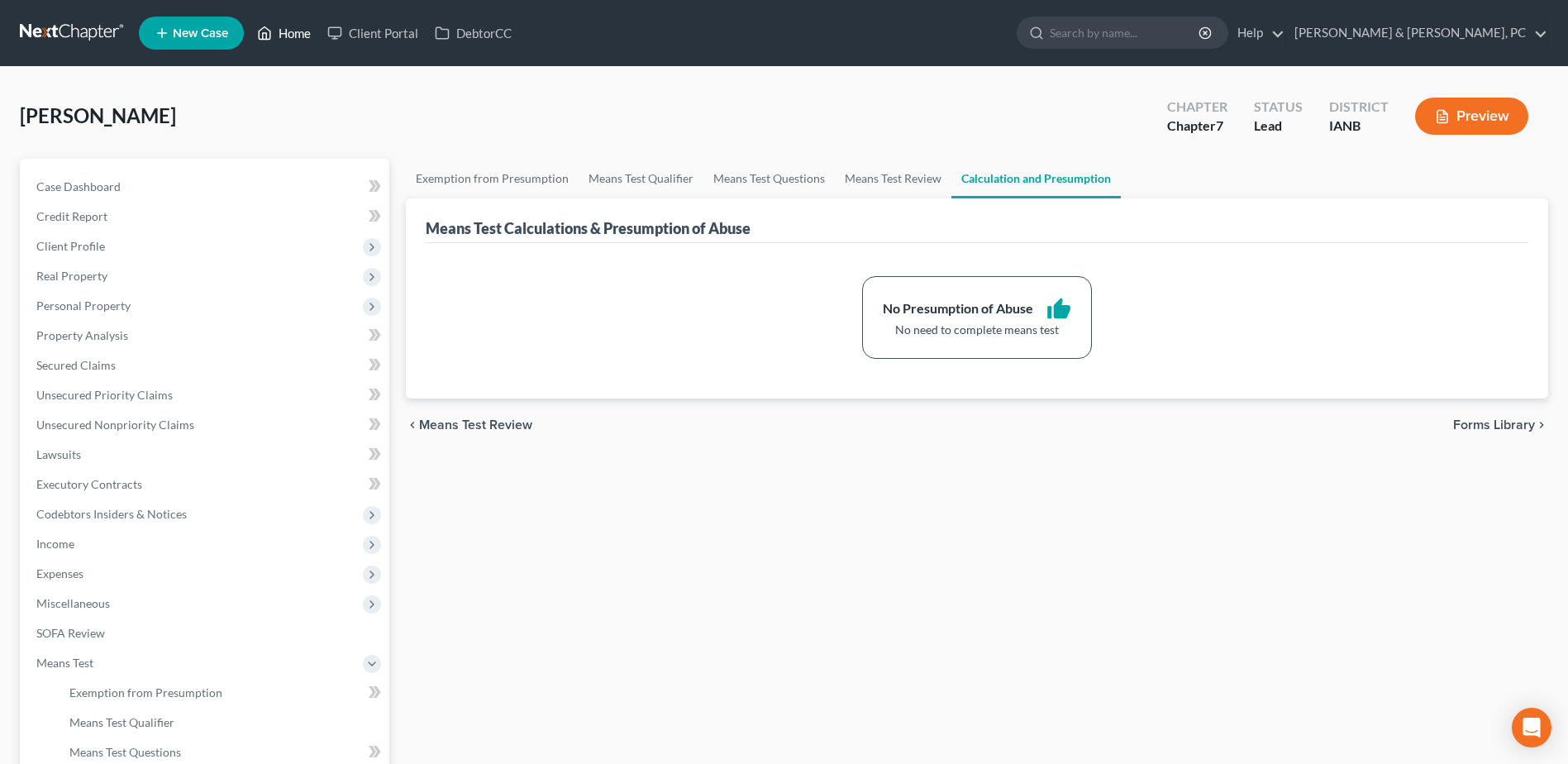
click at [299, 33] on link "Home" at bounding box center [284, 33] width 70 height 30
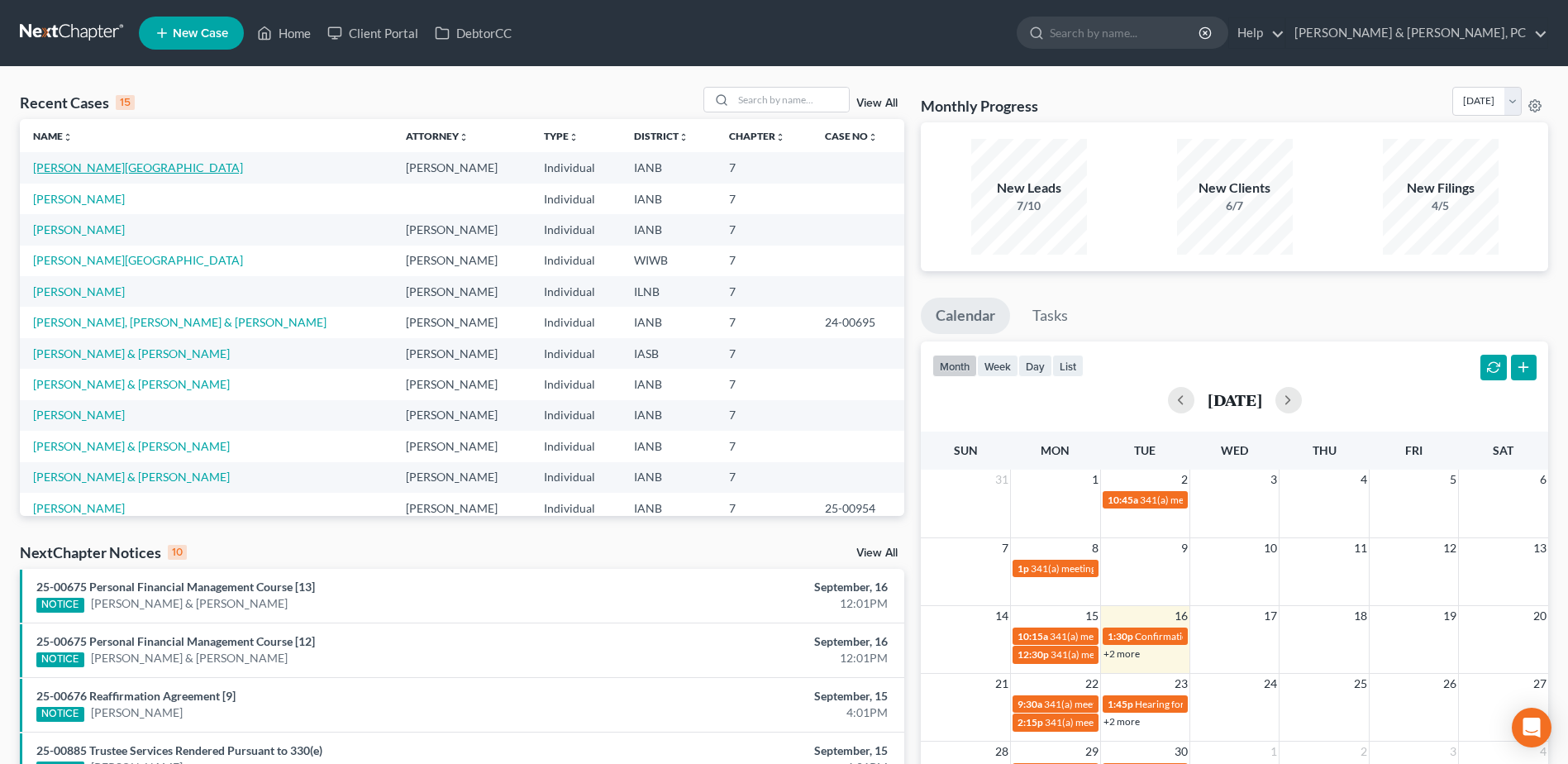
click at [117, 162] on link "[PERSON_NAME][GEOGRAPHIC_DATA]" at bounding box center [138, 167] width 210 height 14
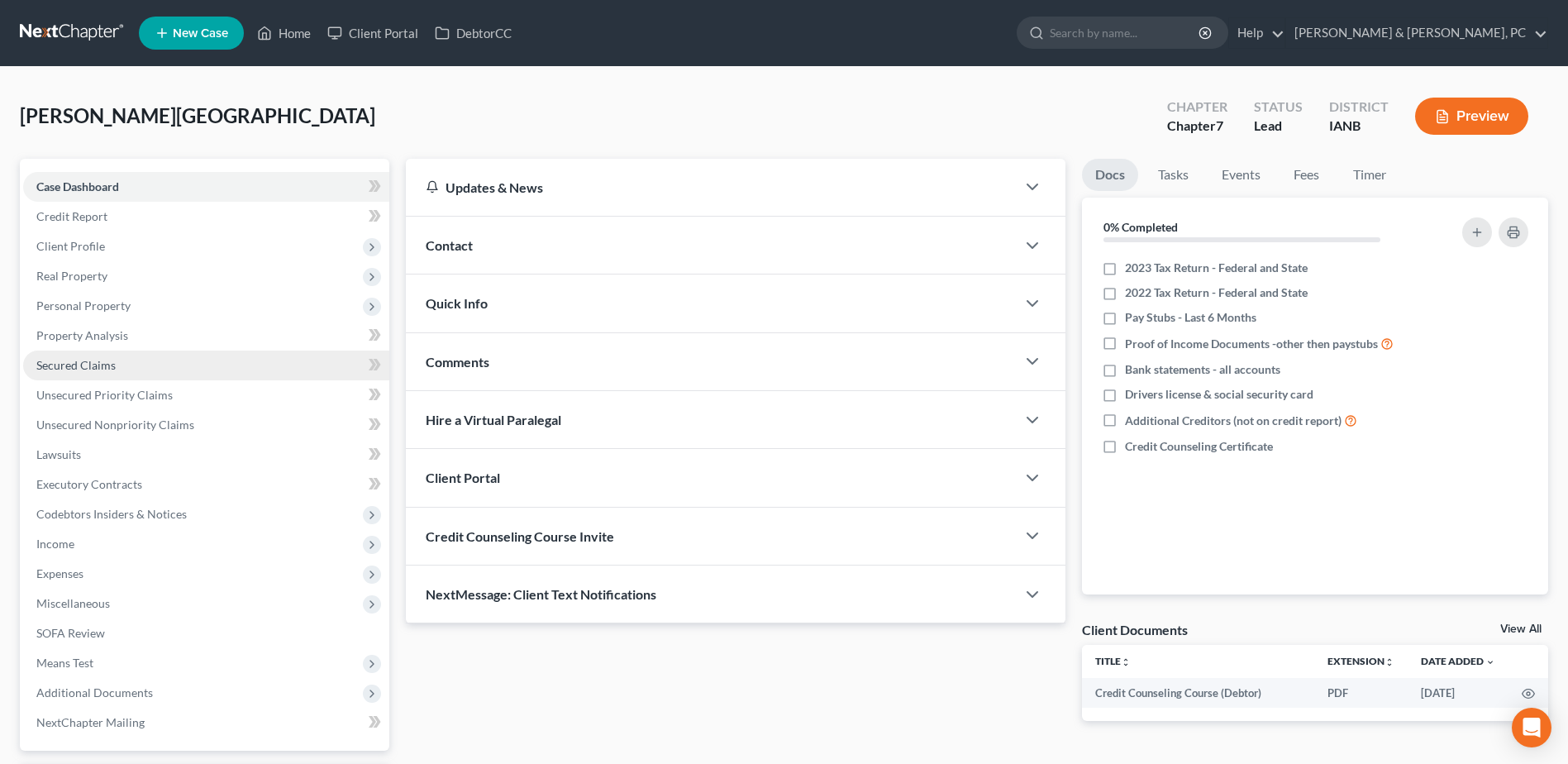
click at [113, 356] on link "Secured Claims" at bounding box center [205, 365] width 366 height 30
